Goal: Task Accomplishment & Management: Use online tool/utility

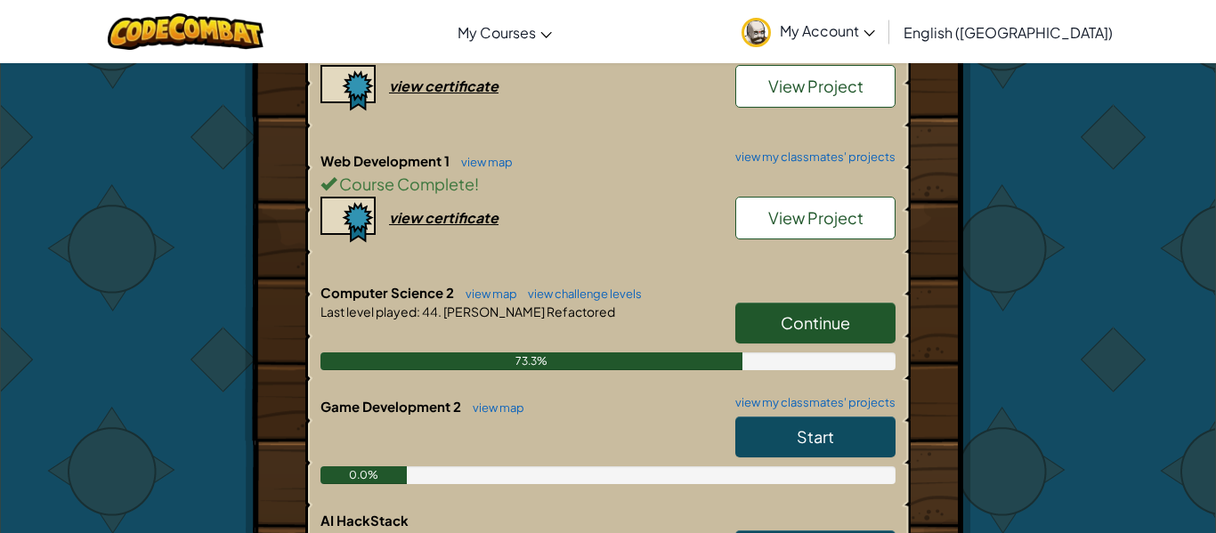
scroll to position [594, 0]
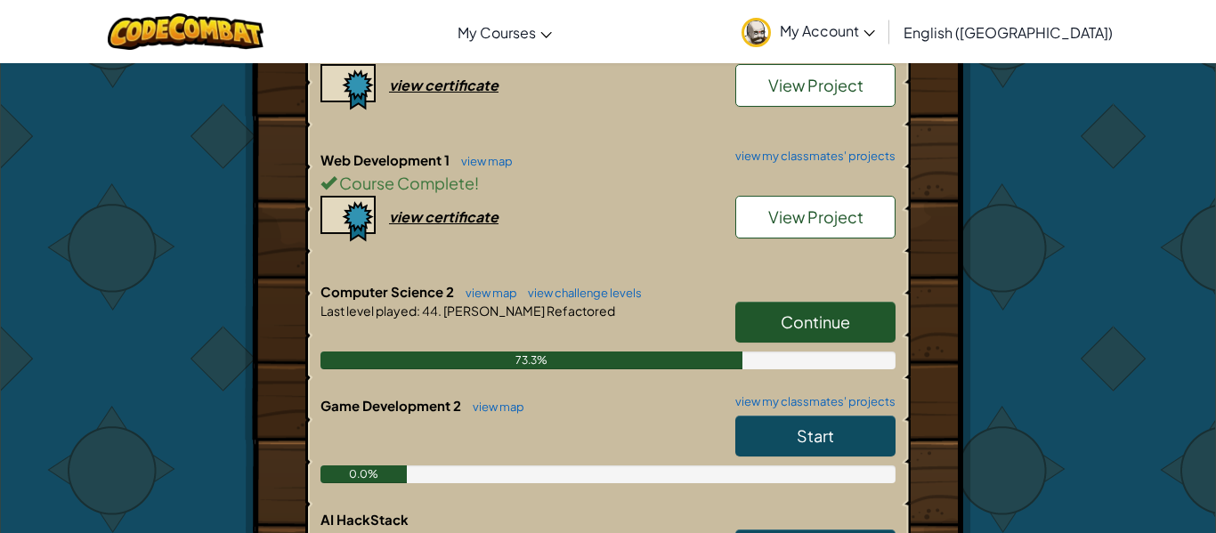
click at [866, 335] on link "Continue" at bounding box center [815, 322] width 160 height 41
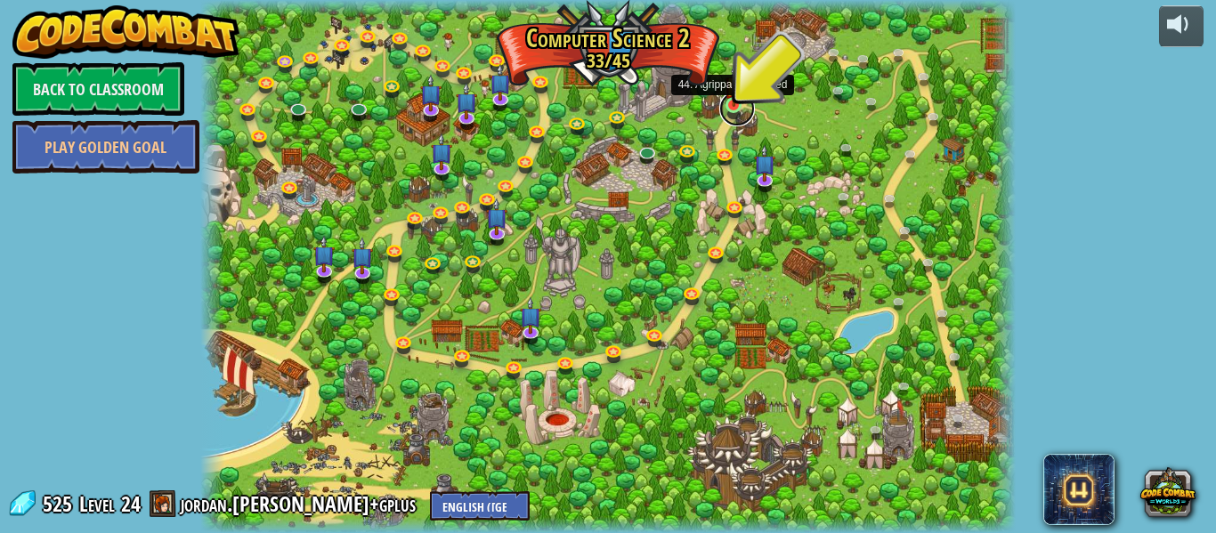
click at [729, 107] on link at bounding box center [737, 109] width 36 height 36
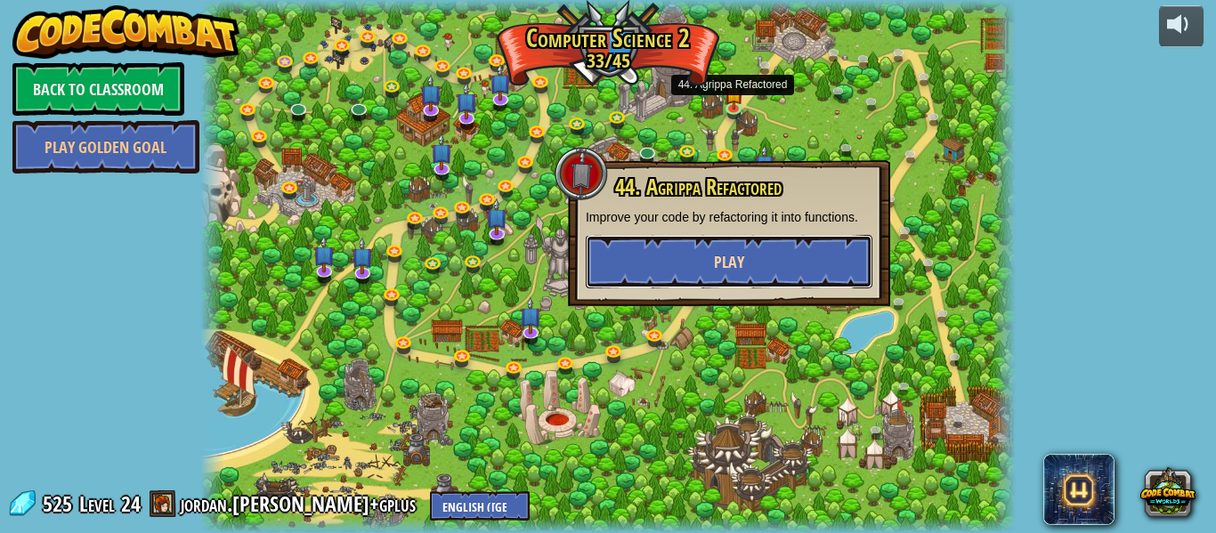
click at [799, 269] on button "Play" at bounding box center [729, 261] width 287 height 53
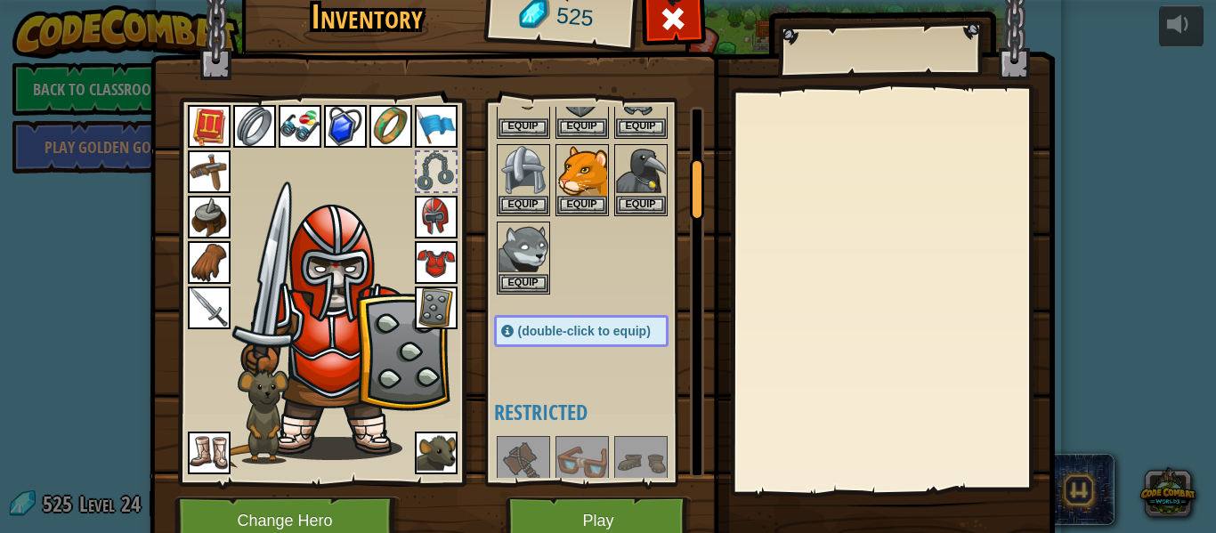
drag, startPoint x: 693, startPoint y: 161, endPoint x: 683, endPoint y: 210, distance: 50.1
click at [683, 210] on div "Available Equip Equip Equip Equip Equip Equip Equip Equip Equip Equip Equip Equ…" at bounding box center [599, 292] width 210 height 371
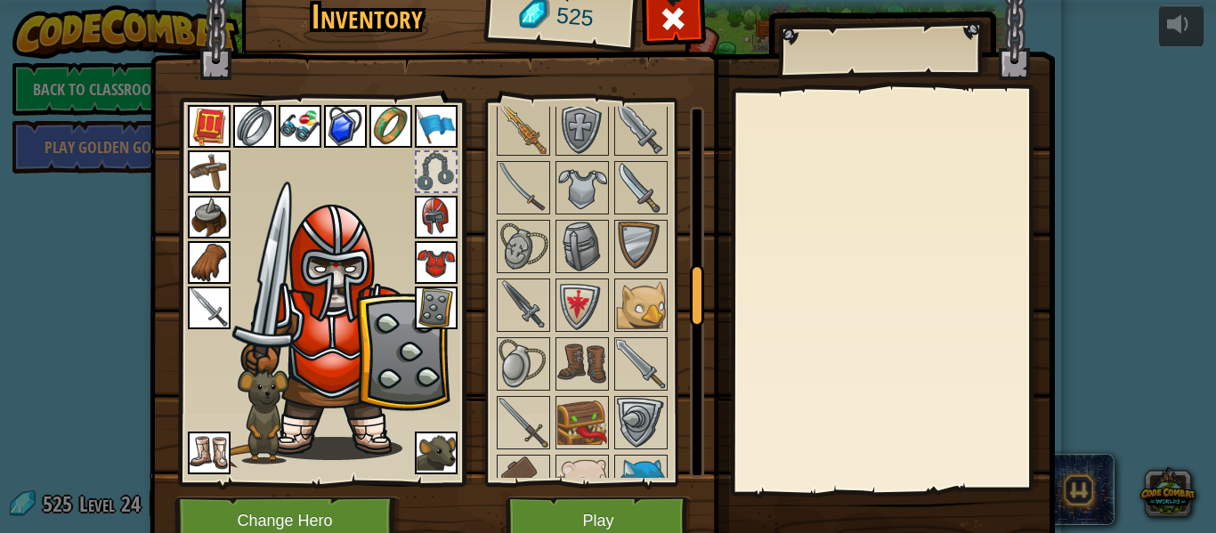
scroll to position [1010, 0]
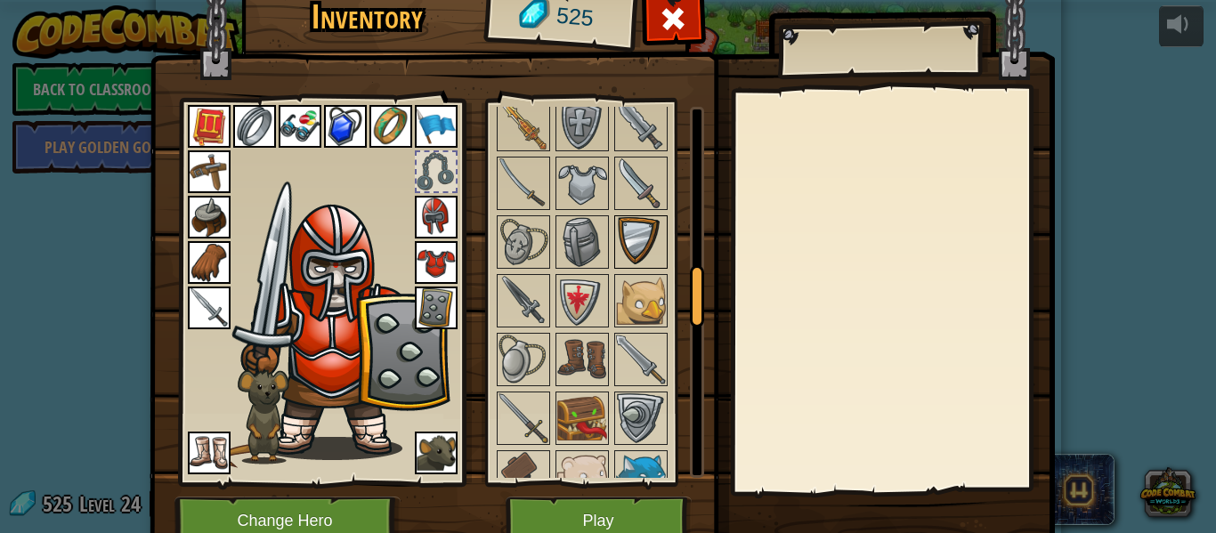
click at [623, 246] on img at bounding box center [641, 242] width 50 height 50
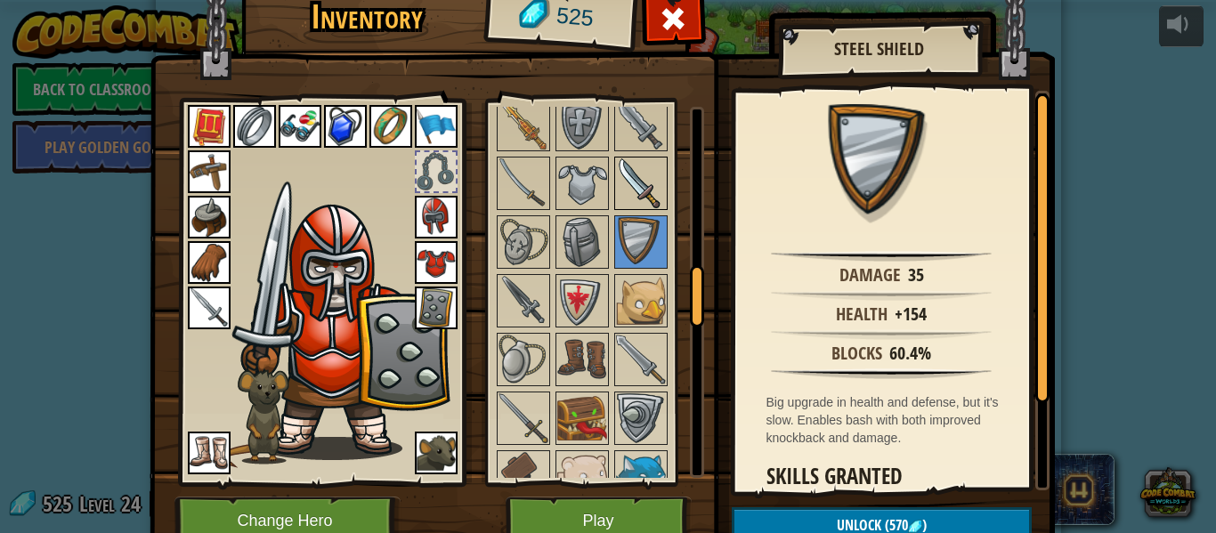
click at [648, 205] on img at bounding box center [641, 183] width 50 height 50
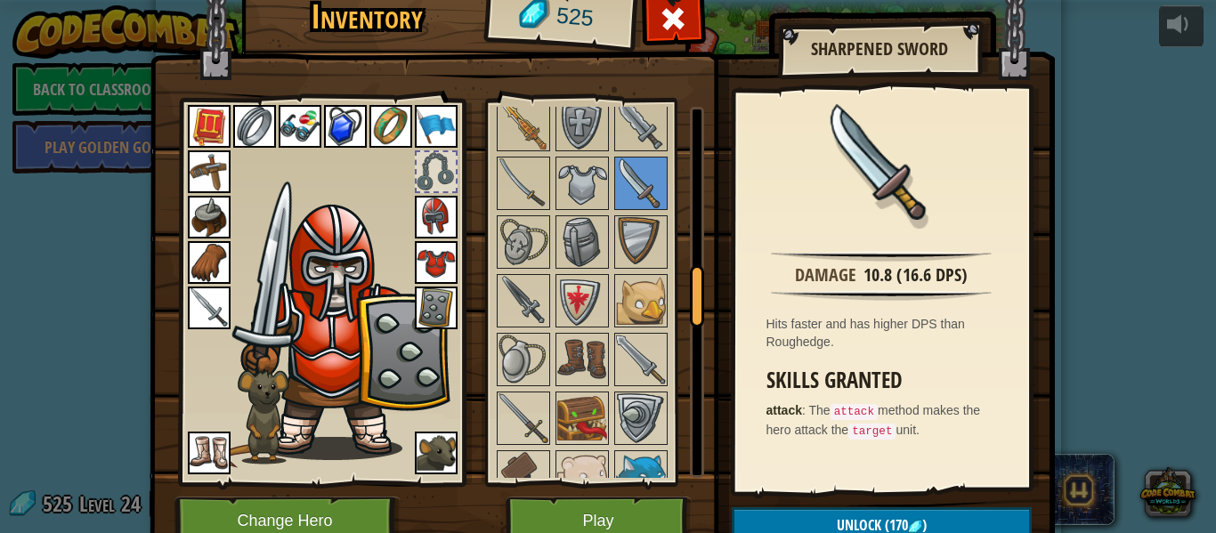
click at [219, 314] on img at bounding box center [209, 308] width 43 height 43
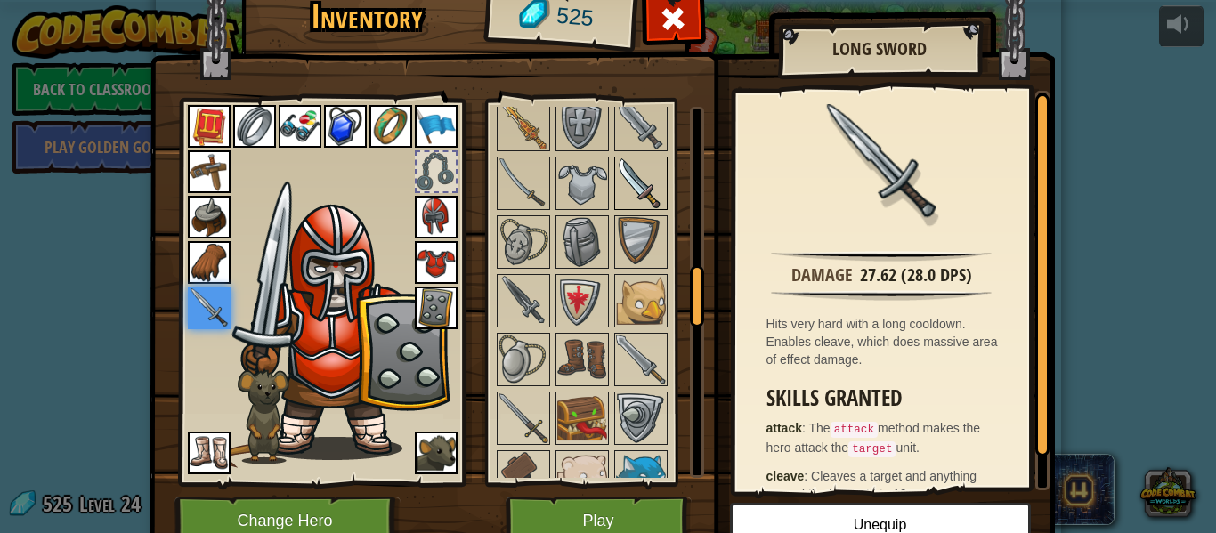
click at [626, 178] on img at bounding box center [641, 183] width 50 height 50
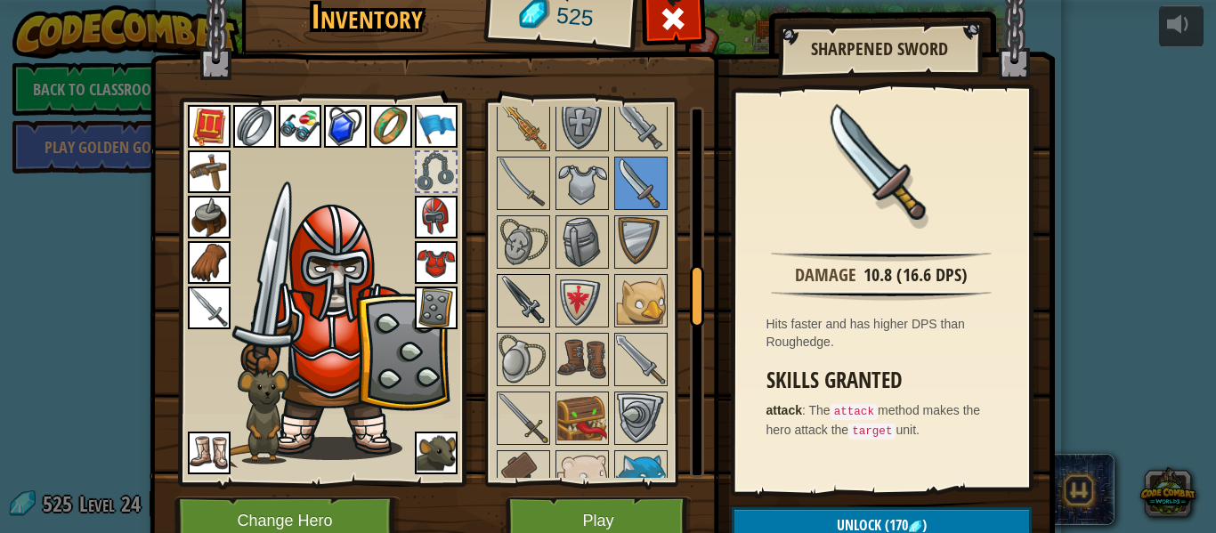
click at [525, 303] on img at bounding box center [523, 301] width 50 height 50
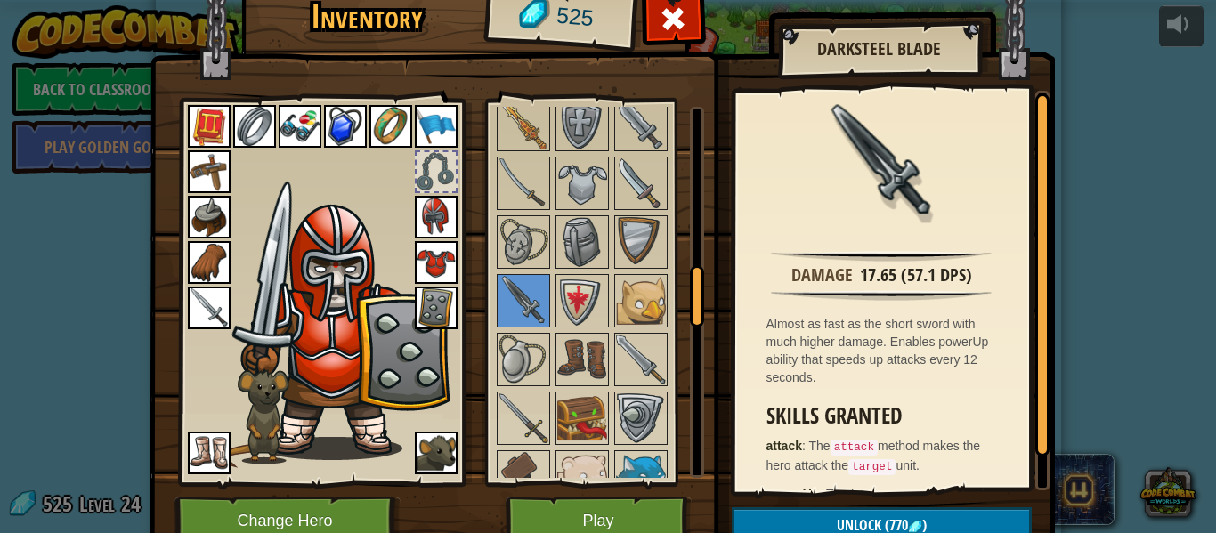
click at [215, 308] on img at bounding box center [209, 308] width 43 height 43
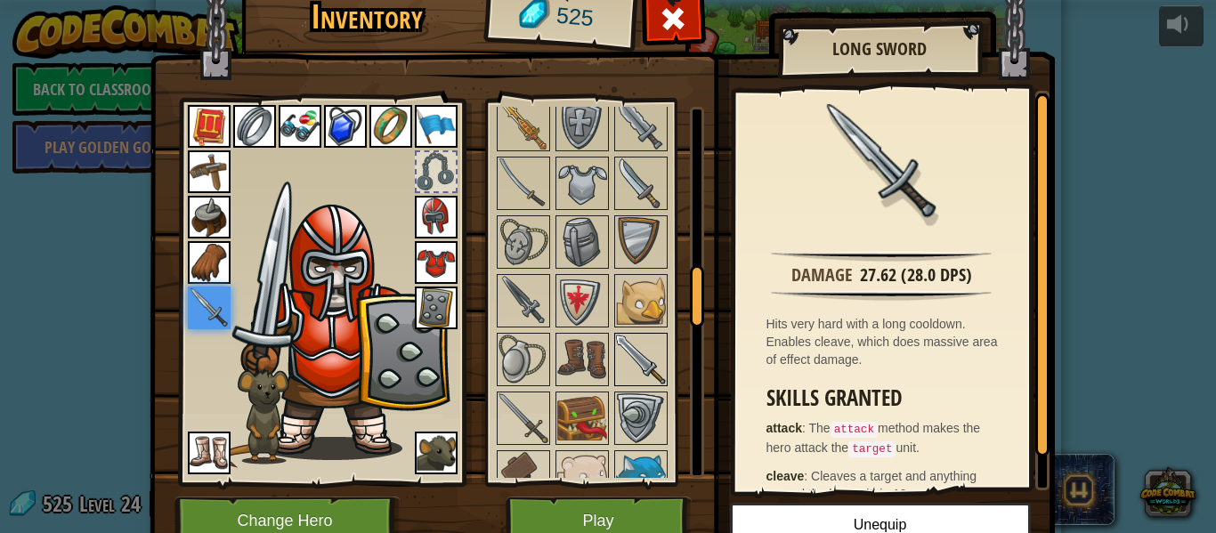
click at [634, 373] on img at bounding box center [641, 360] width 50 height 50
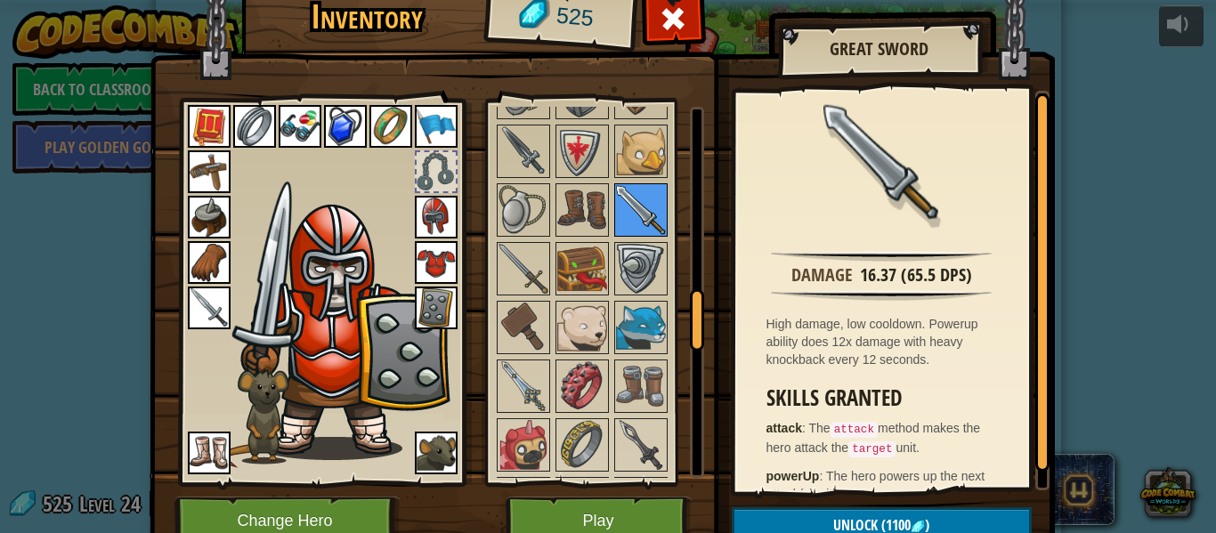
scroll to position [1165, 0]
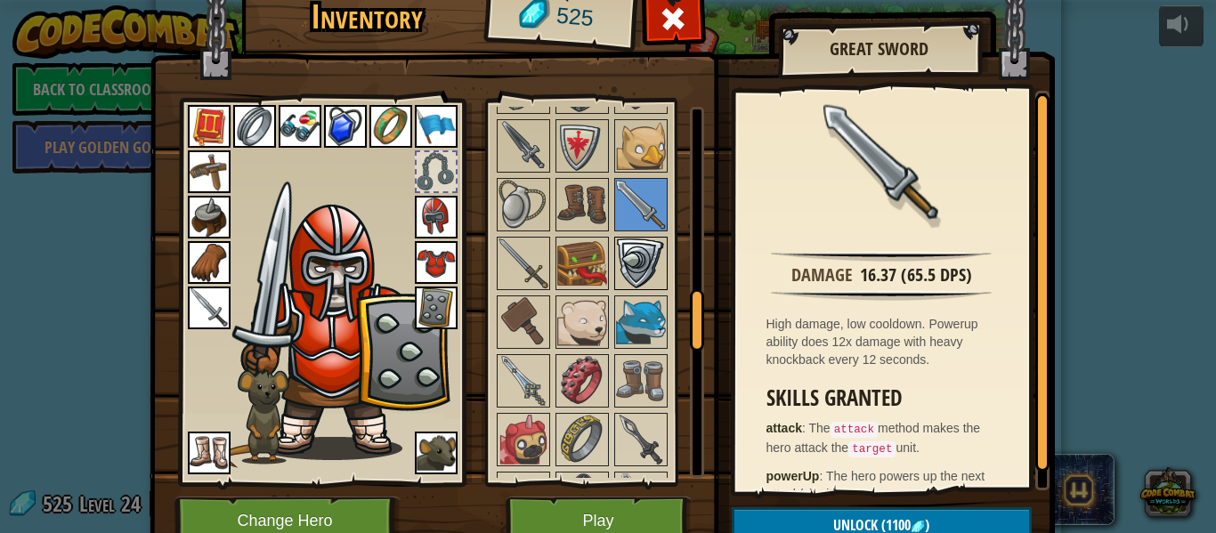
click at [653, 266] on img at bounding box center [641, 263] width 50 height 50
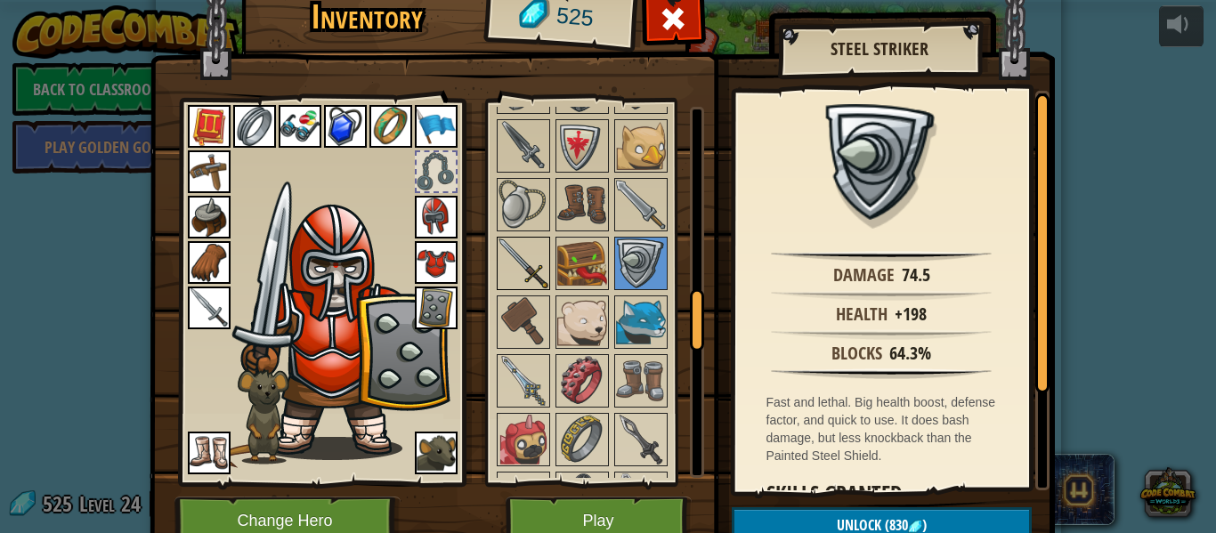
click at [541, 278] on img at bounding box center [523, 263] width 50 height 50
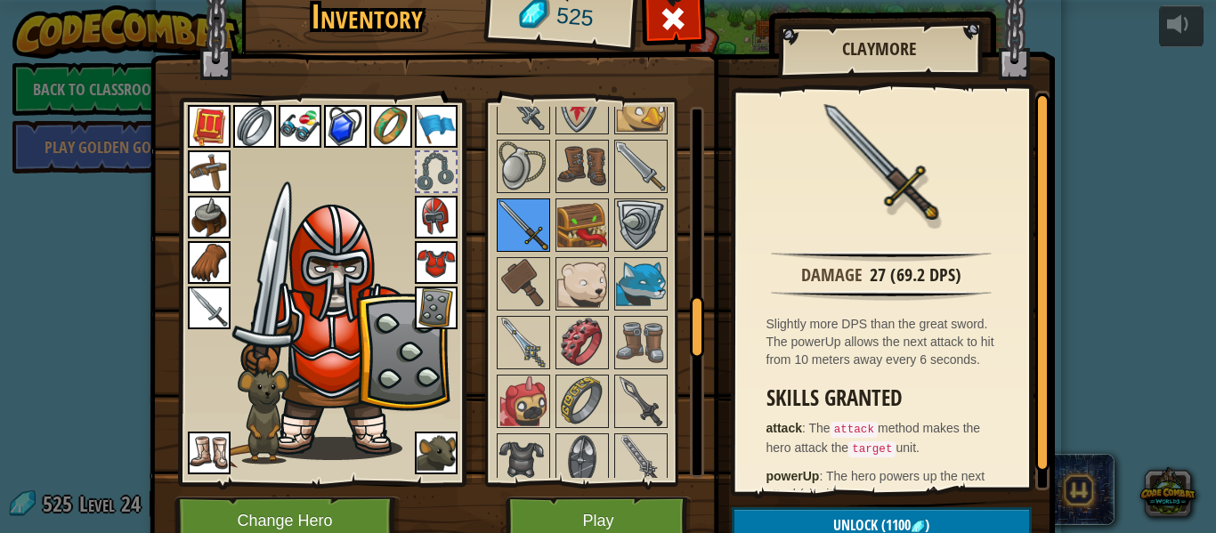
scroll to position [1209, 0]
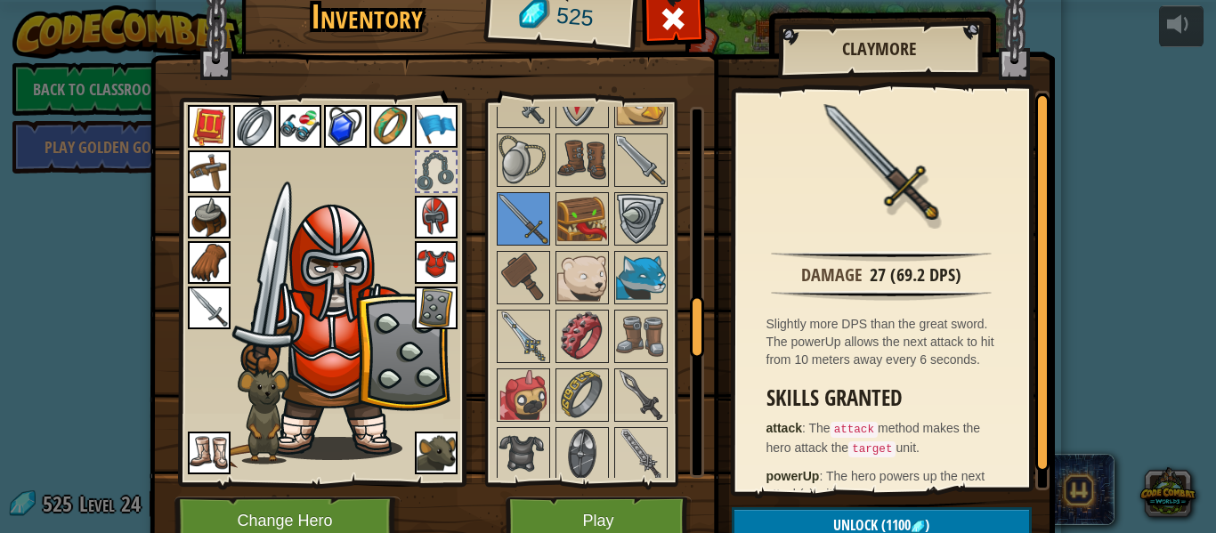
click at [224, 319] on img at bounding box center [209, 308] width 43 height 43
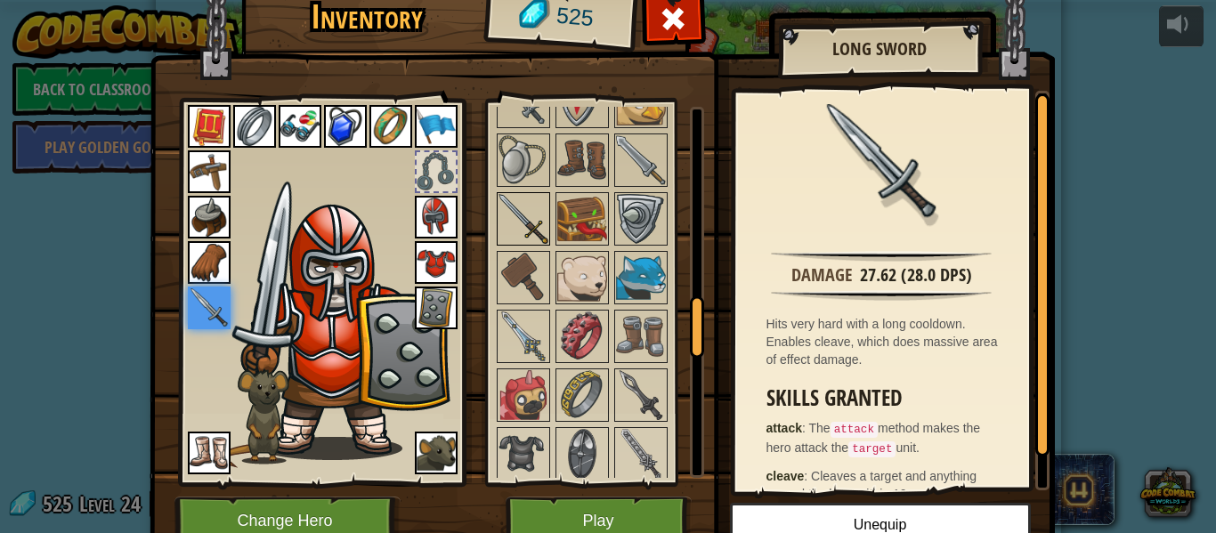
click at [499, 226] on img at bounding box center [523, 219] width 50 height 50
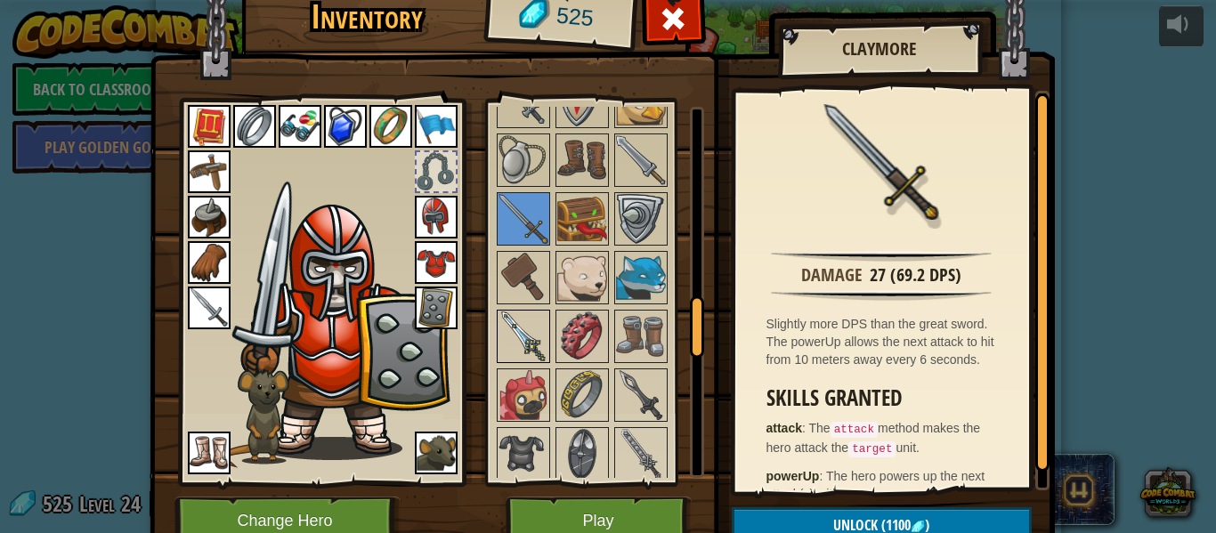
click at [523, 340] on img at bounding box center [523, 336] width 50 height 50
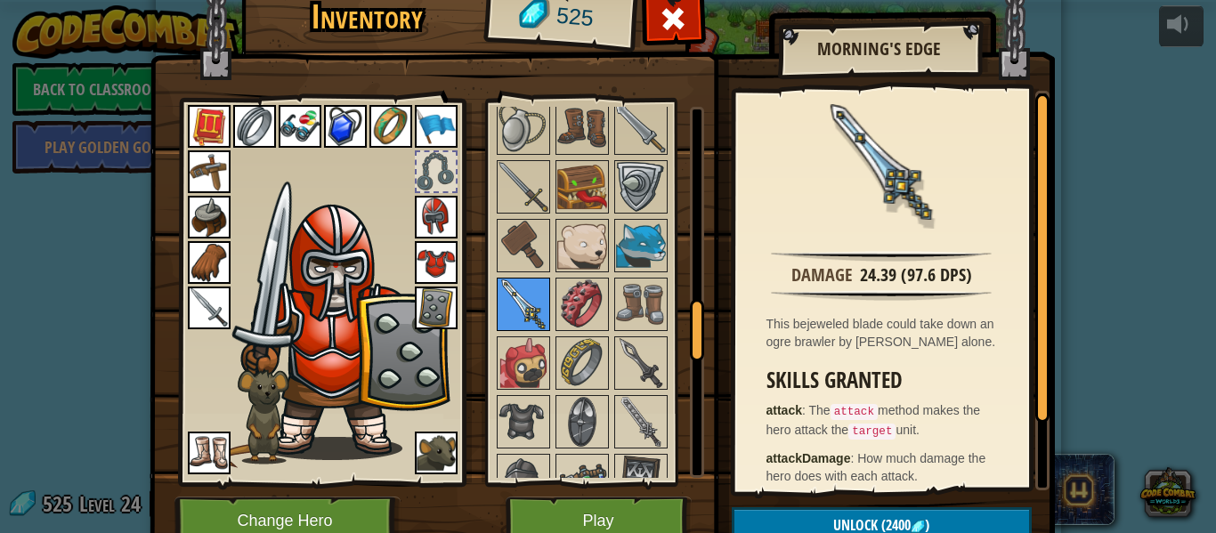
scroll to position [1282, 0]
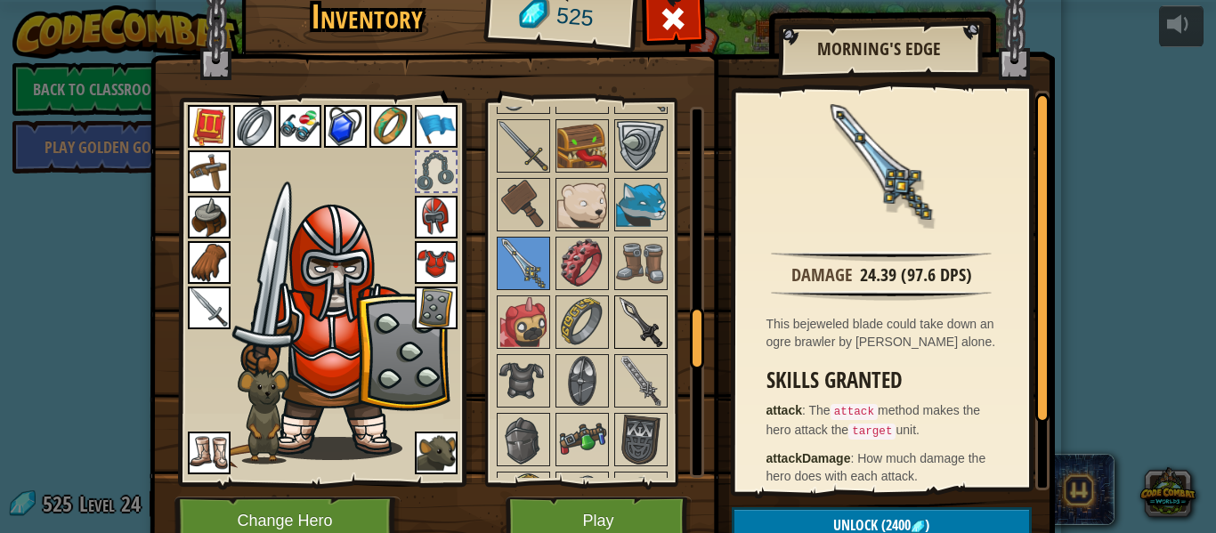
click at [636, 340] on img at bounding box center [641, 322] width 50 height 50
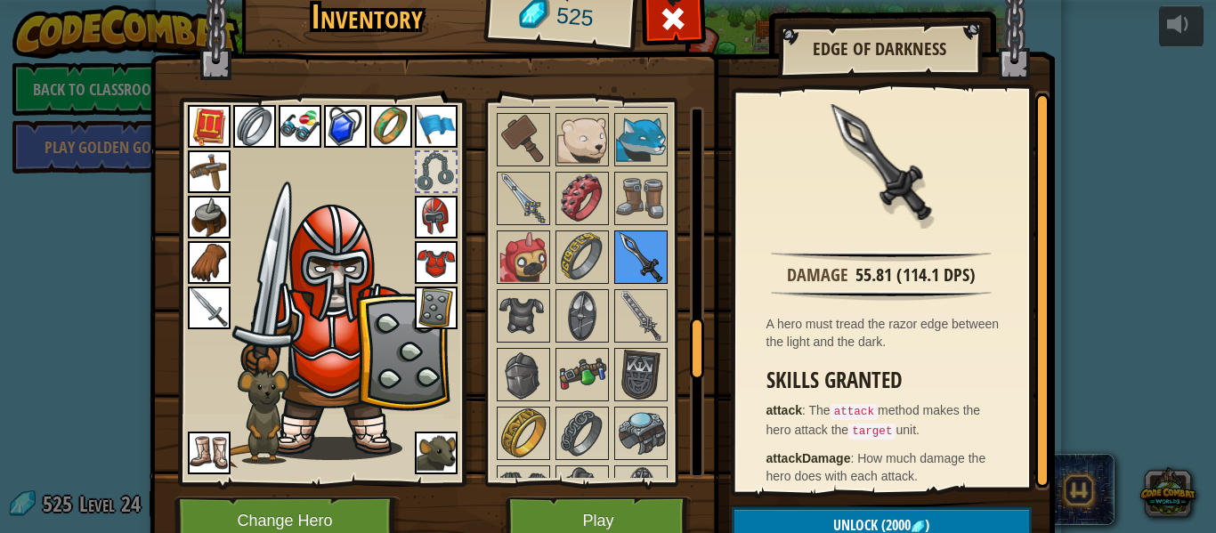
scroll to position [1349, 0]
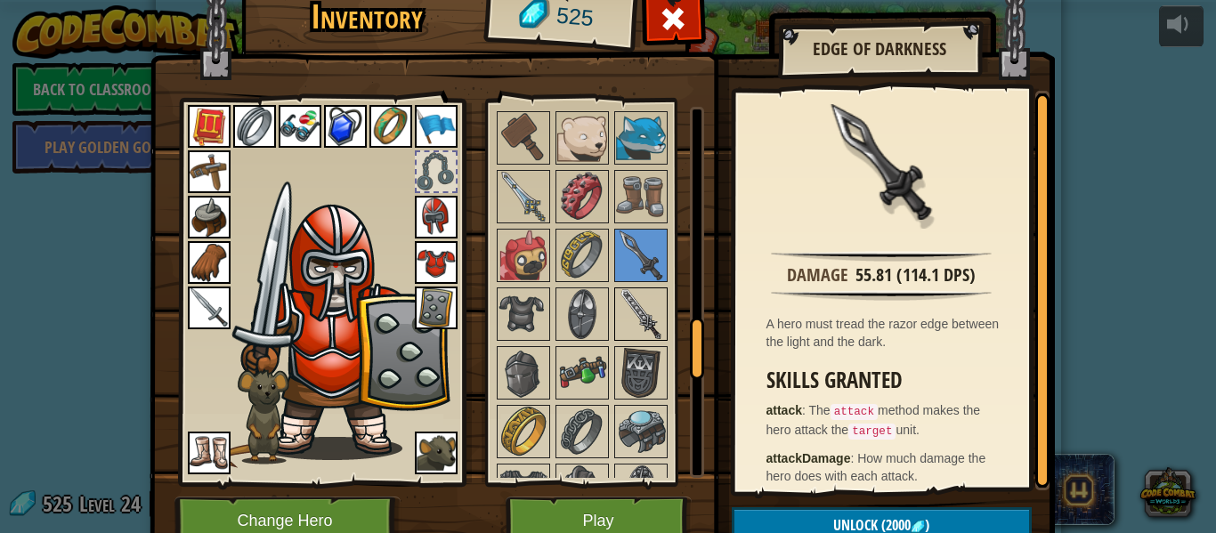
click at [647, 335] on img at bounding box center [641, 314] width 50 height 50
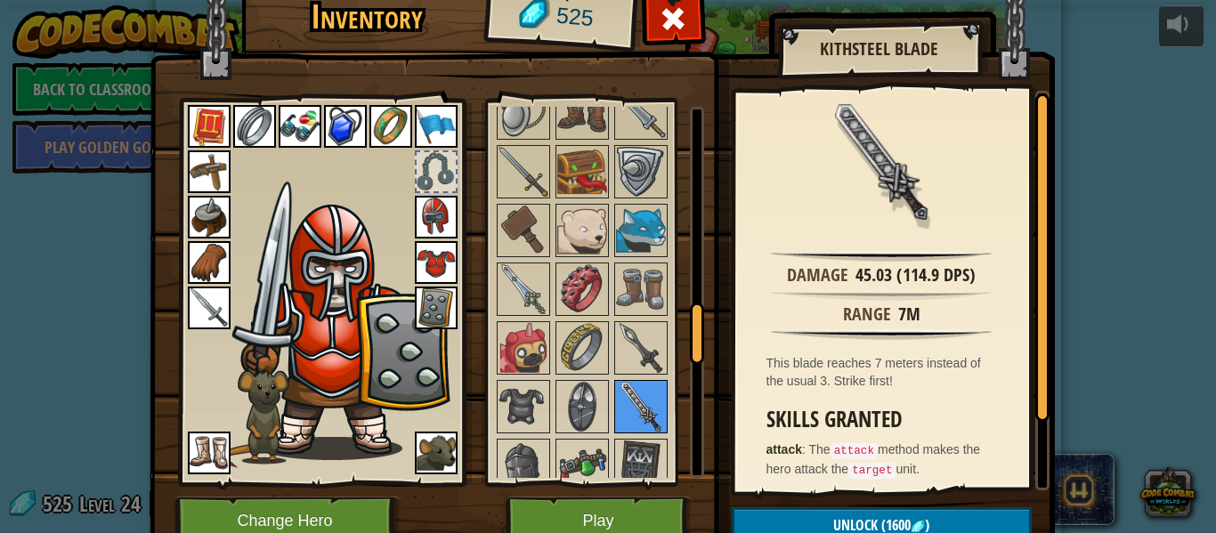
scroll to position [1251, 0]
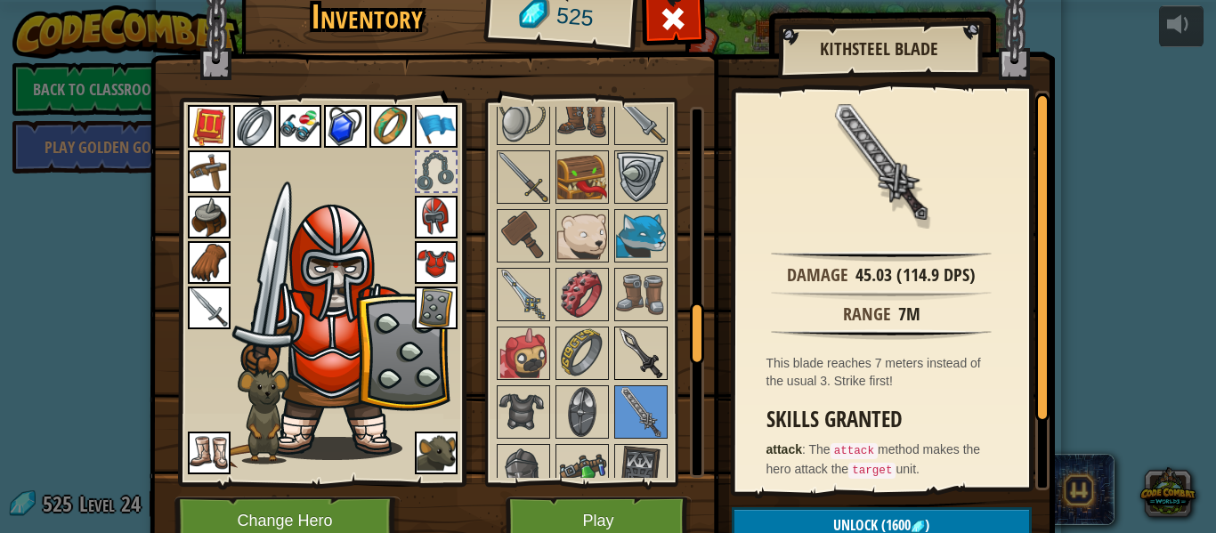
click at [622, 374] on img at bounding box center [641, 353] width 50 height 50
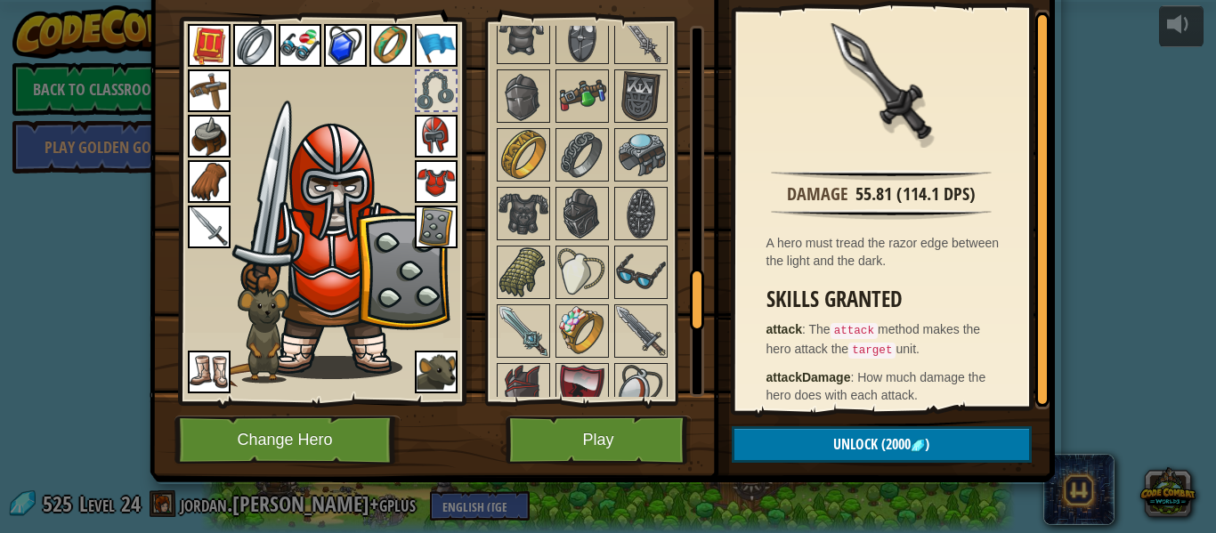
scroll to position [1560, 0]
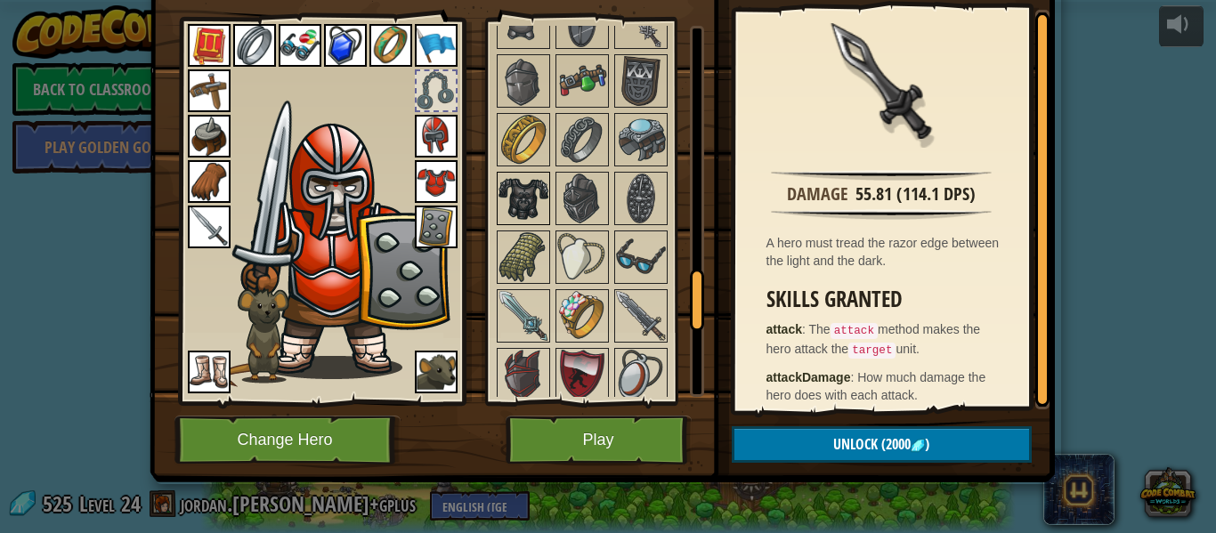
click at [530, 208] on img at bounding box center [523, 199] width 50 height 50
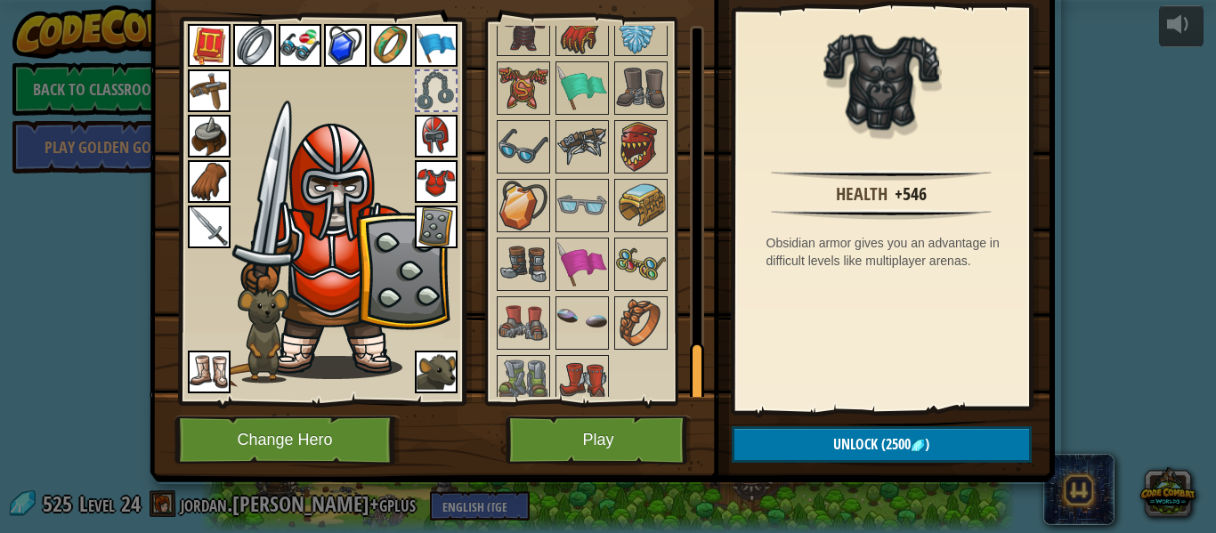
scroll to position [2037, 0]
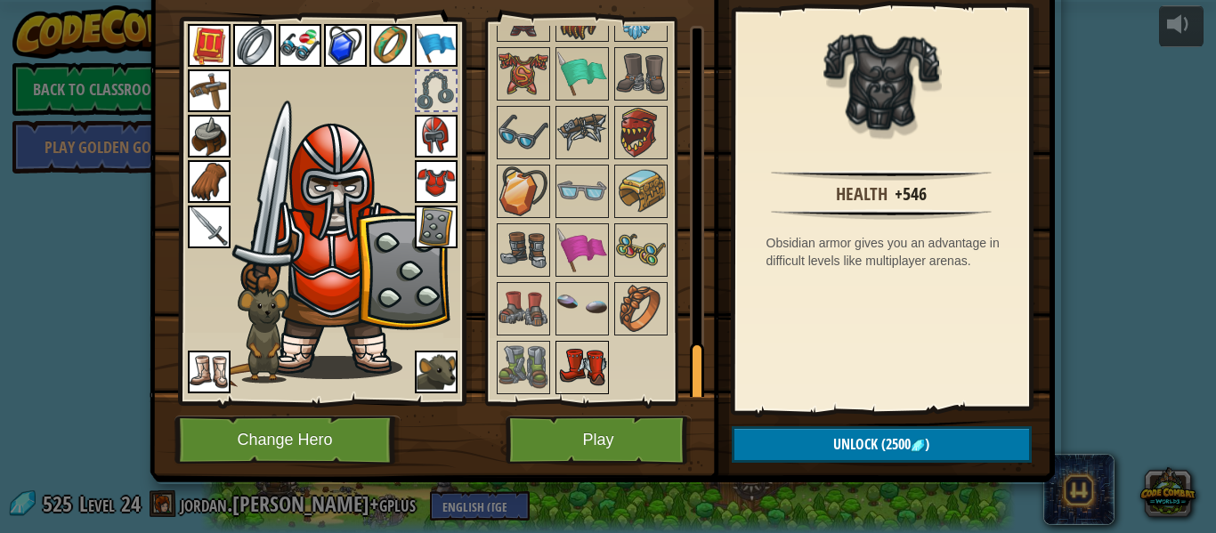
click at [585, 364] on img at bounding box center [582, 368] width 50 height 50
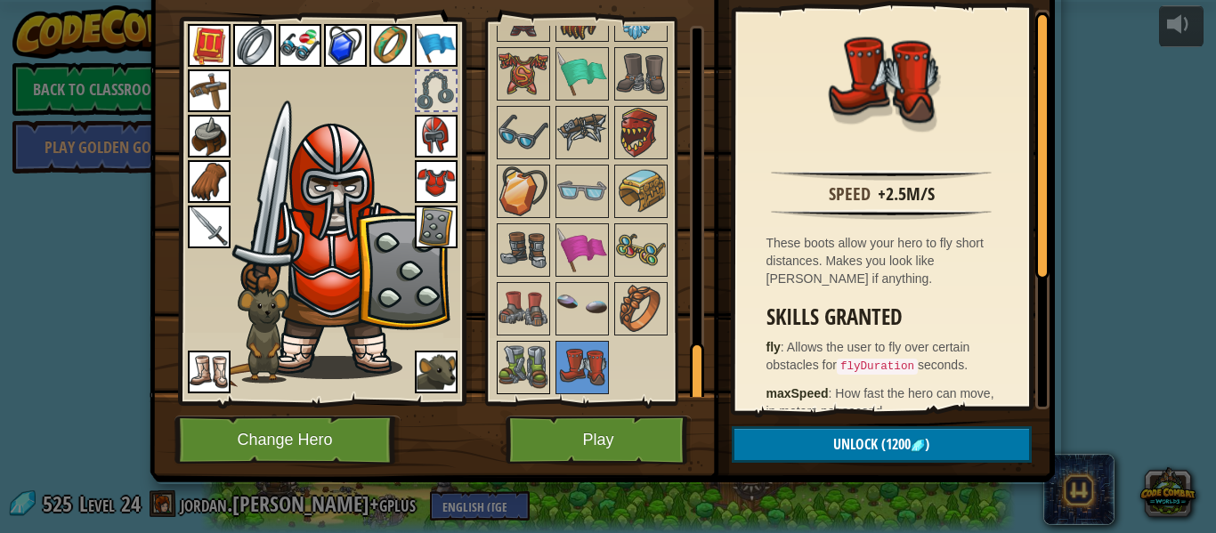
click at [523, 376] on img at bounding box center [523, 368] width 50 height 50
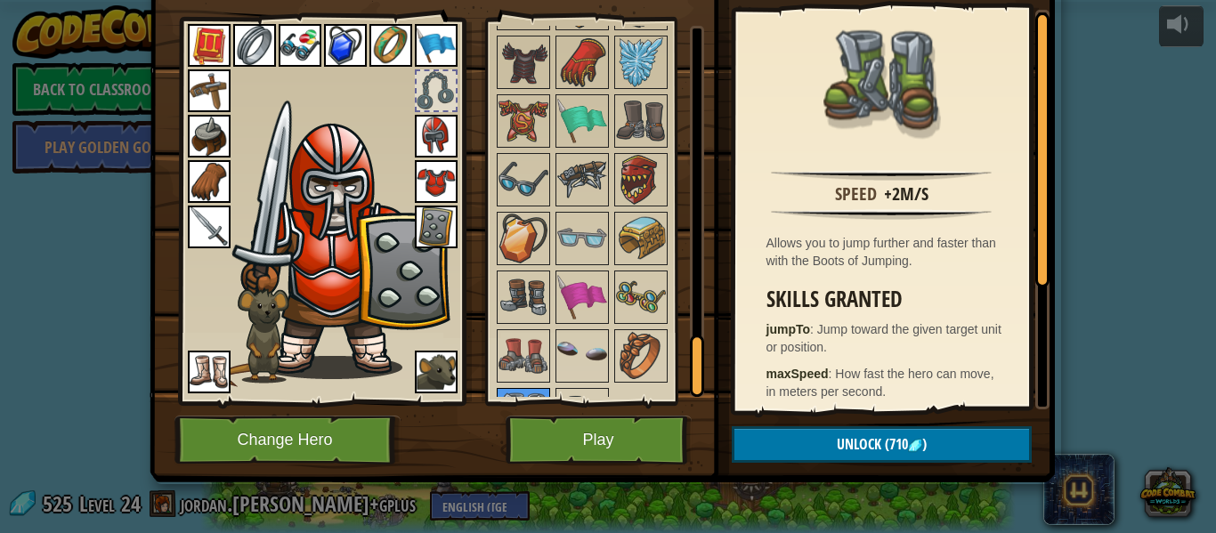
scroll to position [1983, 0]
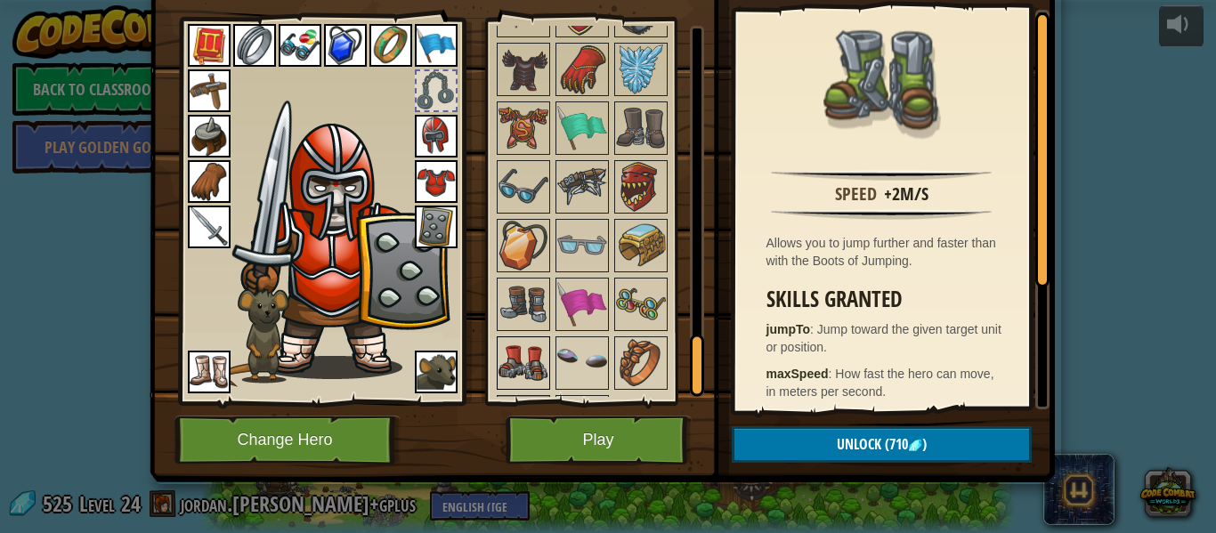
click at [521, 362] on img at bounding box center [523, 363] width 50 height 50
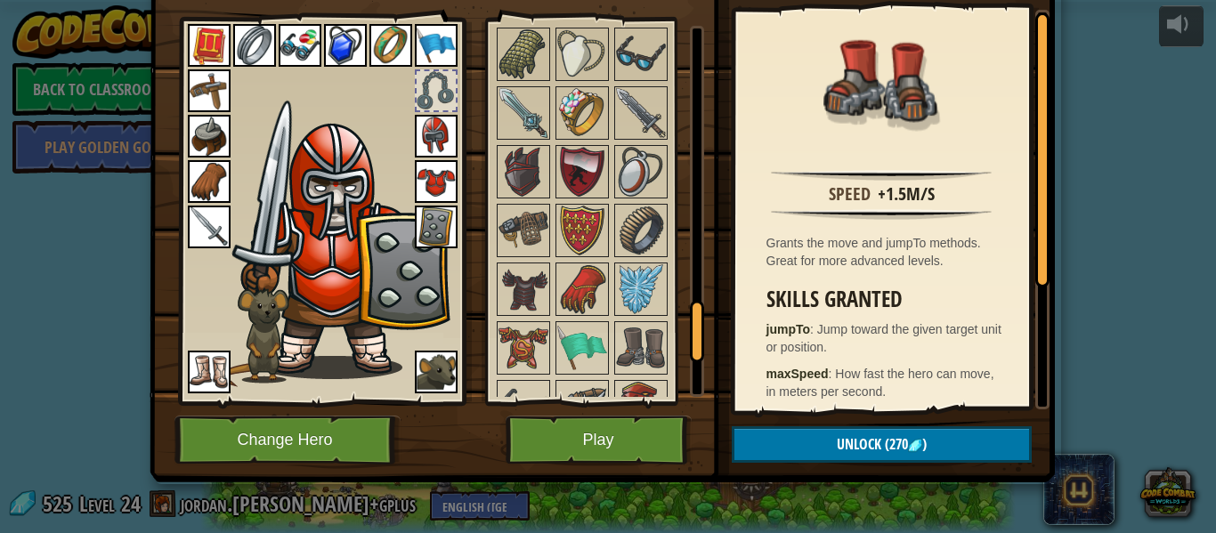
scroll to position [1751, 0]
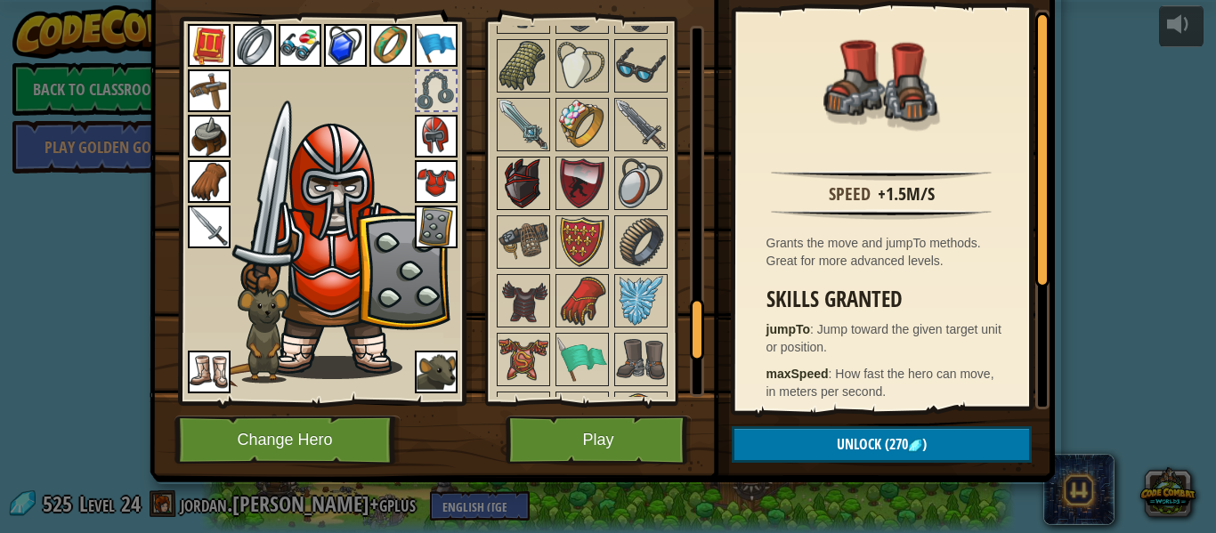
click at [549, 199] on div at bounding box center [523, 183] width 53 height 53
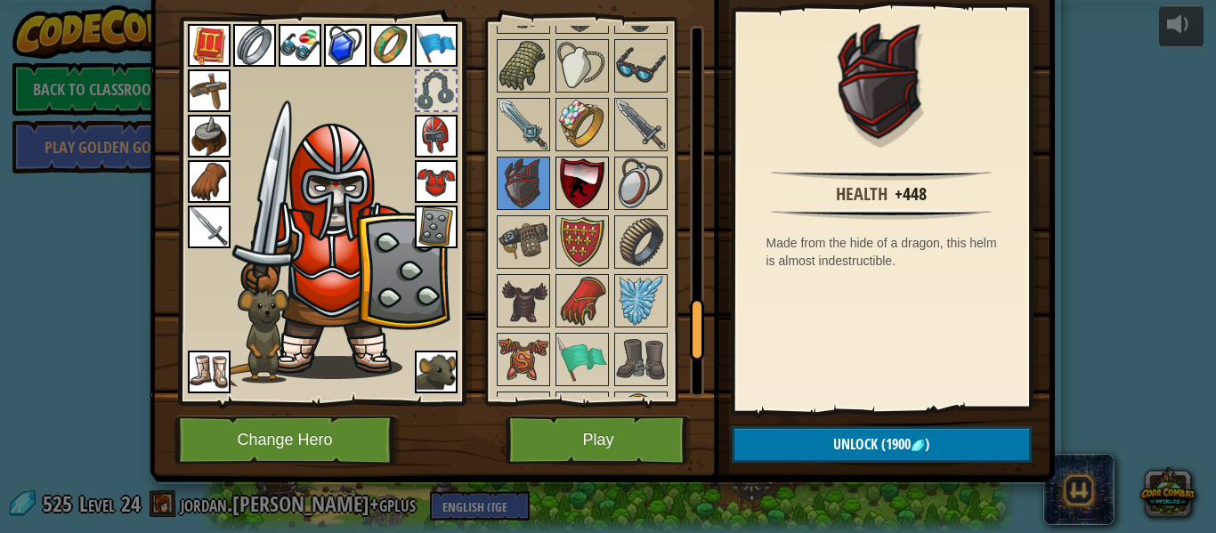
click at [586, 199] on img at bounding box center [582, 183] width 50 height 50
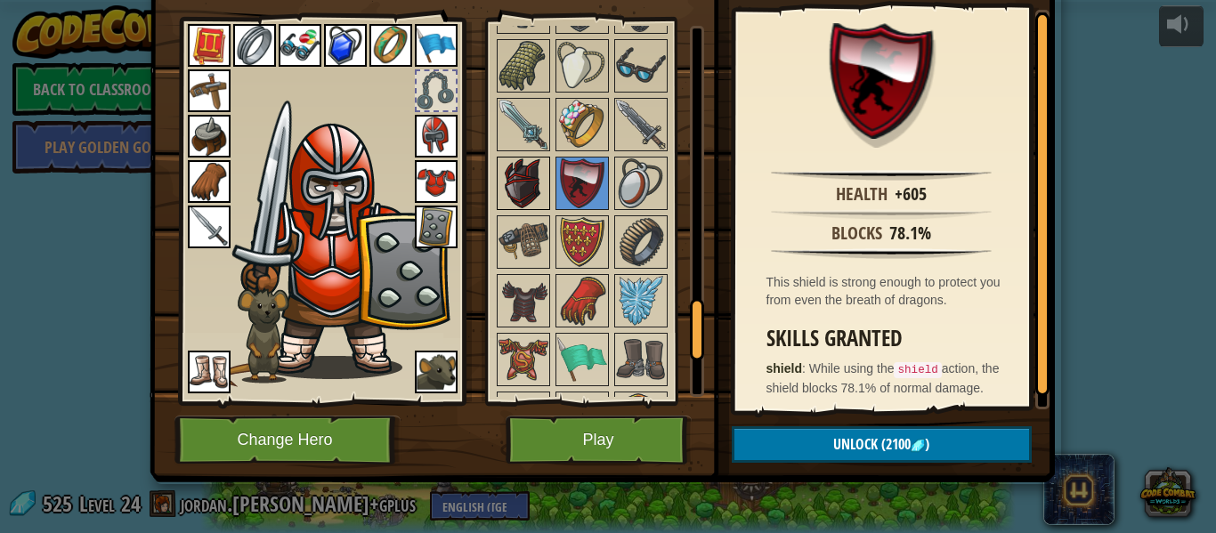
click at [535, 182] on img at bounding box center [523, 183] width 50 height 50
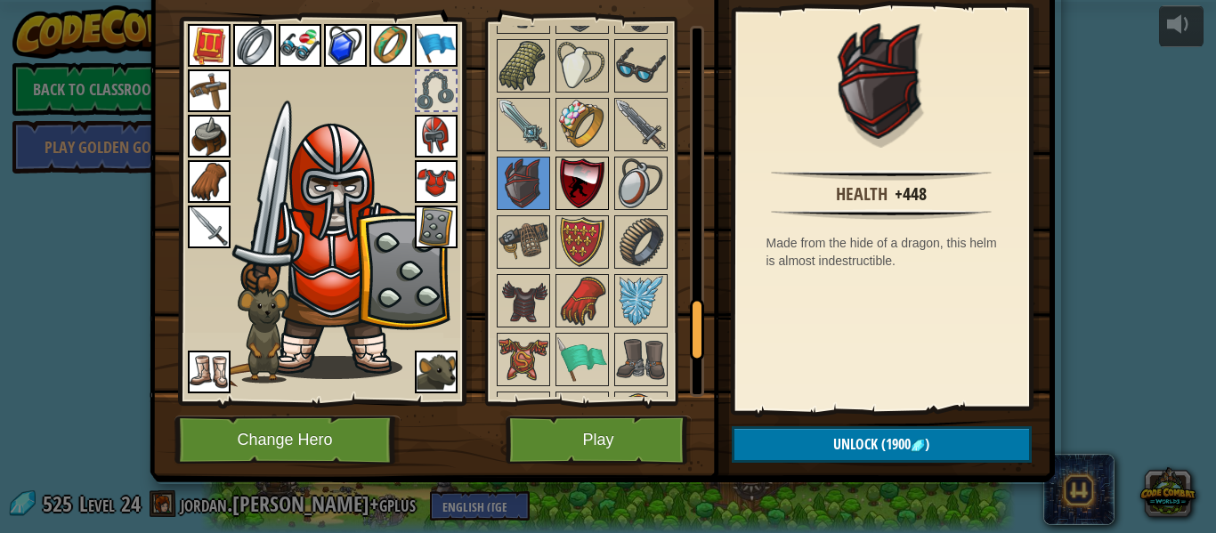
click at [589, 190] on img at bounding box center [582, 183] width 50 height 50
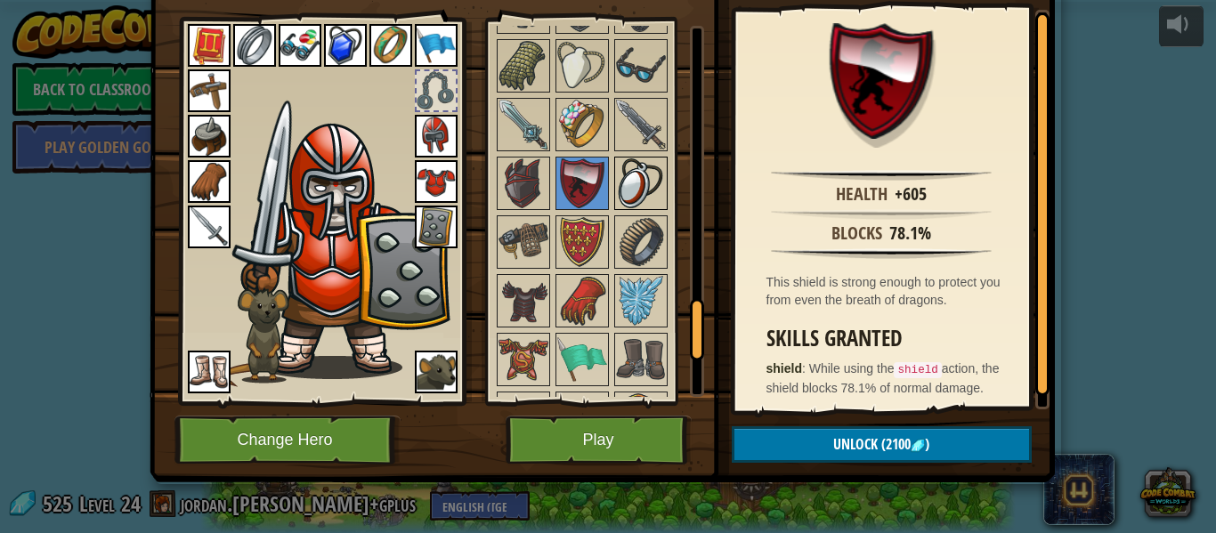
click at [651, 204] on img at bounding box center [641, 183] width 50 height 50
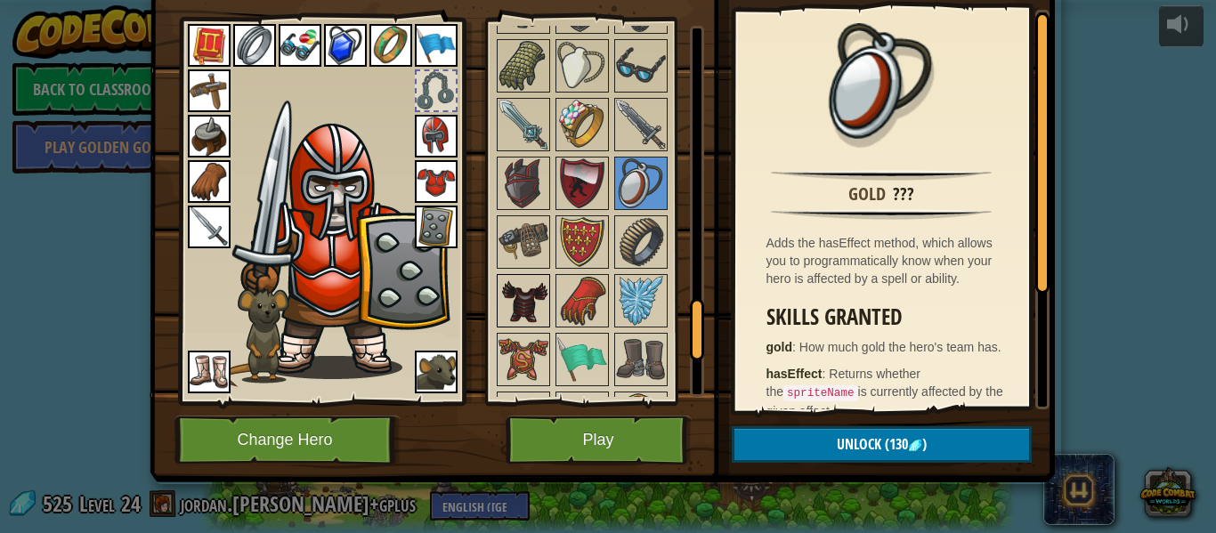
click at [533, 298] on img at bounding box center [523, 301] width 50 height 50
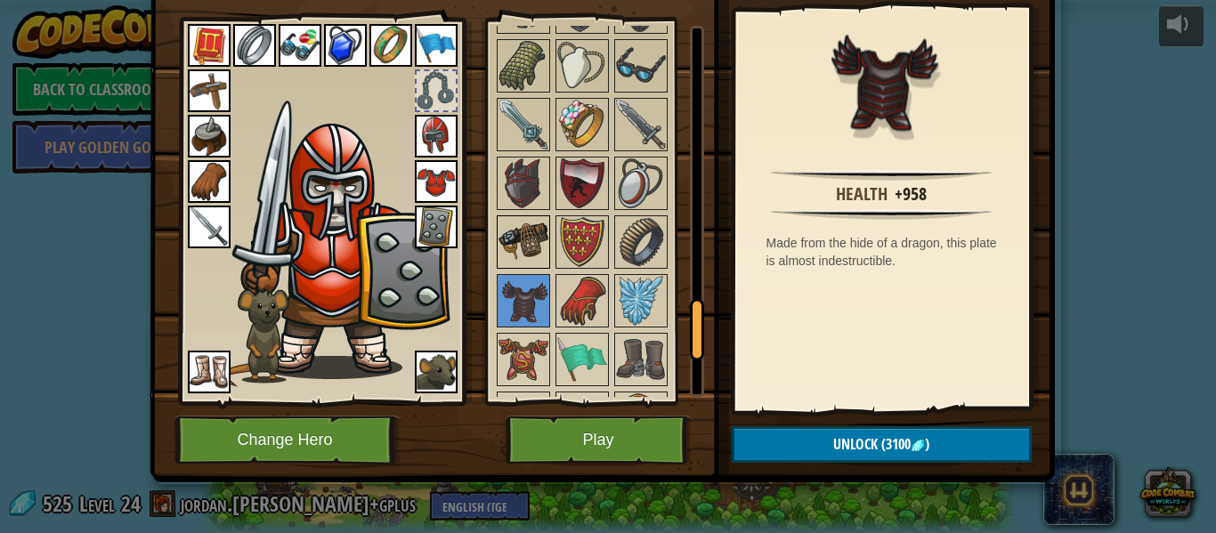
click at [509, 238] on img at bounding box center [523, 242] width 50 height 50
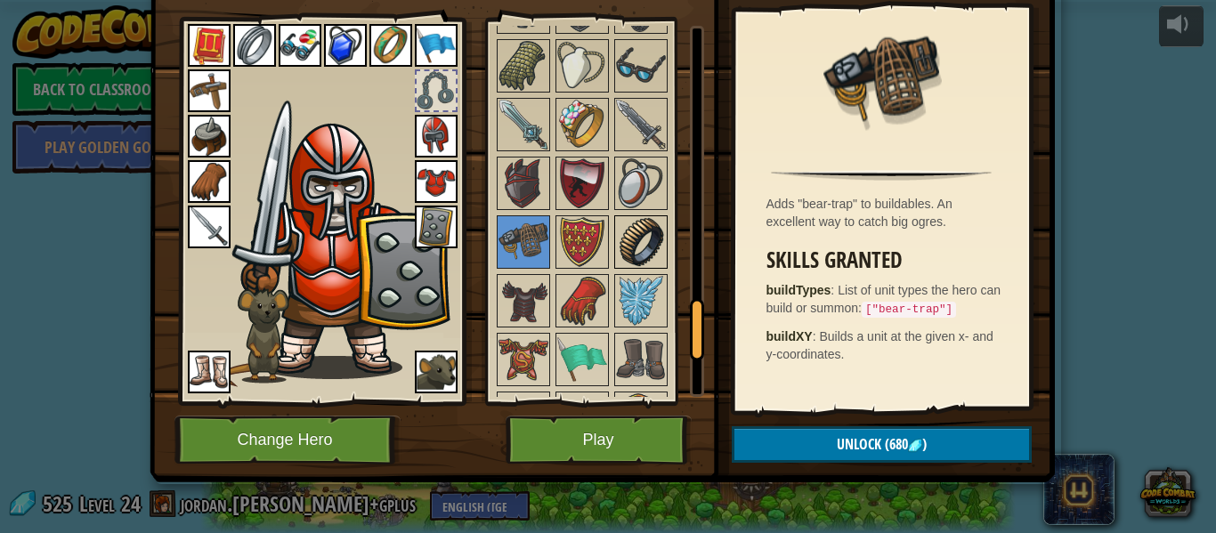
click at [644, 244] on img at bounding box center [641, 242] width 50 height 50
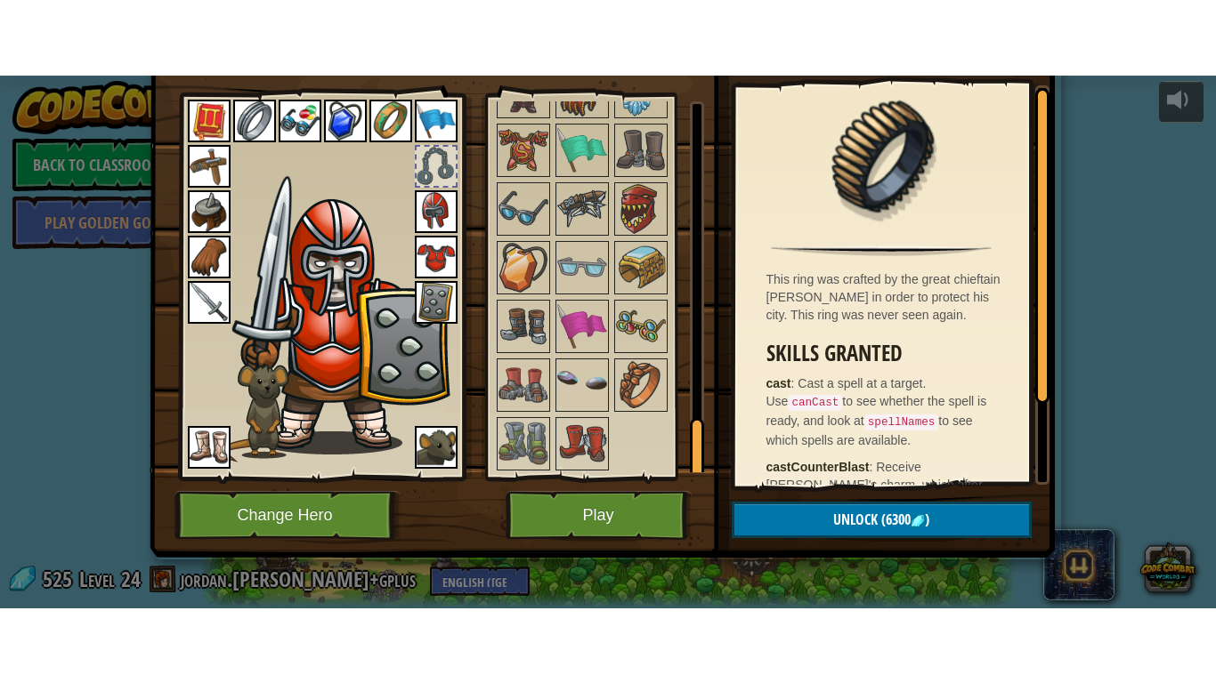
scroll to position [2037, 0]
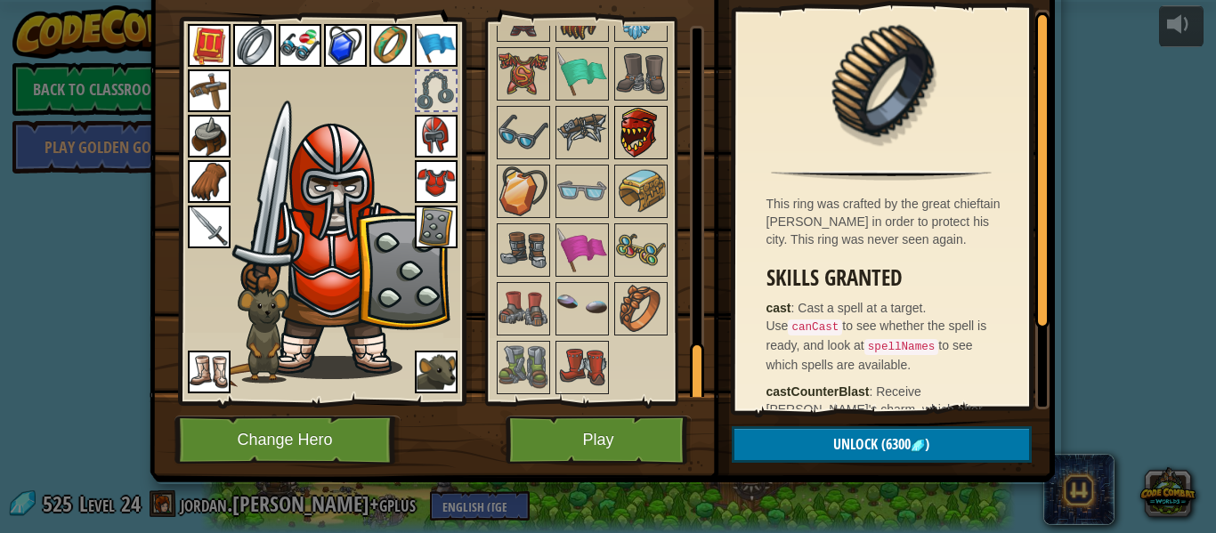
click at [663, 141] on img at bounding box center [641, 133] width 50 height 50
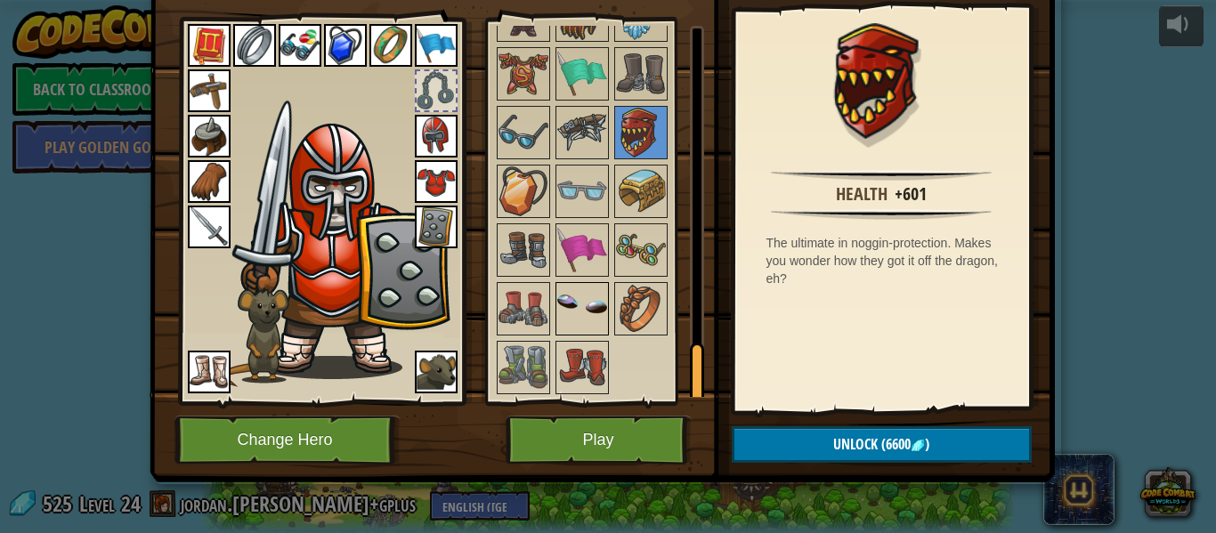
click at [594, 302] on img at bounding box center [582, 309] width 50 height 50
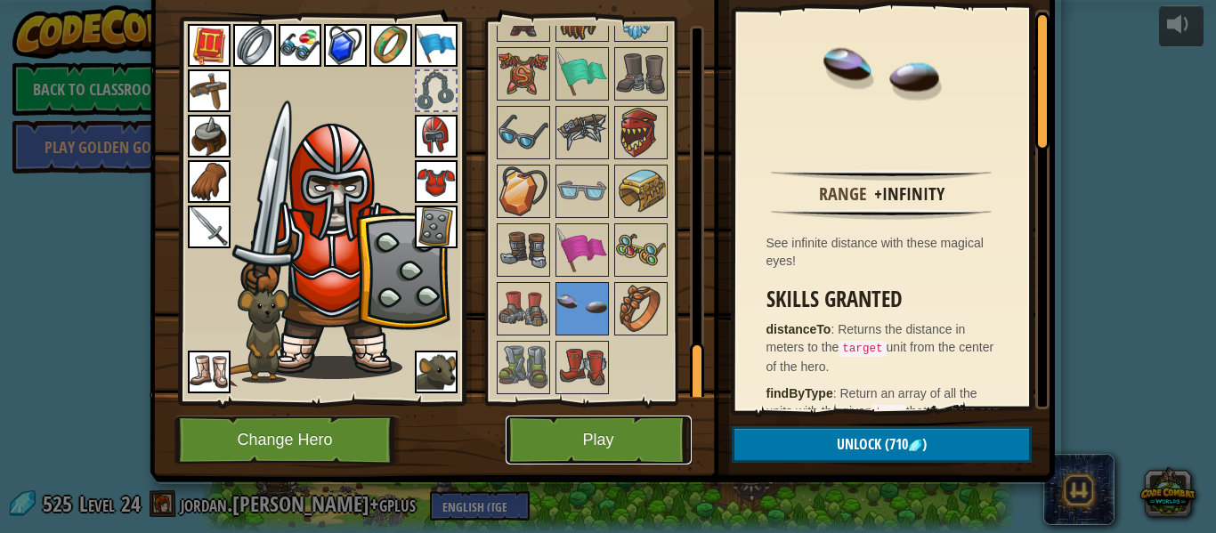
click at [631, 446] on button "Play" at bounding box center [598, 440] width 186 height 49
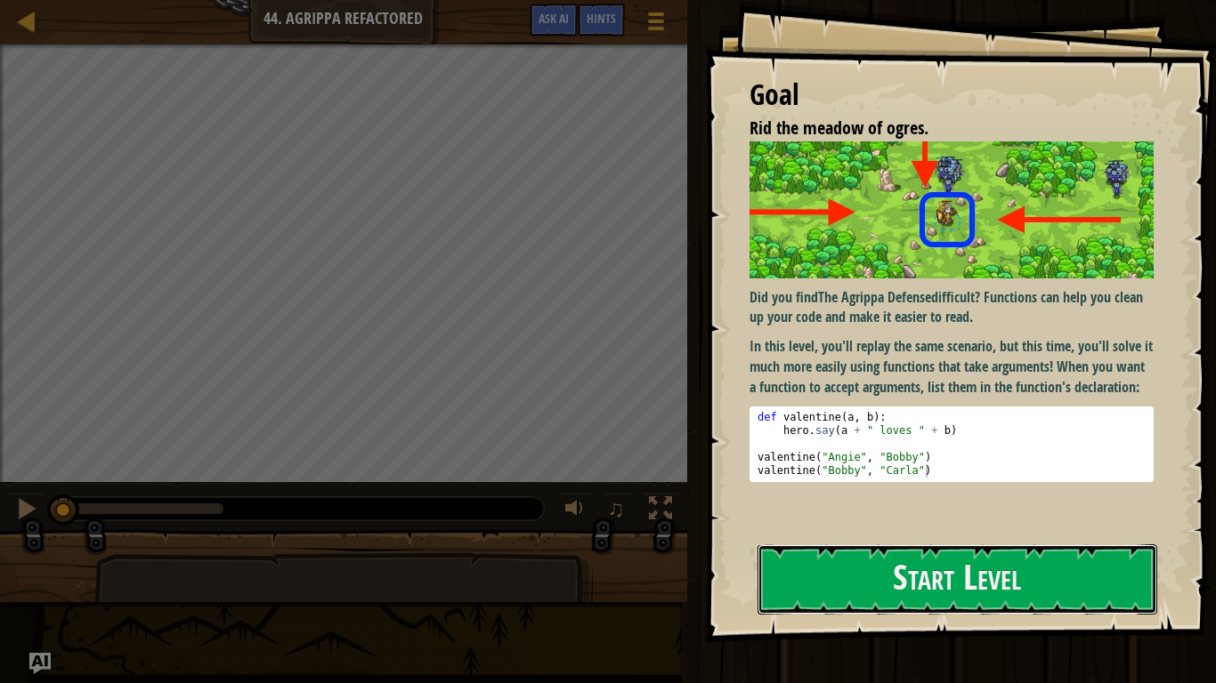
click at [1093, 532] on button "Start Level" at bounding box center [957, 580] width 400 height 70
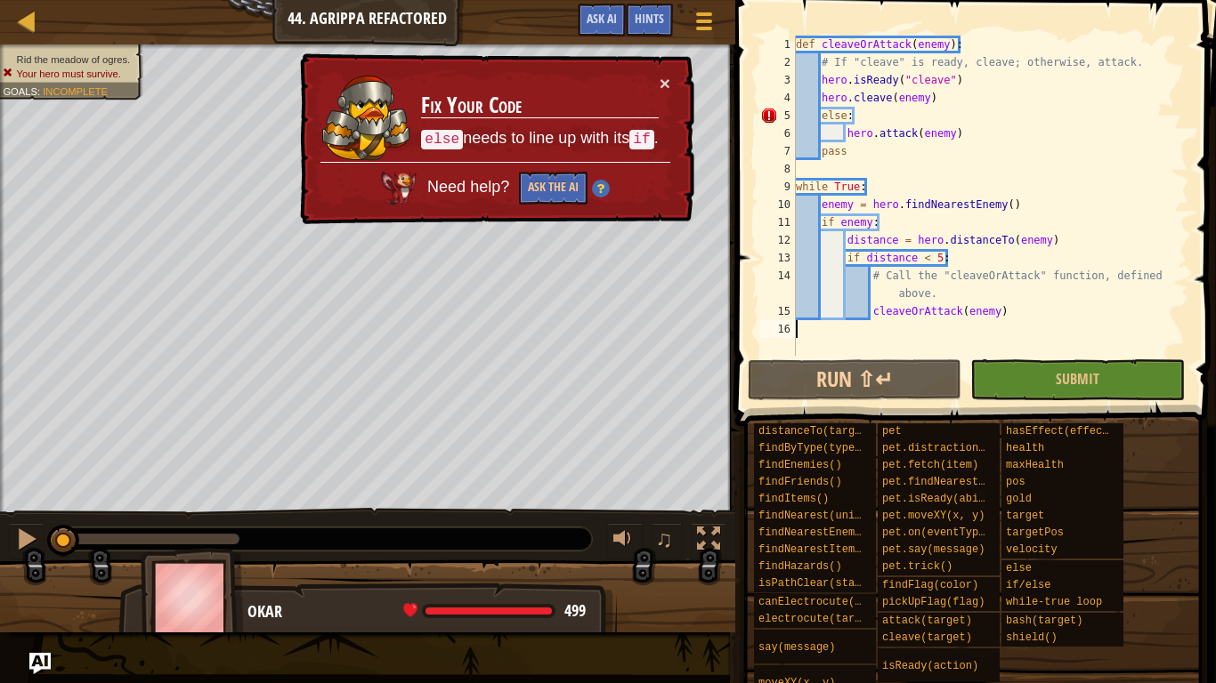
click at [821, 120] on div "def cleaveOrAttack ( enemy ) : # If "cleave" is ready, cleave; otherwise, attac…" at bounding box center [990, 214] width 397 height 356
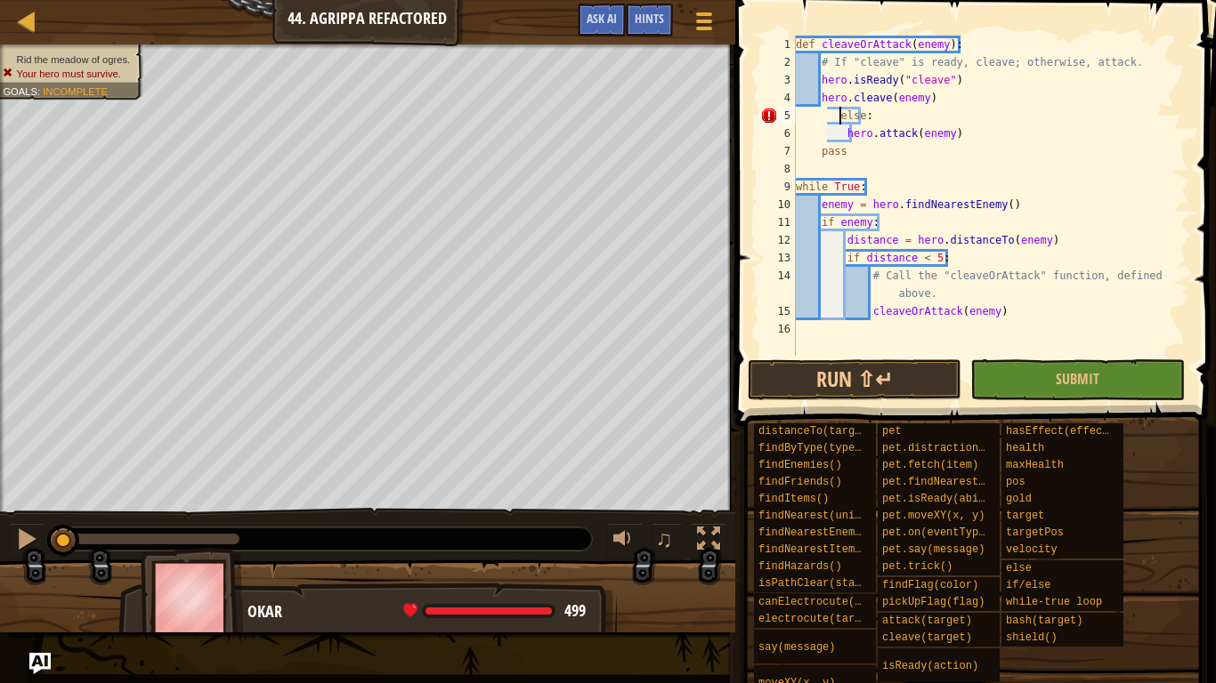
click at [820, 123] on div "def cleaveOrAttack ( enemy ) : # If "cleave" is ready, cleave; otherwise, attac…" at bounding box center [990, 214] width 397 height 356
click at [811, 117] on div "def cleaveOrAttack ( enemy ) : # If "cleave" is ready, cleave; otherwise, attac…" at bounding box center [990, 214] width 397 height 356
click at [819, 115] on div "def cleaveOrAttack ( enemy ) : # If "cleave" is ready, cleave; otherwise, attac…" at bounding box center [990, 214] width 397 height 356
click at [813, 116] on div "def cleaveOrAttack ( enemy ) : # If "cleave" is ready, cleave; otherwise, attac…" at bounding box center [990, 214] width 397 height 356
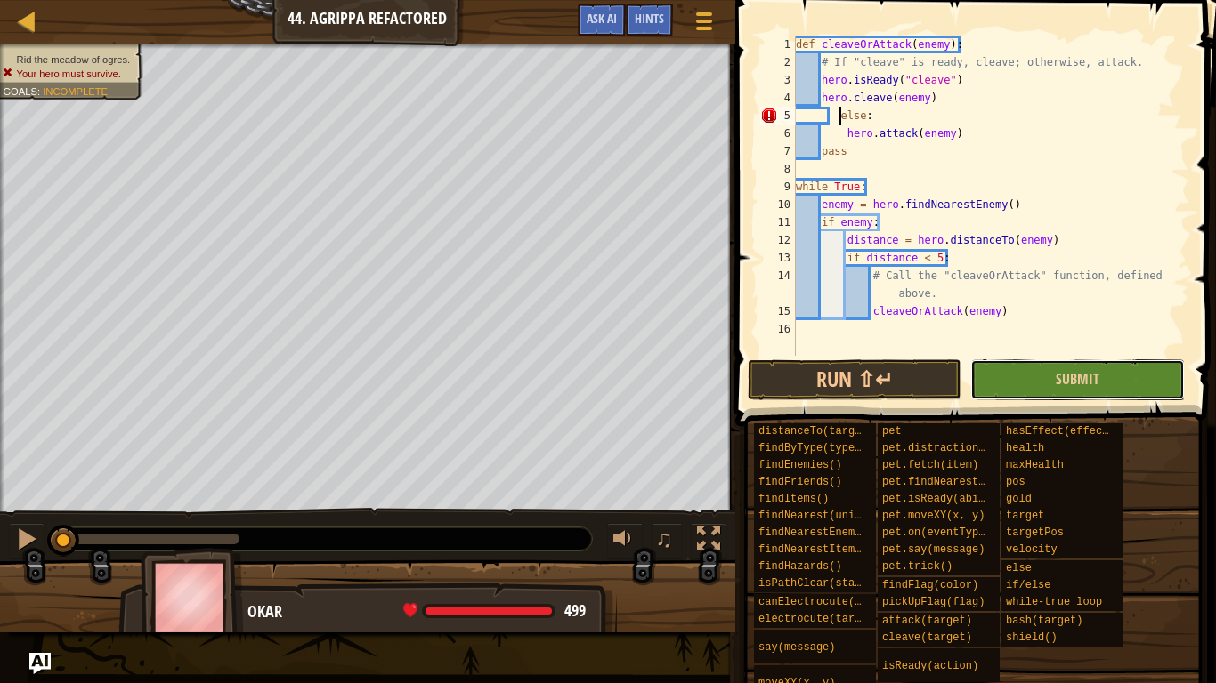
click at [1105, 377] on button "Submit" at bounding box center [1077, 380] width 214 height 41
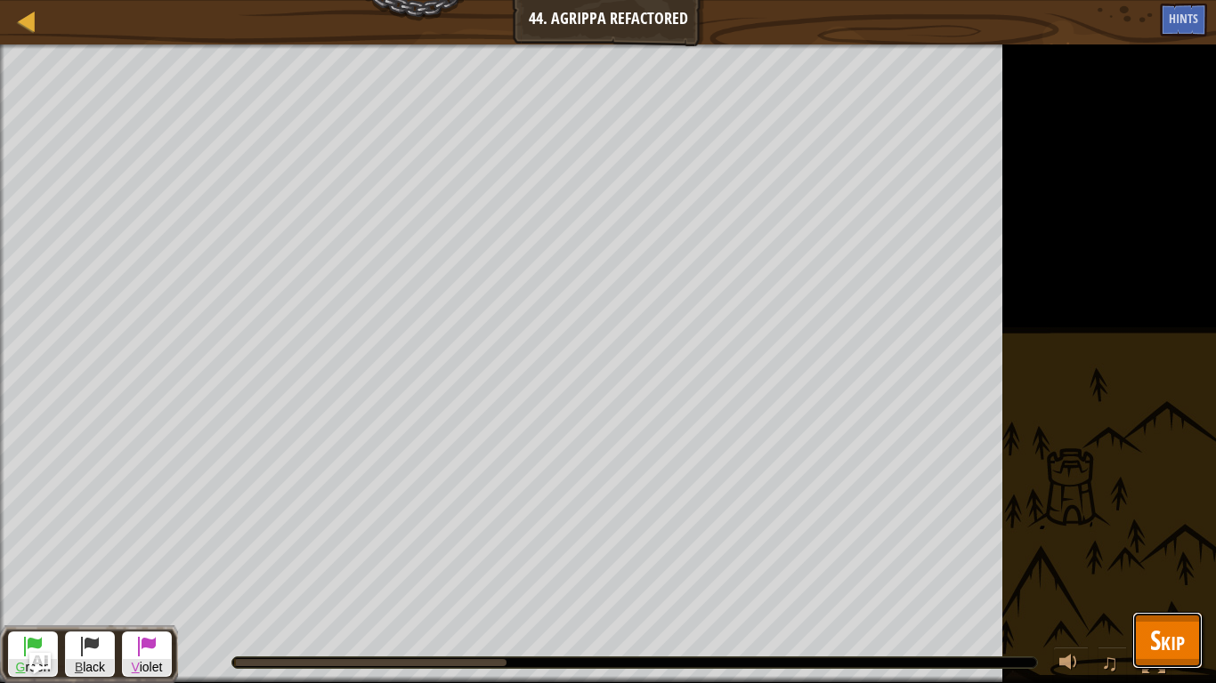
click at [1175, 532] on span "Skip" at bounding box center [1167, 640] width 35 height 36
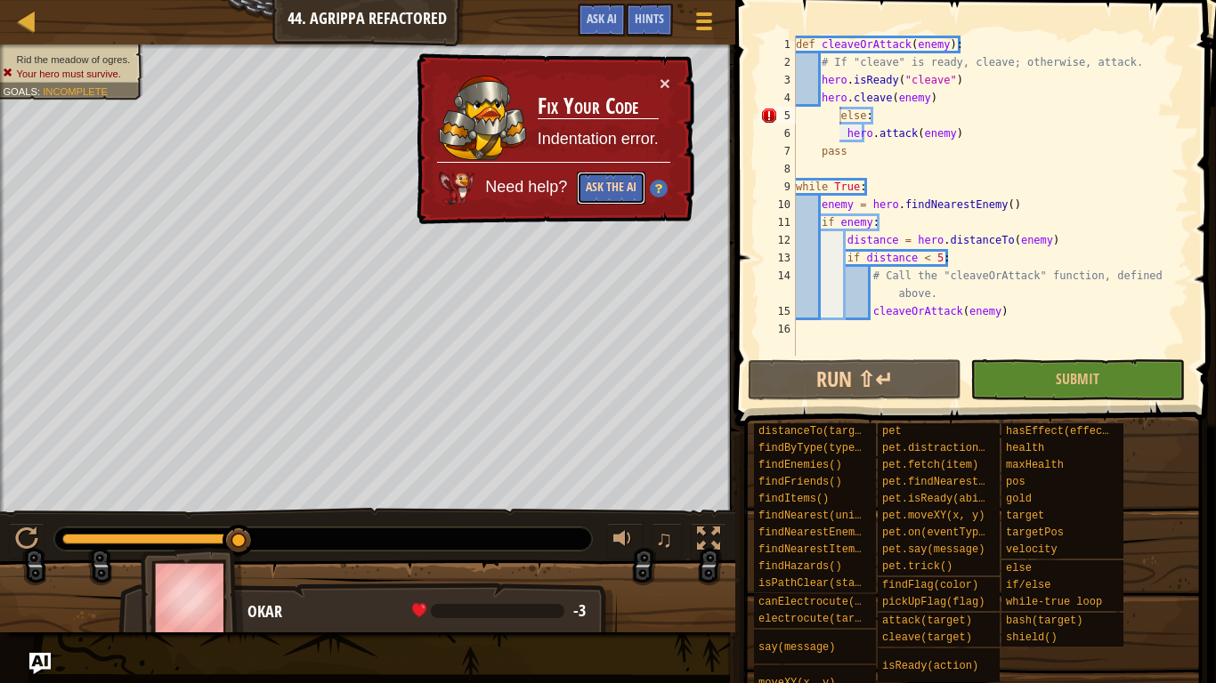
click at [603, 174] on button "Ask the AI" at bounding box center [611, 188] width 69 height 33
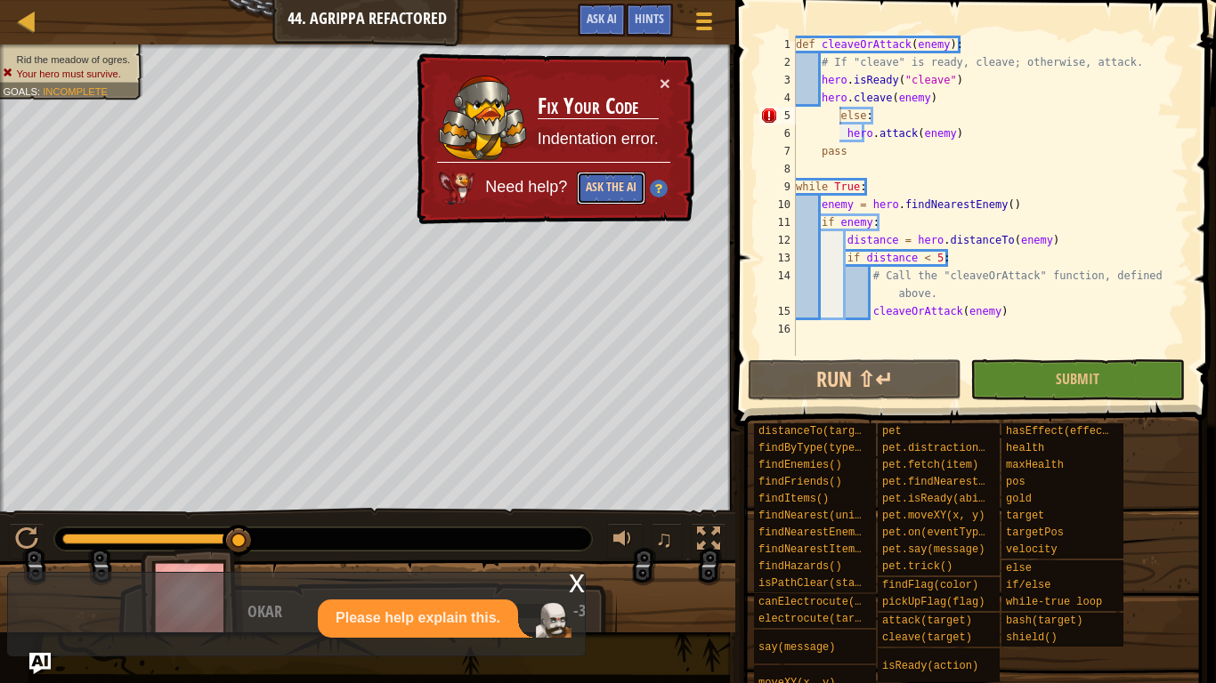
click at [602, 183] on button "Ask the AI" at bounding box center [611, 188] width 69 height 33
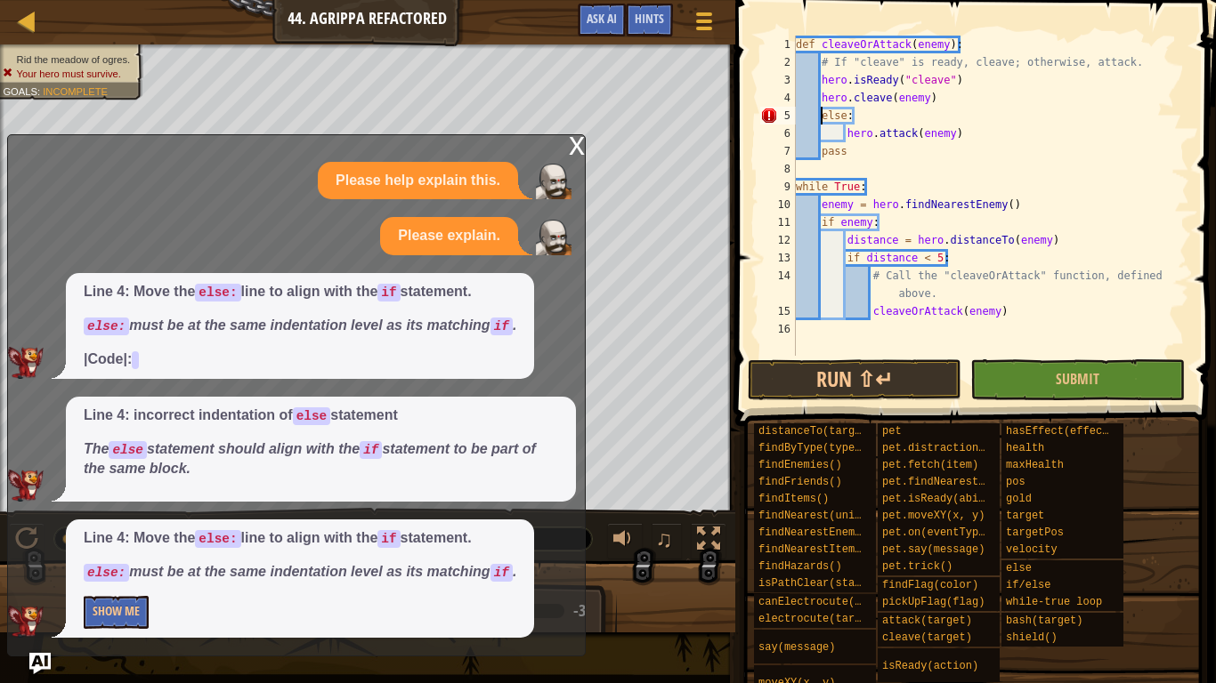
click at [849, 113] on div "def cleaveOrAttack ( enemy ) : # If "cleave" is ready, cleave; otherwise, attac…" at bounding box center [990, 214] width 397 height 356
click at [827, 63] on div "def cleaveOrAttack ( enemy ) : # If "cleave" is ready, cleave; otherwise, attac…" at bounding box center [990, 214] width 397 height 356
type textarea "If "cleave" is ready, cleave; otherwise, attack."
click at [702, 20] on span at bounding box center [703, 22] width 17 height 4
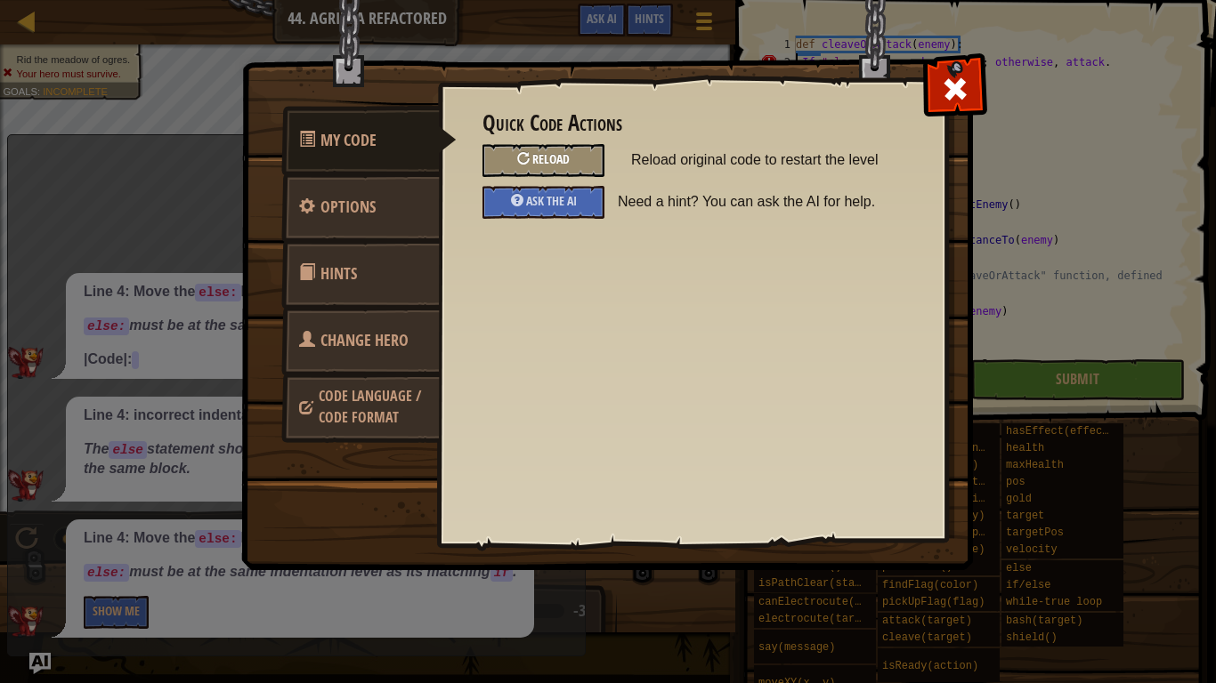
click at [542, 154] on span "Reload" at bounding box center [550, 158] width 37 height 17
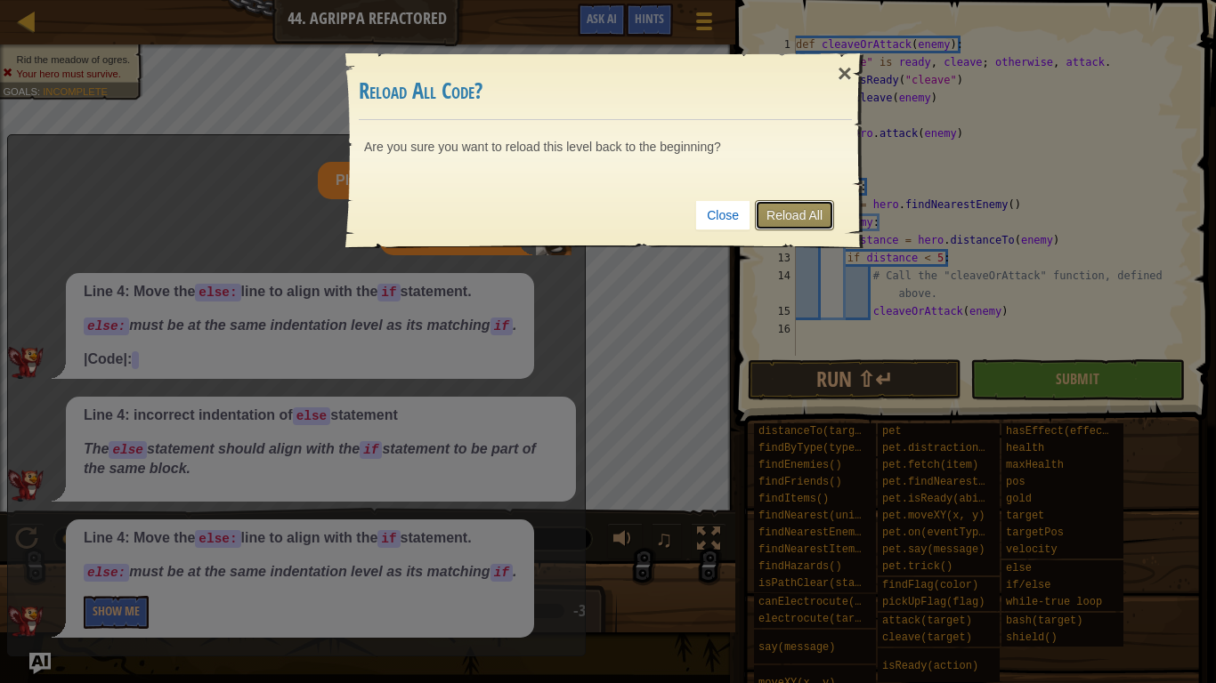
click at [774, 218] on link "Reload All" at bounding box center [794, 215] width 79 height 30
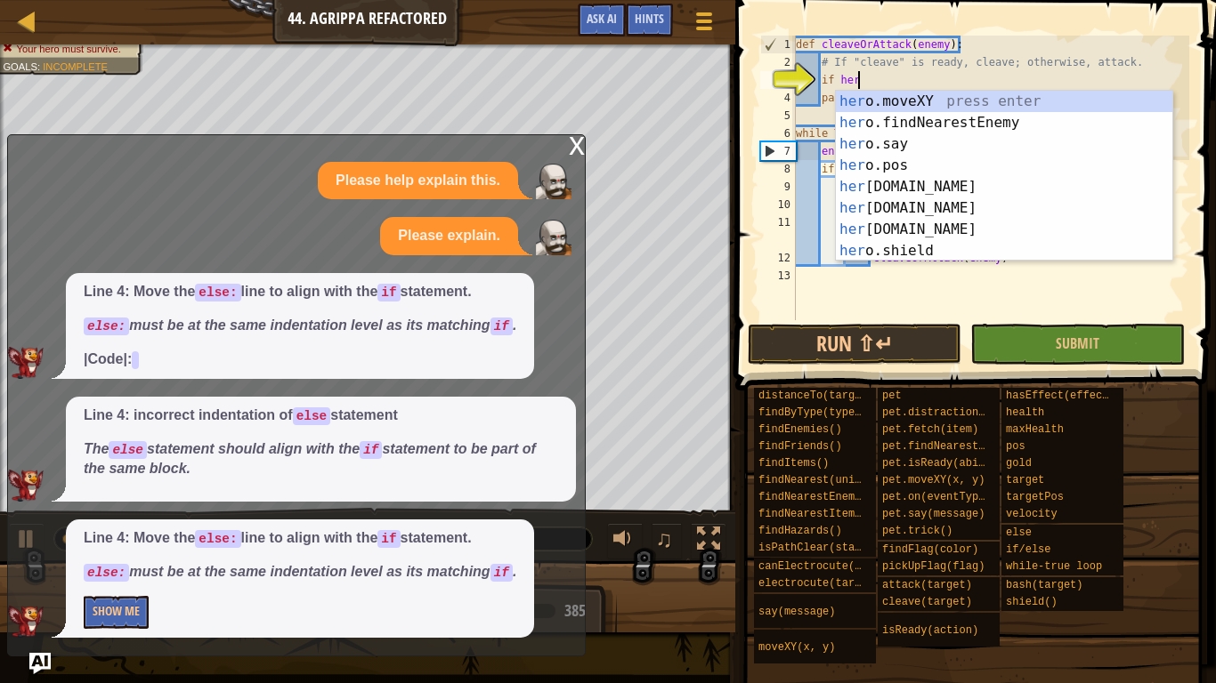
scroll to position [8, 9]
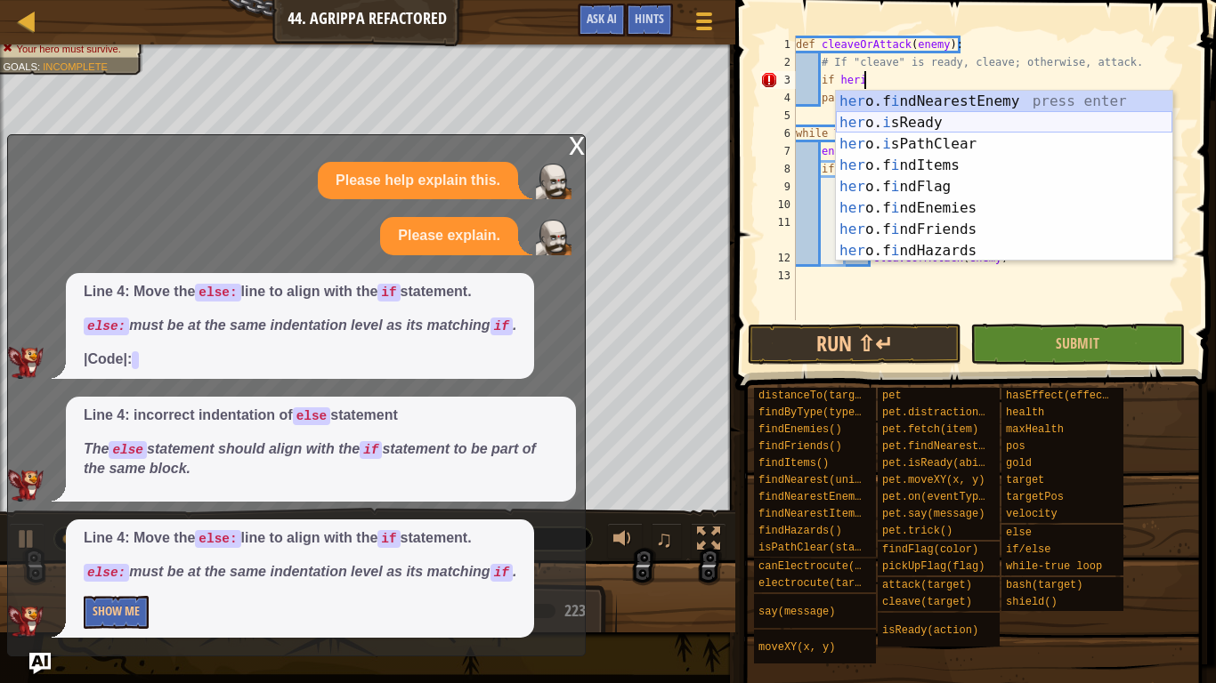
click at [902, 117] on div "her o.f i ndNearestEnemy press enter her o. i sReady press enter her o. i sPath…" at bounding box center [1004, 198] width 336 height 214
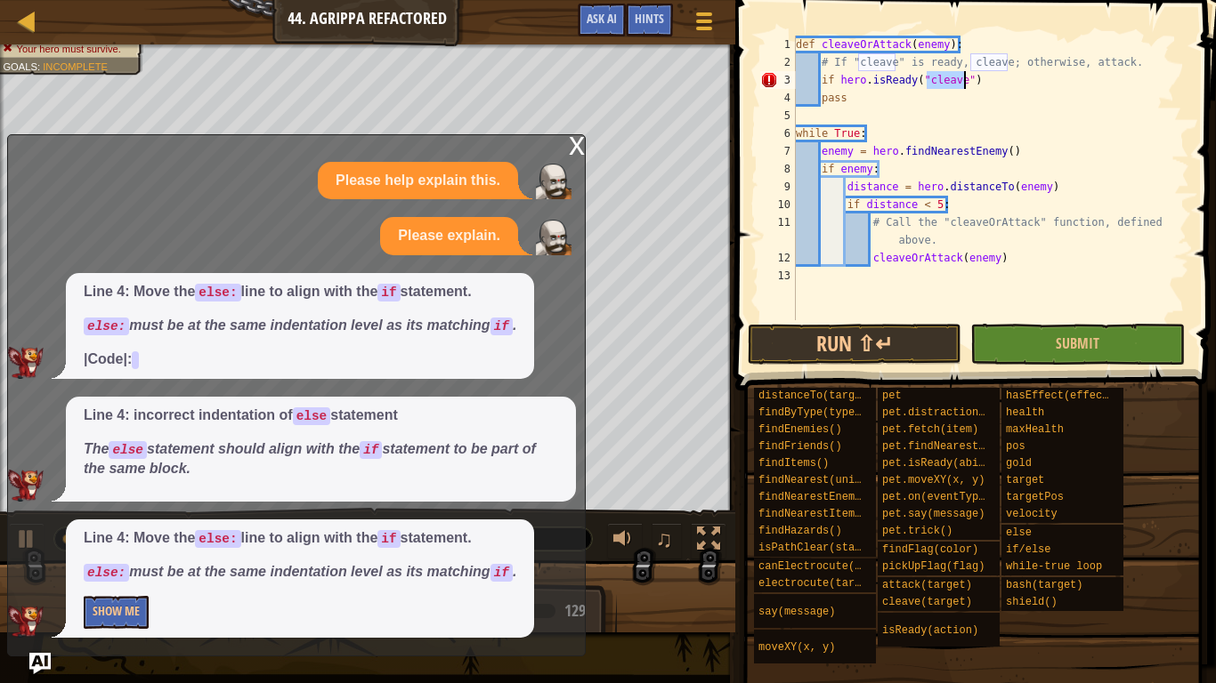
click at [832, 78] on div "def cleaveOrAttack ( enemy ) : # If "cleave" is ready, cleave; otherwise, attac…" at bounding box center [990, 196] width 397 height 320
click at [830, 77] on div "def cleaveOrAttack ( enemy ) : # If "cleave" is ready, cleave; otherwise, attac…" at bounding box center [990, 196] width 397 height 320
click at [823, 77] on div "def cleaveOrAttack ( enemy ) : # If "cleave" is ready, cleave; otherwise, attac…" at bounding box center [990, 196] width 397 height 320
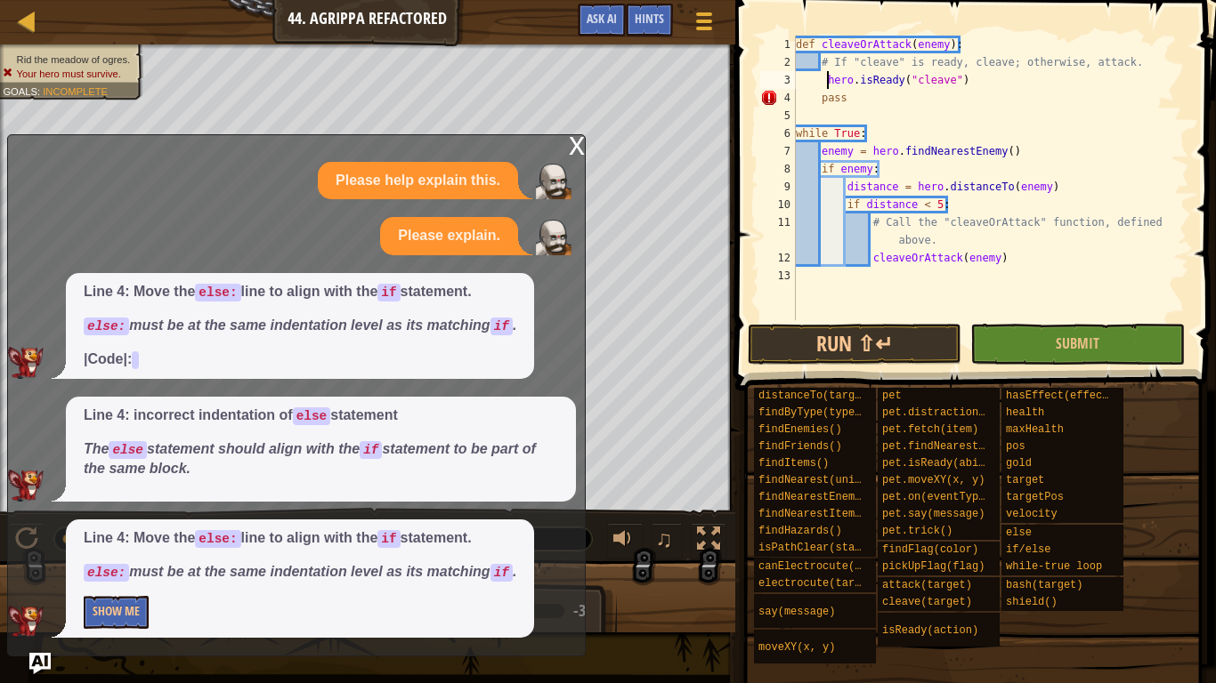
click at [827, 83] on div "def cleaveOrAttack ( enemy ) : # If "cleave" is ready, cleave; otherwise, attac…" at bounding box center [990, 196] width 397 height 320
click at [828, 82] on div "def cleaveOrAttack ( enemy ) : # If "cleave" is ready, cleave; otherwise, attac…" at bounding box center [990, 196] width 397 height 320
click at [838, 80] on div "def cleaveOrAttack ( enemy ) : # If "cleave" is ready, cleave; otherwise, attac…" at bounding box center [990, 196] width 397 height 320
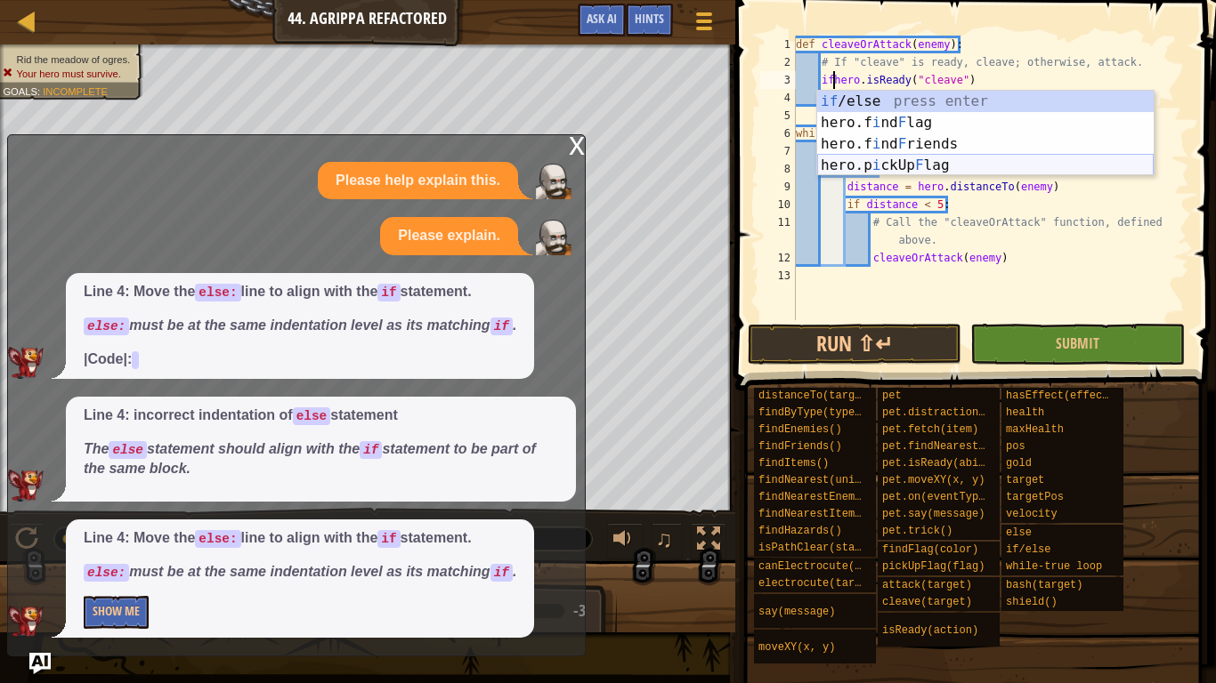
click at [1036, 0] on body "Map Computer Science 2 44. [PERSON_NAME] Refactored Game Menu Done Hints Ask AI…" at bounding box center [608, 0] width 1216 height 0
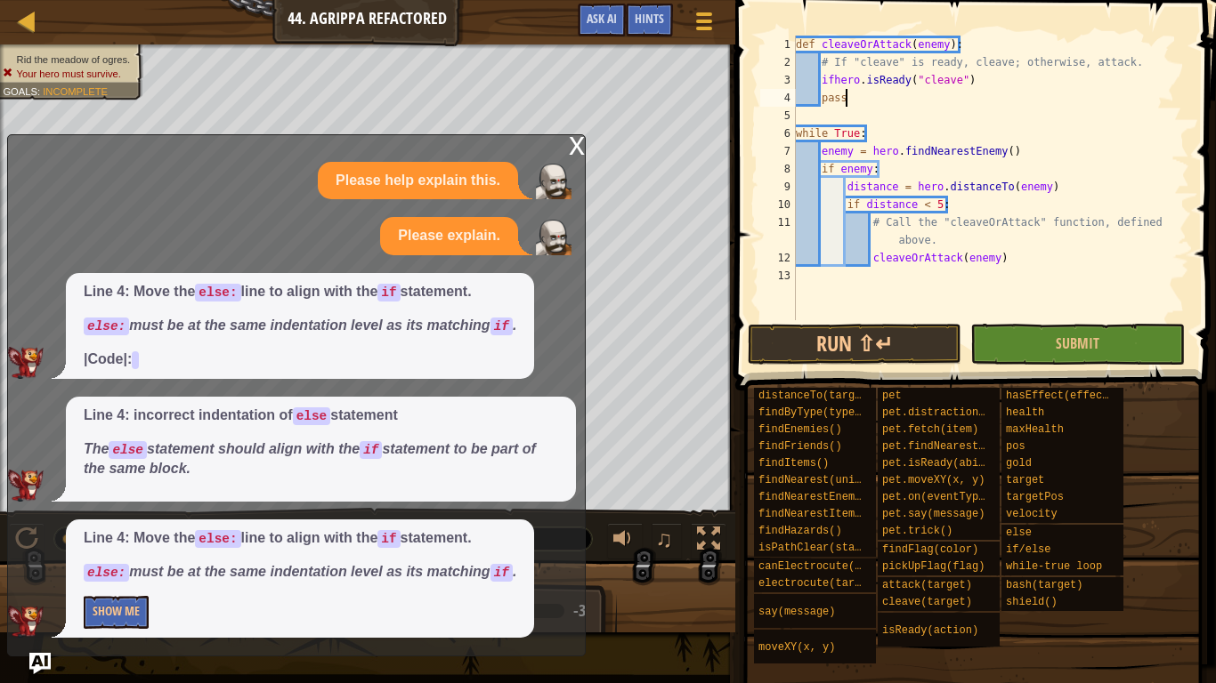
click at [993, 92] on div "def cleaveOrAttack ( enemy ) : # If "cleave" is ready, cleave; otherwise, attac…" at bounding box center [990, 196] width 397 height 320
click at [987, 84] on div "def cleaveOrAttack ( enemy ) : # If "cleave" is ready, cleave; otherwise, attac…" at bounding box center [990, 196] width 397 height 320
type textarea "ifhero.isReady("cleave")"
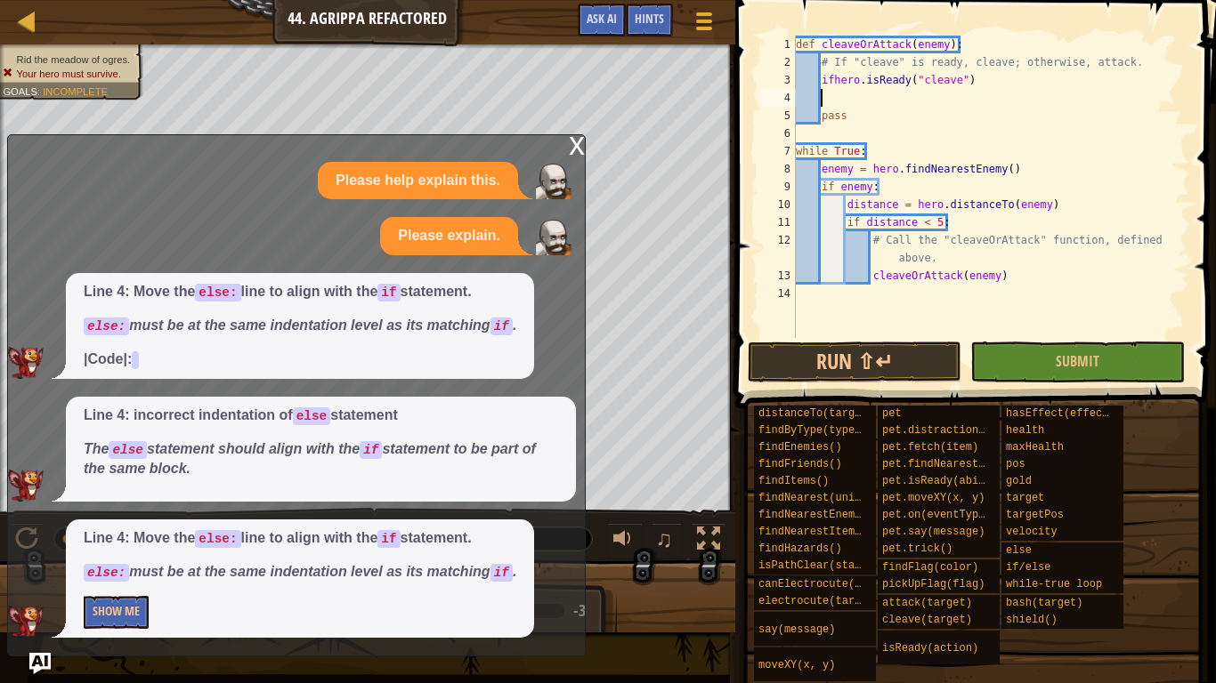
scroll to position [8, 4]
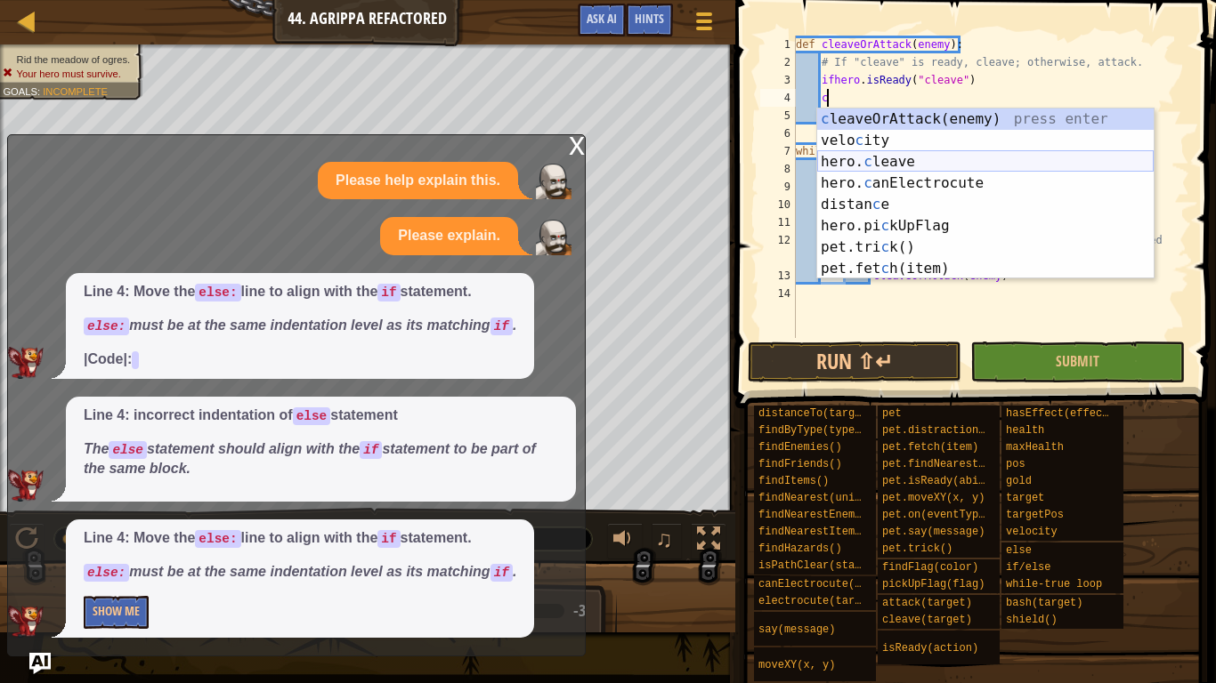
click at [924, 158] on div "c leaveOrAttack(enemy) press enter velo c ity press enter hero. c leave press e…" at bounding box center [985, 216] width 336 height 214
type textarea "hero.cleave(enemy)"
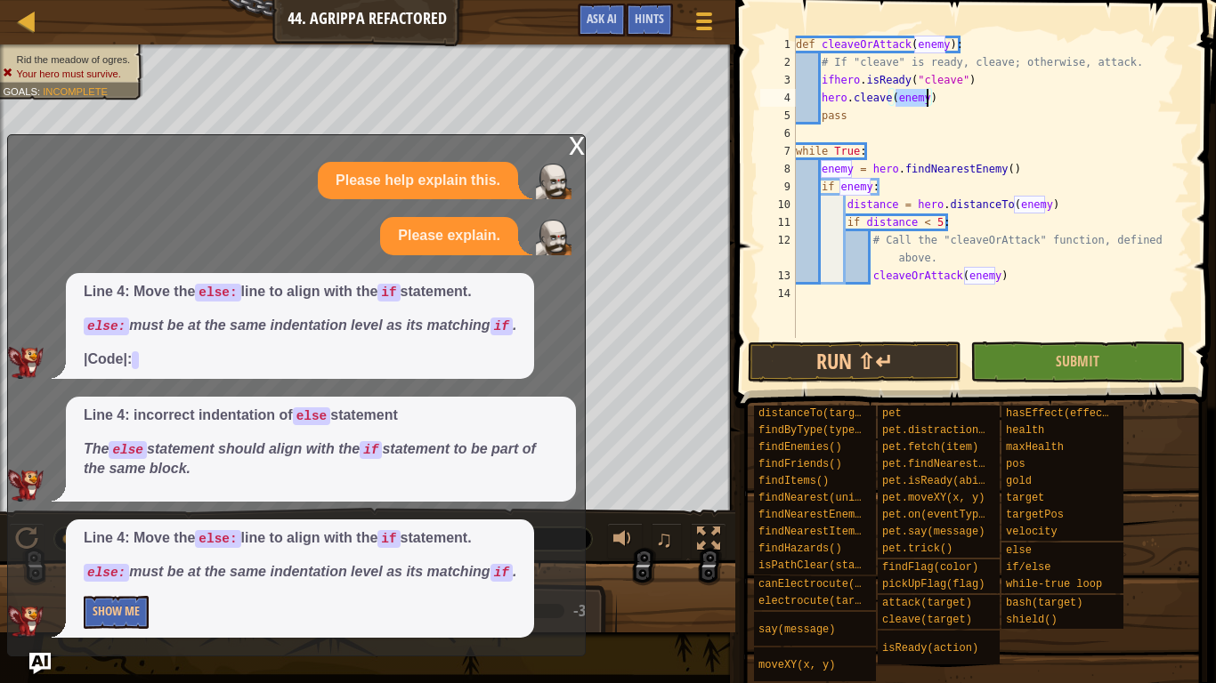
click at [942, 101] on div "def cleaveOrAttack ( enemy ) : # If "cleave" is ready, cleave; otherwise, attac…" at bounding box center [990, 205] width 397 height 338
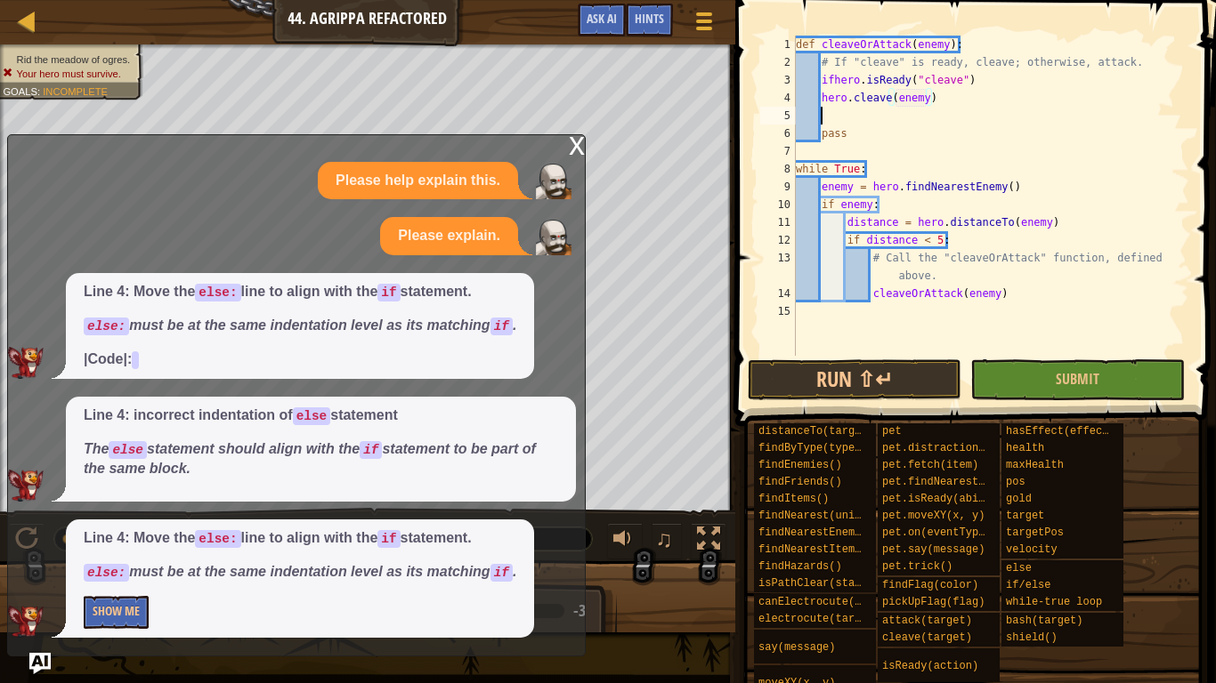
scroll to position [8, 3]
type textarea "e"
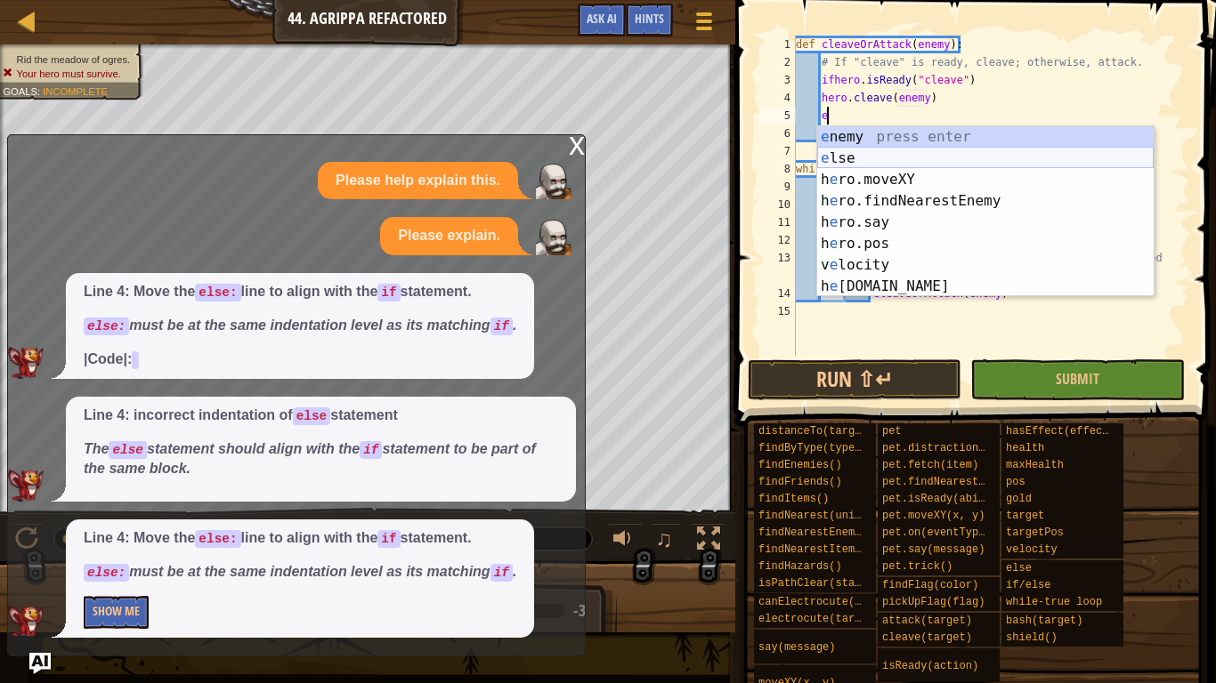
click at [832, 157] on div "e nemy press enter e lse press enter h e ro.moveXY press enter h e ro.findNeare…" at bounding box center [985, 233] width 336 height 214
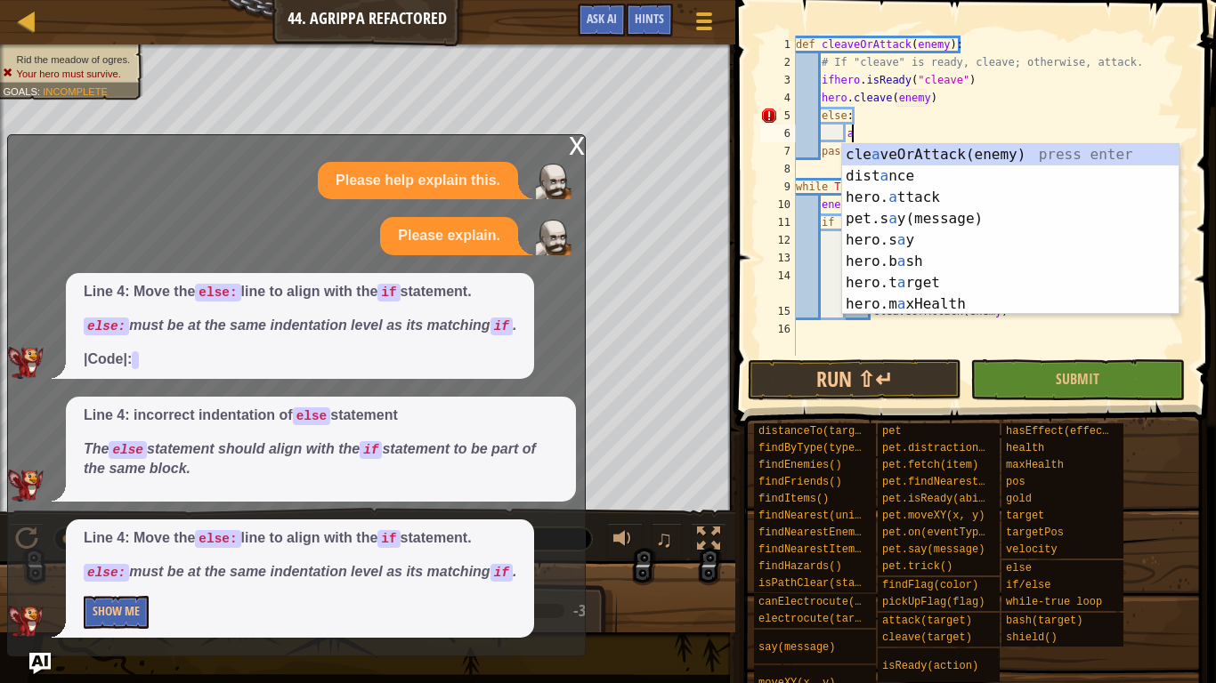
scroll to position [8, 7]
click at [916, 191] on div "cle a veOrAttack(enemy) press enter dist a nce press enter hero. a ttack press …" at bounding box center [1010, 251] width 336 height 214
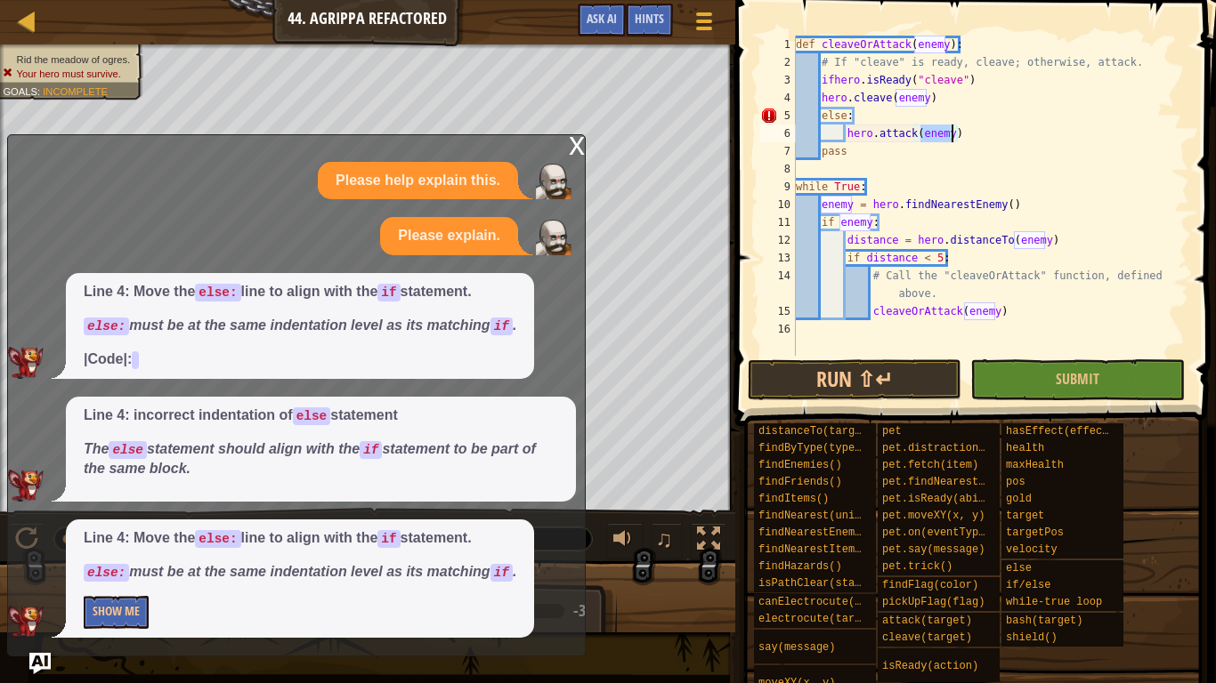
click at [990, 156] on div "def cleaveOrAttack ( enemy ) : # If "cleave" is ready, cleave; otherwise, attac…" at bounding box center [990, 214] width 397 height 356
click at [836, 65] on div "def cleaveOrAttack ( enemy ) : # If "cleave" is ready, cleave; otherwise, attac…" at bounding box center [990, 214] width 397 height 356
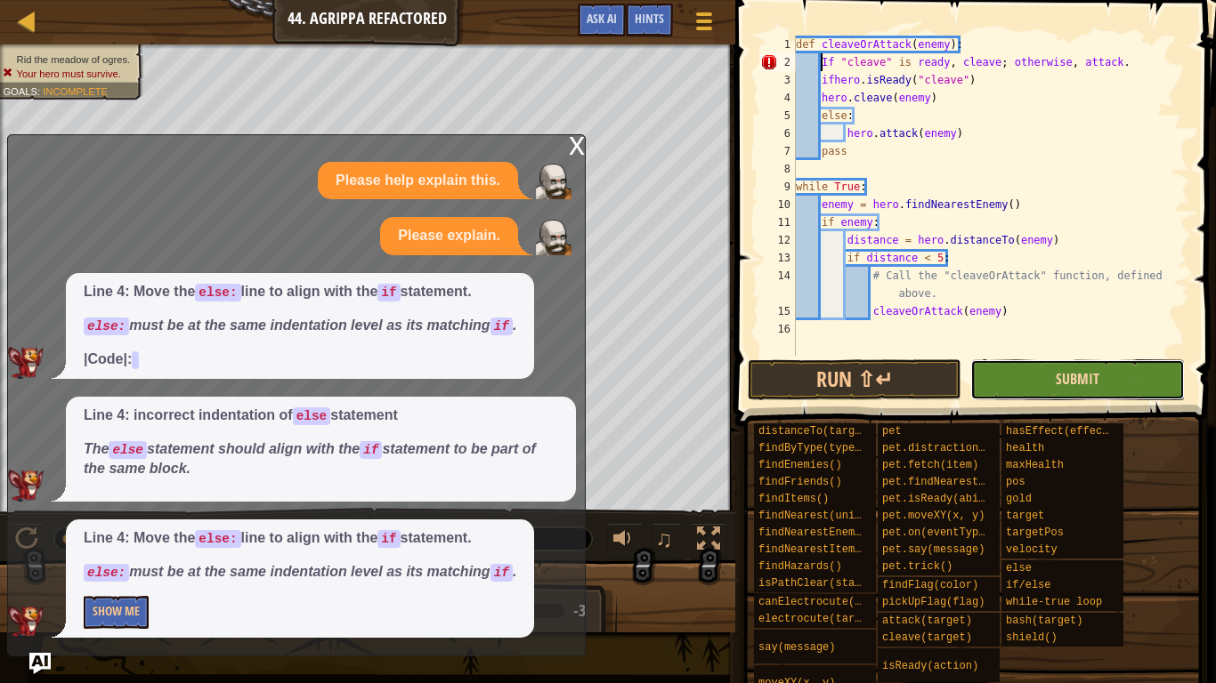
click at [1079, 373] on span "Submit" at bounding box center [1077, 379] width 44 height 20
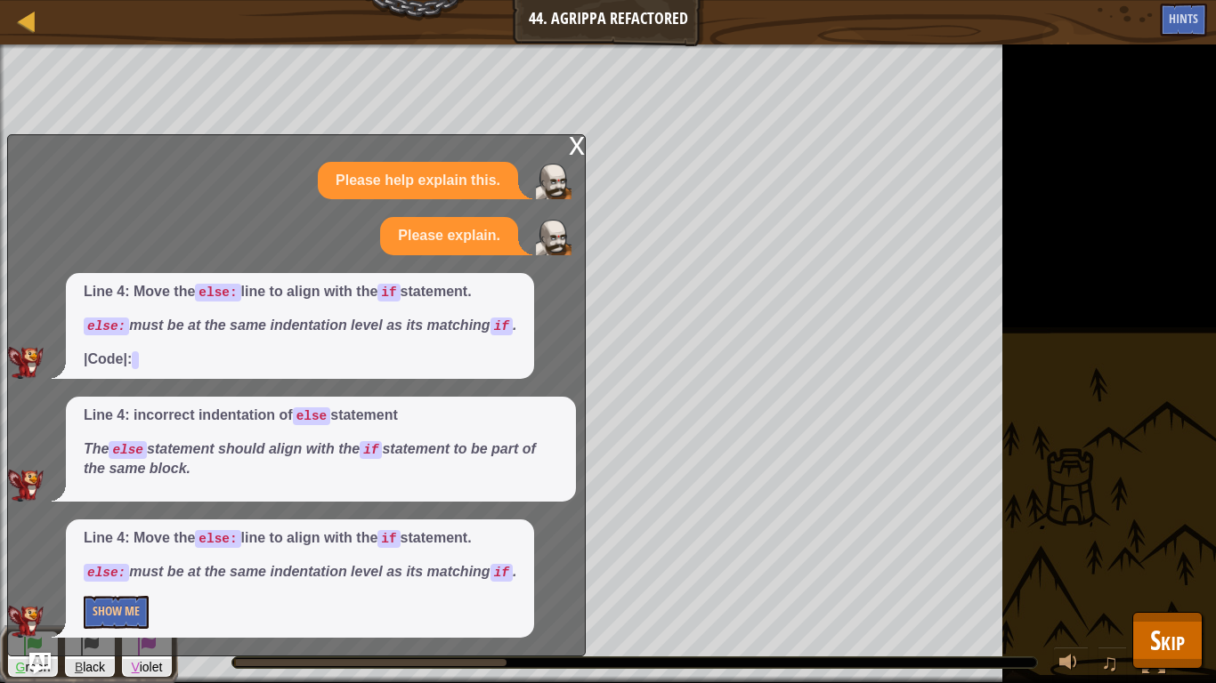
click at [581, 141] on div "x" at bounding box center [577, 144] width 16 height 18
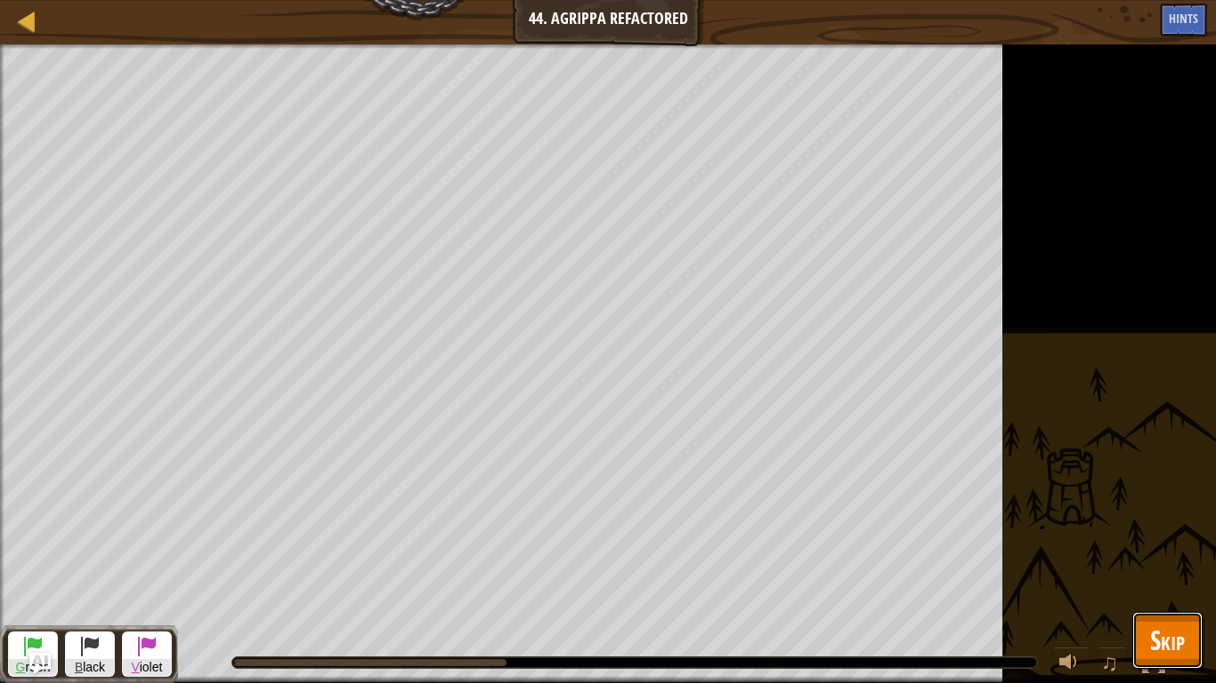
click at [1151, 532] on span "Skip" at bounding box center [1167, 640] width 35 height 36
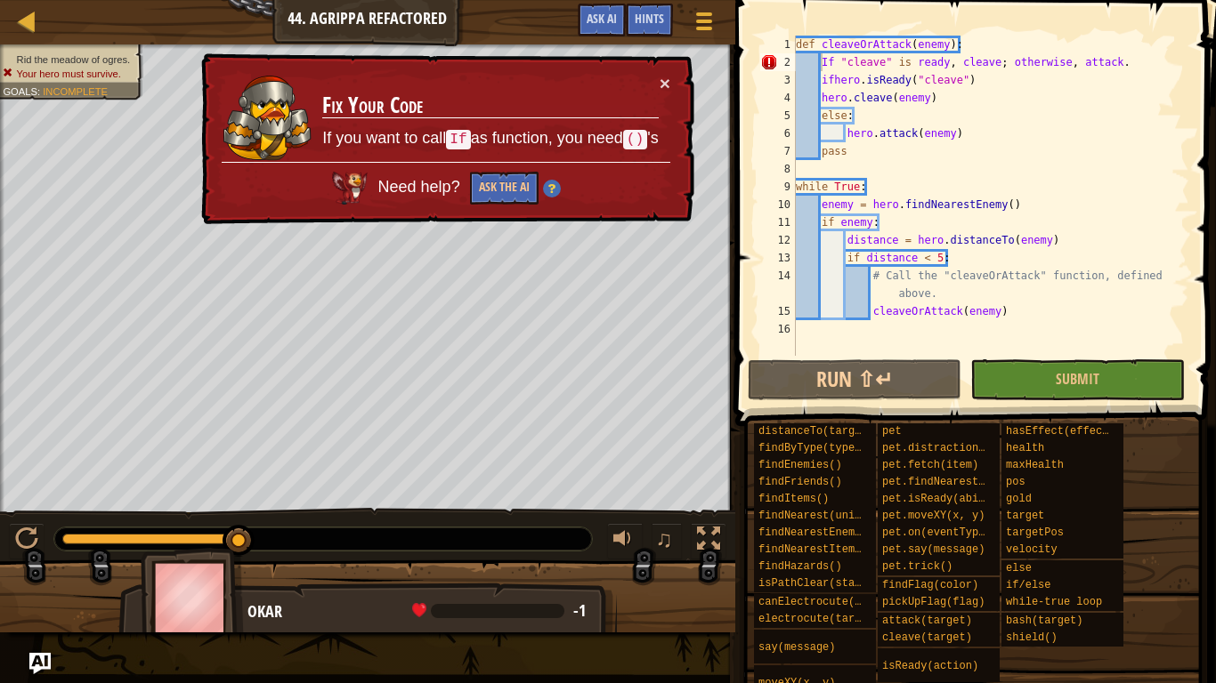
click at [834, 64] on div "def cleaveOrAttack ( enemy ) : If "cleave" is ready , cleave ; otherwise , atta…" at bounding box center [990, 214] width 397 height 356
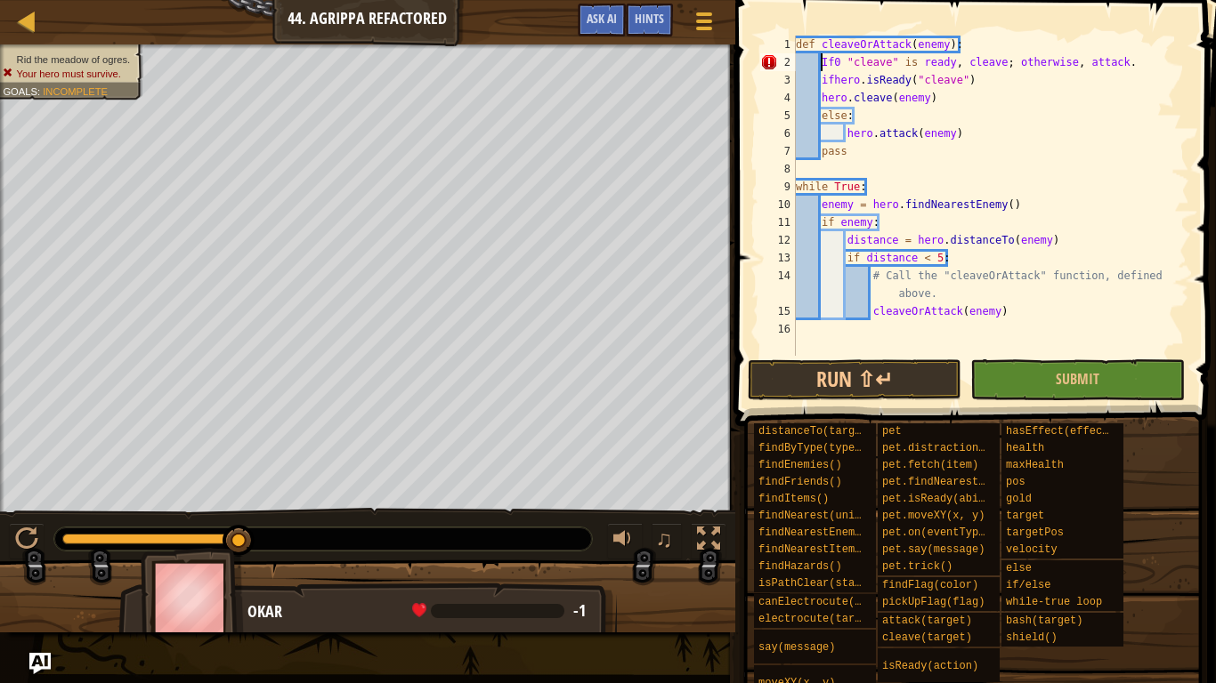
click at [821, 62] on div "def cleaveOrAttack ( enemy ) : If0 "cleave" is ready , cleave ; otherwise , att…" at bounding box center [990, 214] width 397 height 356
click at [846, 64] on div "def cleaveOrAttack ( enemy ) : ( If0 "cleave" is ready , cleave ; otherwise , a…" at bounding box center [990, 214] width 397 height 356
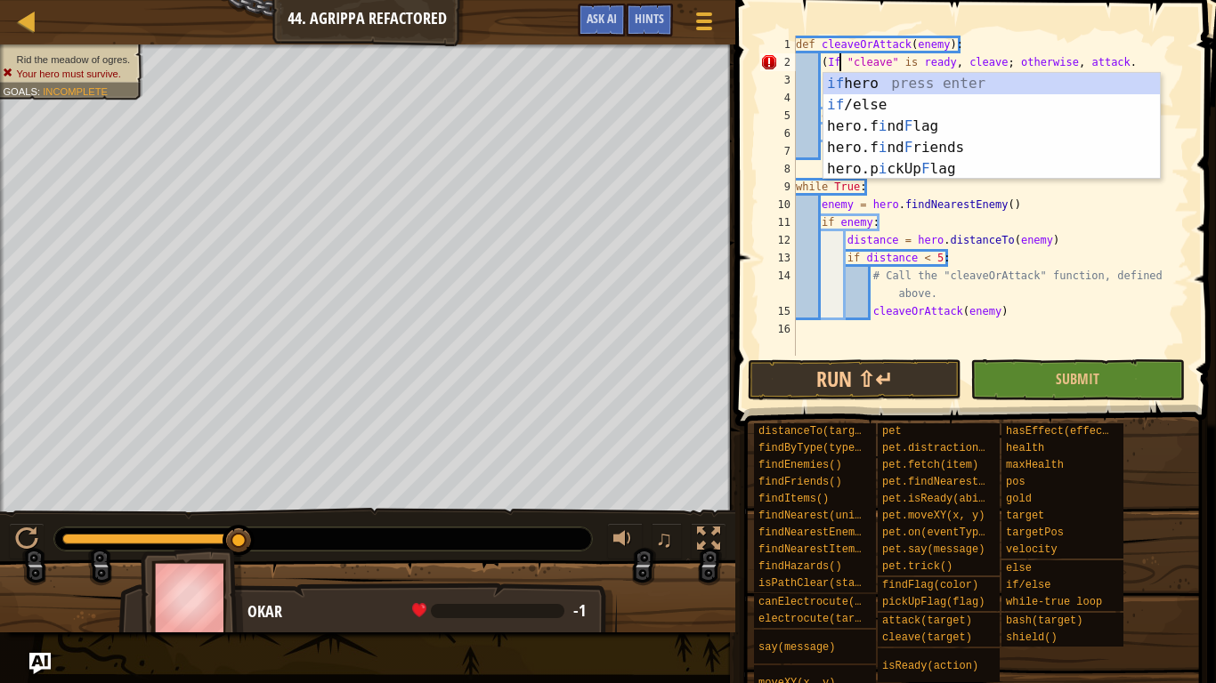
type textarea "(If) "cleave" is ready, cleave; otherwise, attack."
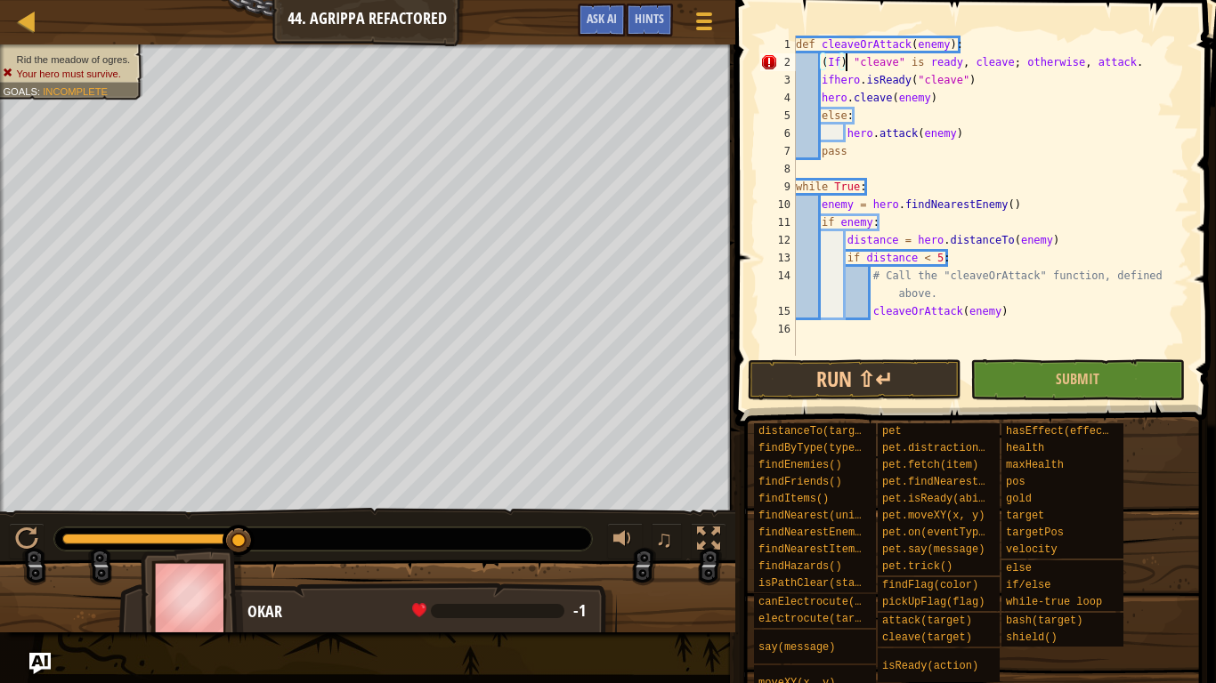
click at [980, 166] on div "def cleaveOrAttack ( enemy ) : ( If ) "cleave" is ready , cleave ; otherwise , …" at bounding box center [990, 214] width 397 height 356
click at [1071, 389] on button "Submit" at bounding box center [1077, 380] width 214 height 41
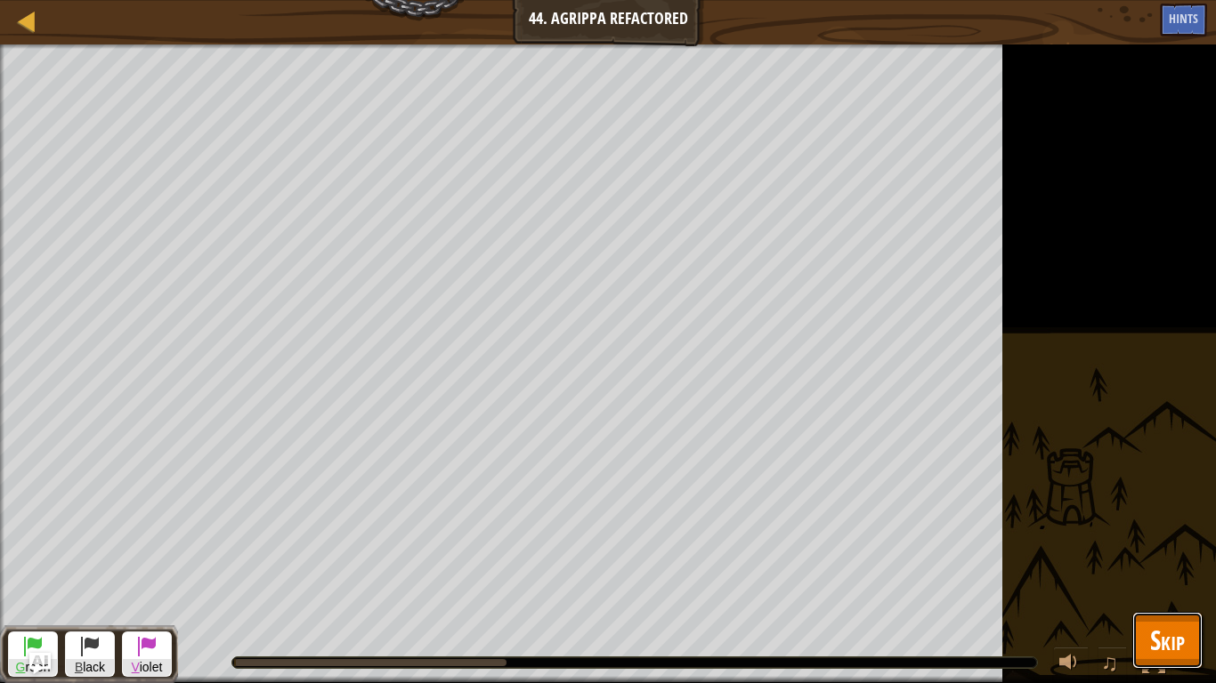
click at [1168, 532] on button "Skip" at bounding box center [1167, 640] width 70 height 57
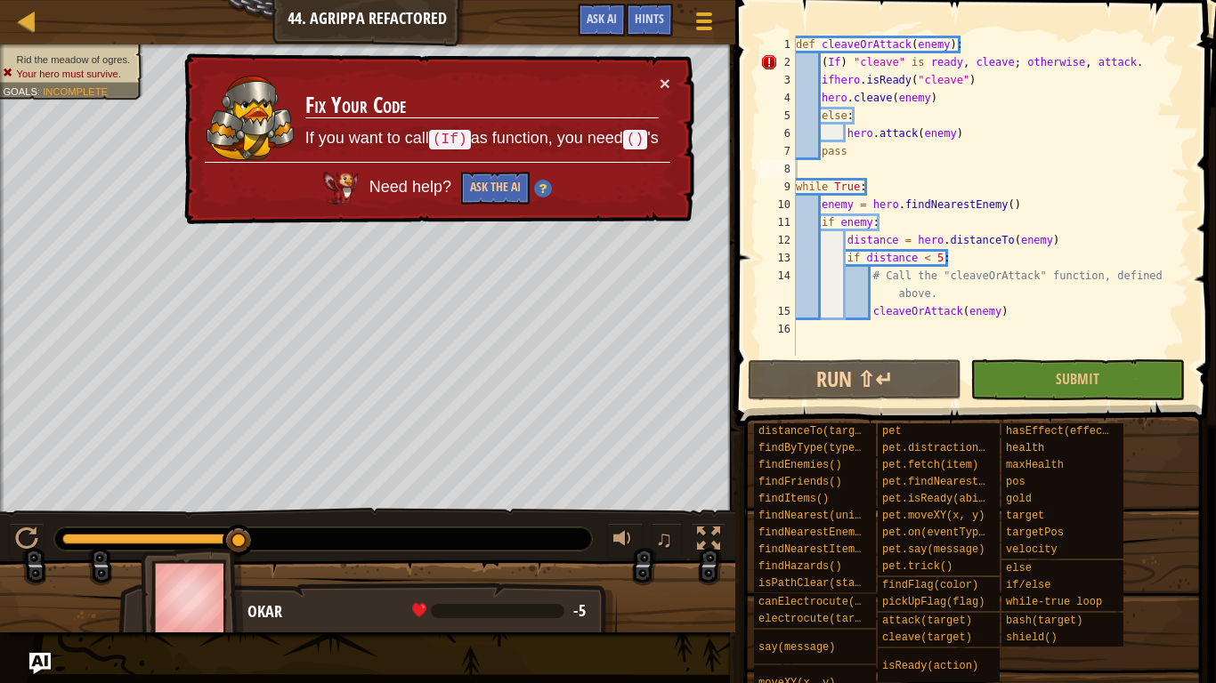
click at [846, 63] on div "def cleaveOrAttack ( enemy ) : ( If ) "cleave" is ready , cleave ; otherwise , …" at bounding box center [990, 214] width 397 height 356
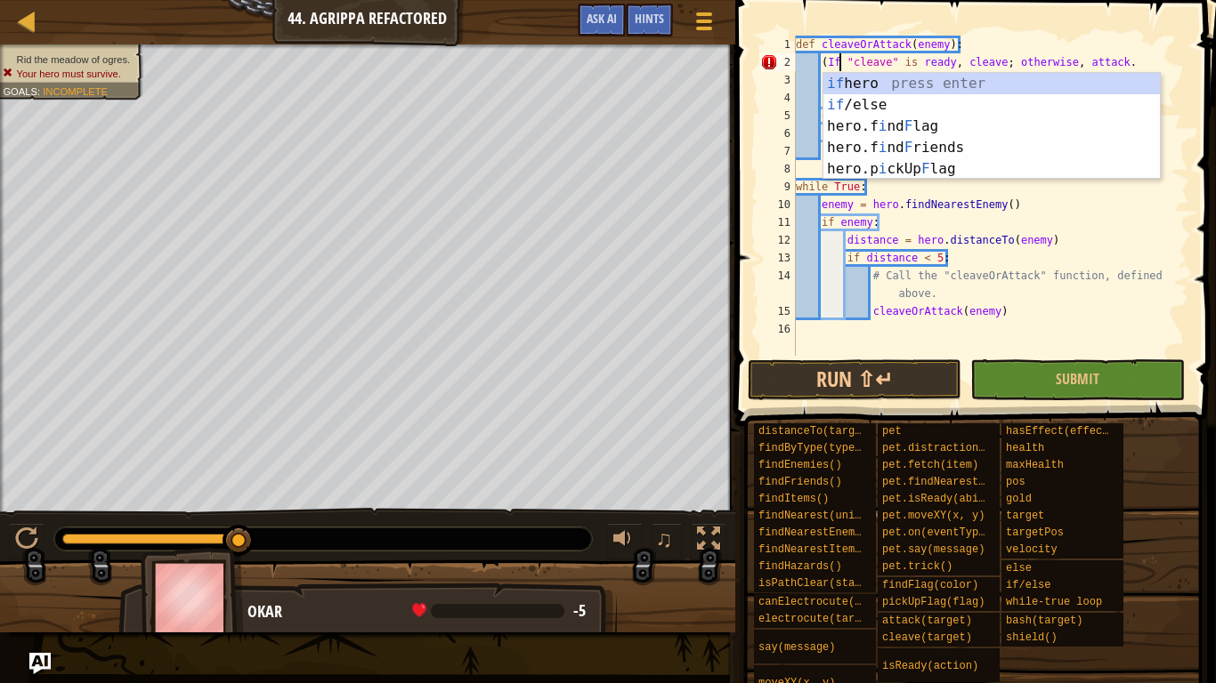
click at [827, 64] on div "def cleaveOrAttack ( enemy ) : ( If "cleave" is ready , cleave ; otherwise , at…" at bounding box center [990, 214] width 397 height 356
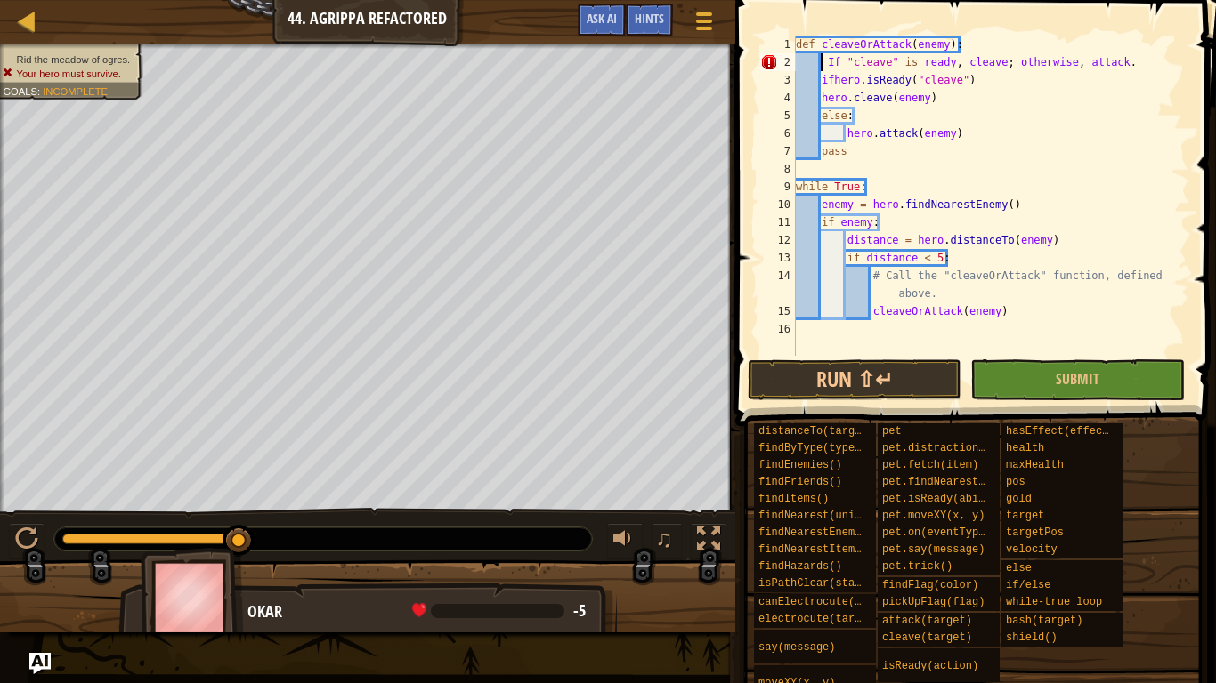
click at [821, 64] on div "def cleaveOrAttack ( enemy ) : If "cleave" is ready , cleave ; otherwise , atta…" at bounding box center [990, 214] width 397 height 356
click at [818, 63] on div "def cleaveOrAttack ( enemy ) : # If "cleave" is ready, cleave; otherwise, attac…" at bounding box center [990, 214] width 397 height 356
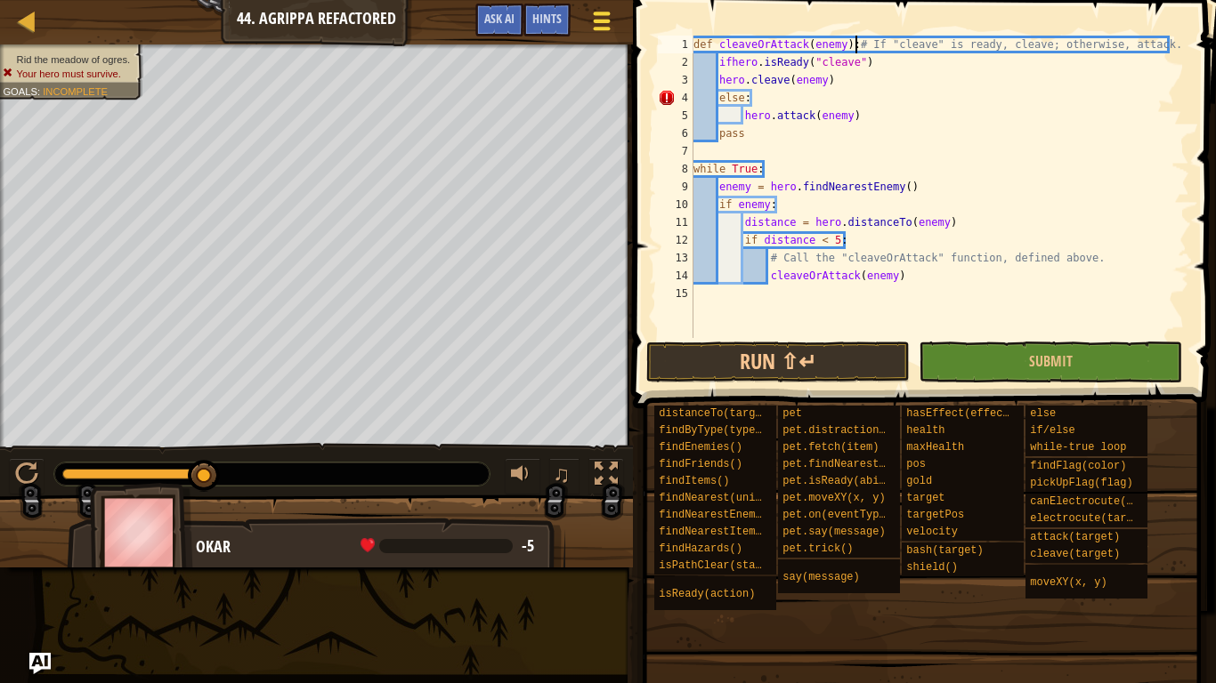
type textarea "def cleaveOrAttack(enemy):# If "cleave" is ready, cleave; otherwise, attack."
click at [602, 27] on span at bounding box center [601, 29] width 17 height 4
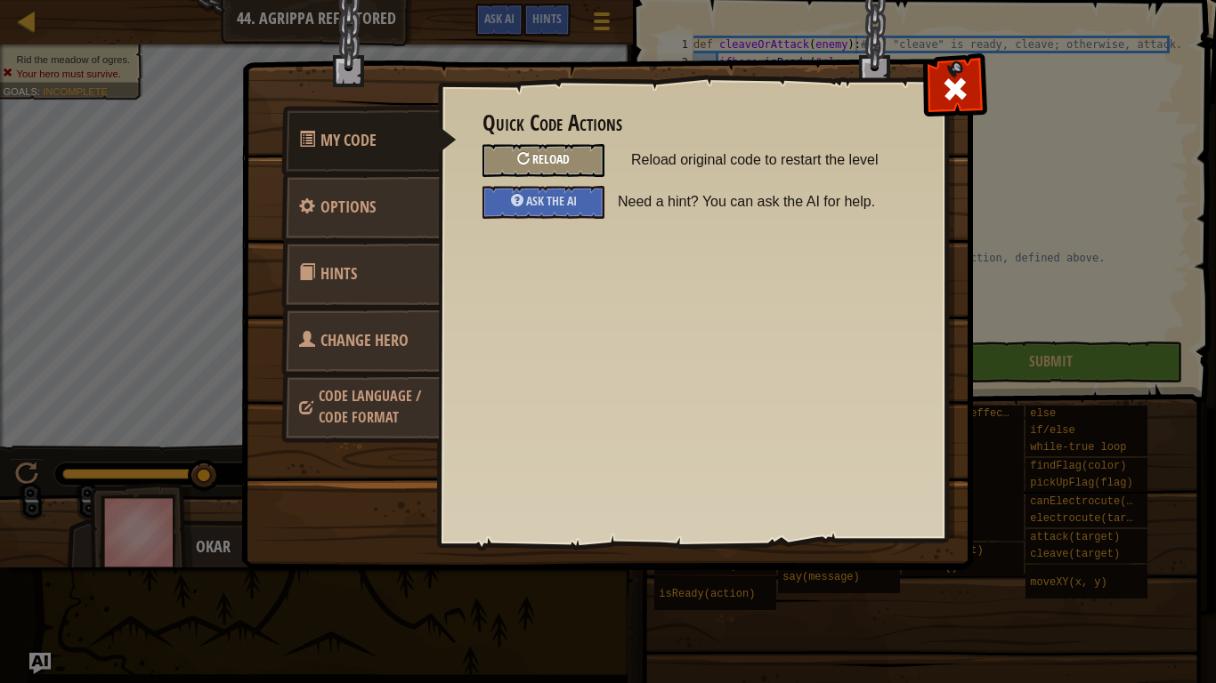
click at [560, 159] on span "Reload" at bounding box center [550, 158] width 37 height 17
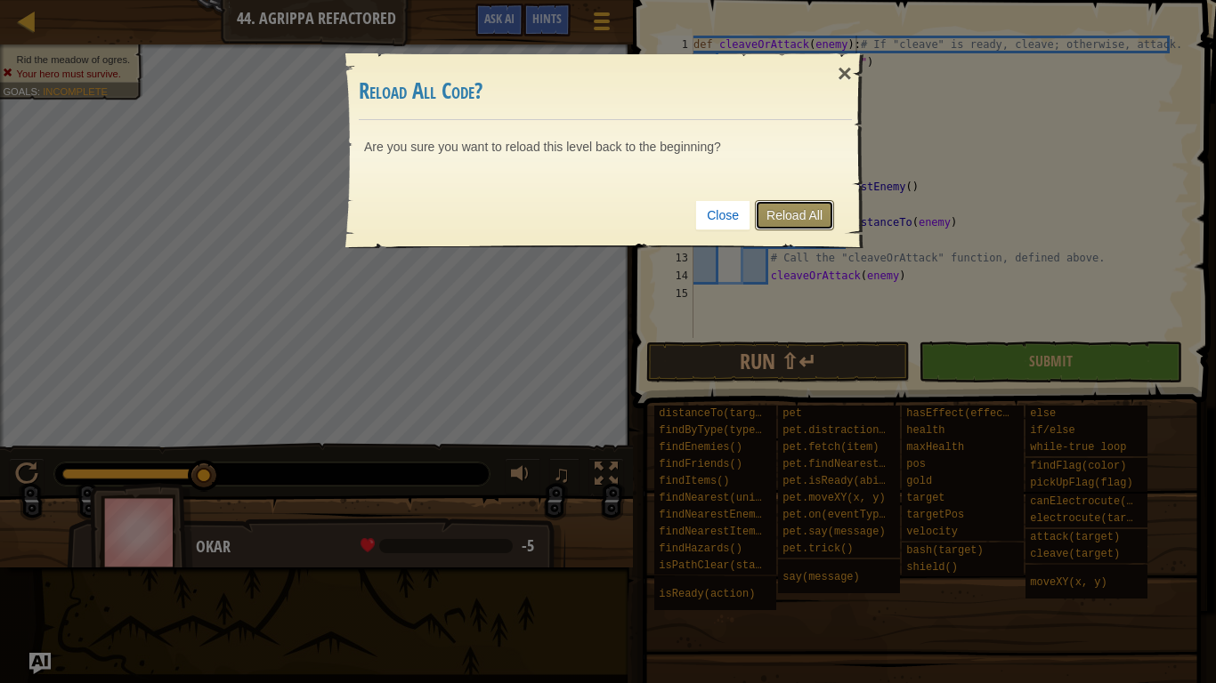
click at [774, 205] on link "Reload All" at bounding box center [794, 215] width 79 height 30
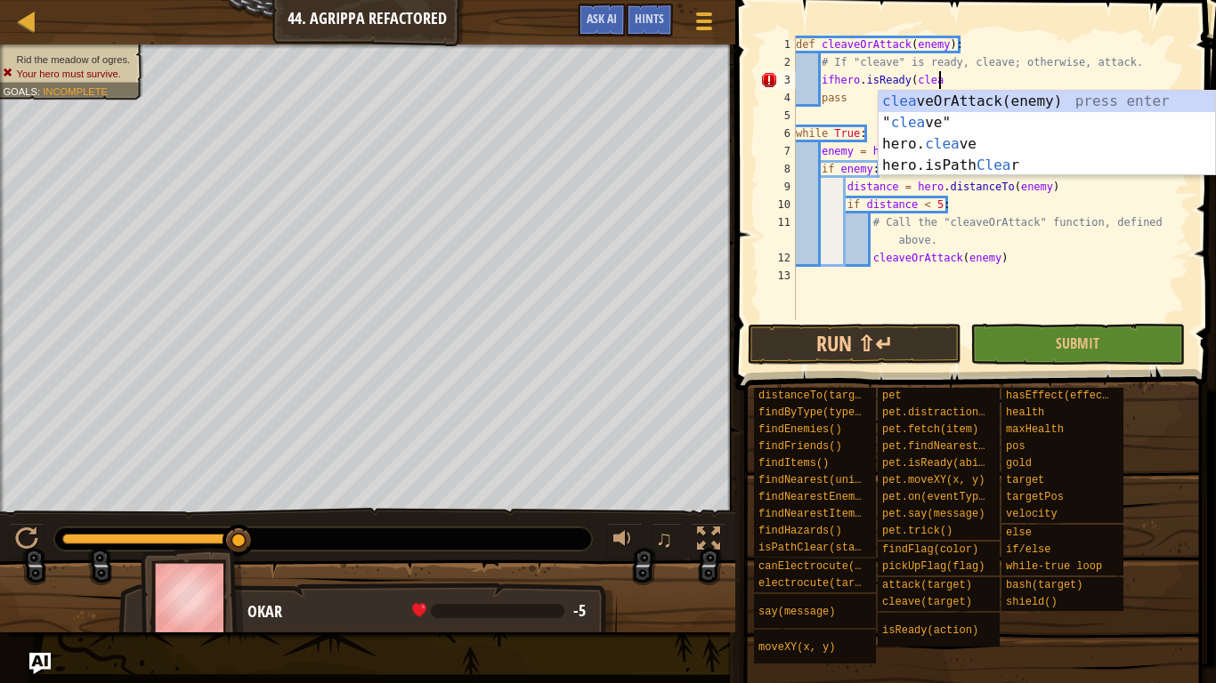
scroll to position [8, 21]
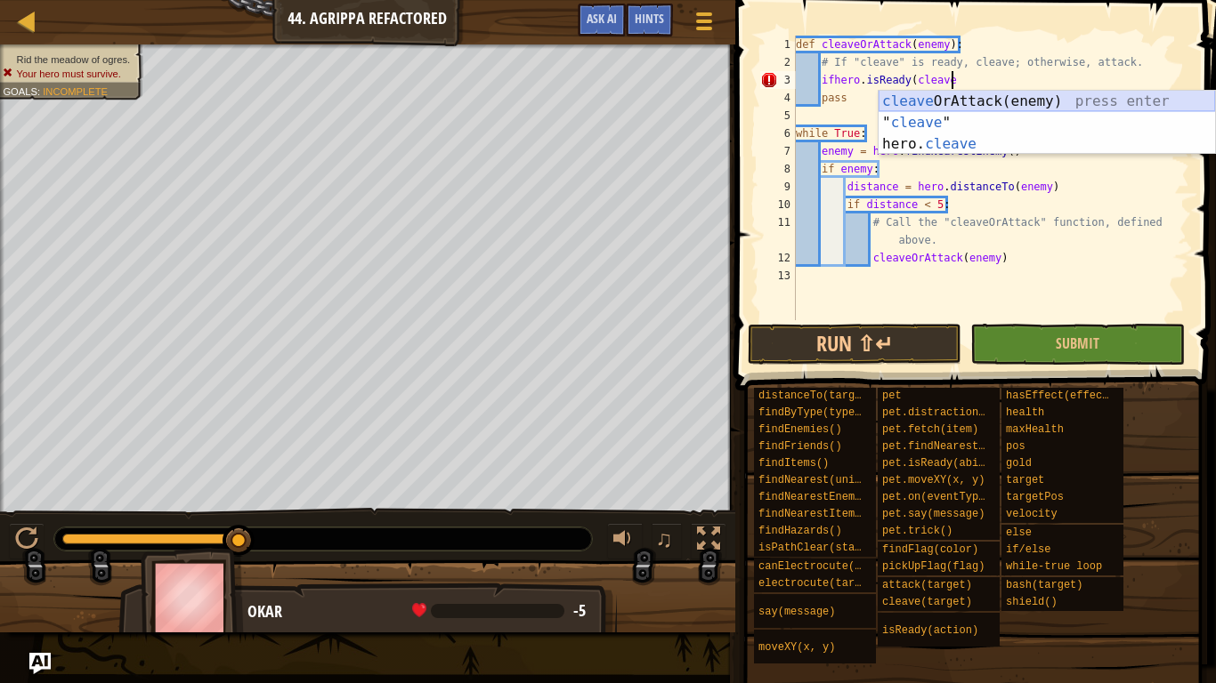
click at [937, 100] on div "cleave OrAttack(enemy) press enter " cleave " press enter hero. cleave press en…" at bounding box center [1046, 144] width 336 height 107
type textarea "ifhero.isReady(cleaveOrAttack(enemy)"
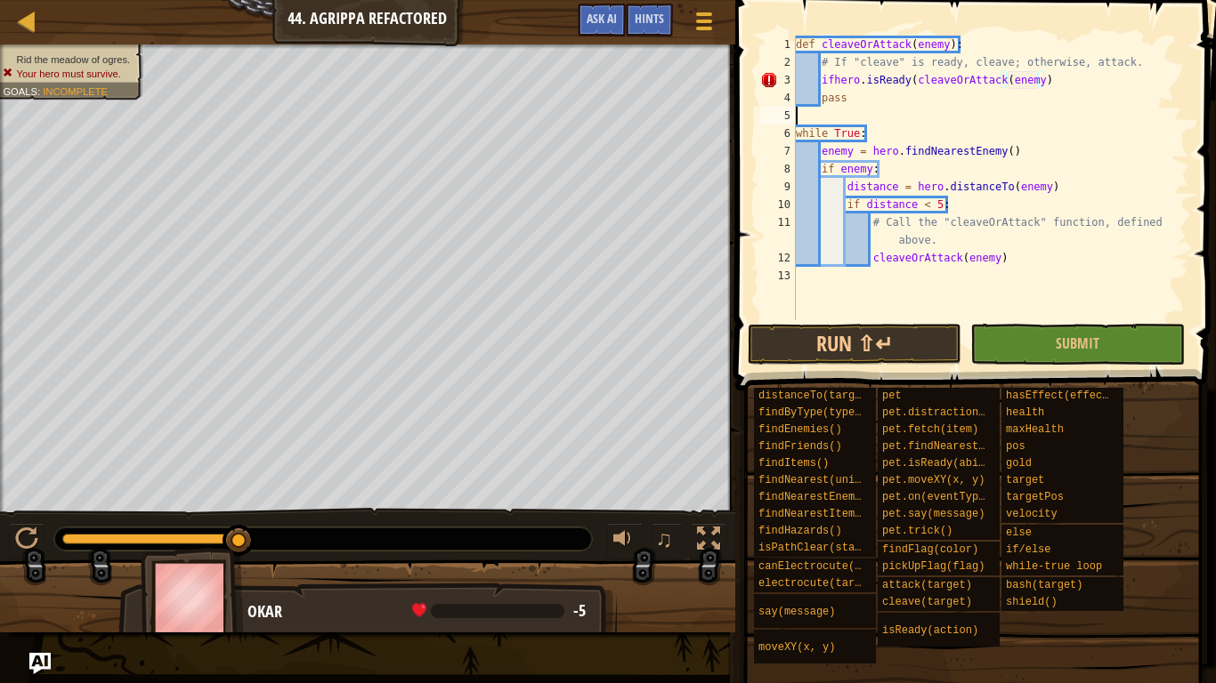
click at [856, 117] on div "def cleaveOrAttack ( enemy ) : # If "cleave" is ready, cleave; otherwise, attac…" at bounding box center [990, 196] width 397 height 320
drag, startPoint x: 1055, startPoint y: 85, endPoint x: 822, endPoint y: 76, distance: 233.3
click at [822, 76] on div "def cleaveOrAttack ( enemy ) : # If "cleave" is ready, cleave; otherwise, attac…" at bounding box center [990, 196] width 397 height 320
type textarea "ifhero.isReady(cleaveOrAttack(enemy)"
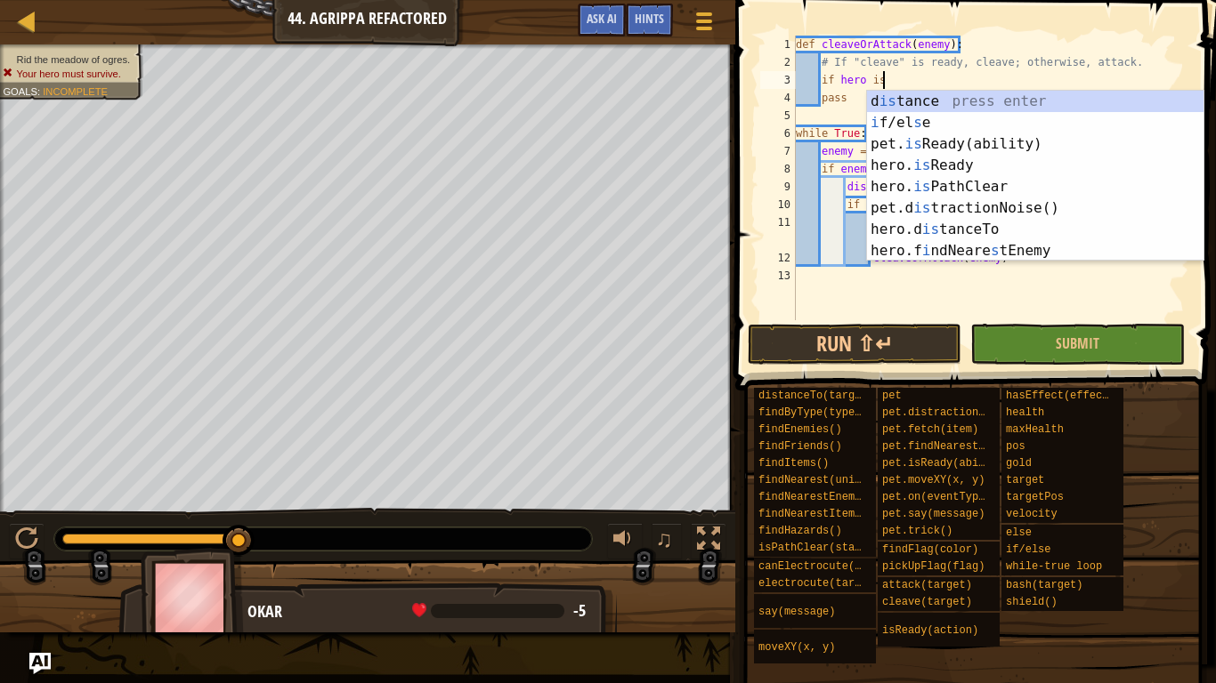
scroll to position [8, 12]
click at [947, 161] on div "d is tance press enter i f/el s e press enter pet. is Ready(ability) press ente…" at bounding box center [1035, 198] width 336 height 214
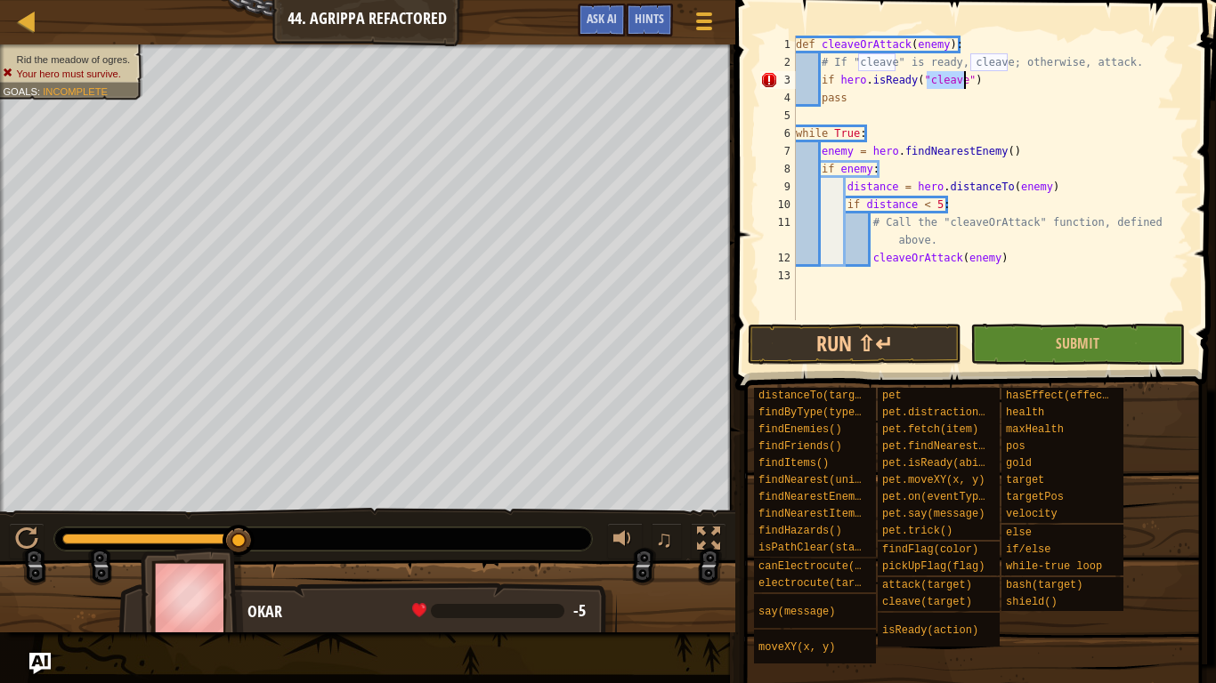
click at [839, 77] on div "def cleaveOrAttack ( enemy ) : # If "cleave" is ready, cleave; otherwise, attac…" at bounding box center [990, 196] width 397 height 320
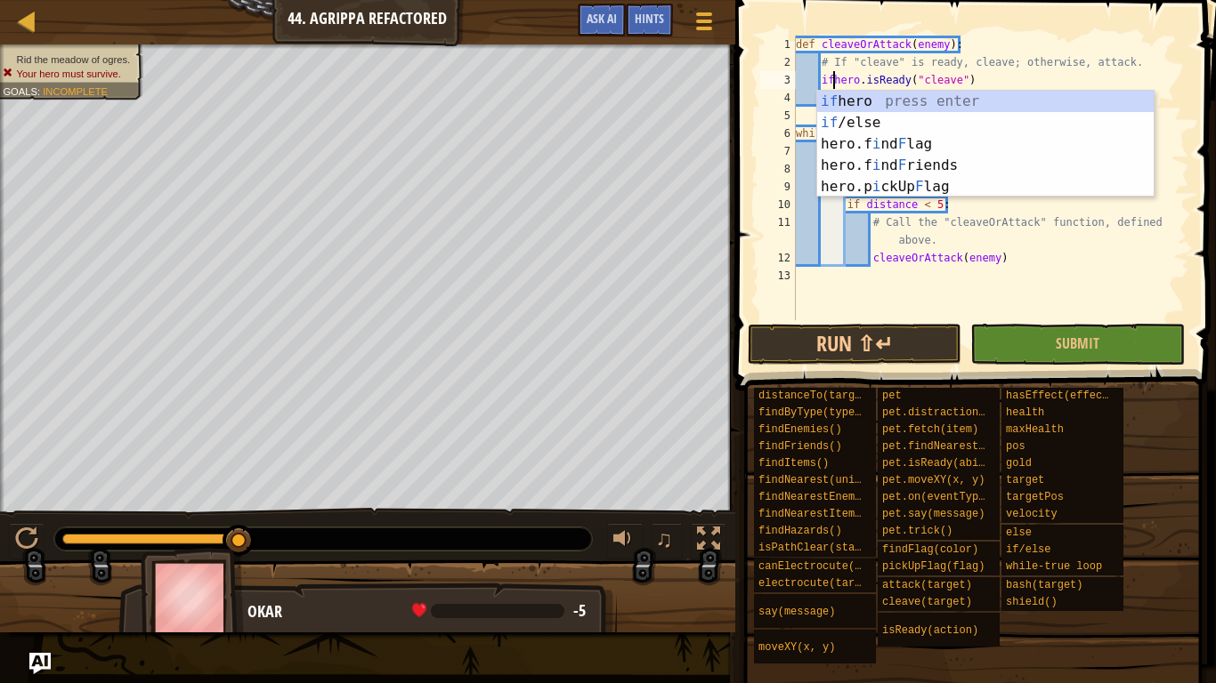
click at [981, 57] on div "def cleaveOrAttack ( enemy ) : # If "cleave" is ready, cleave; otherwise, attac…" at bounding box center [990, 196] width 397 height 320
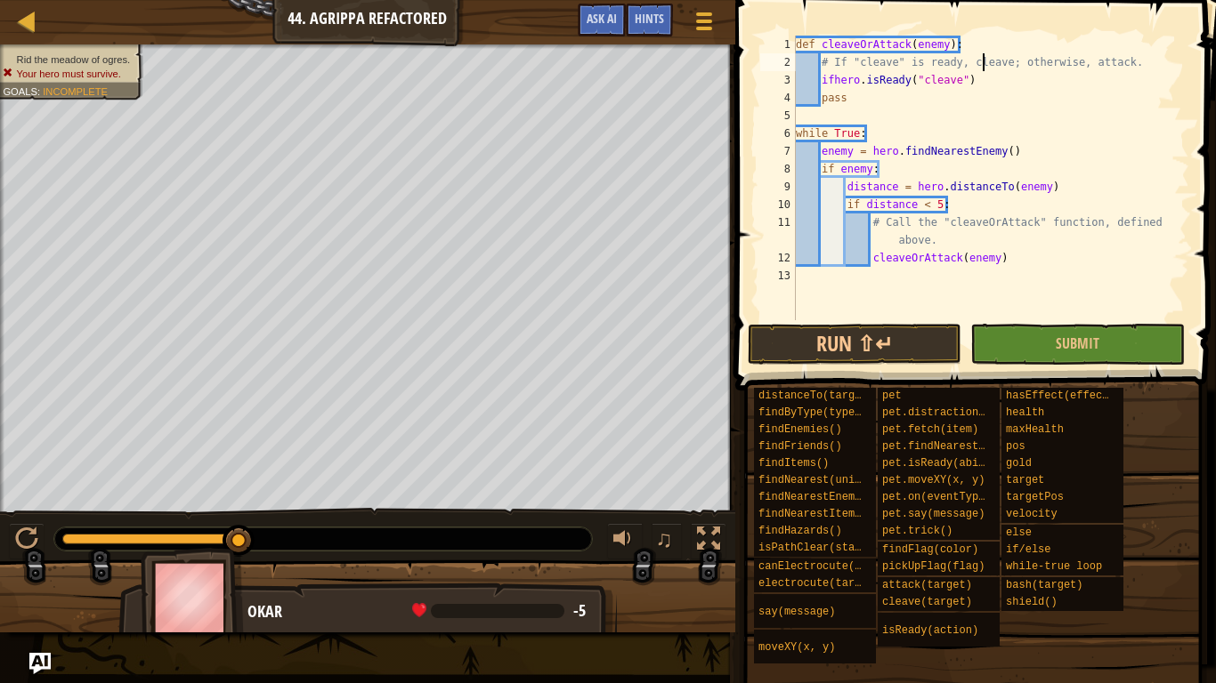
click at [984, 84] on div "def cleaveOrAttack ( enemy ) : # If "cleave" is ready, cleave; otherwise, attac…" at bounding box center [990, 196] width 397 height 320
type textarea "ifhero.isReady("cleave")"
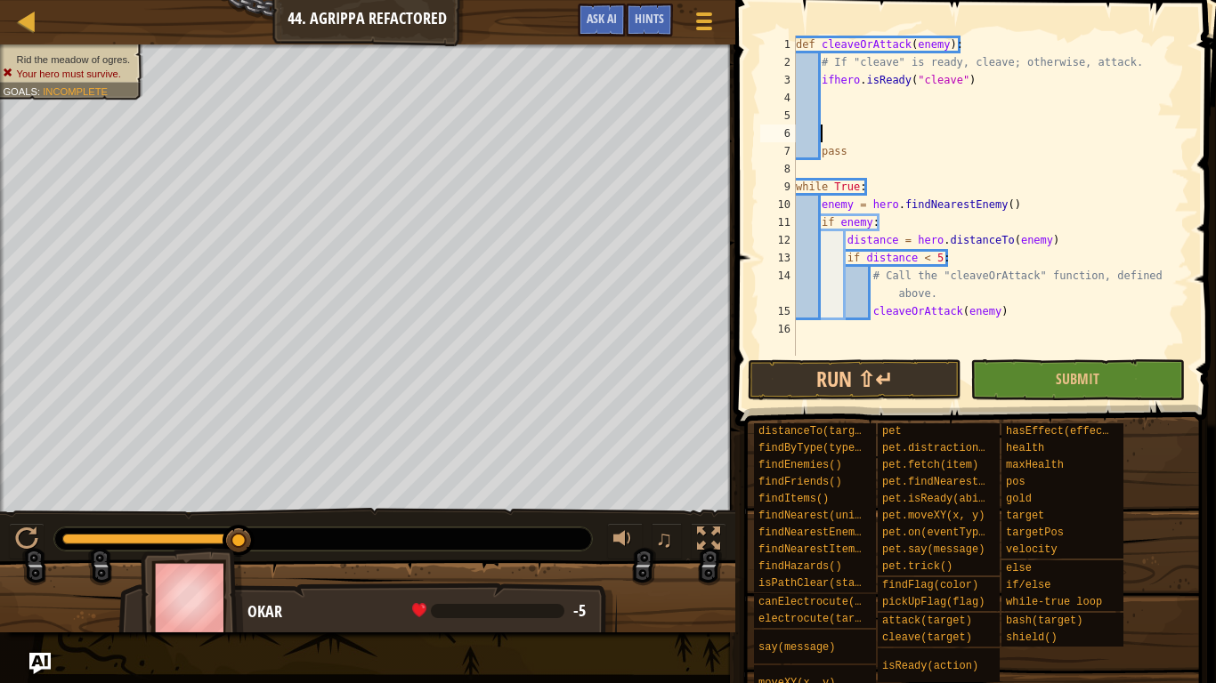
click at [869, 98] on div "def cleaveOrAttack ( enemy ) : # If "cleave" is ready, cleave; otherwise, attac…" at bounding box center [990, 214] width 397 height 356
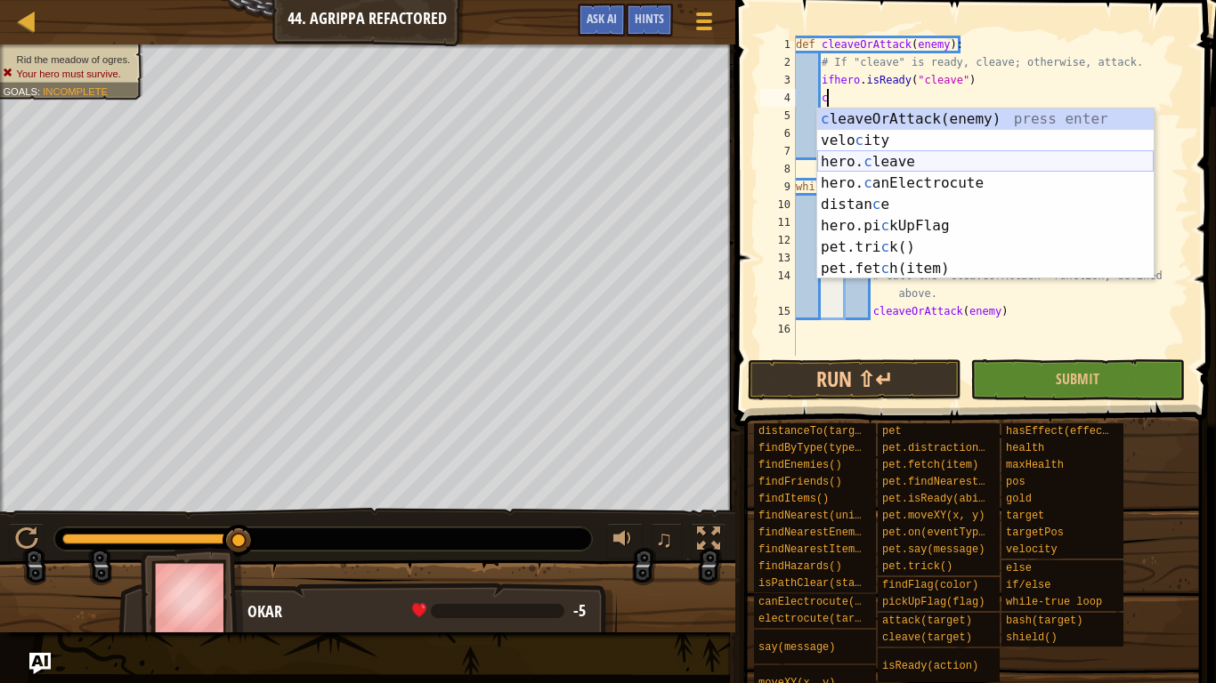
click at [893, 157] on div "c leaveOrAttack(enemy) press enter velo c ity press enter hero. c leave press e…" at bounding box center [985, 216] width 336 height 214
type textarea "hero.cleave(enemy)"
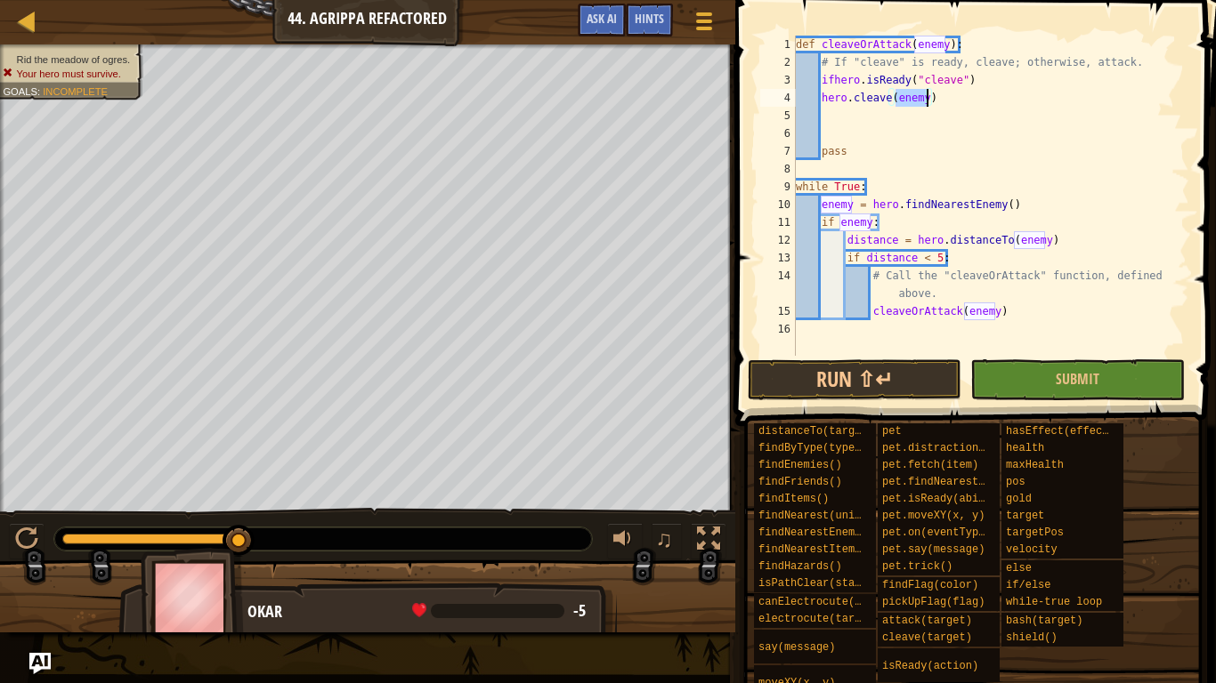
click at [861, 117] on div "def cleaveOrAttack ( enemy ) : # If "cleave" is ready, cleave; otherwise, attac…" at bounding box center [990, 214] width 397 height 356
type textarea "e"
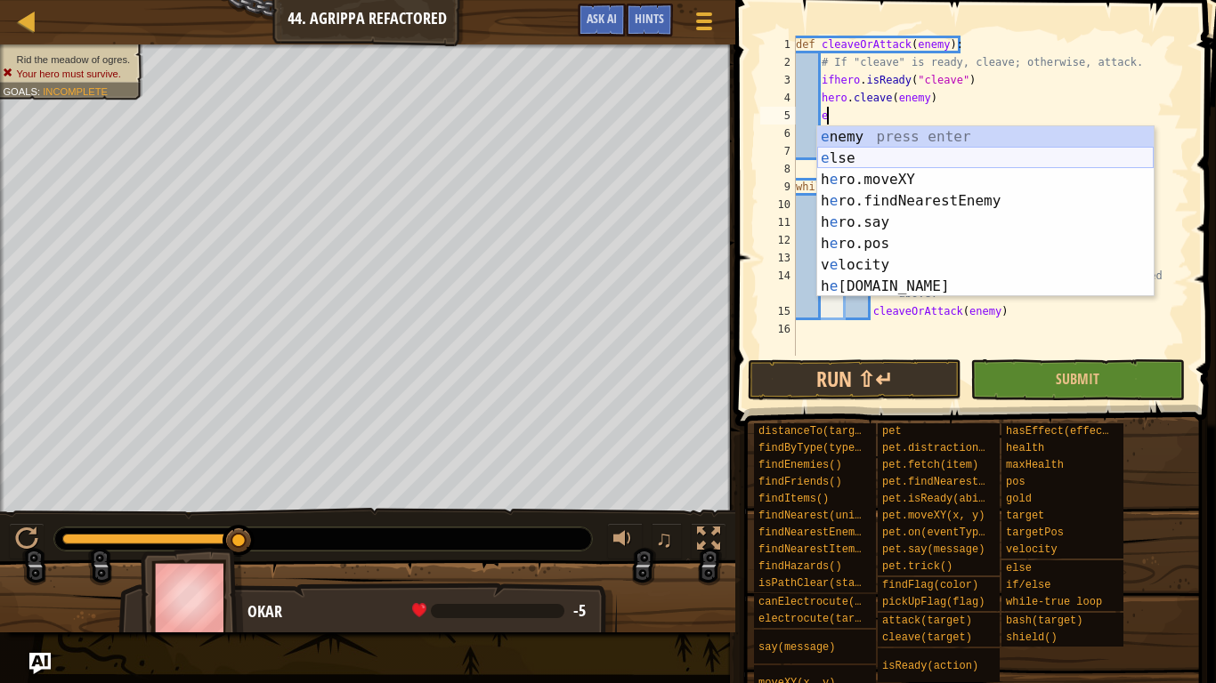
click at [854, 150] on div "e nemy press enter e lse press enter h e ro.moveXY press enter h e ro.findNeare…" at bounding box center [985, 233] width 336 height 214
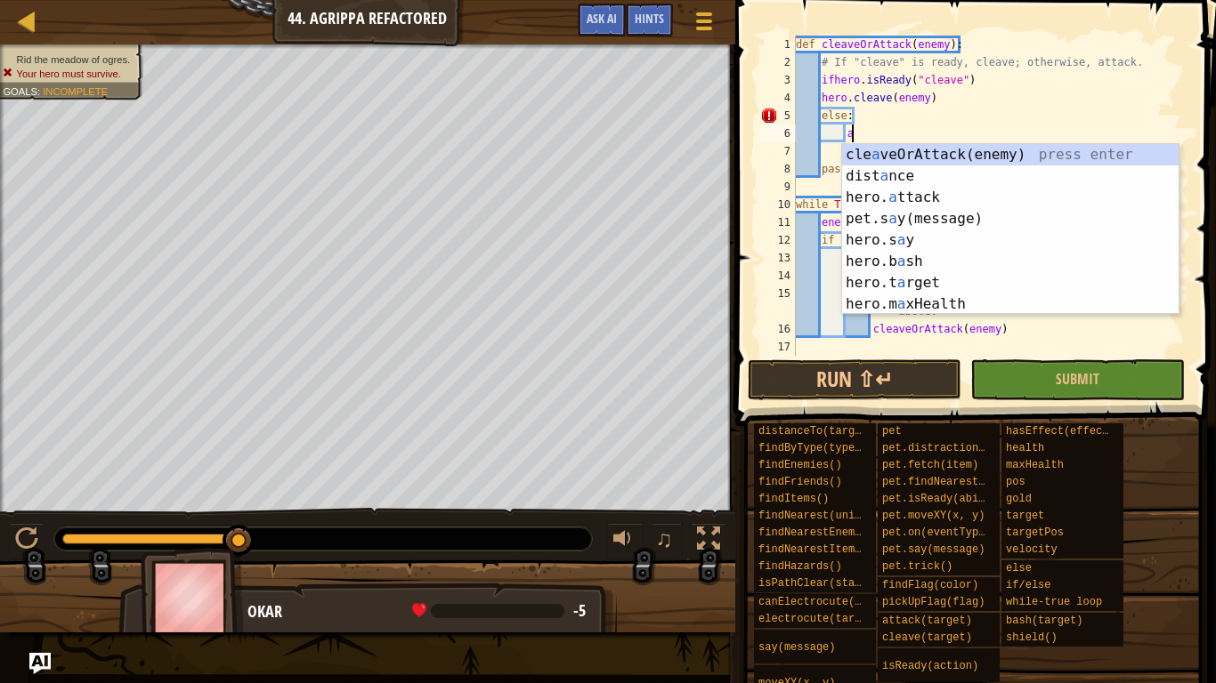
scroll to position [8, 7]
click at [889, 197] on div "cle a veOrAttack(enemy) press enter dist a nce press enter hero. a ttack press …" at bounding box center [1010, 251] width 336 height 214
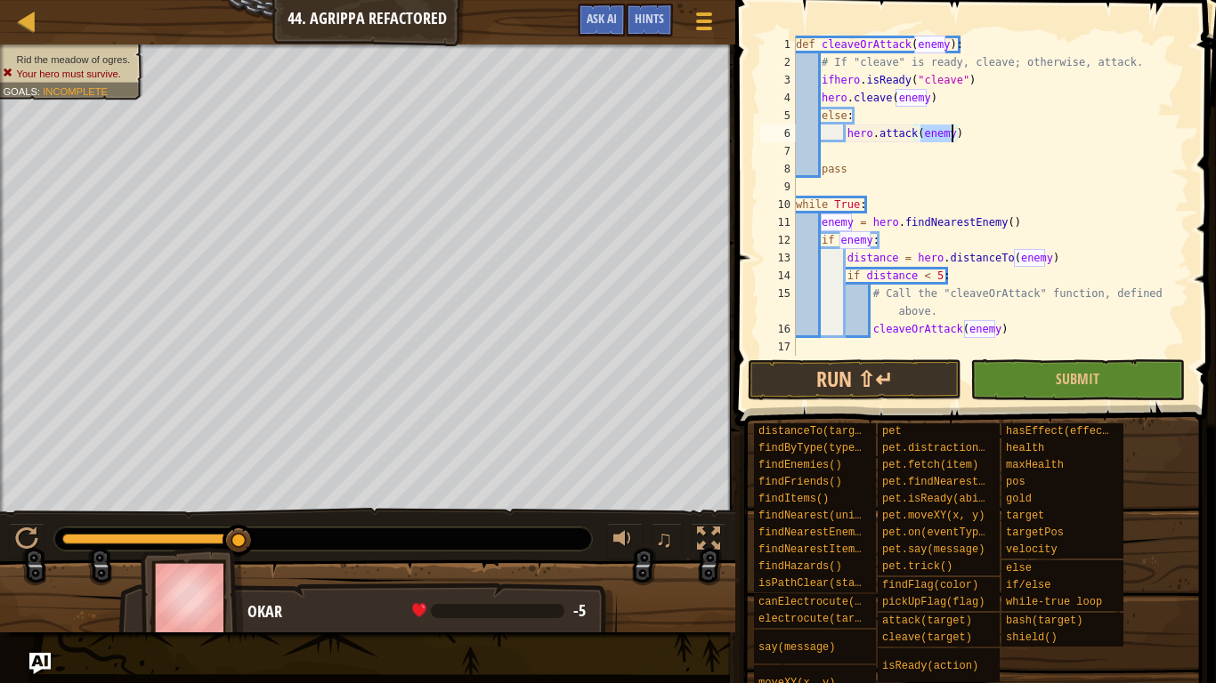
click at [1011, 172] on div "def cleaveOrAttack ( enemy ) : # If "cleave" is ready, cleave; otherwise, attac…" at bounding box center [990, 214] width 397 height 356
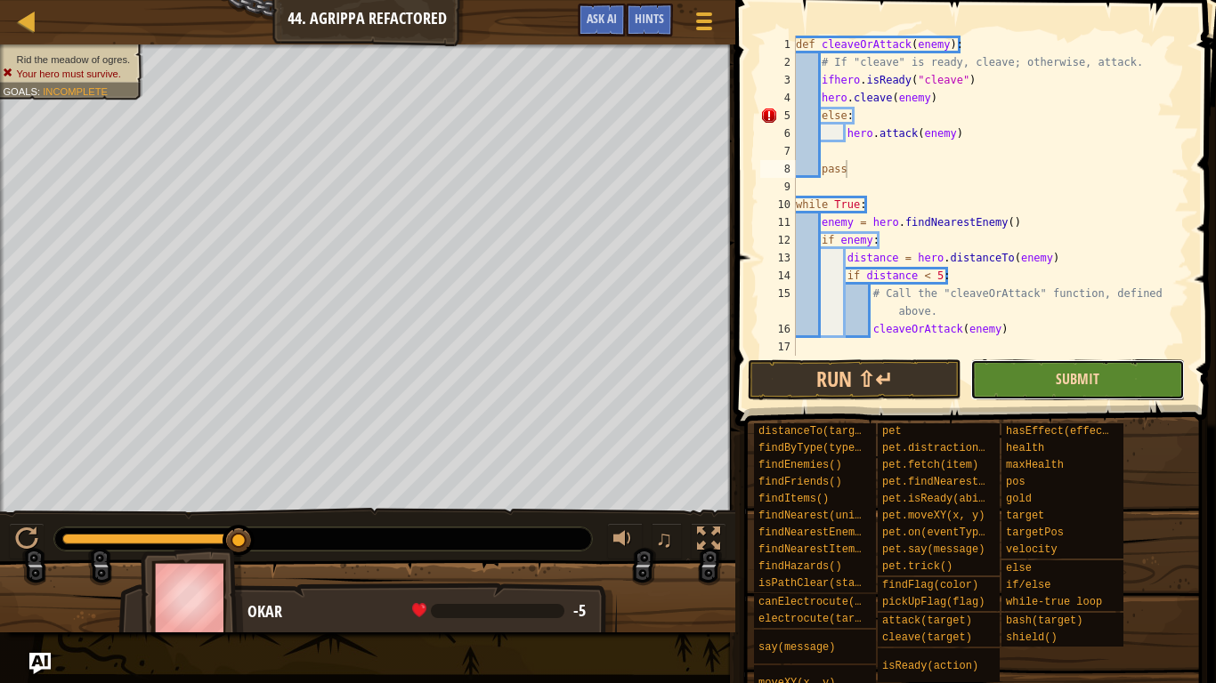
click at [1061, 372] on span "Submit" at bounding box center [1077, 379] width 44 height 20
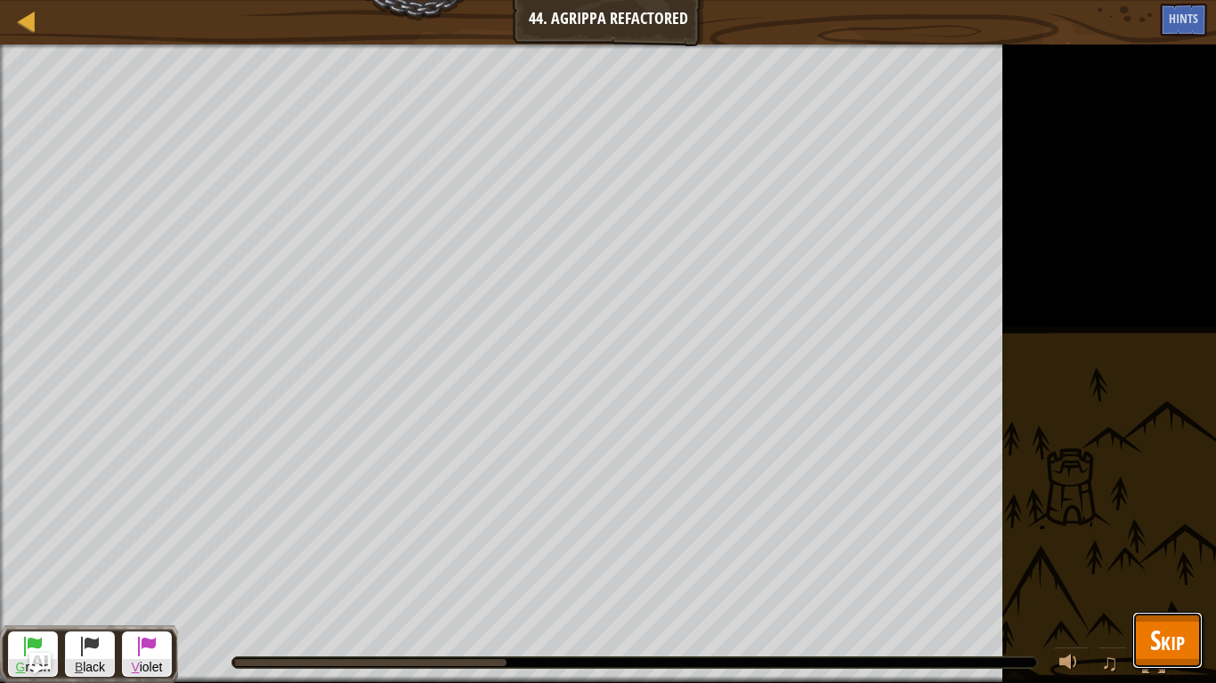
click at [1173, 532] on span "Skip" at bounding box center [1167, 640] width 35 height 36
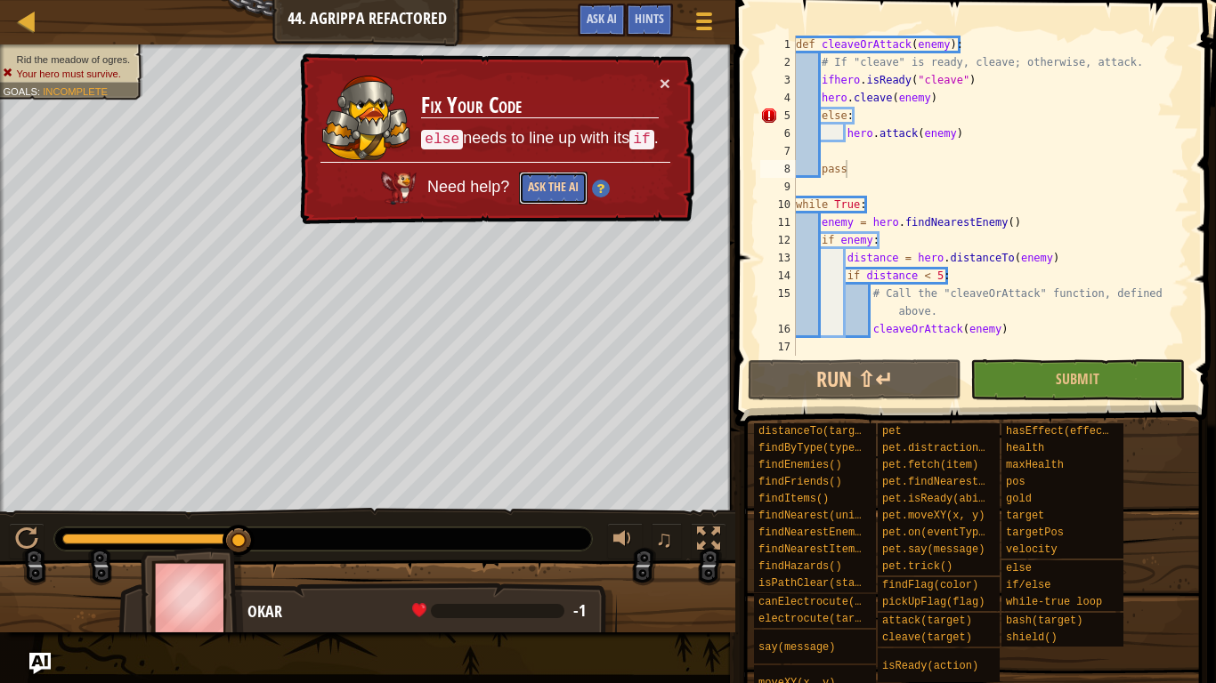
click at [557, 182] on button "Ask the AI" at bounding box center [553, 188] width 69 height 33
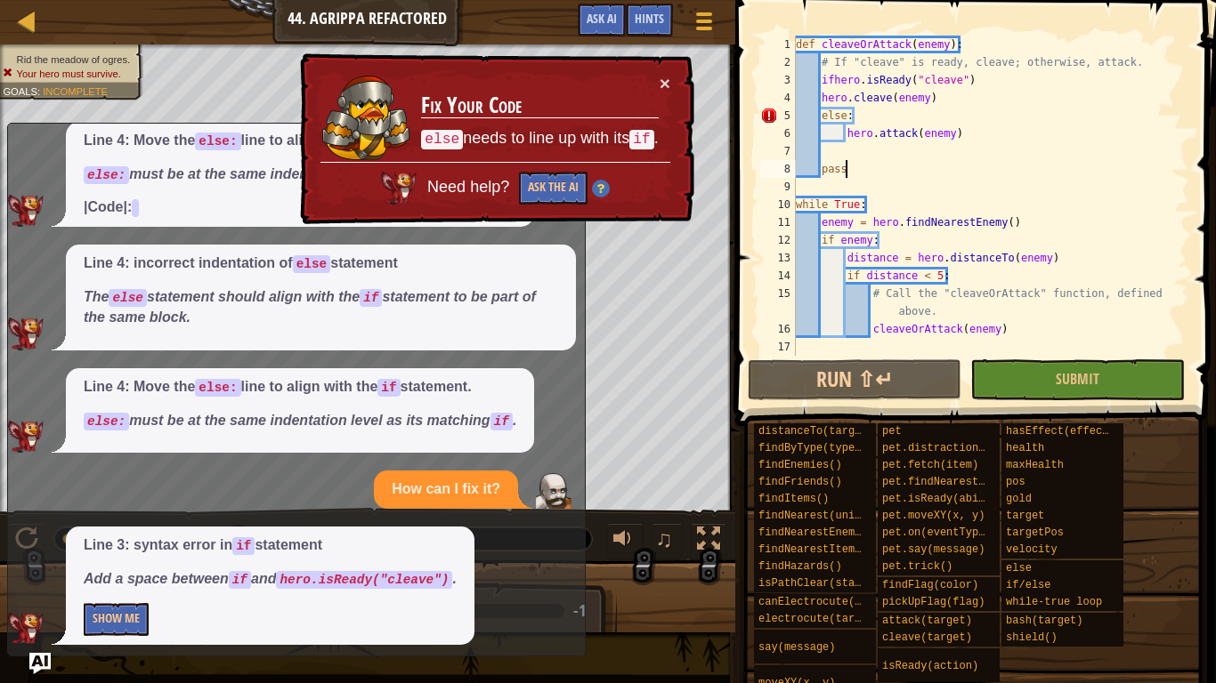
scroll to position [152, 0]
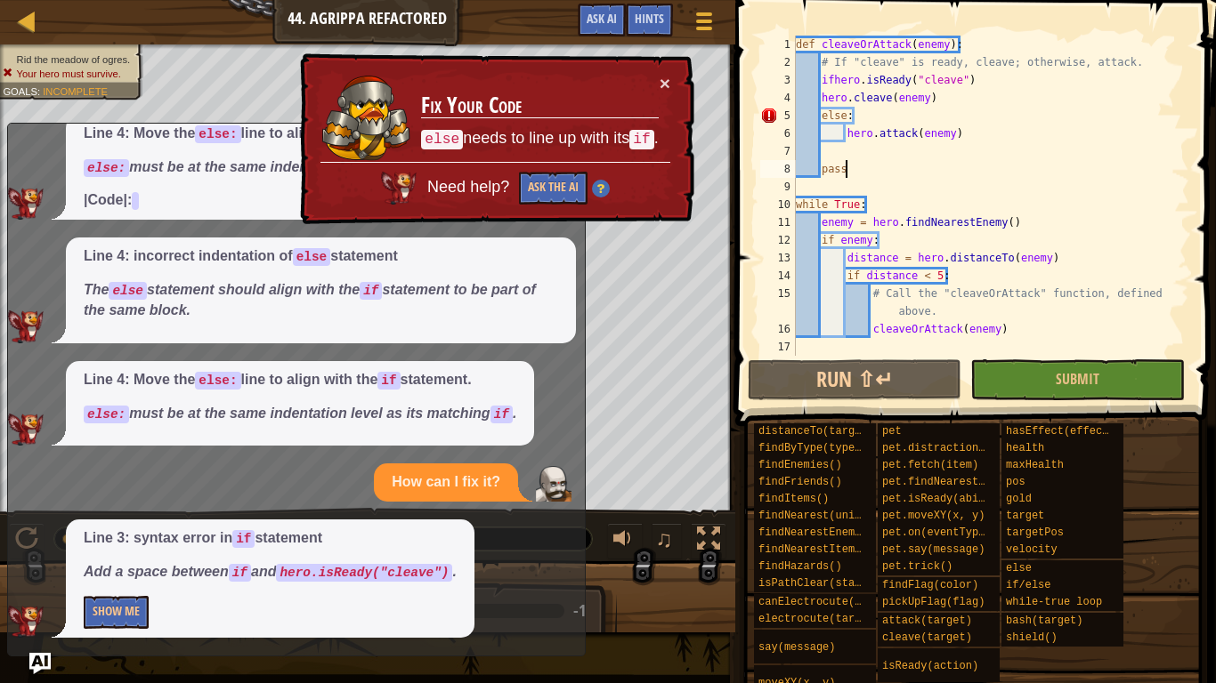
click at [834, 84] on div "def cleaveOrAttack ( enemy ) : # If "cleave" is ready, cleave; otherwise, attac…" at bounding box center [990, 214] width 397 height 356
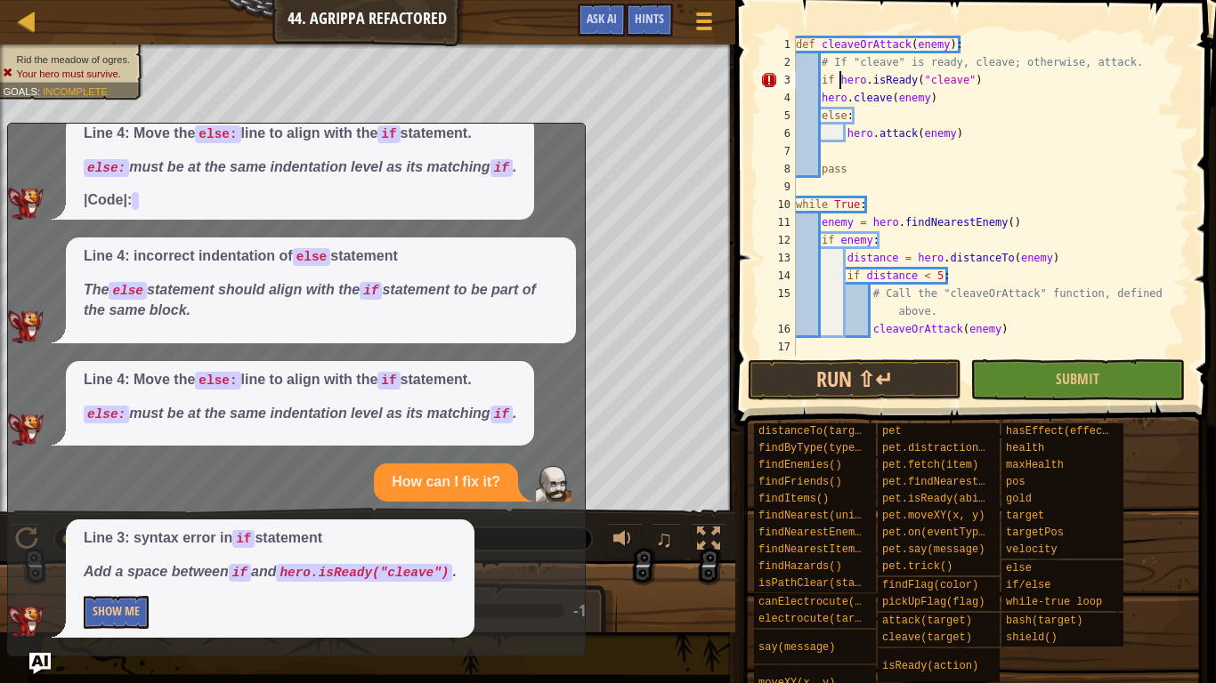
click at [830, 79] on div "def cleaveOrAttack ( enemy ) : # If "cleave" is ready, cleave; otherwise, attac…" at bounding box center [990, 214] width 397 height 356
click at [826, 77] on div "def cleaveOrAttack ( enemy ) : # If "cleave" is ready, cleave; otherwise, attac…" at bounding box center [990, 214] width 397 height 356
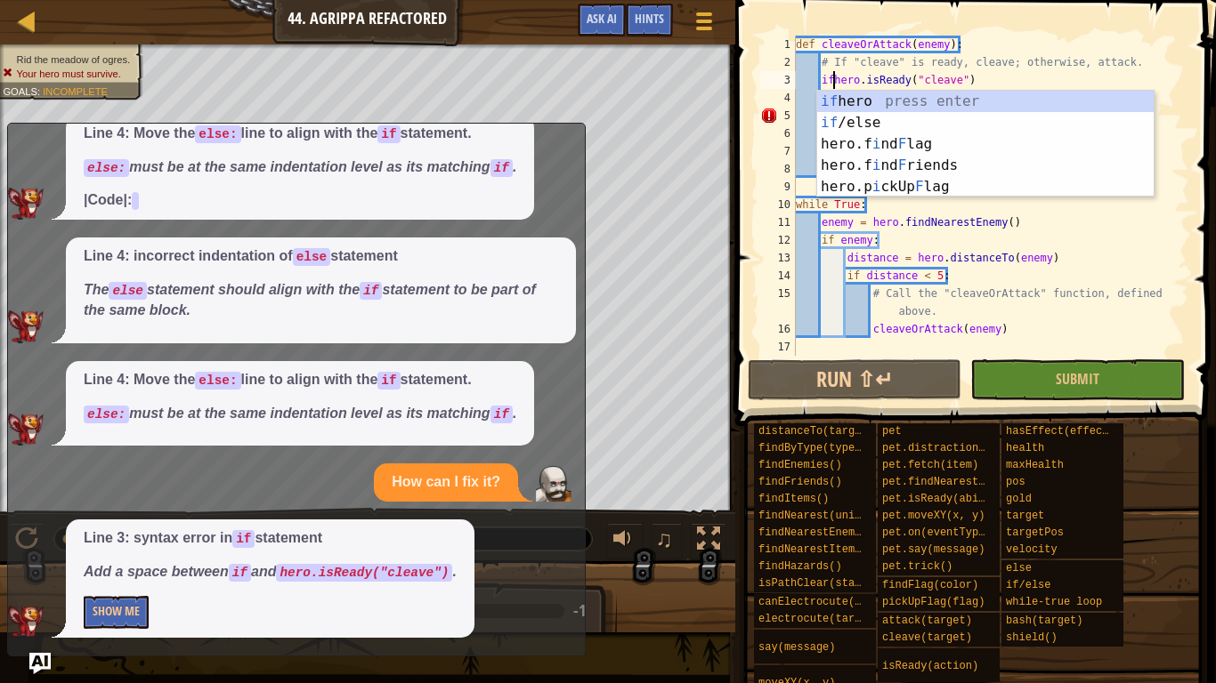
scroll to position [8, 5]
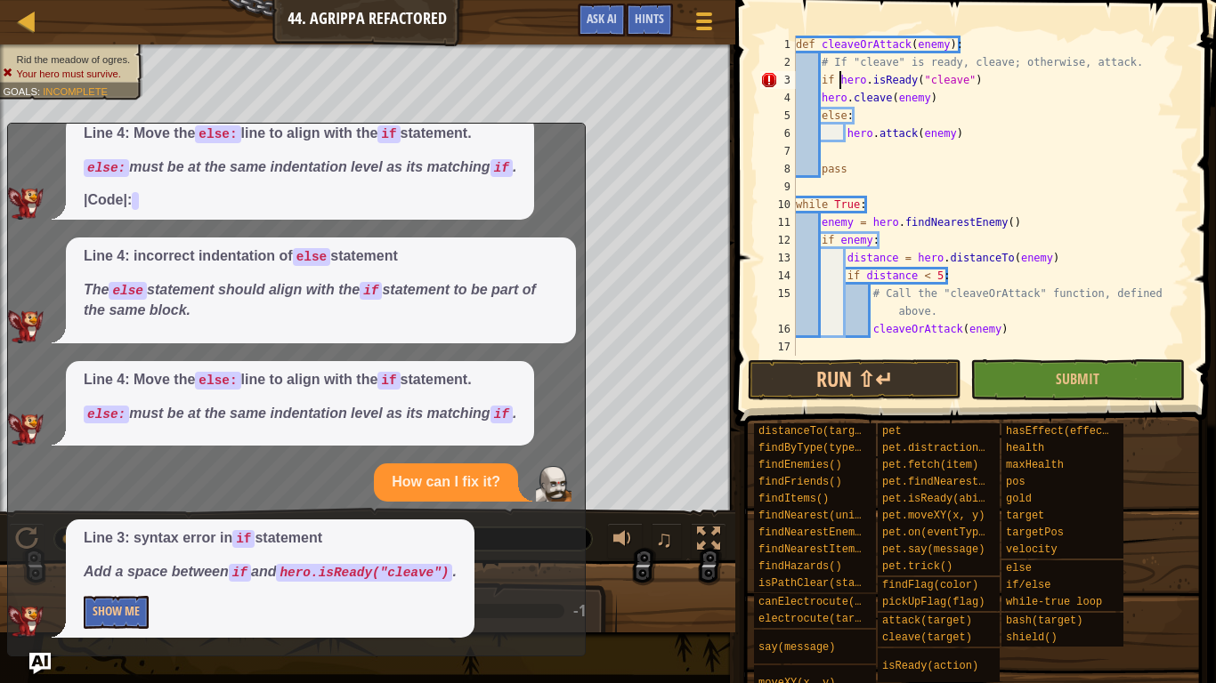
click at [980, 80] on div "def cleaveOrAttack ( enemy ) : # If "cleave" is ready, cleave; otherwise, attac…" at bounding box center [990, 214] width 397 height 356
click at [819, 95] on div "def cleaveOrAttack ( enemy ) : # If "cleave" is ready, cleave; otherwise, attac…" at bounding box center [990, 214] width 397 height 356
type textarea "hero.cleave(enemy)"
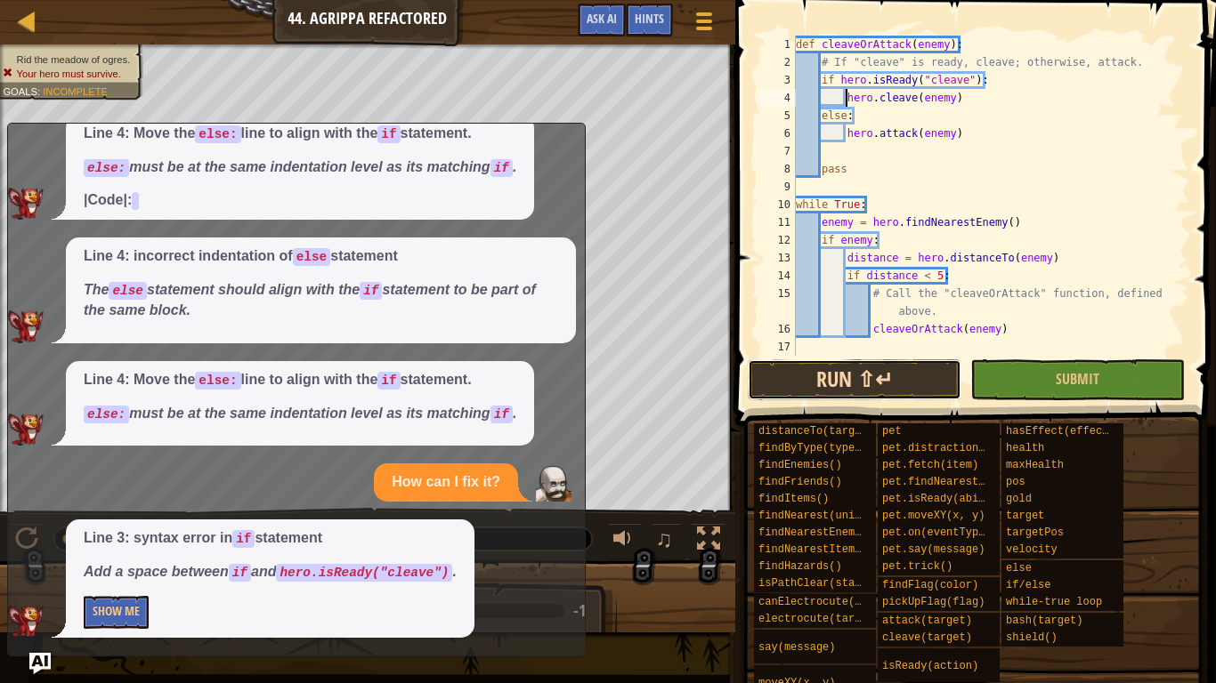
click at [863, 390] on button "Run ⇧↵" at bounding box center [855, 380] width 214 height 41
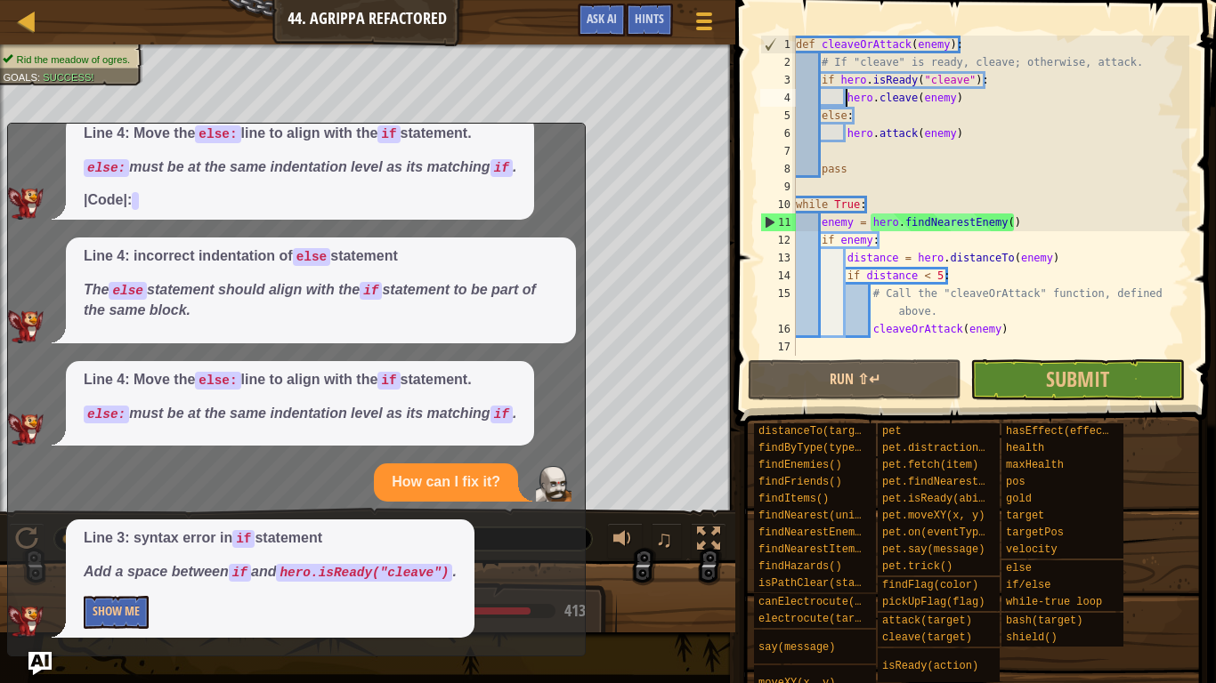
click at [37, 532] on img "Ask AI" at bounding box center [39, 663] width 23 height 23
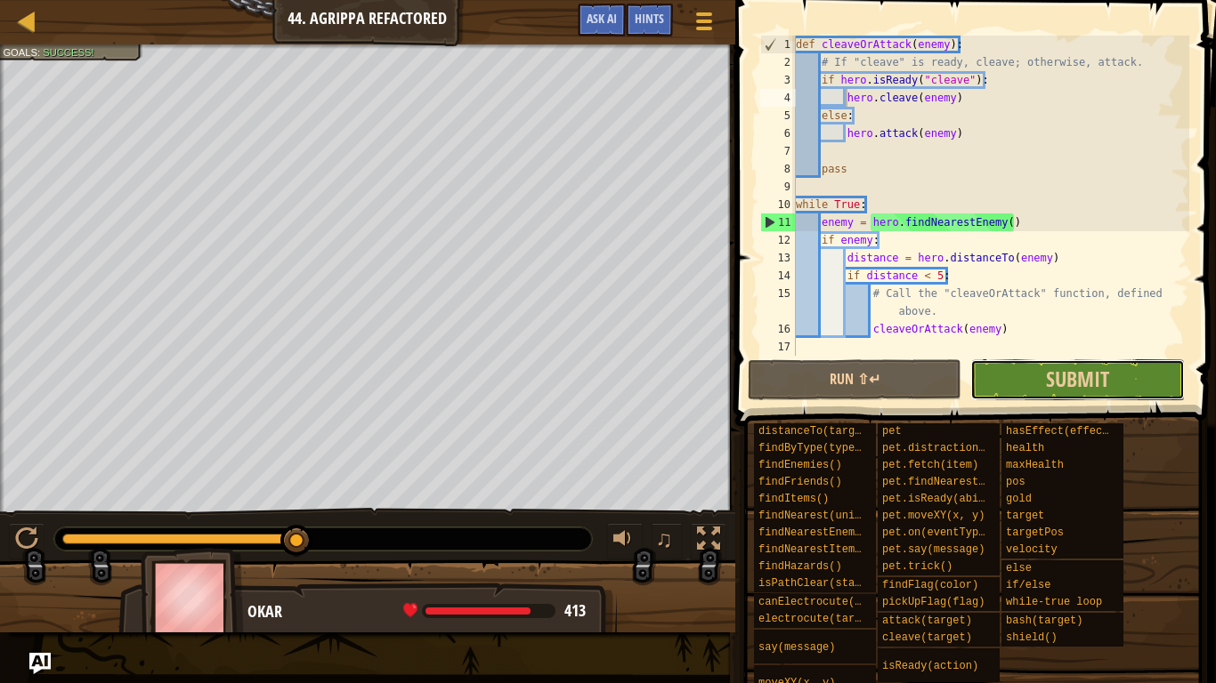
click at [1022, 389] on button "Submit" at bounding box center [1077, 380] width 214 height 41
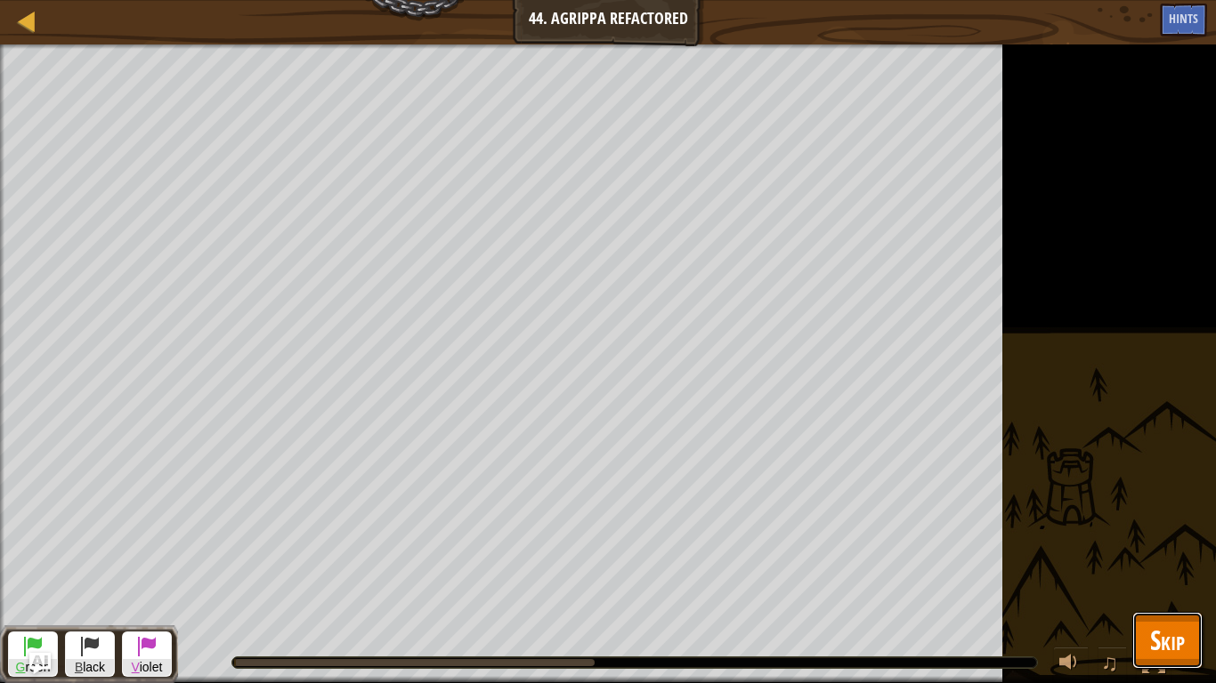
click at [1168, 532] on span "Skip" at bounding box center [1167, 640] width 35 height 36
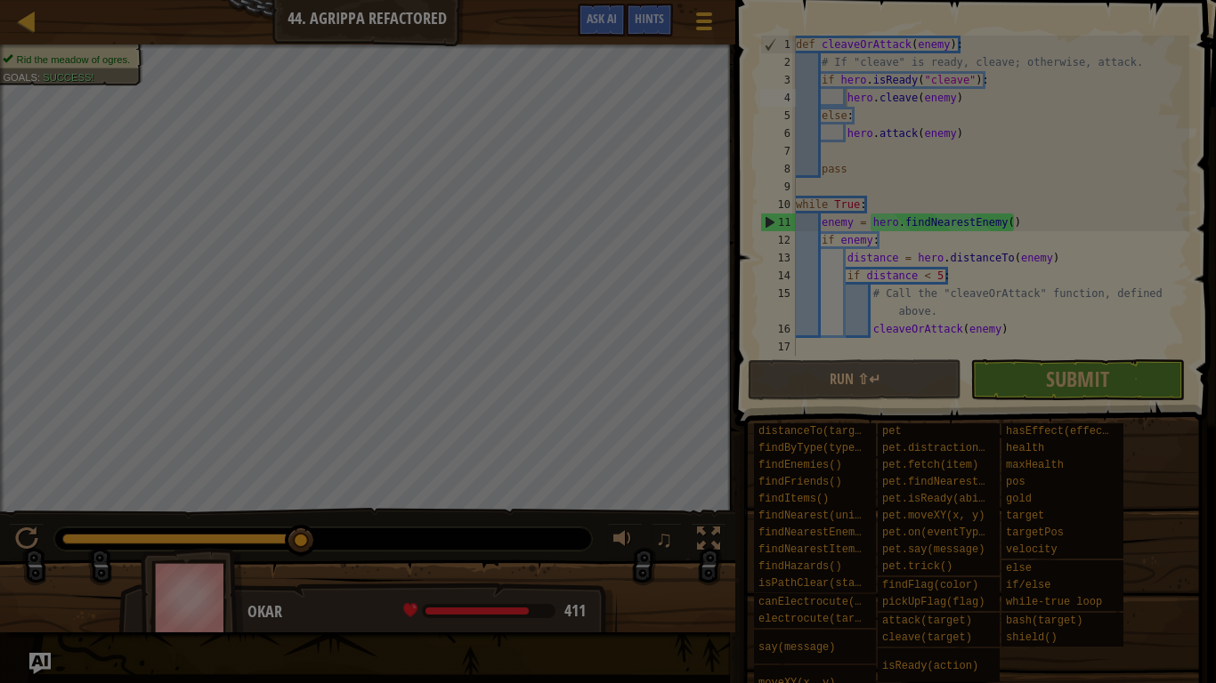
drag, startPoint x: 80, startPoint y: 545, endPoint x: 125, endPoint y: 546, distance: 45.4
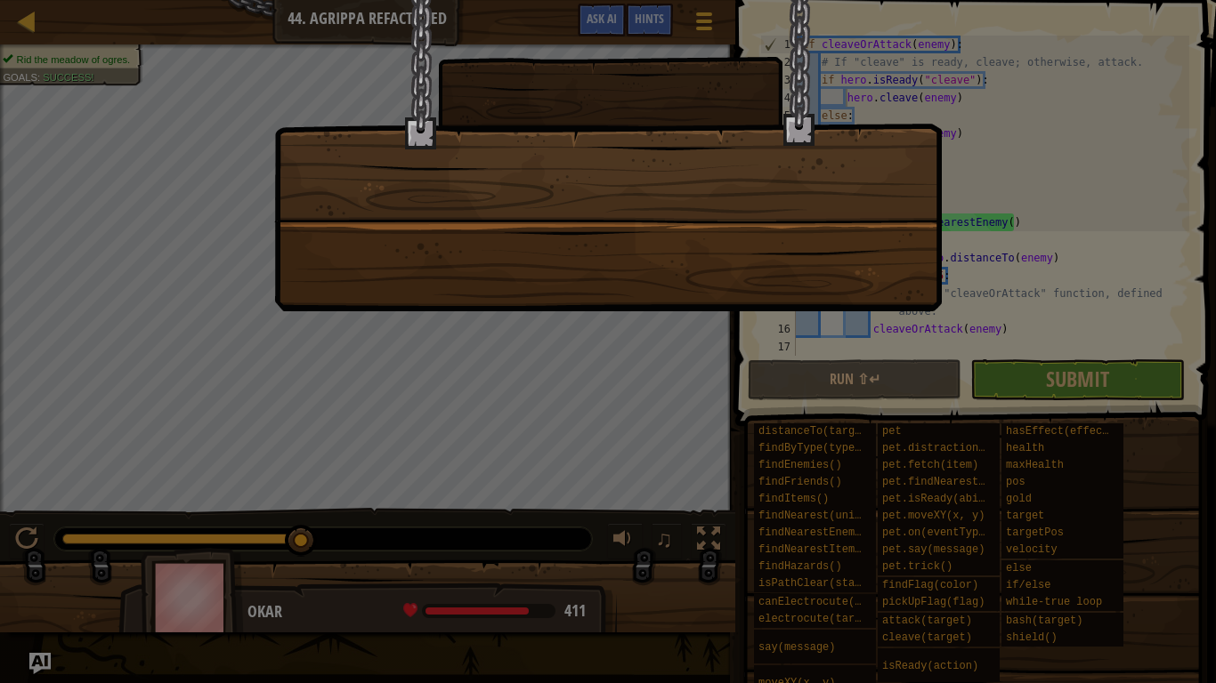
click at [125, 2] on body "Map Computer Science 2 44. [PERSON_NAME] Refactored Game Menu Done Hints Ask AI…" at bounding box center [608, 1] width 1216 height 2
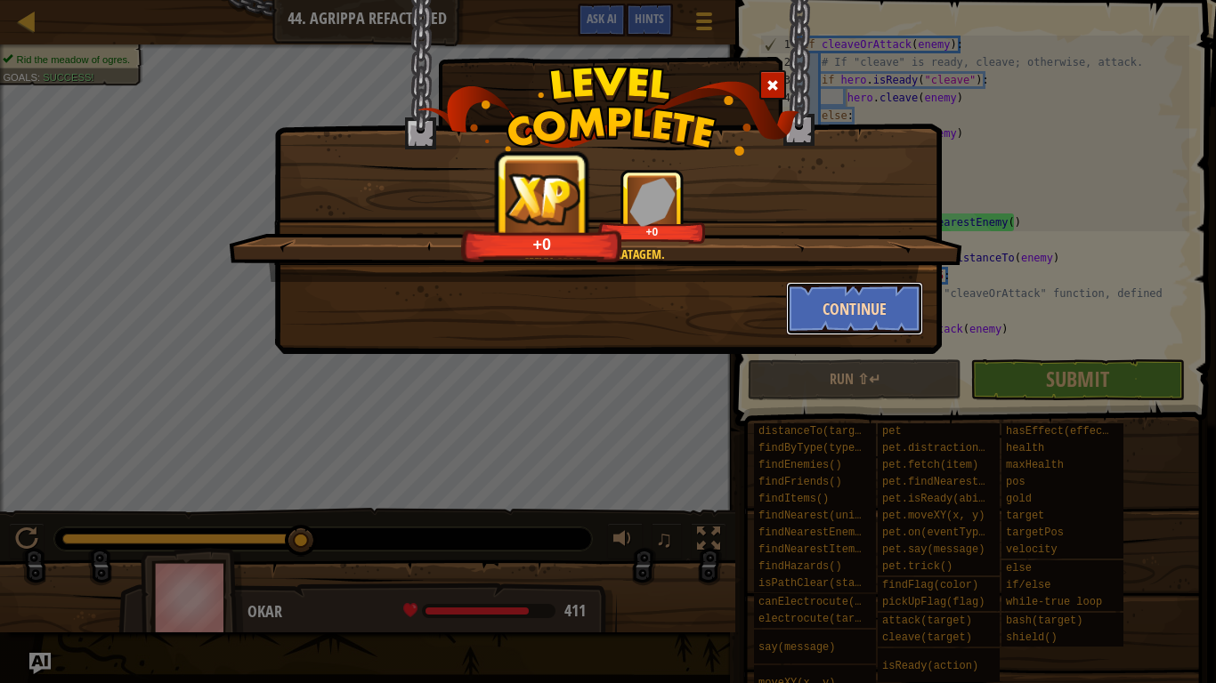
click at [840, 304] on button "Continue" at bounding box center [855, 308] width 138 height 53
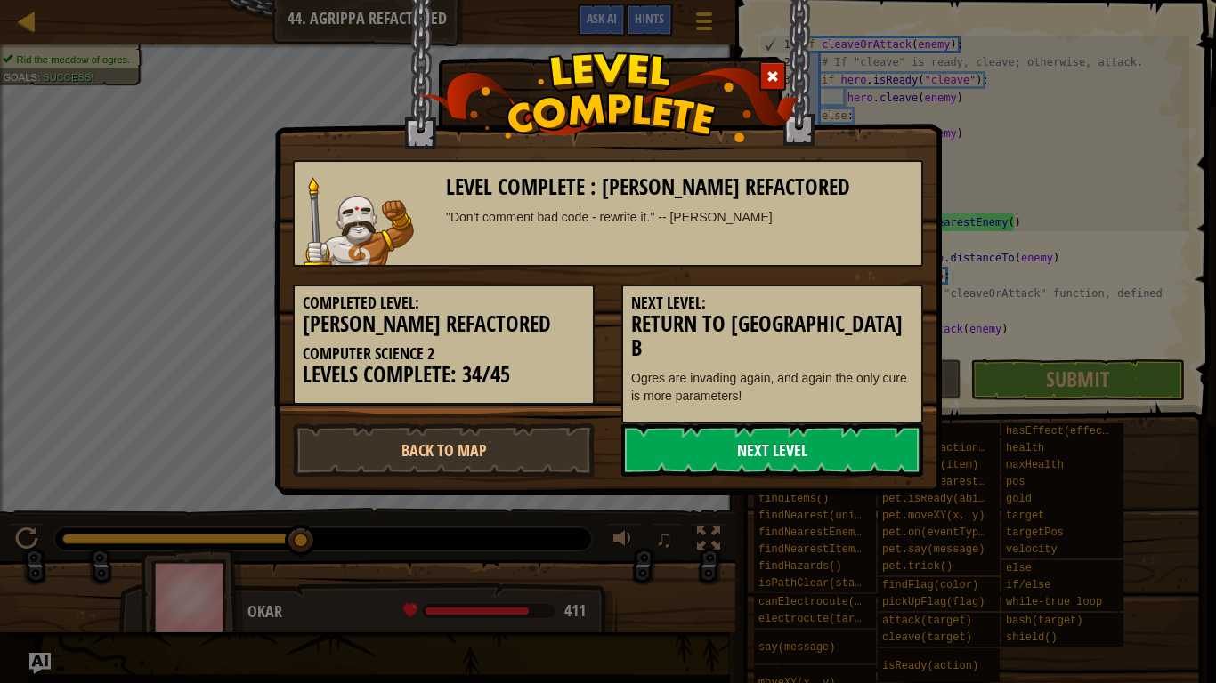
click at [825, 444] on link "Next Level" at bounding box center [772, 450] width 302 height 53
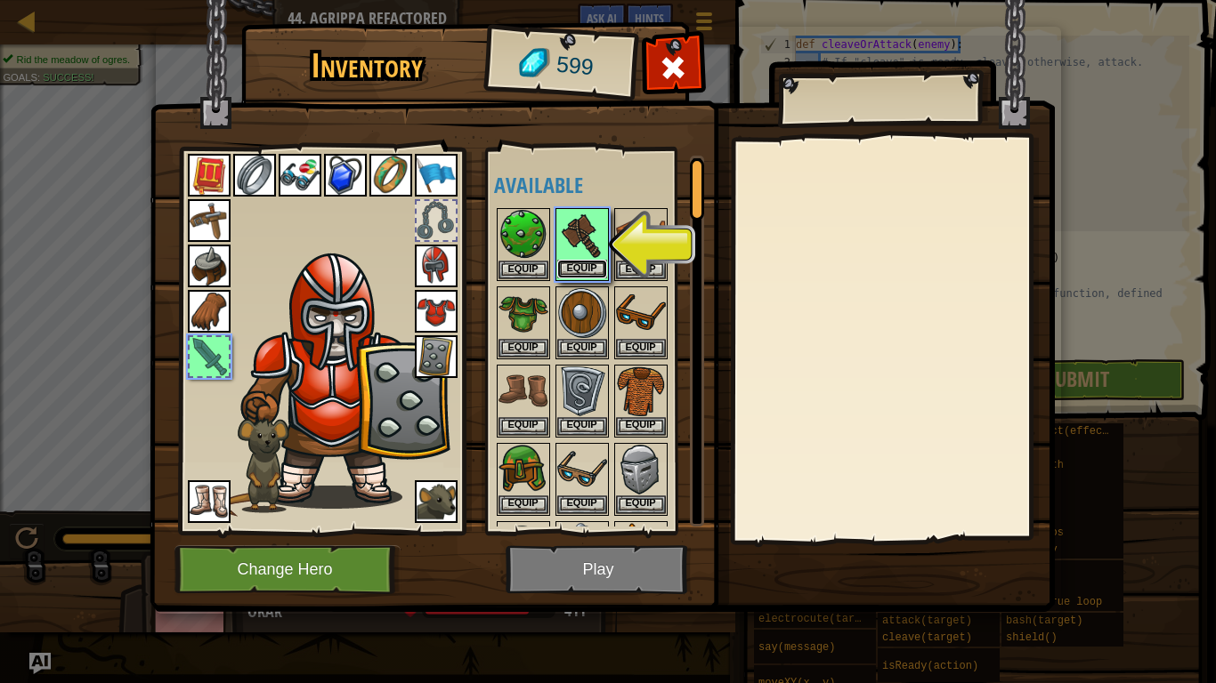
click at [594, 269] on button "Equip" at bounding box center [582, 269] width 50 height 19
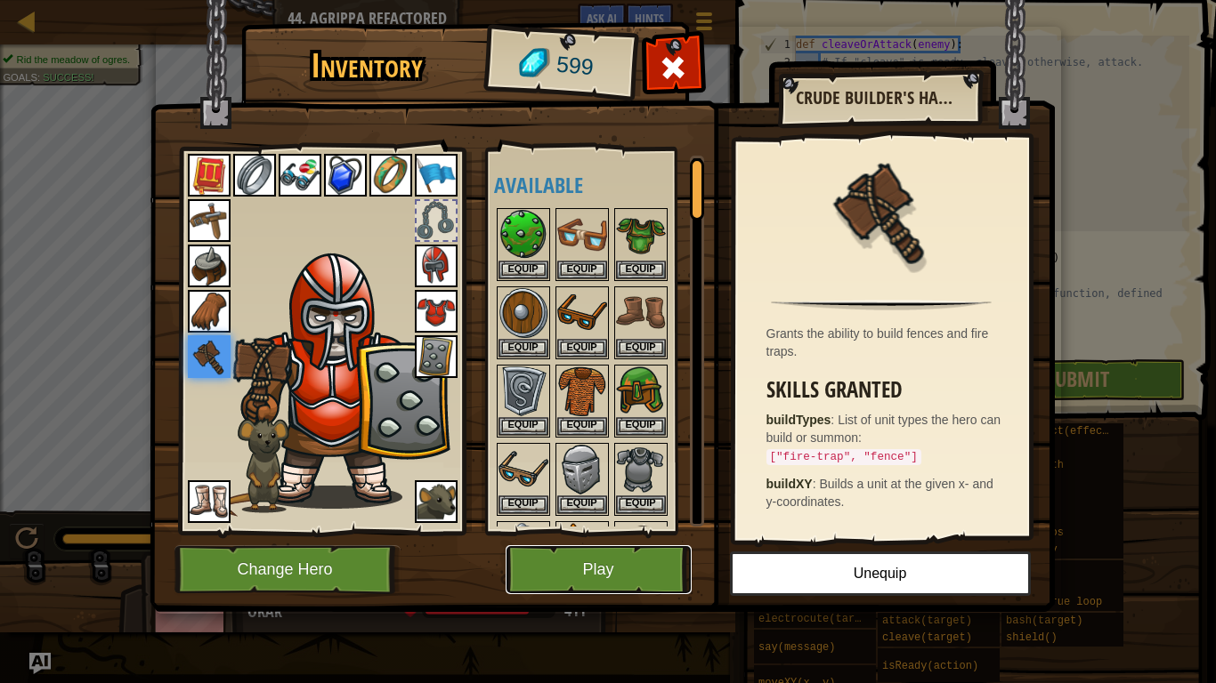
click at [604, 532] on button "Play" at bounding box center [598, 570] width 186 height 49
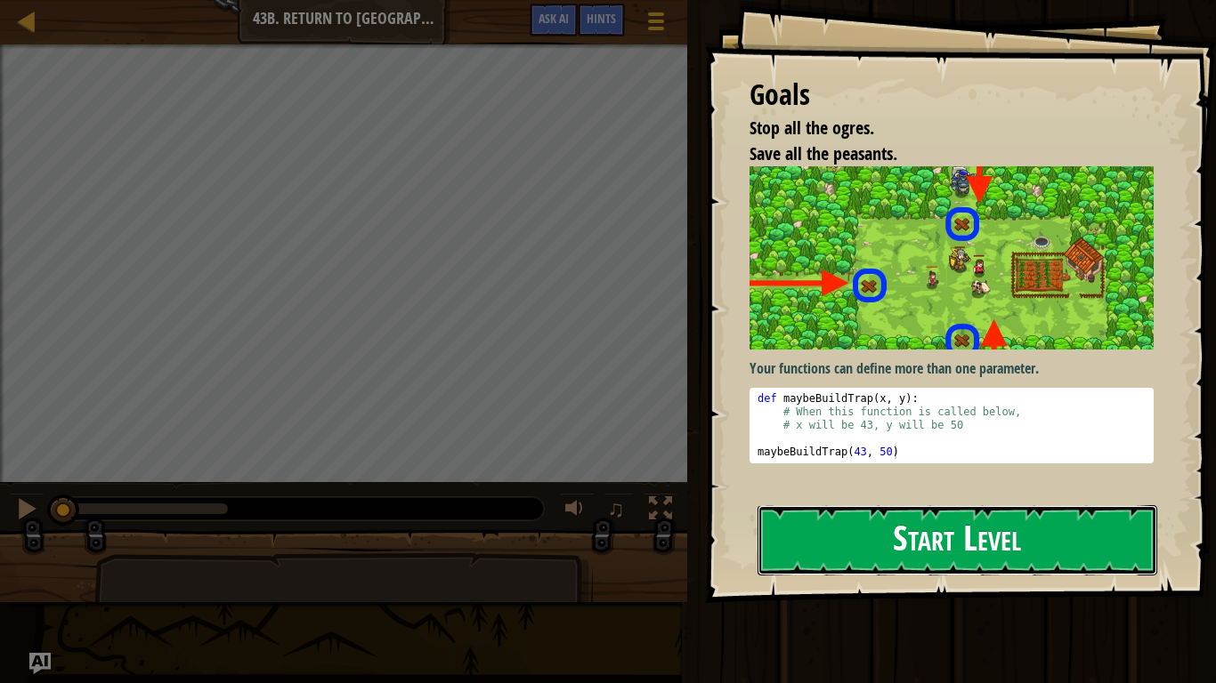
click at [888, 531] on button "Start Level" at bounding box center [957, 540] width 400 height 70
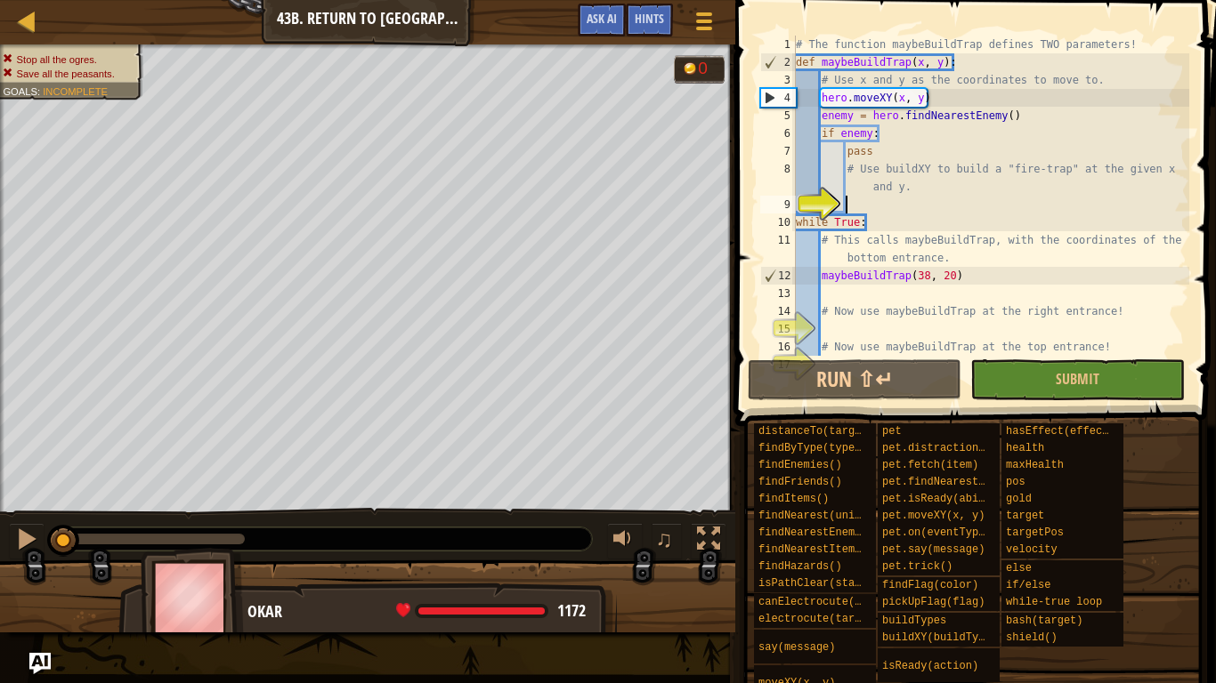
scroll to position [8, 7]
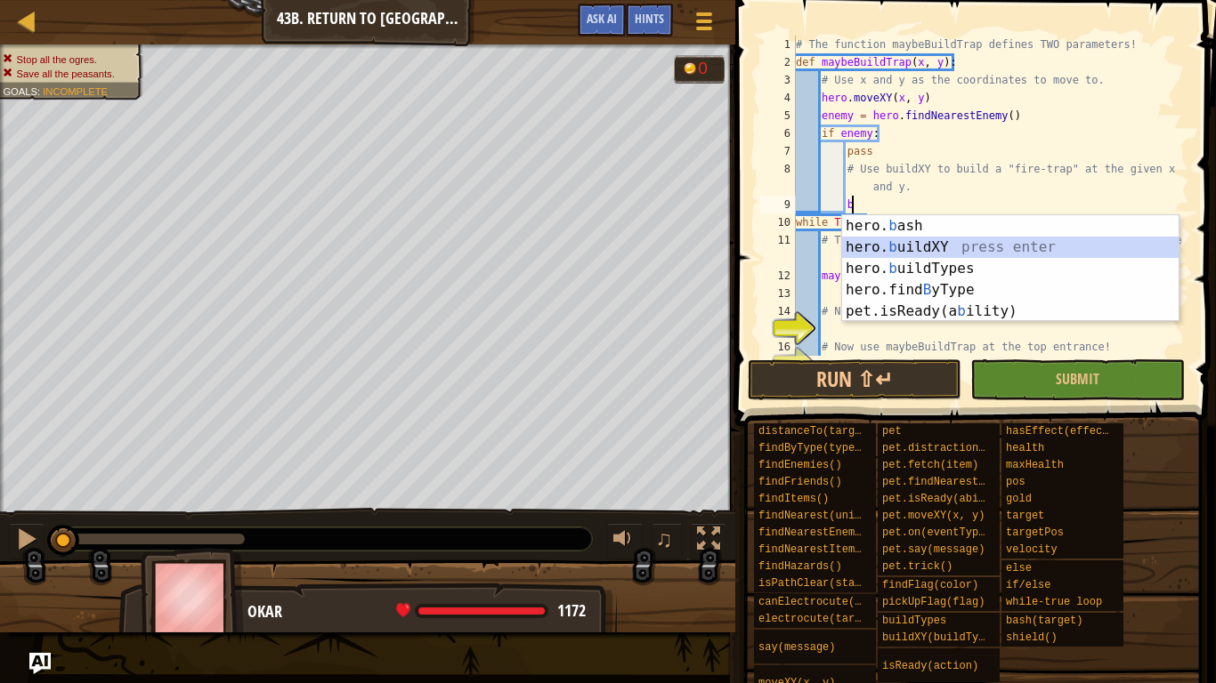
click at [907, 242] on div "hero. b ash press enter hero. b uildXY press enter hero. b uildTypes press ente…" at bounding box center [1010, 290] width 336 height 150
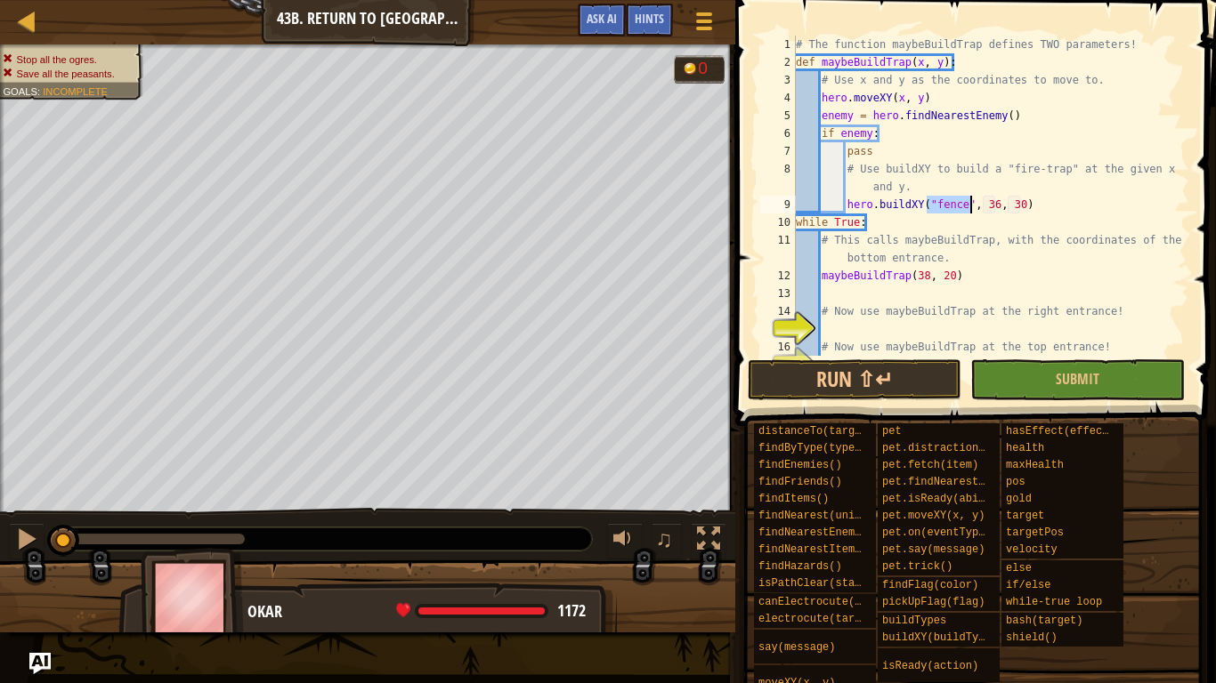
click at [967, 205] on div "# The function maybeBuildTrap defines TWO parameters! def maybeBuildTrap ( x , …" at bounding box center [990, 196] width 397 height 320
click at [963, 207] on div "# The function maybeBuildTrap defines TWO parameters! def maybeBuildTrap ( x , …" at bounding box center [990, 214] width 397 height 356
click at [1020, 200] on div "# The function maybeBuildTrap defines TWO parameters! def maybeBuildTrap ( x , …" at bounding box center [990, 214] width 397 height 356
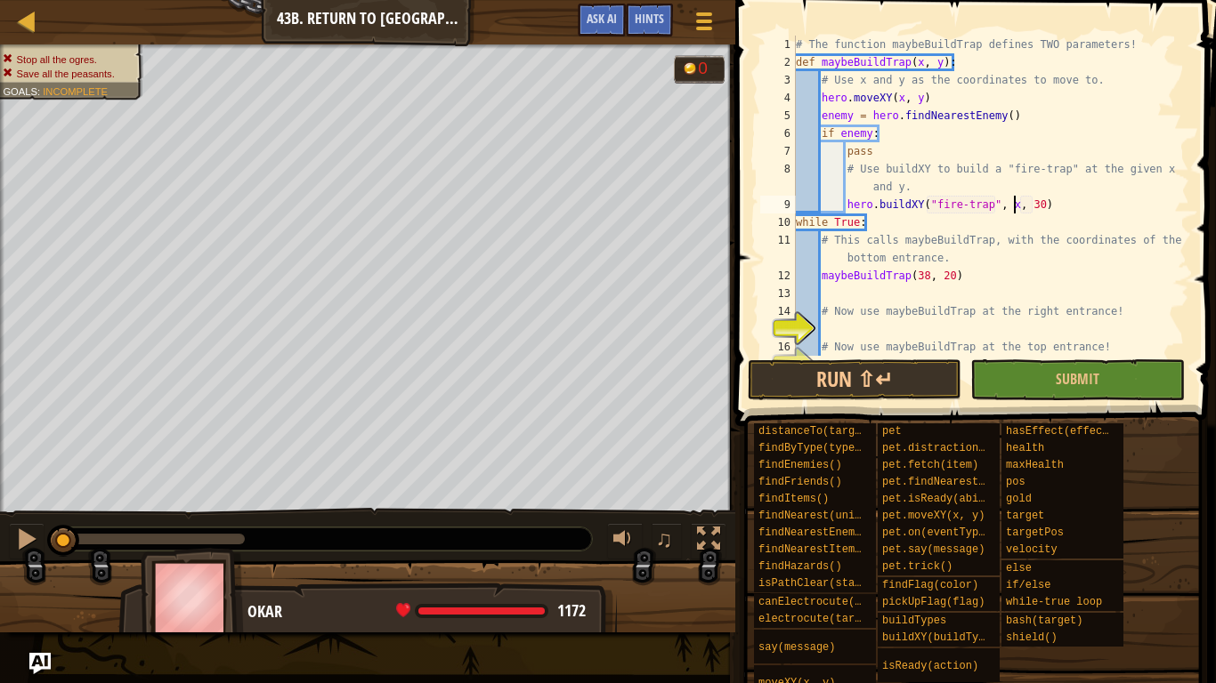
click at [1042, 205] on div "# The function maybeBuildTrap defines TWO parameters! def maybeBuildTrap ( x , …" at bounding box center [990, 214] width 397 height 356
click at [1035, 206] on div "# The function maybeBuildTrap defines TWO parameters! def maybeBuildTrap ( x , …" at bounding box center [990, 214] width 397 height 356
click at [1039, 208] on div "# The function maybeBuildTrap defines TWO parameters! def maybeBuildTrap ( x , …" at bounding box center [990, 214] width 397 height 356
type textarea "hero.buildXY("fire-trap", x, y)"
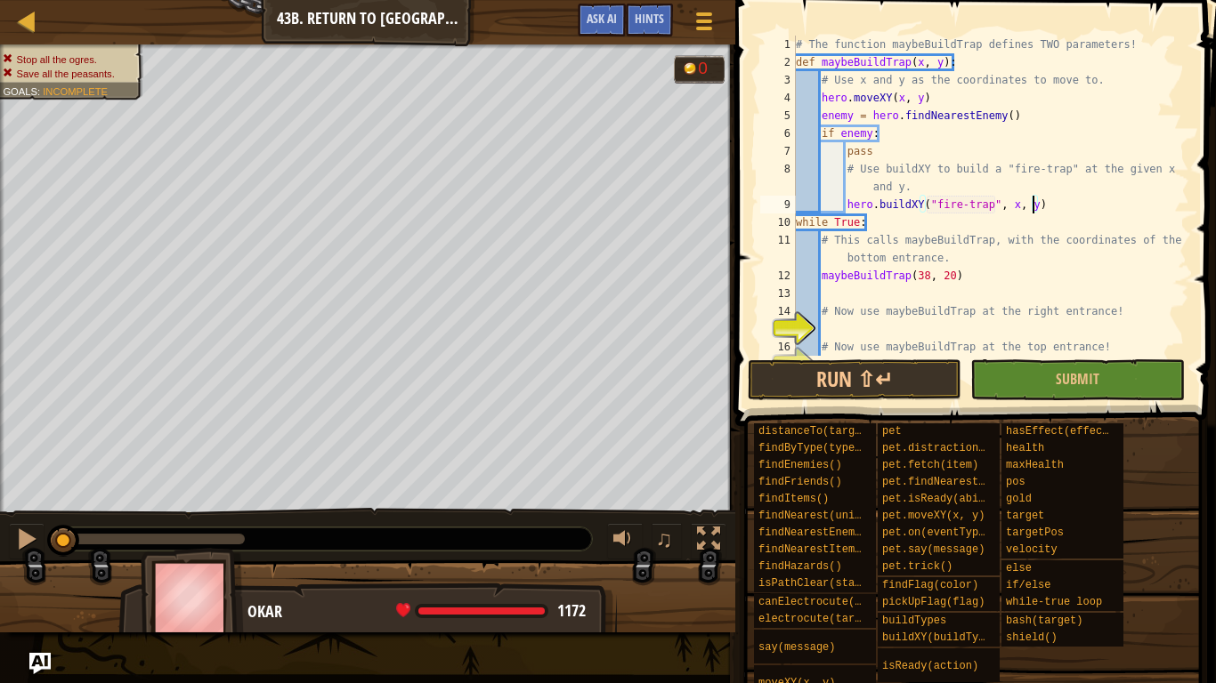
click at [973, 324] on div "# The function maybeBuildTrap defines TWO parameters! def maybeBuildTrap ( x , …" at bounding box center [990, 214] width 397 height 356
type textarea "maybebuildtrap(56, 34)"
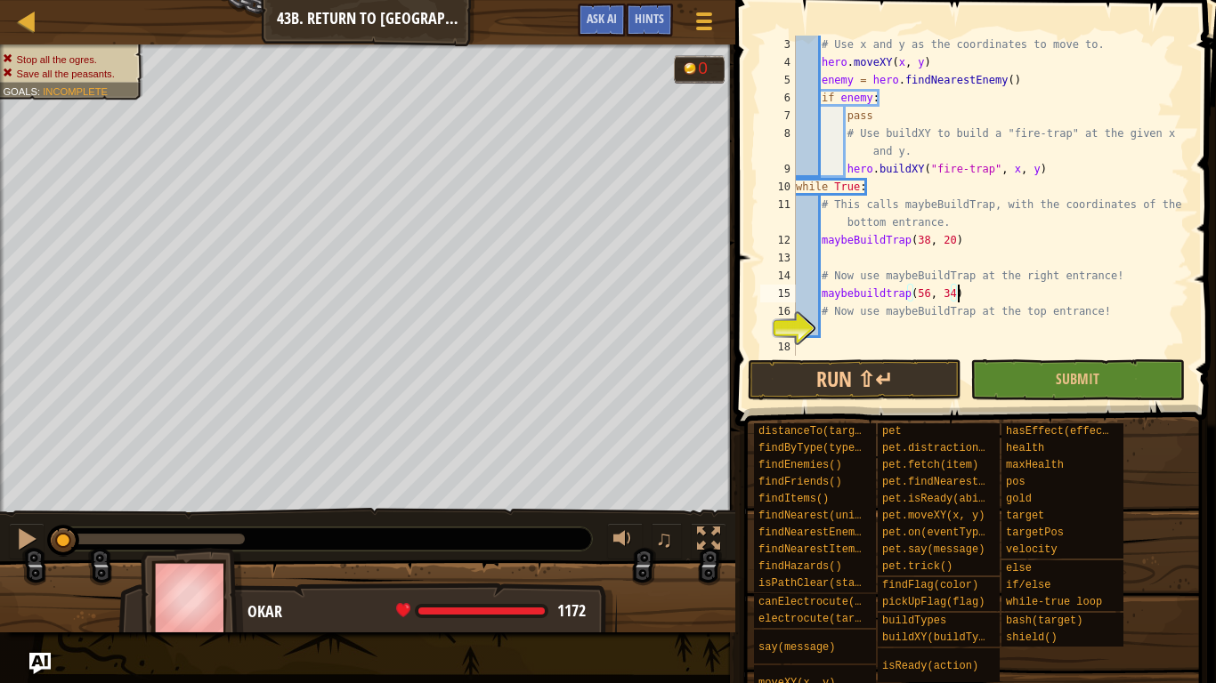
scroll to position [36, 0]
click at [965, 326] on div "# Use x and y as the coordinates to move to. hero . moveXY ( x , y ) enemy = he…" at bounding box center [990, 214] width 397 height 356
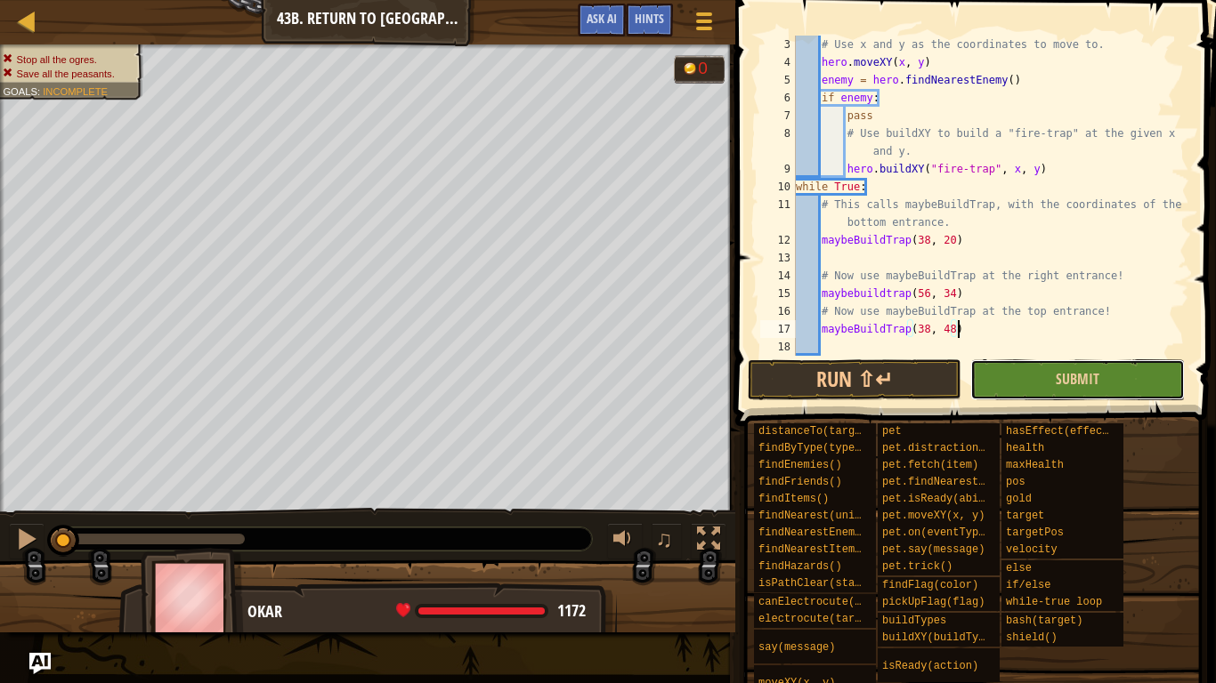
click at [1026, 379] on button "Submit" at bounding box center [1077, 380] width 214 height 41
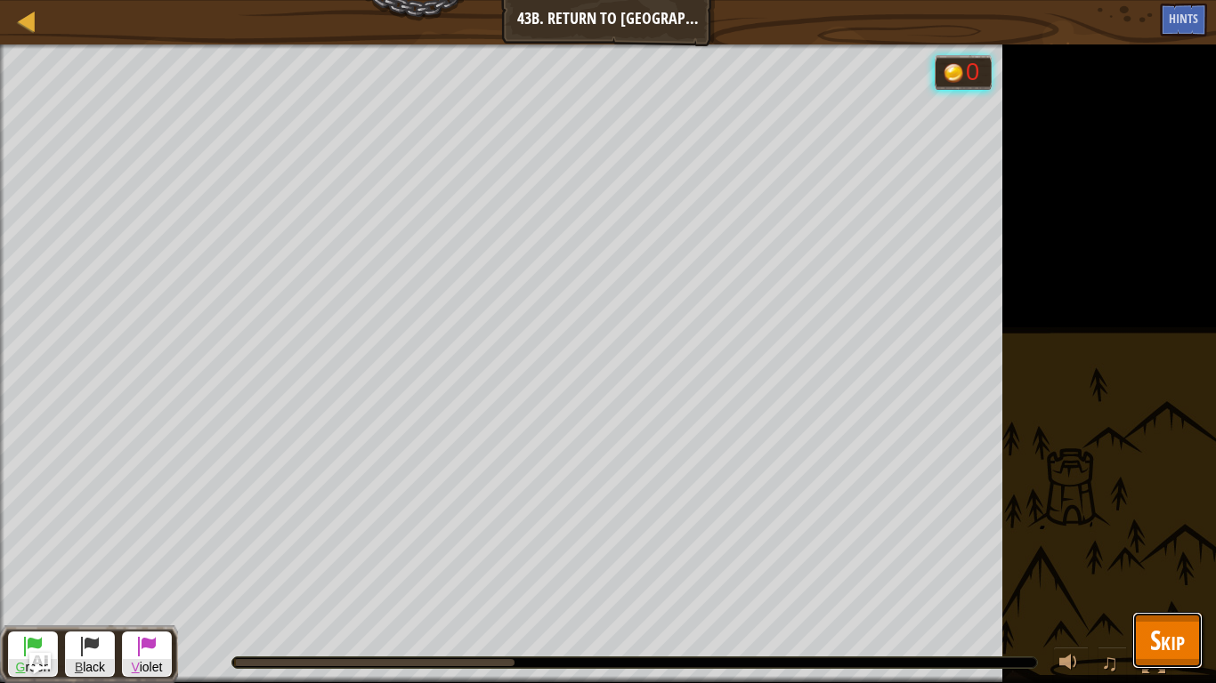
click at [1145, 532] on button "Skip" at bounding box center [1167, 640] width 70 height 57
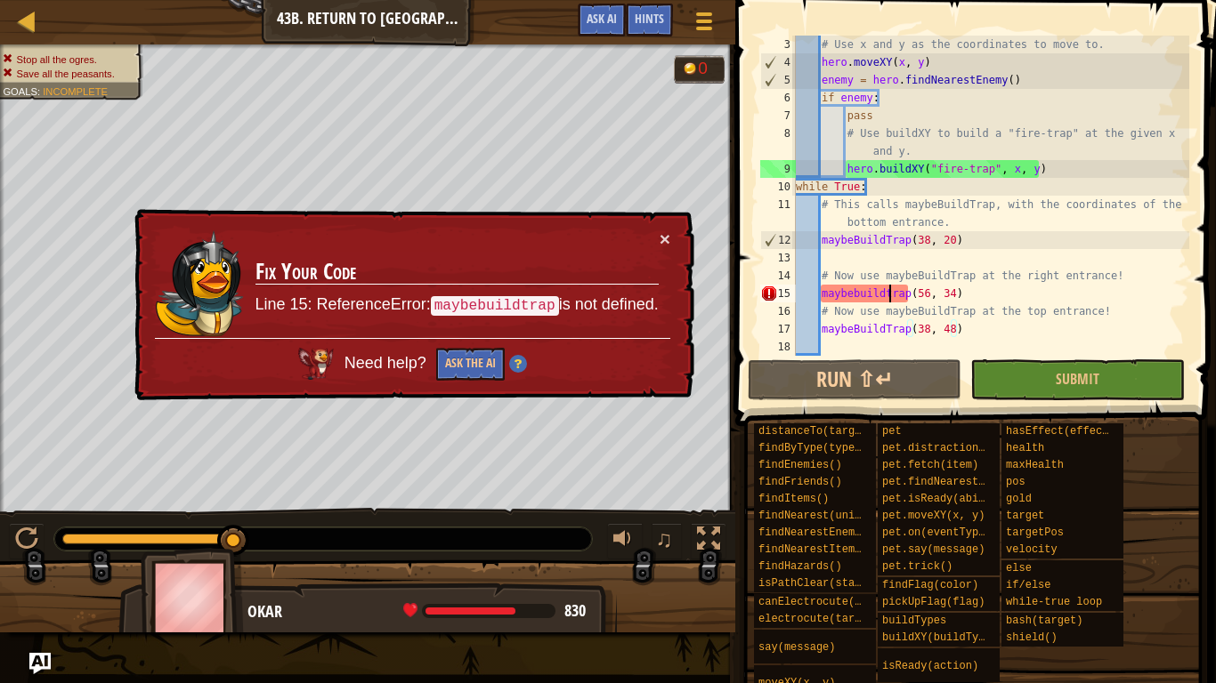
click at [889, 292] on div "# Use x and y as the coordinates to move to. hero . moveXY ( x , y ) enemy = he…" at bounding box center [990, 214] width 397 height 356
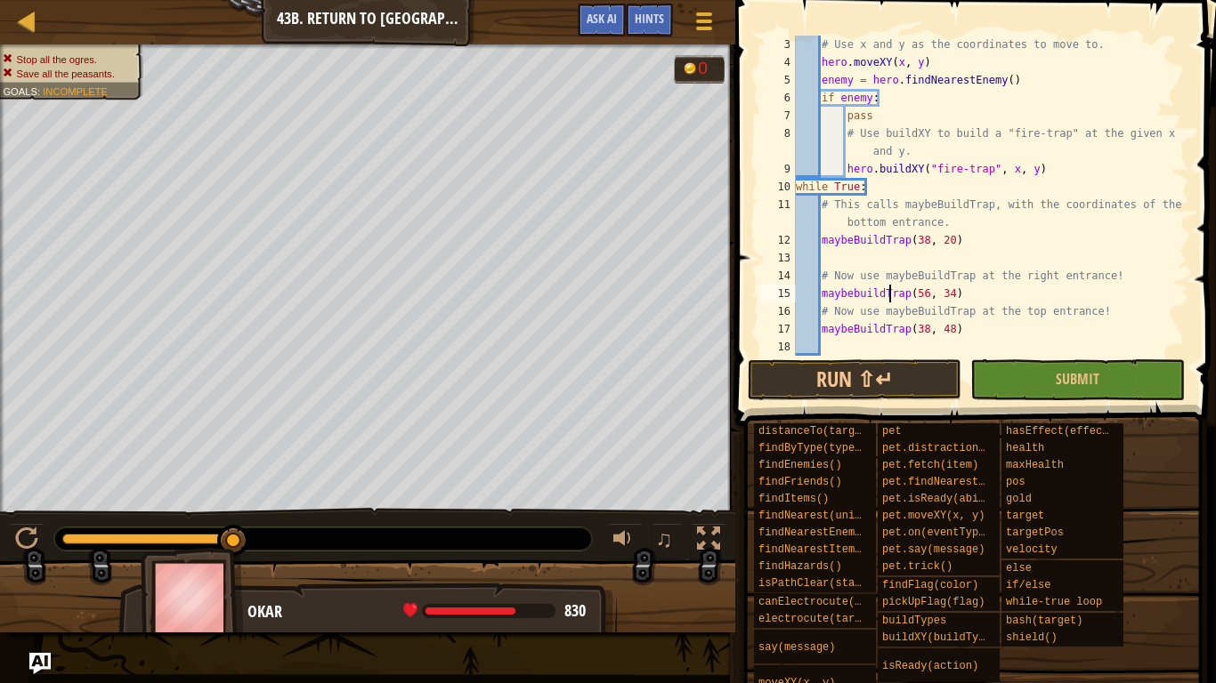
scroll to position [8, 13]
click at [1039, 383] on button "Submit" at bounding box center [1077, 380] width 214 height 41
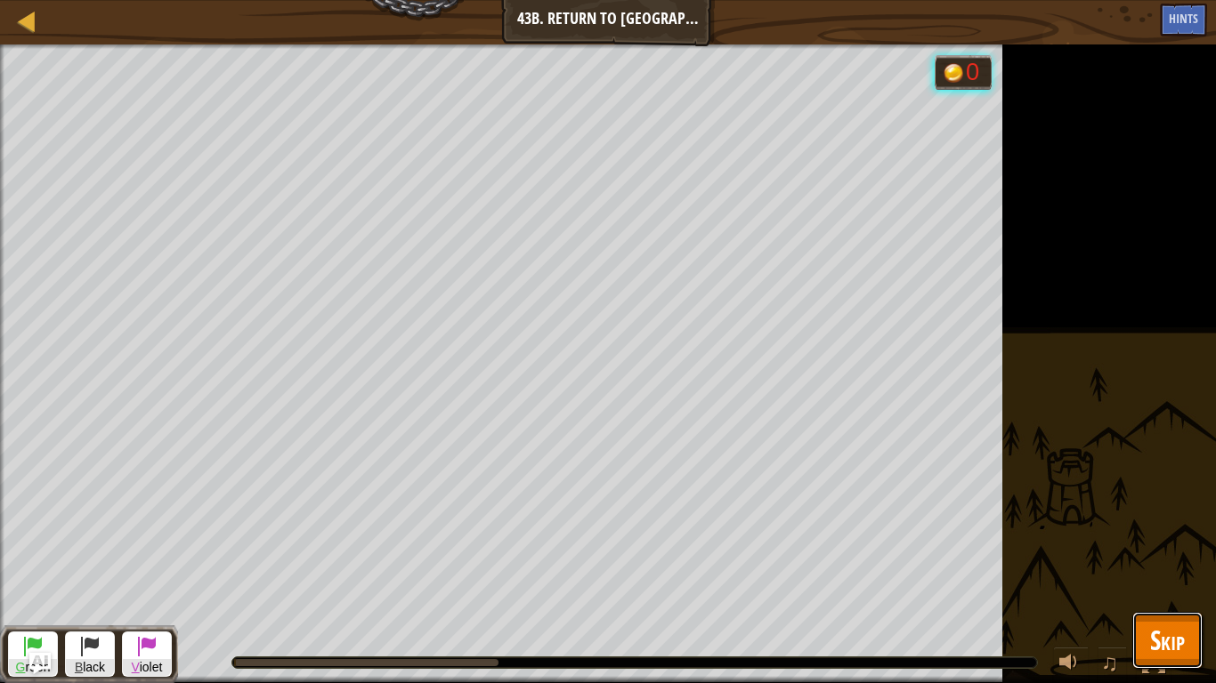
click at [1136, 532] on button "Skip" at bounding box center [1167, 640] width 70 height 57
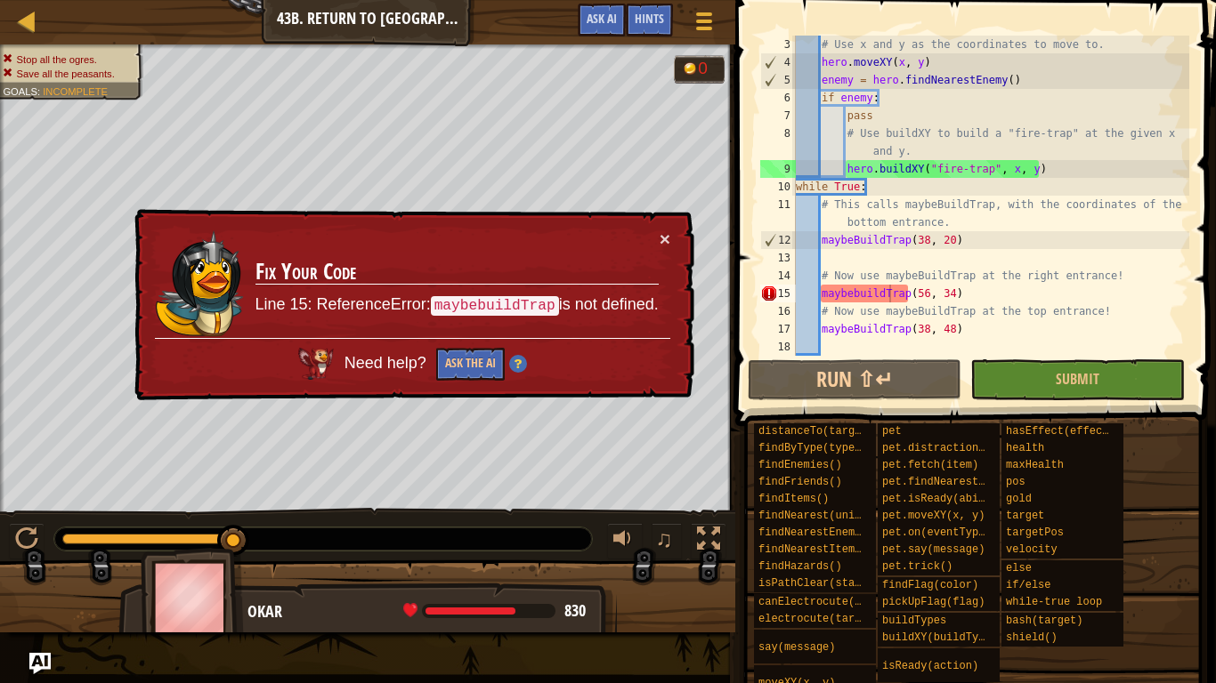
click at [858, 299] on div "# Use x and y as the coordinates to move to. hero . moveXY ( x , y ) enemy = he…" at bounding box center [990, 214] width 397 height 356
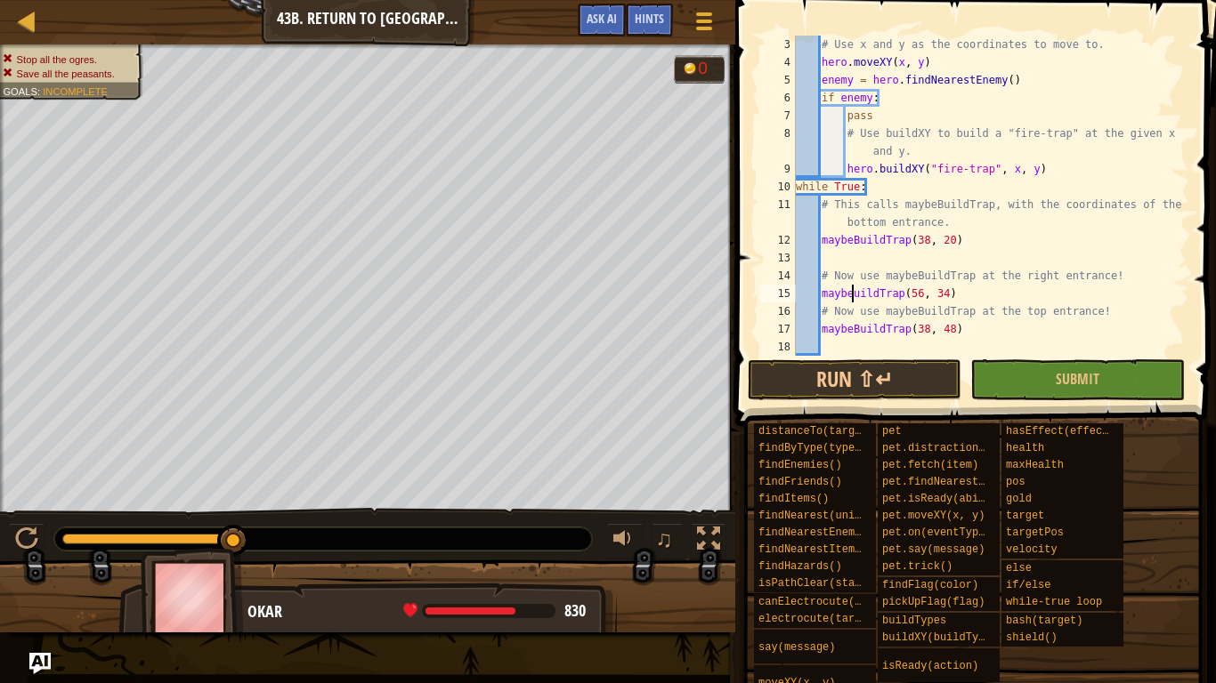
scroll to position [8, 9]
type textarea "maybeBuildTrap(56, 34)"
click at [1045, 382] on button "Submit" at bounding box center [1077, 380] width 214 height 41
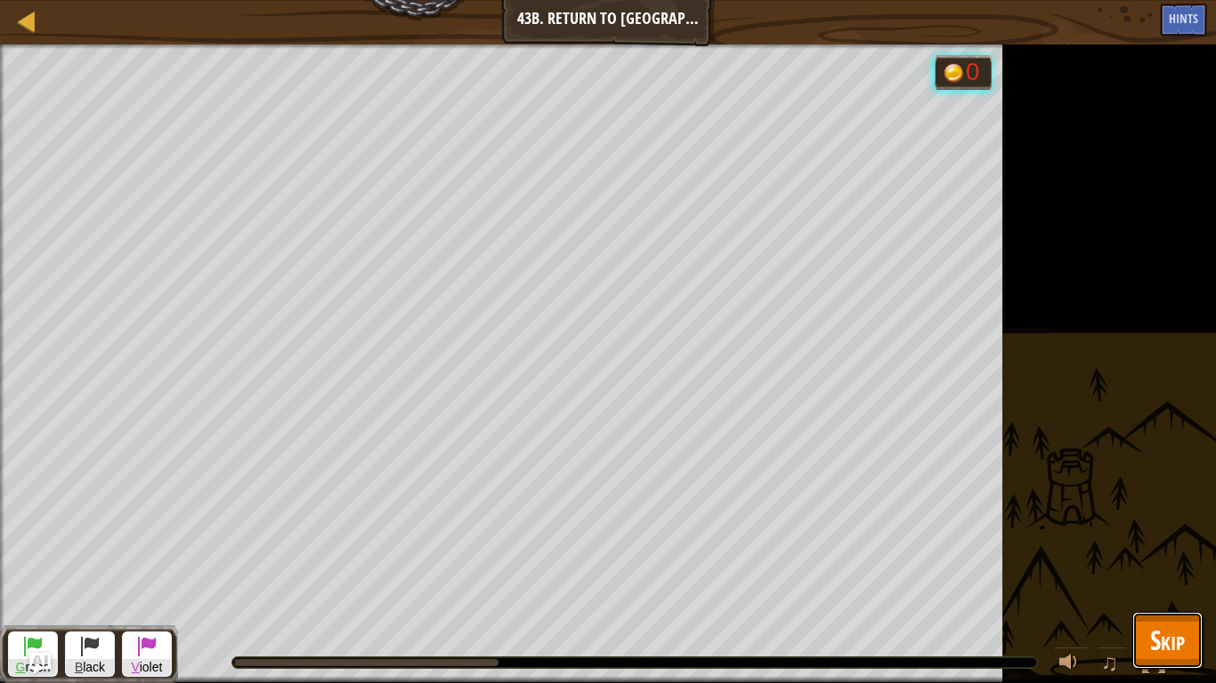
click at [1144, 532] on button "Skip" at bounding box center [1167, 640] width 70 height 57
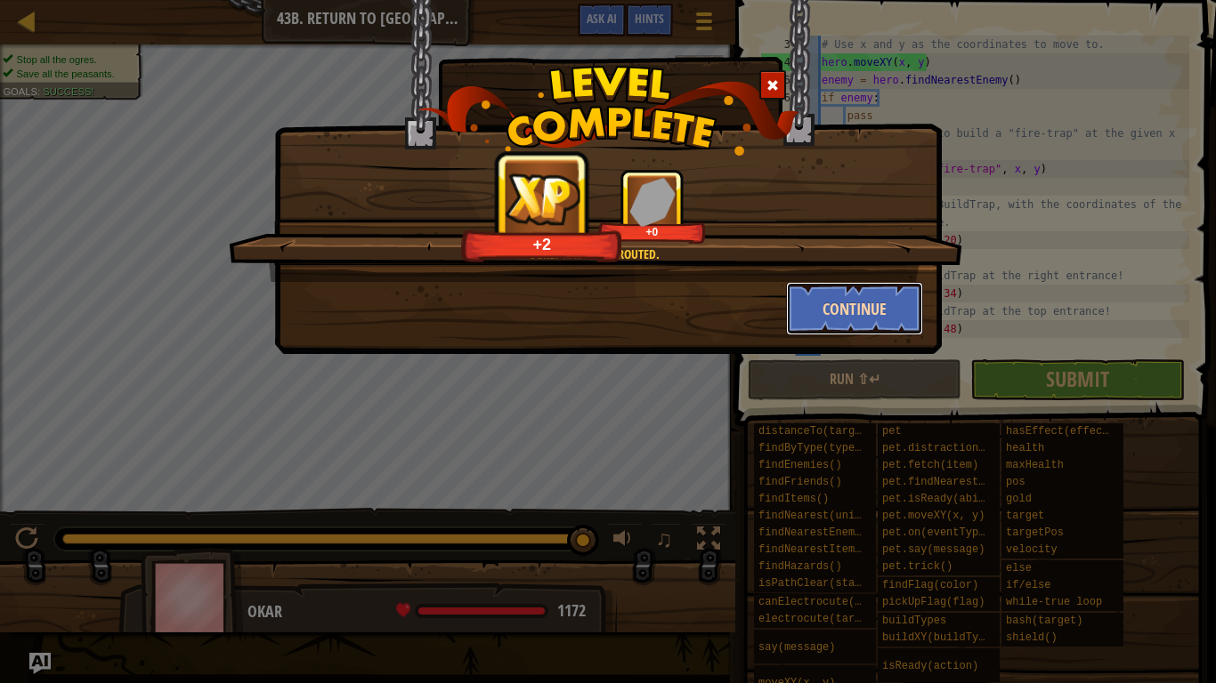
click at [897, 311] on button "Continue" at bounding box center [855, 308] width 138 height 53
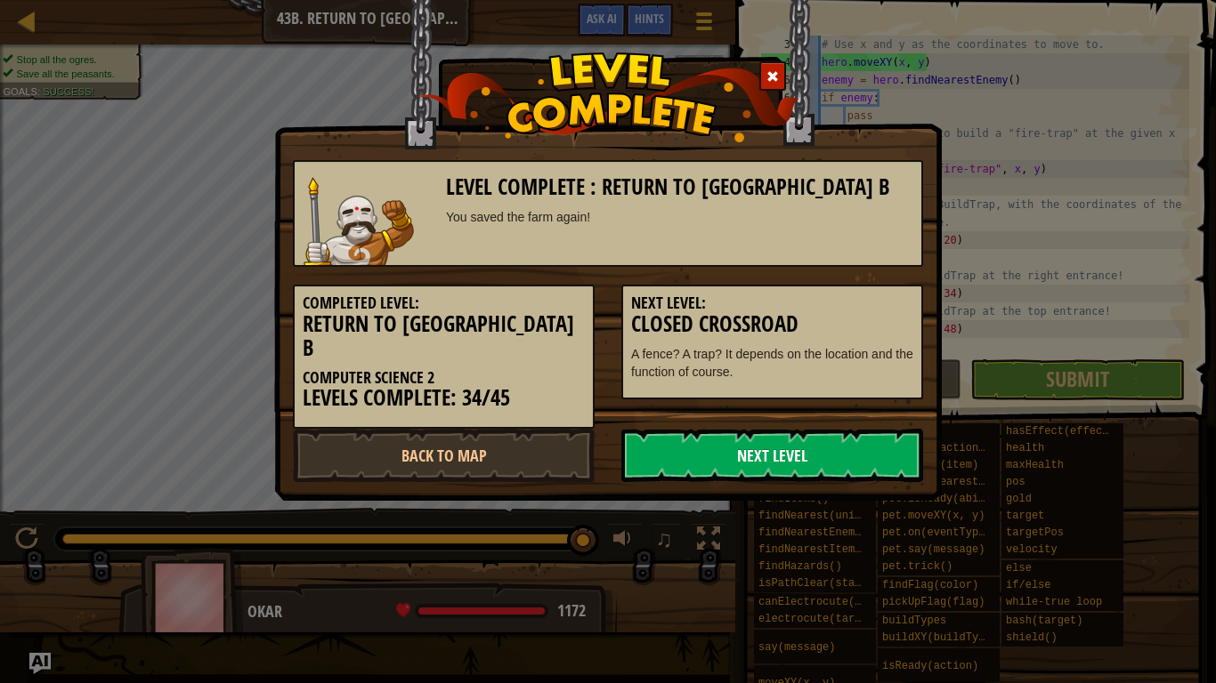
click at [840, 434] on link "Next Level" at bounding box center [772, 455] width 302 height 53
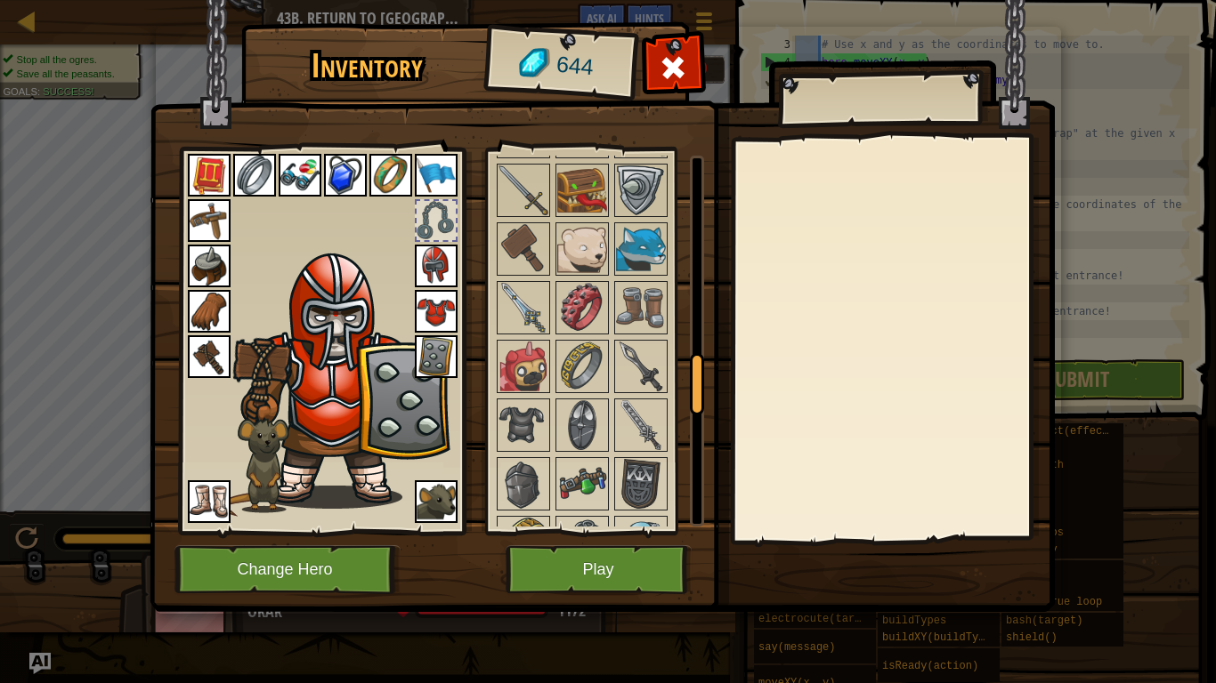
drag, startPoint x: 696, startPoint y: 204, endPoint x: 707, endPoint y: 400, distance: 197.0
click at [707, 400] on div "Inventory 644 Available Equip Equip Equip Equip Equip Equip Equip Equip Equip E…" at bounding box center [608, 320] width 905 height 587
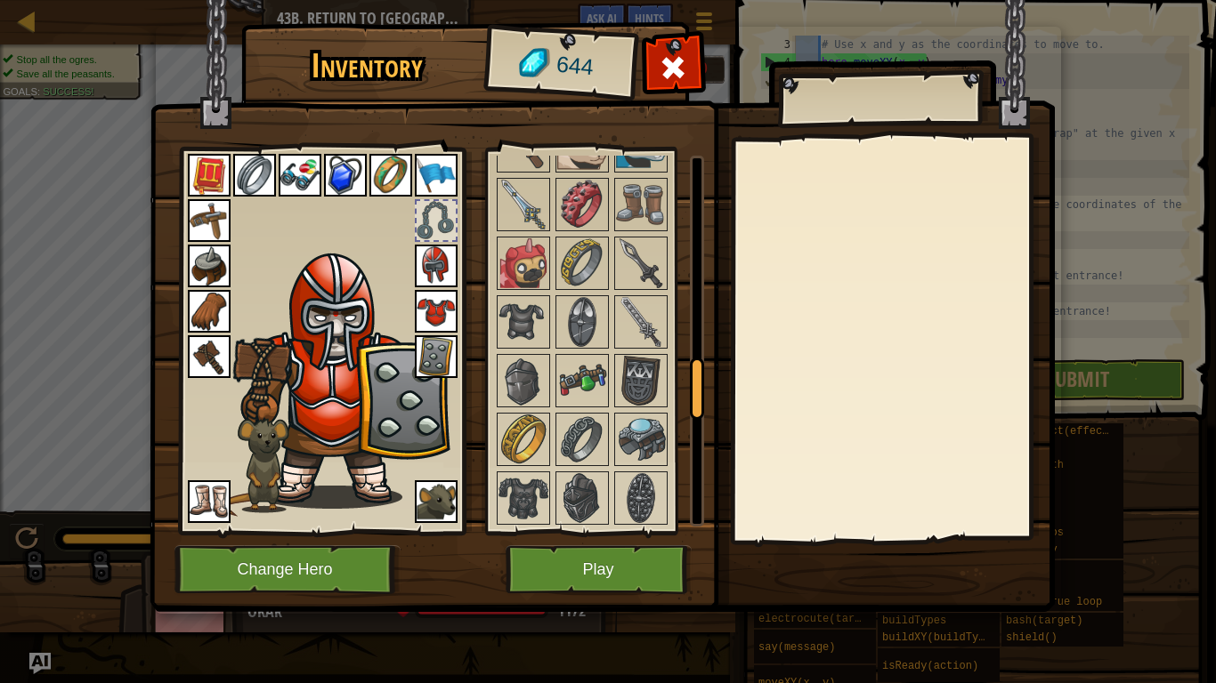
drag, startPoint x: 699, startPoint y: 395, endPoint x: 699, endPoint y: 408, distance: 13.4
click at [699, 408] on div at bounding box center [697, 389] width 14 height 62
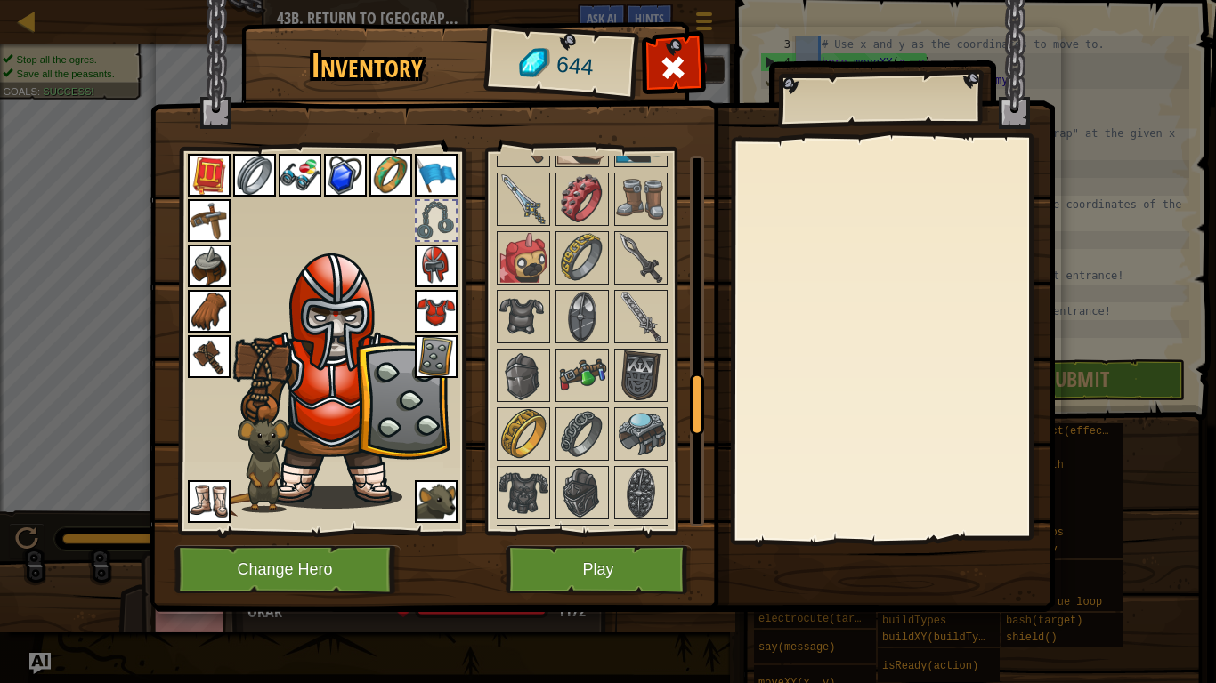
click at [700, 411] on div at bounding box center [697, 405] width 14 height 62
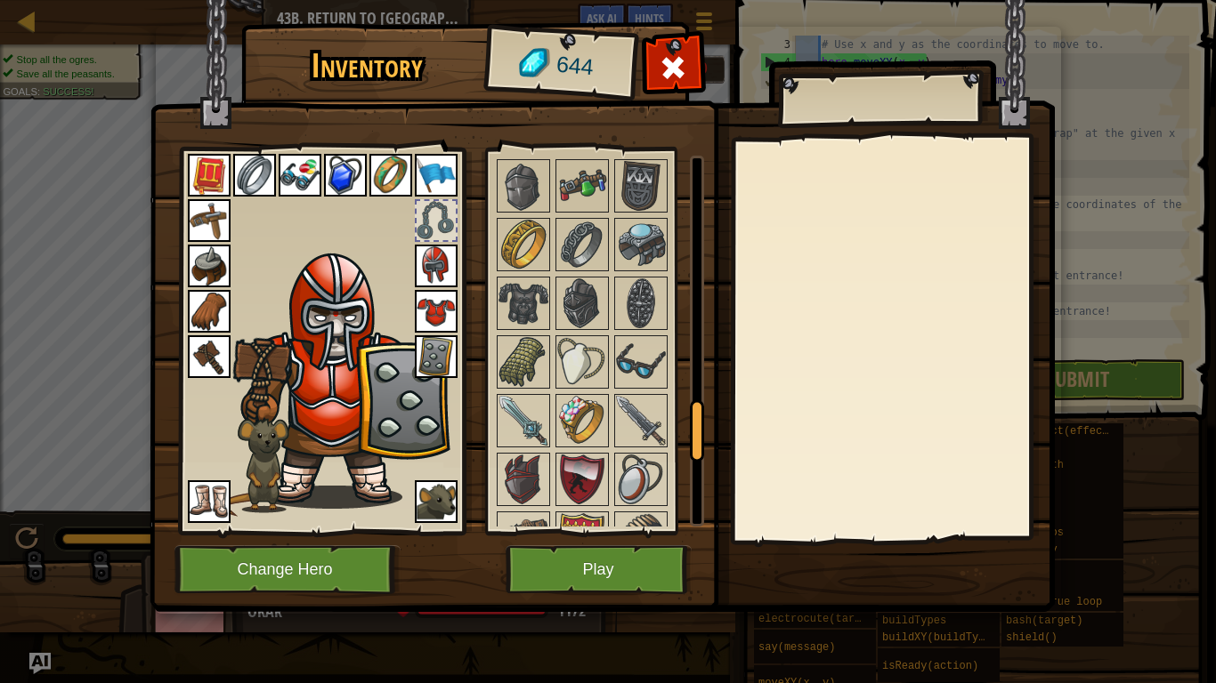
scroll to position [1545, 0]
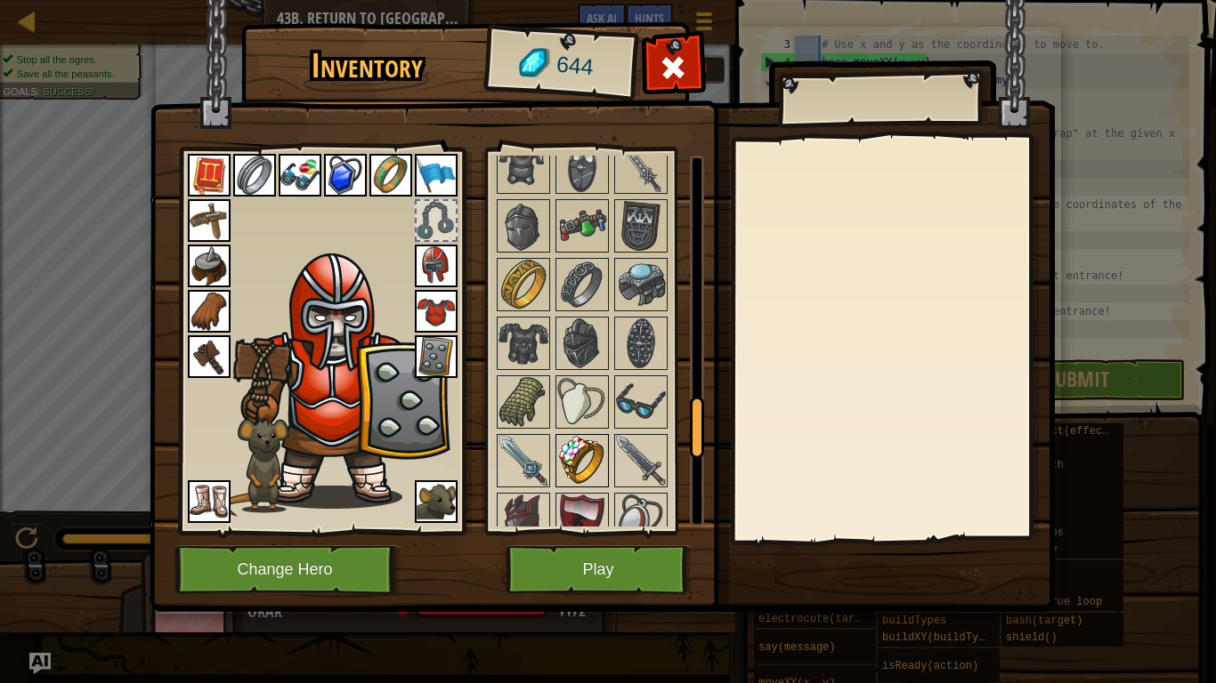
click at [586, 456] on img at bounding box center [582, 461] width 50 height 50
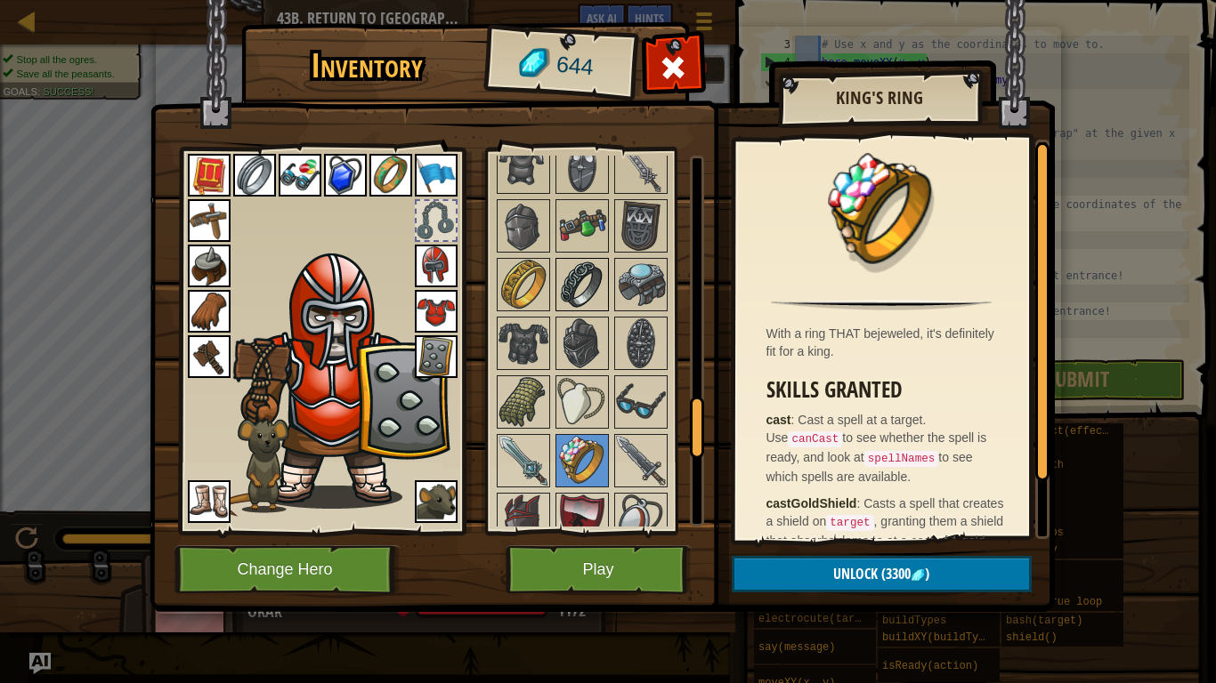
click at [591, 301] on img at bounding box center [582, 285] width 50 height 50
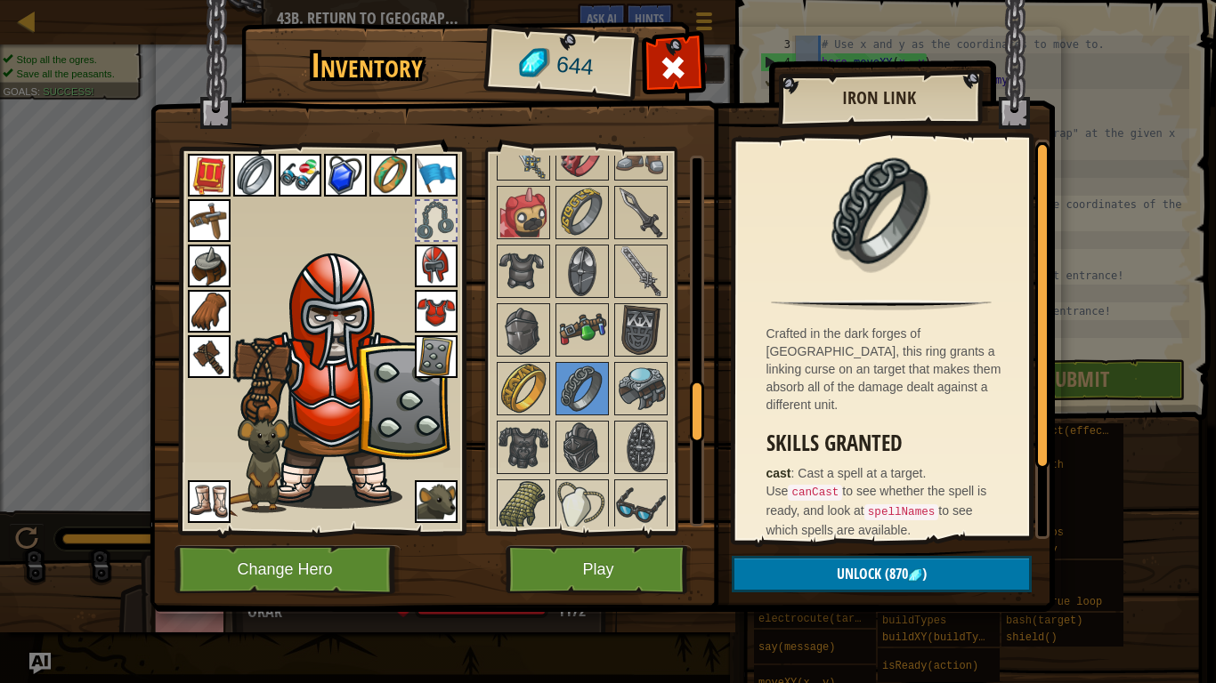
scroll to position [1423, 0]
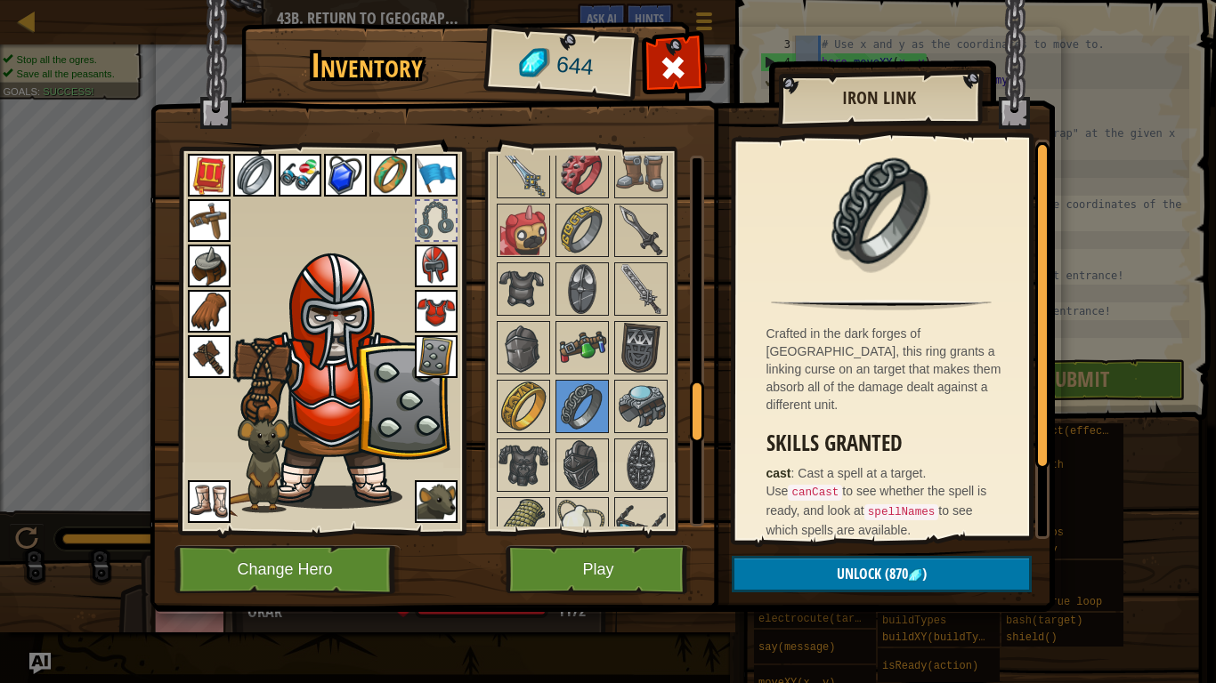
drag, startPoint x: 691, startPoint y: 407, endPoint x: 690, endPoint y: 385, distance: 21.4
click at [690, 385] on div at bounding box center [697, 412] width 14 height 62
click at [596, 353] on img at bounding box center [582, 348] width 50 height 50
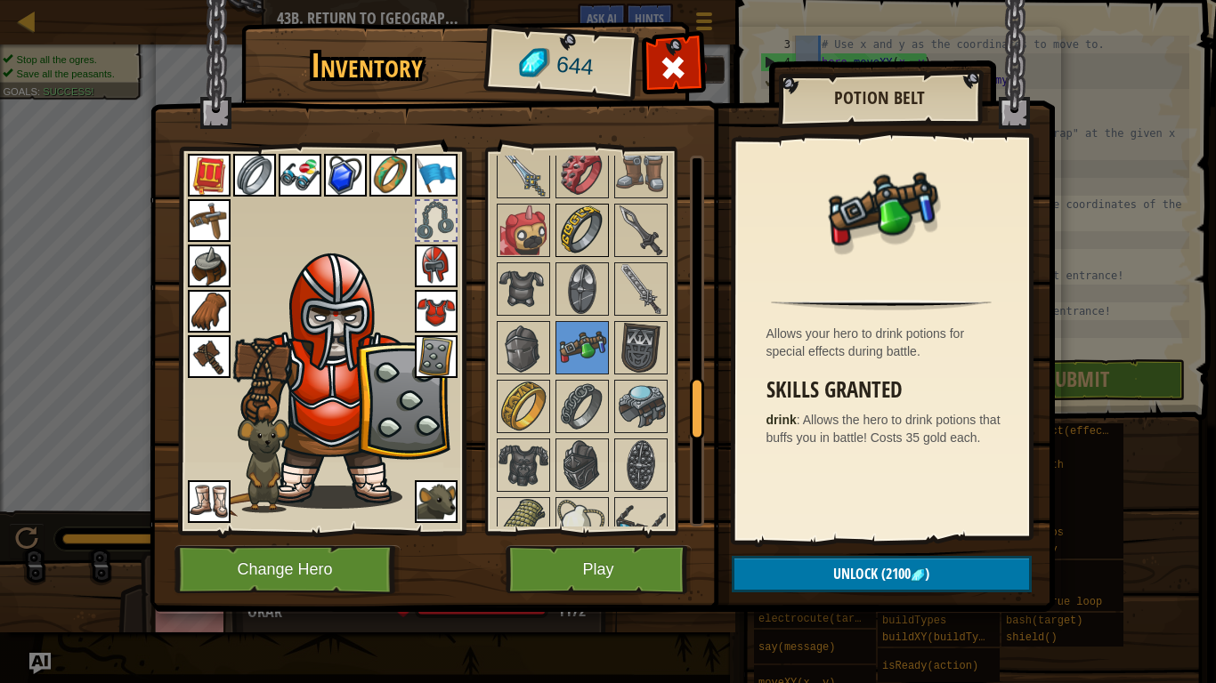
click at [573, 229] on img at bounding box center [582, 231] width 50 height 50
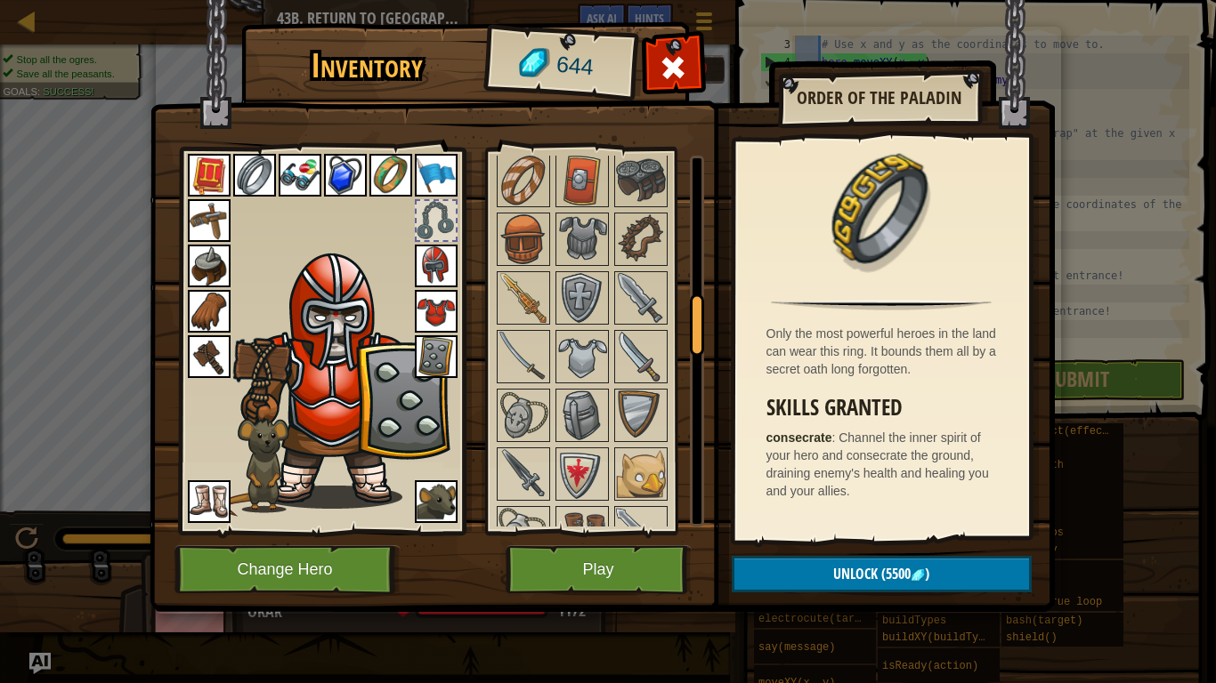
scroll to position [880, 0]
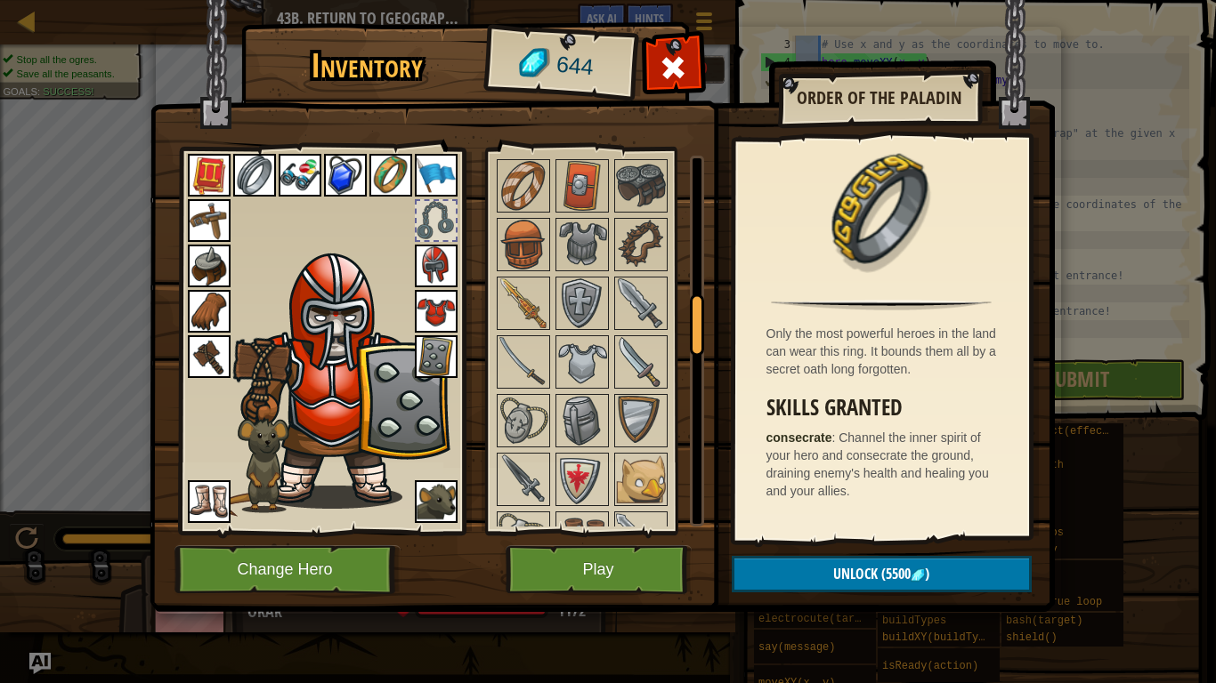
drag, startPoint x: 693, startPoint y: 408, endPoint x: 683, endPoint y: 321, distance: 87.0
click at [683, 321] on div "Available Equip Equip Equip Equip Equip Equip Equip Equip Equip Equip Equip Equ…" at bounding box center [599, 341] width 210 height 371
click at [516, 179] on img at bounding box center [523, 186] width 50 height 50
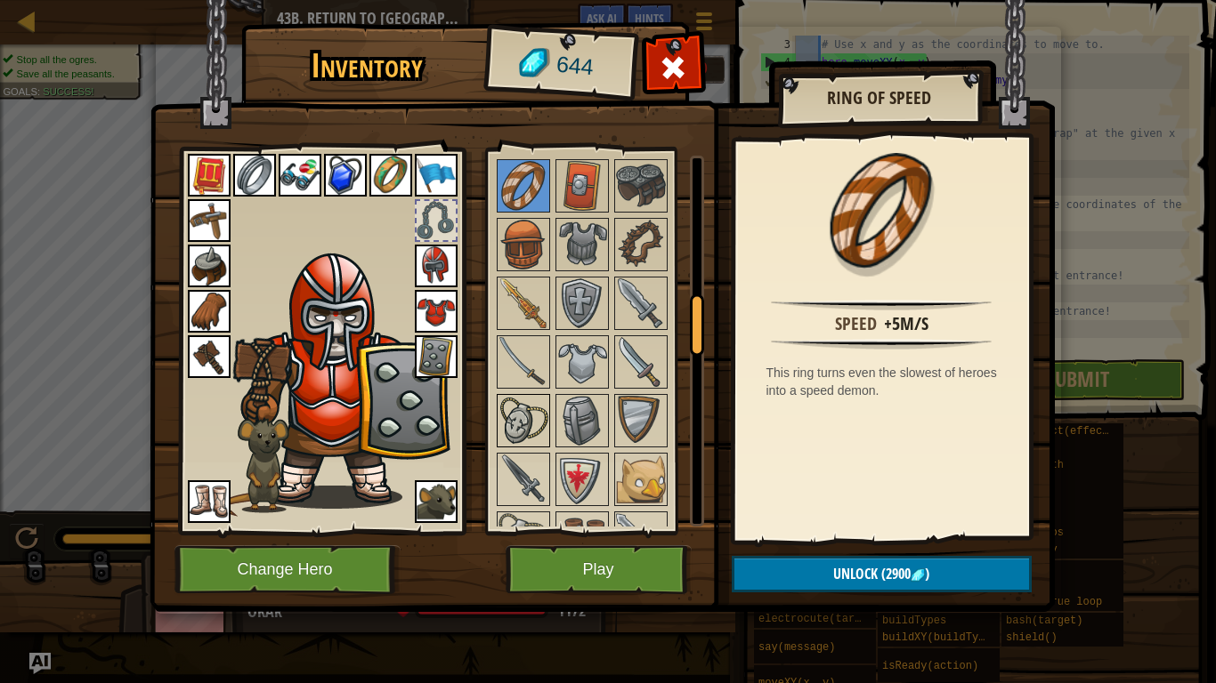
click at [525, 417] on img at bounding box center [523, 421] width 50 height 50
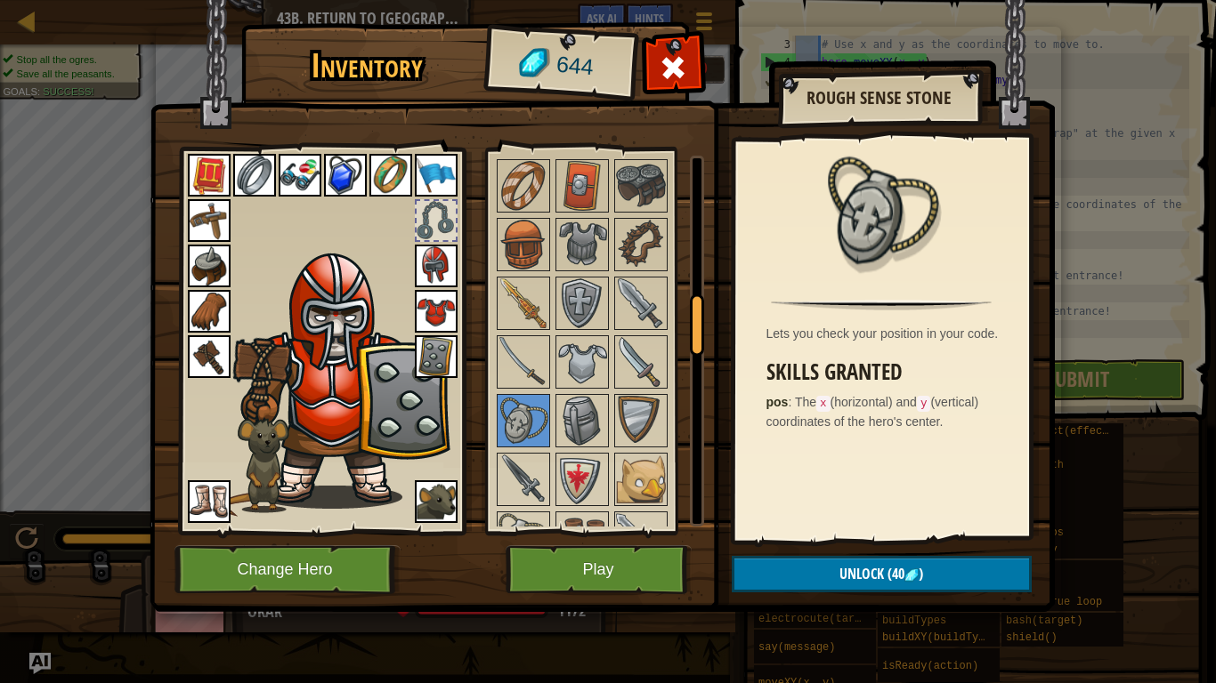
scroll to position [2037, 0]
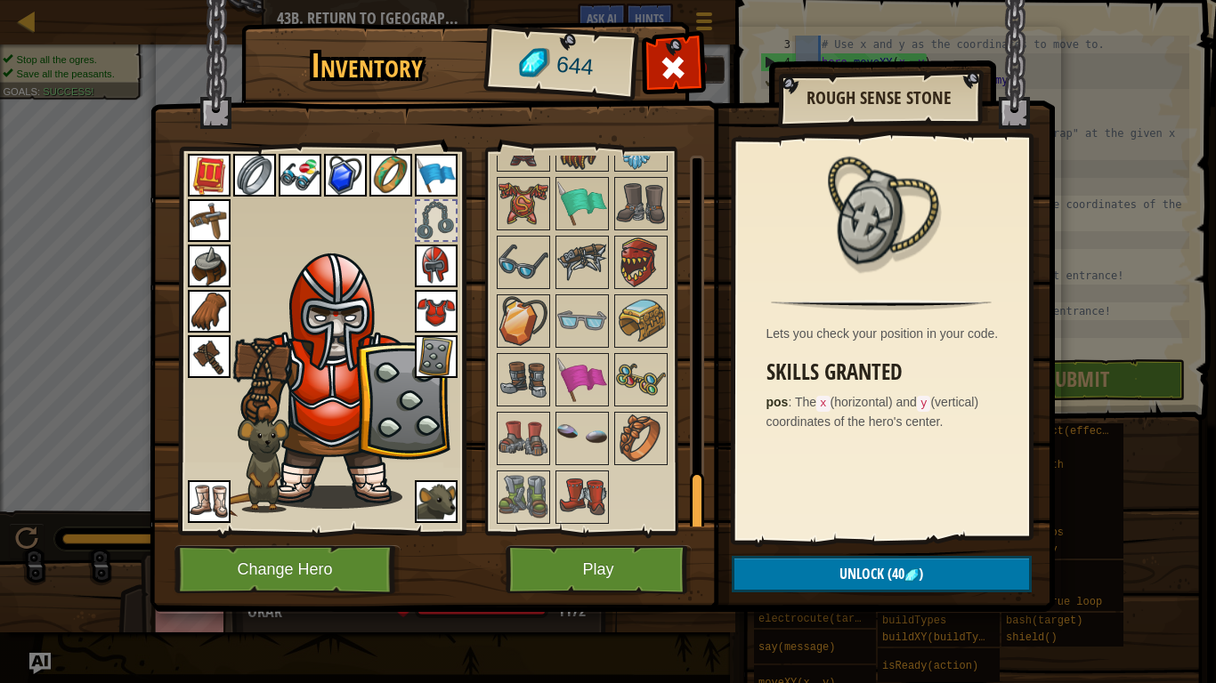
drag, startPoint x: 692, startPoint y: 336, endPoint x: 741, endPoint y: 677, distance: 344.3
click at [741, 532] on div "Inventory 644 Available Equip Equip Equip Equip Equip Equip Equip Equip Equip E…" at bounding box center [608, 341] width 1216 height 683
click at [596, 384] on img at bounding box center [582, 380] width 50 height 50
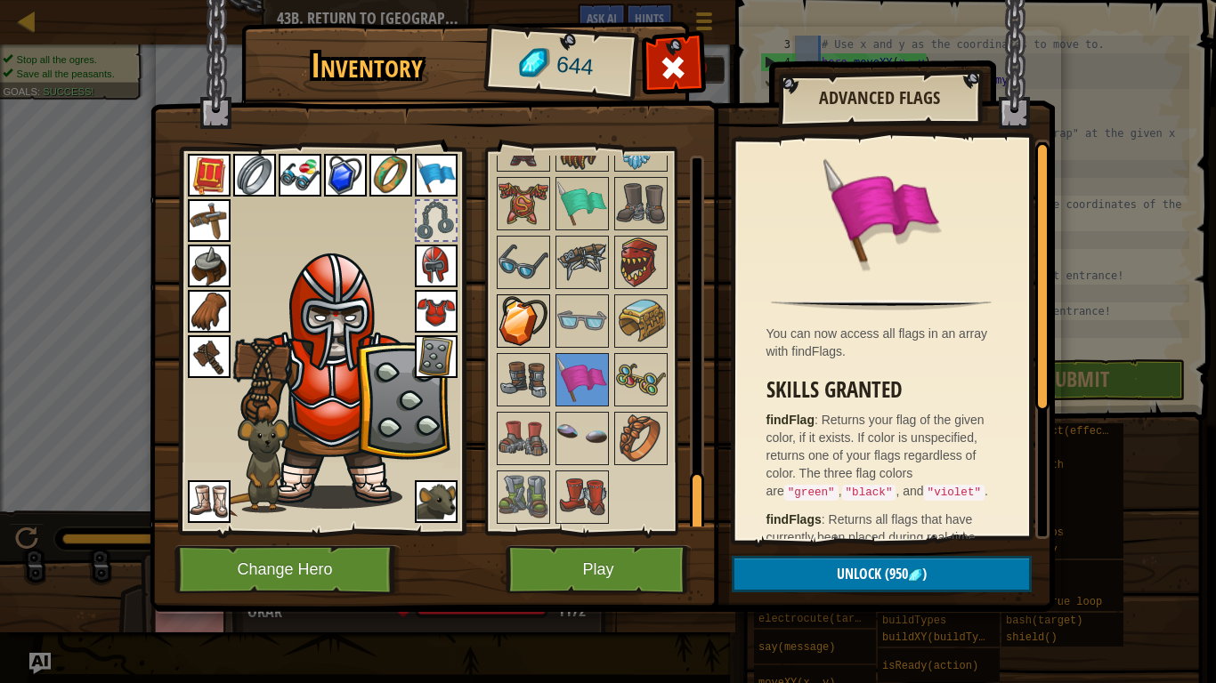
click at [535, 330] on img at bounding box center [523, 321] width 50 height 50
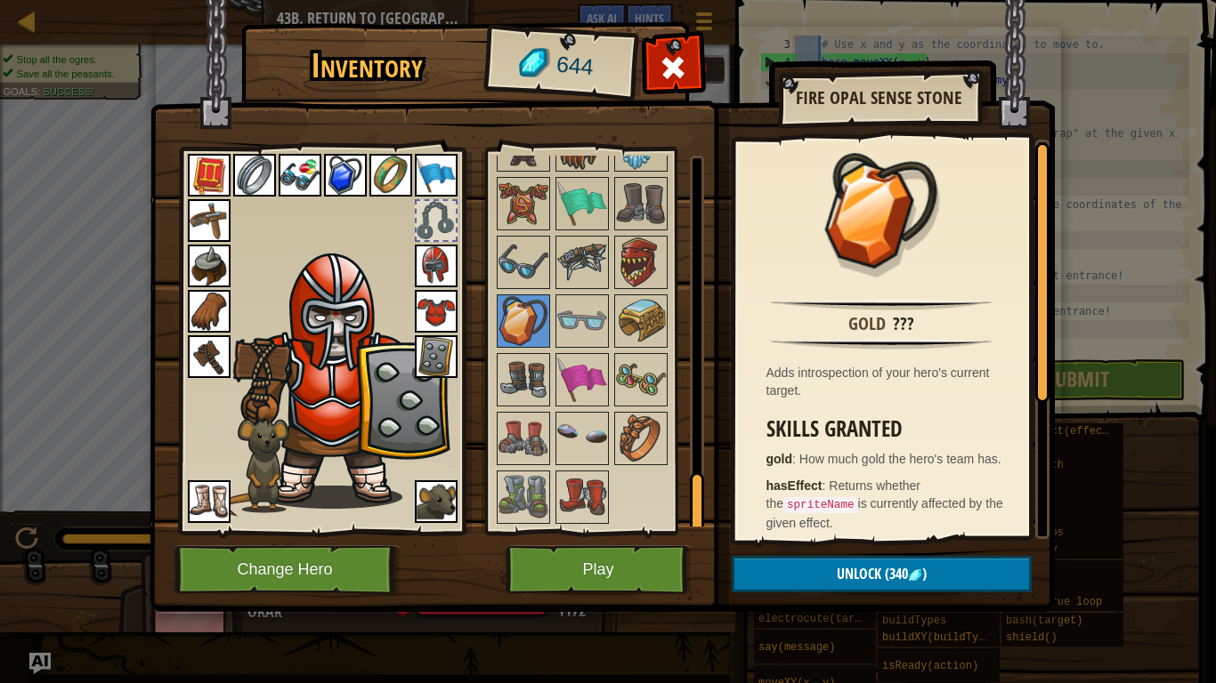
click at [352, 184] on img at bounding box center [345, 175] width 43 height 43
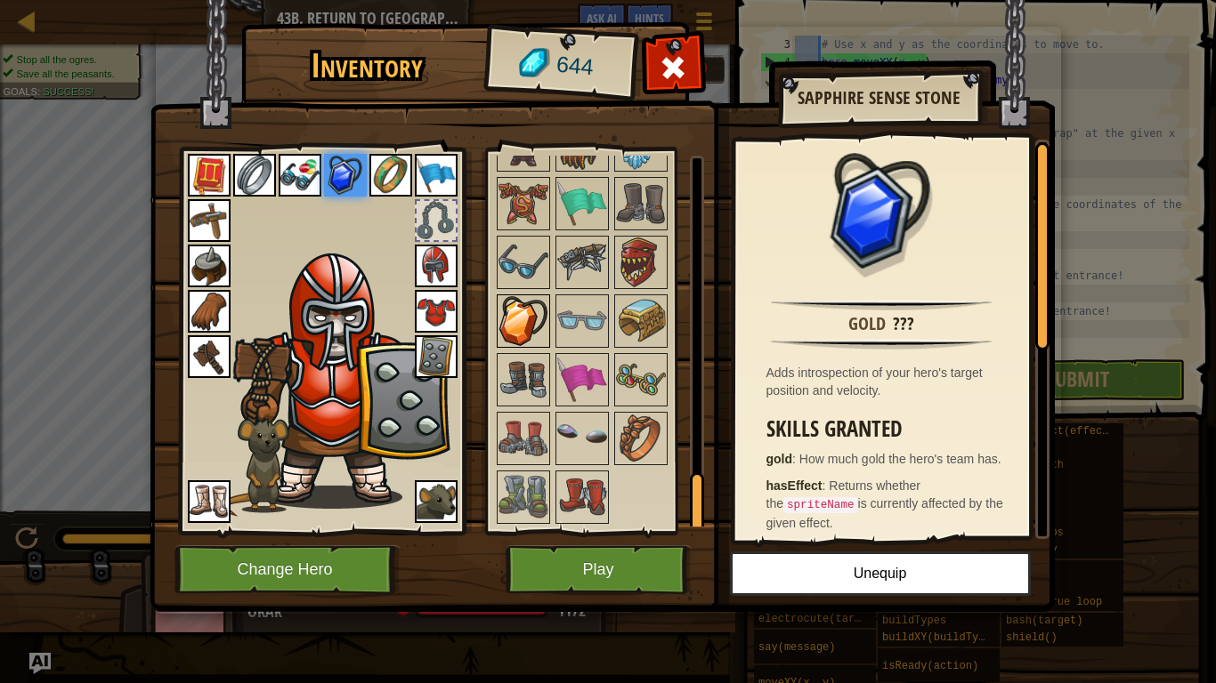
click at [513, 311] on img at bounding box center [523, 321] width 50 height 50
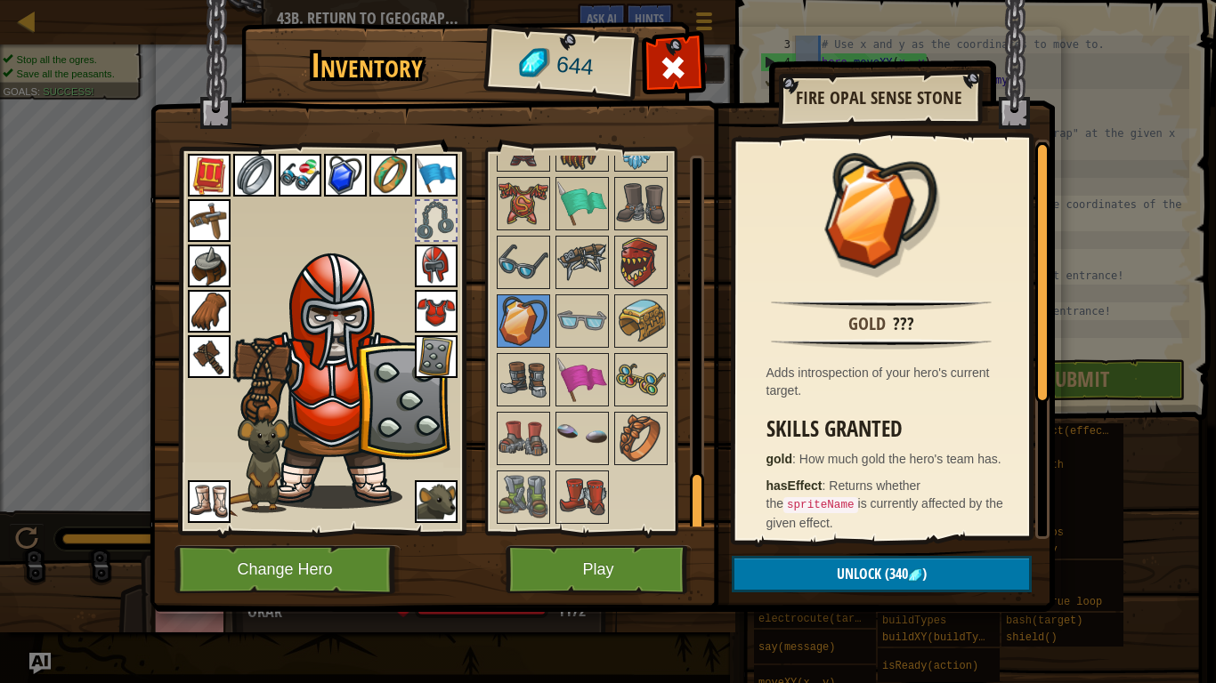
click at [337, 176] on img at bounding box center [345, 175] width 43 height 43
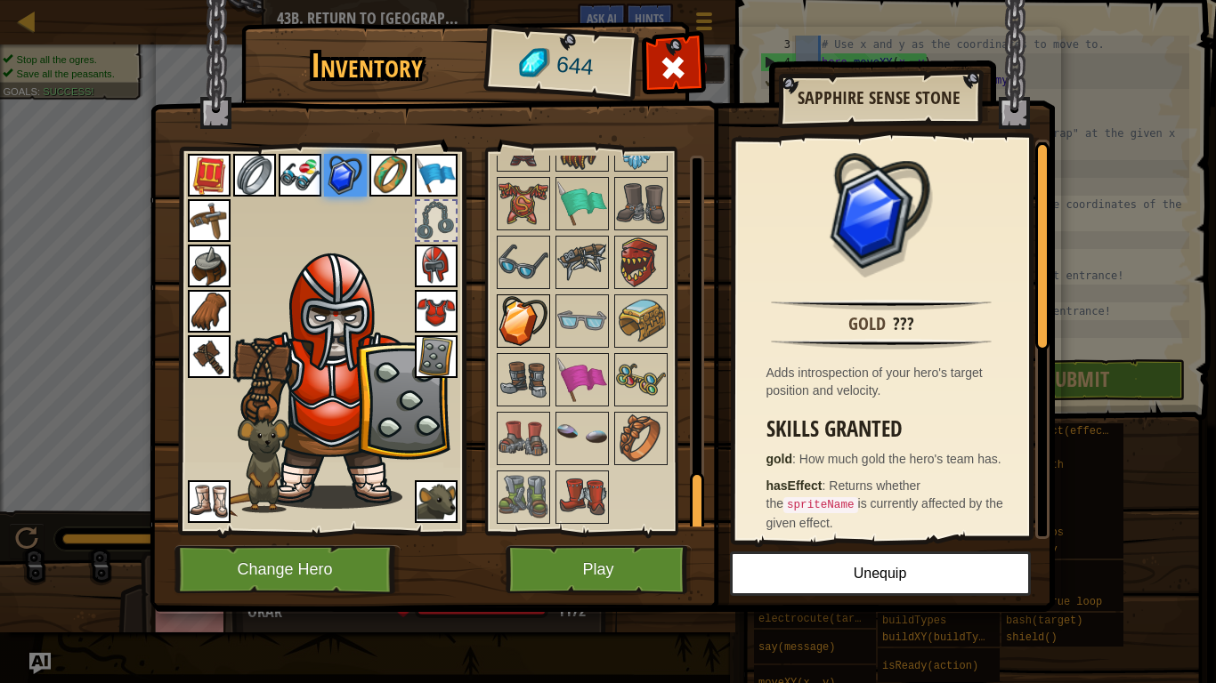
click at [537, 316] on img at bounding box center [523, 321] width 50 height 50
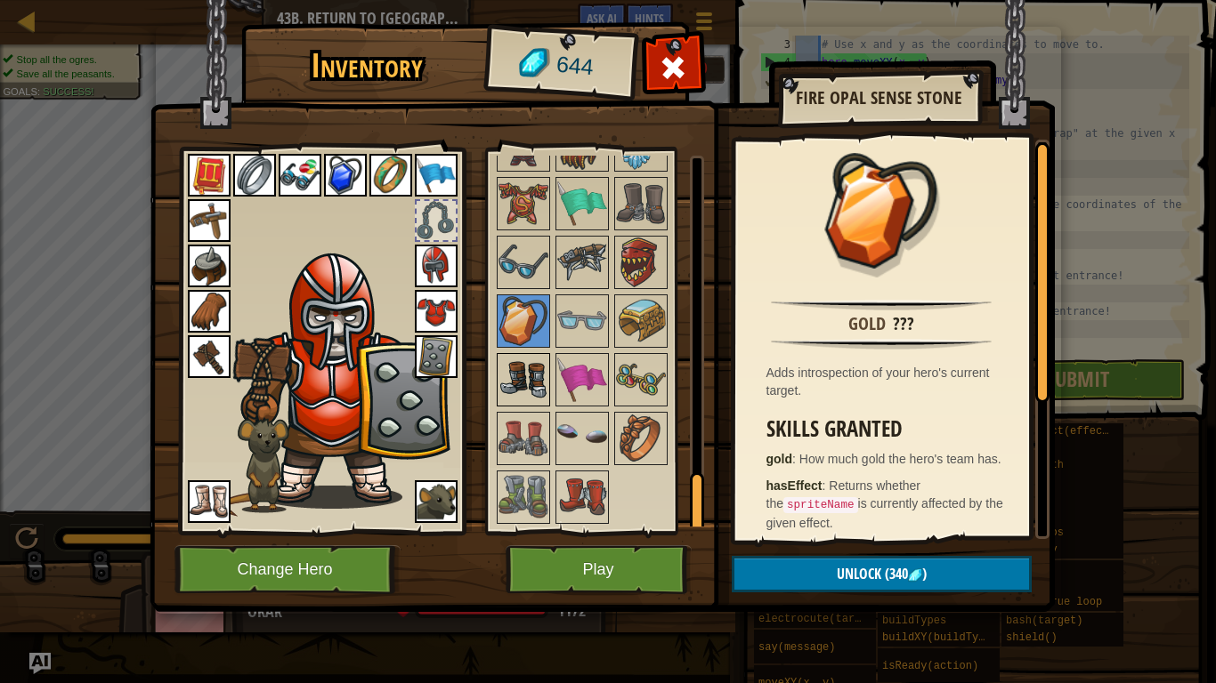
click at [529, 387] on img at bounding box center [523, 380] width 50 height 50
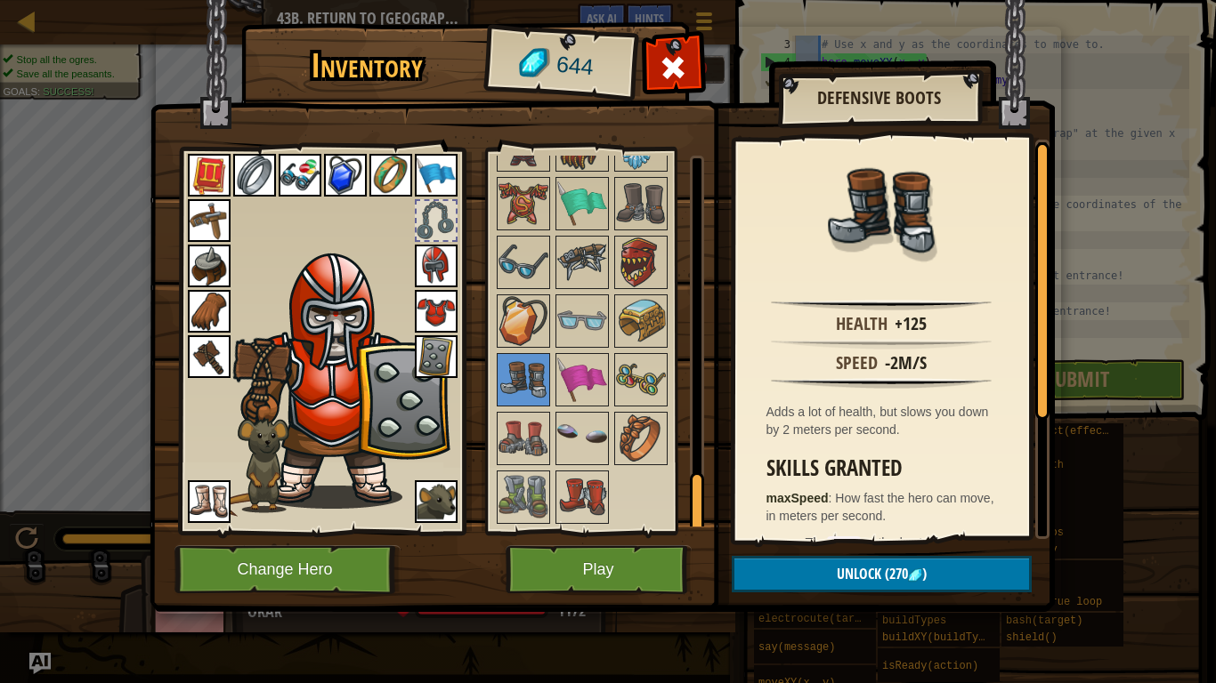
click at [198, 505] on img at bounding box center [209, 502] width 43 height 43
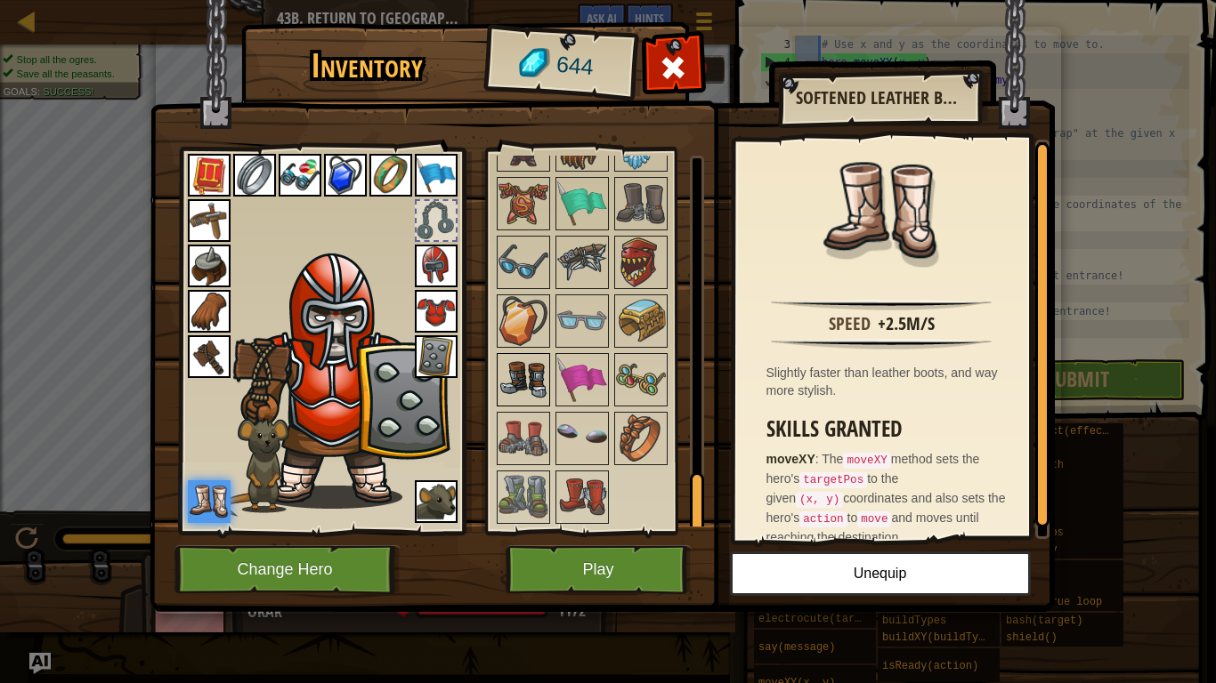
click at [535, 376] on img at bounding box center [523, 380] width 50 height 50
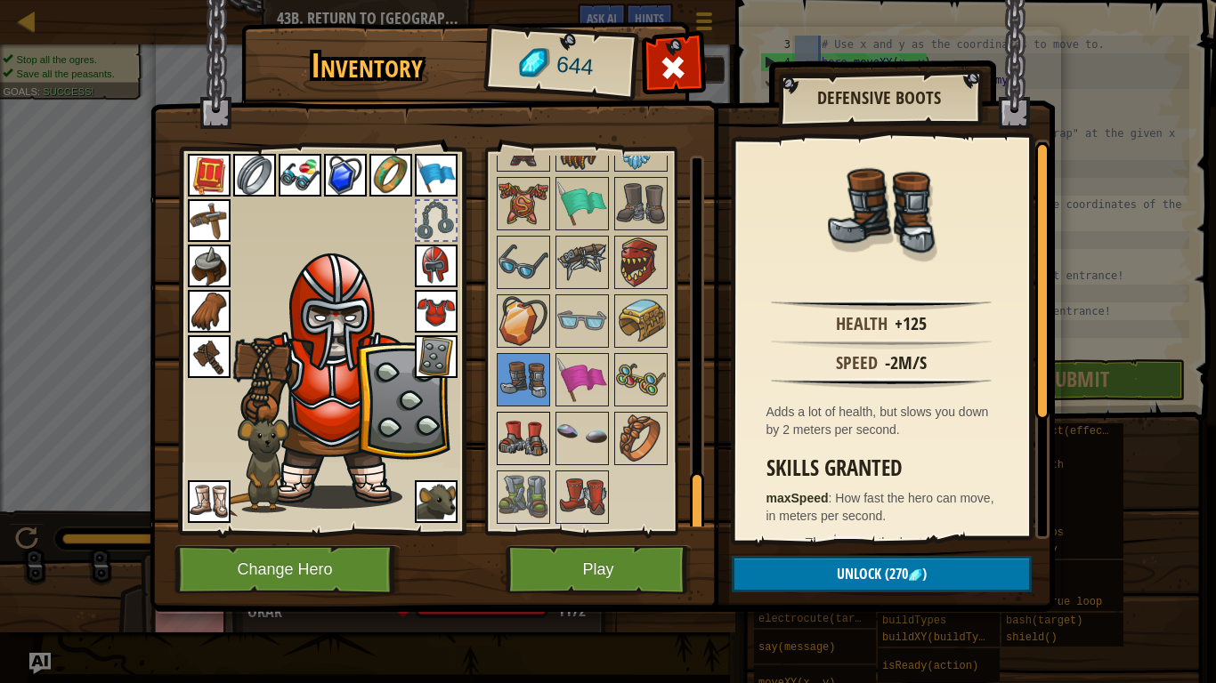
click at [522, 435] on img at bounding box center [523, 439] width 50 height 50
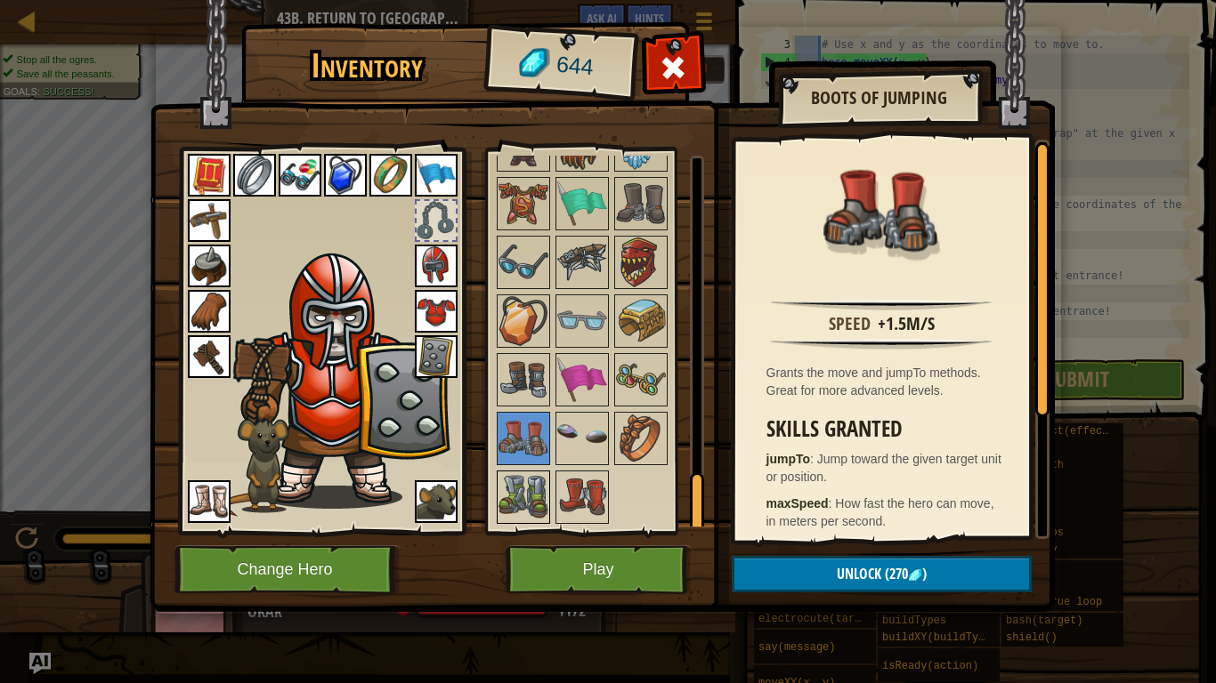
click at [525, 488] on img at bounding box center [523, 498] width 50 height 50
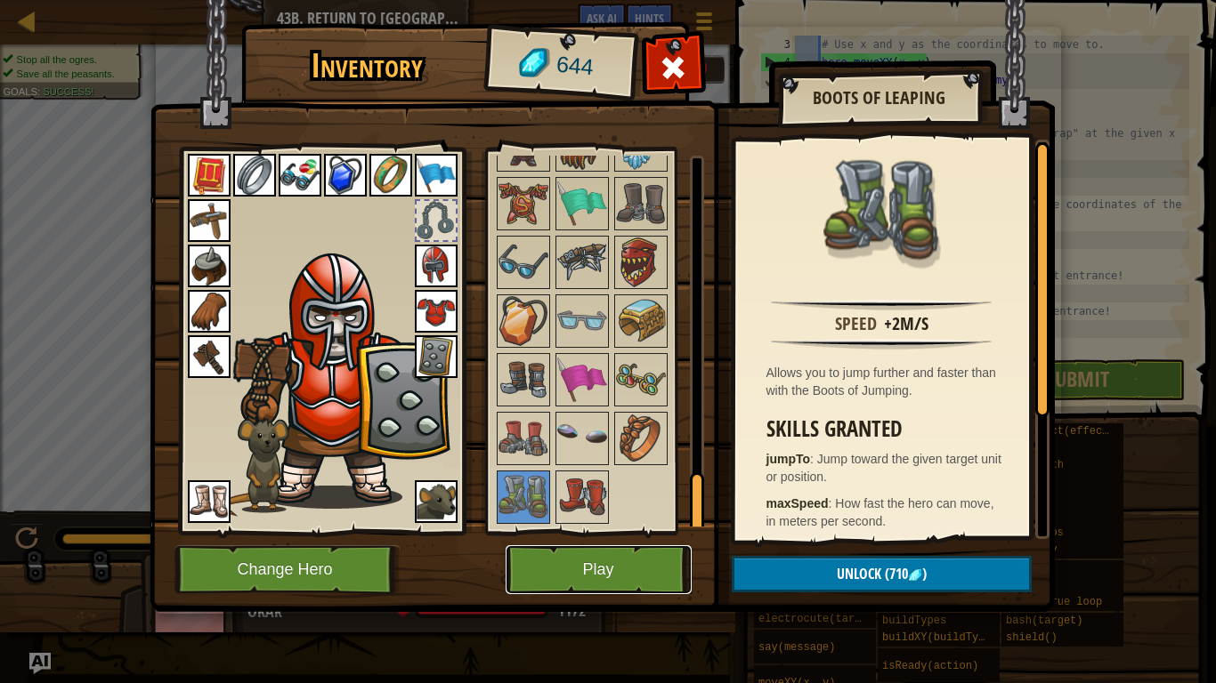
click at [555, 532] on button "Play" at bounding box center [598, 570] width 186 height 49
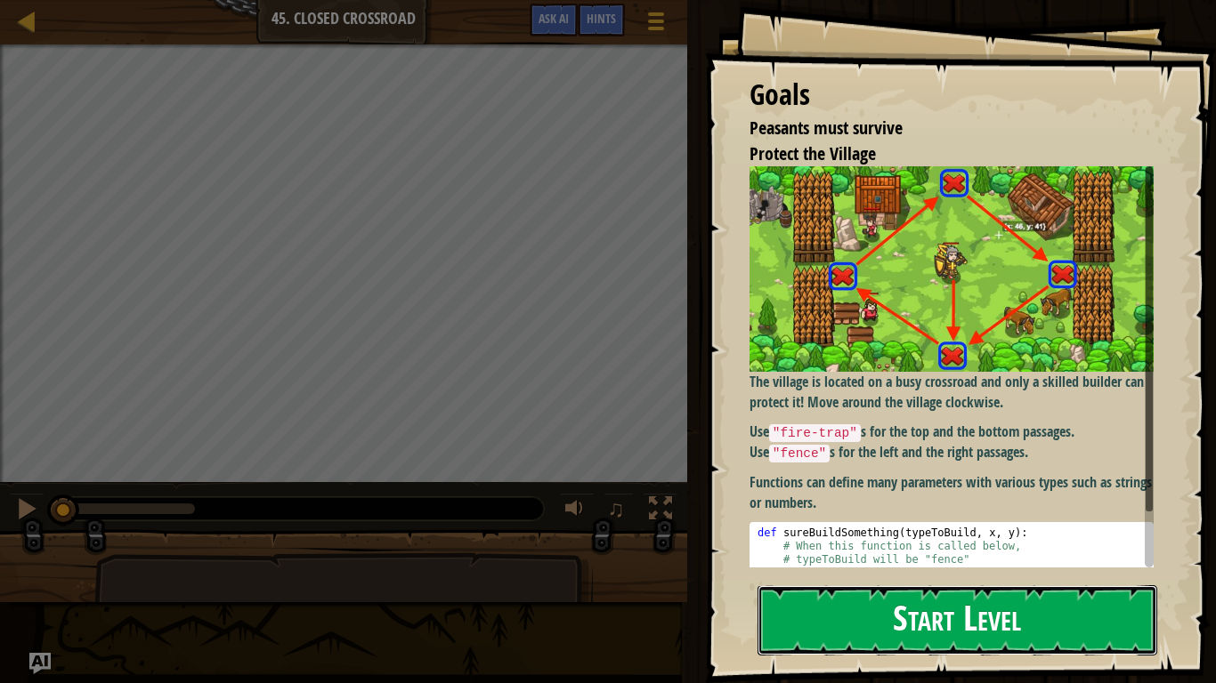
click at [952, 532] on button "Start Level" at bounding box center [957, 621] width 400 height 70
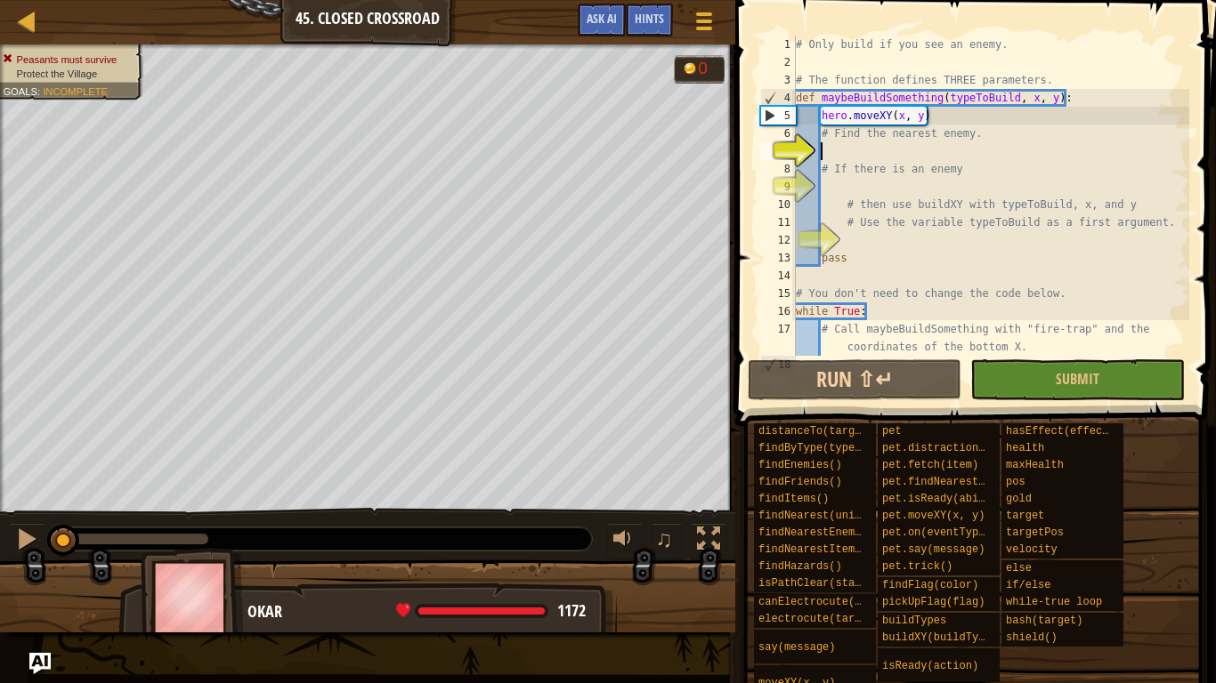
type textarea "h"
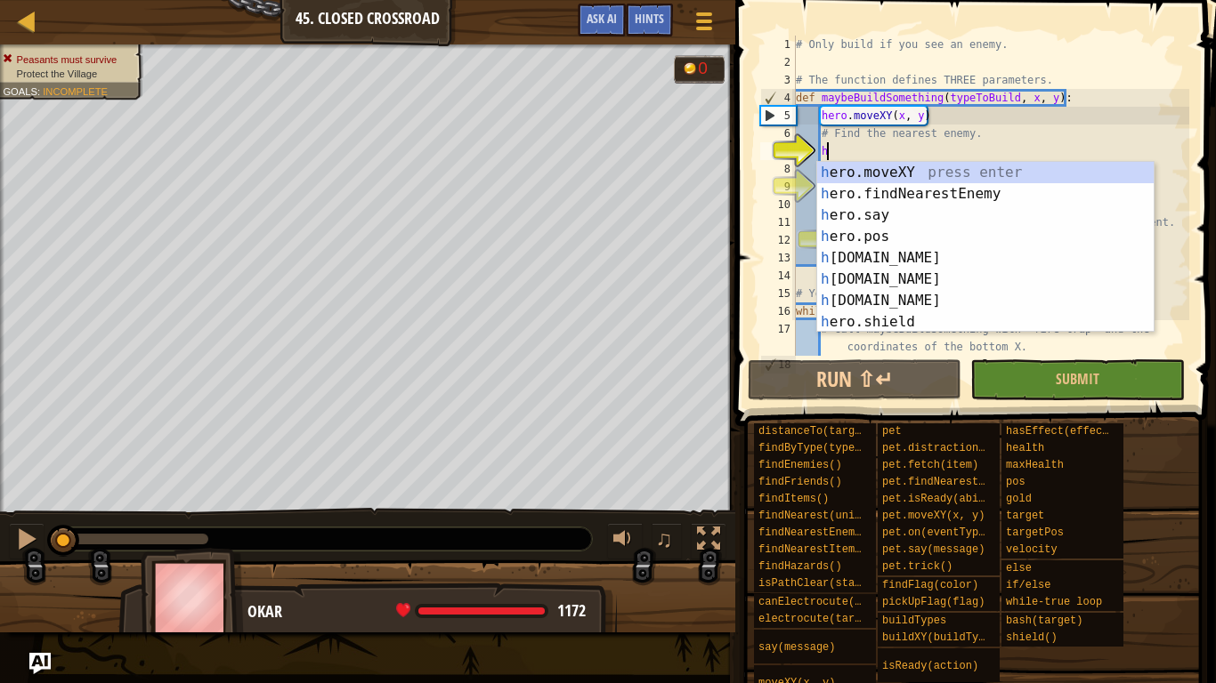
scroll to position [8, 4]
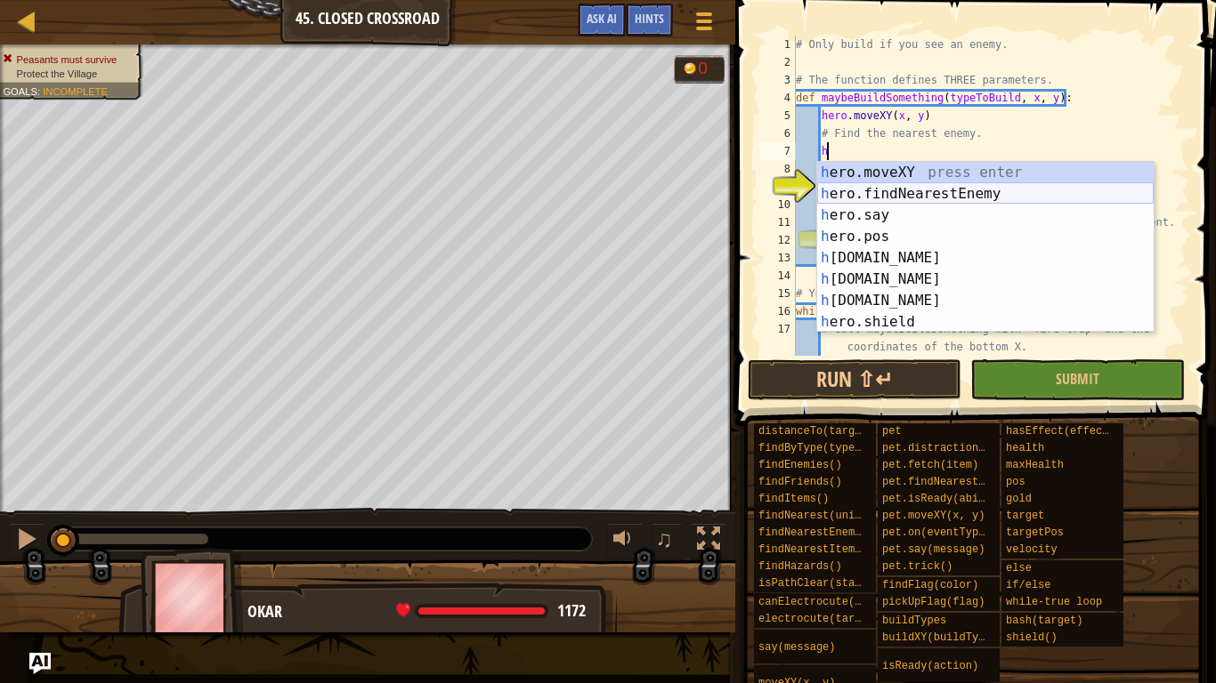
click at [922, 197] on div "h ero.moveXY press enter h ero.findNearestEnemy press enter h ero.say press ent…" at bounding box center [985, 269] width 336 height 214
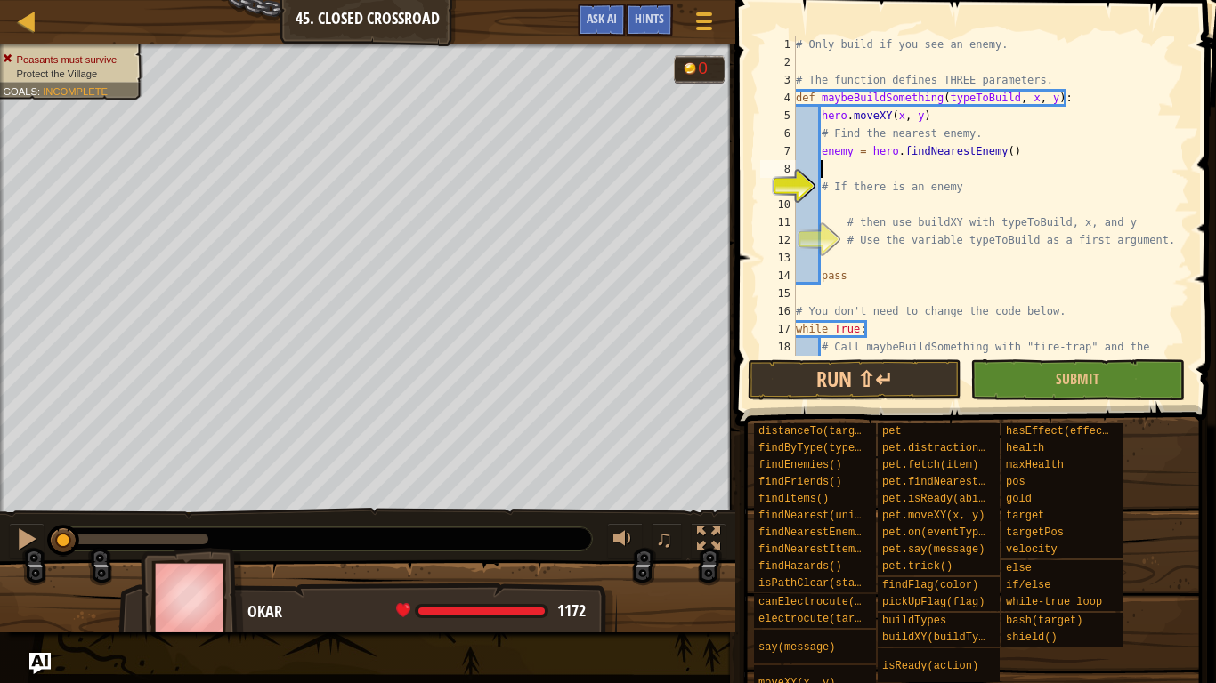
scroll to position [8, 3]
click at [910, 198] on div "# Only build if you see an enemy. # The function defines THREE parameters. def …" at bounding box center [990, 223] width 397 height 374
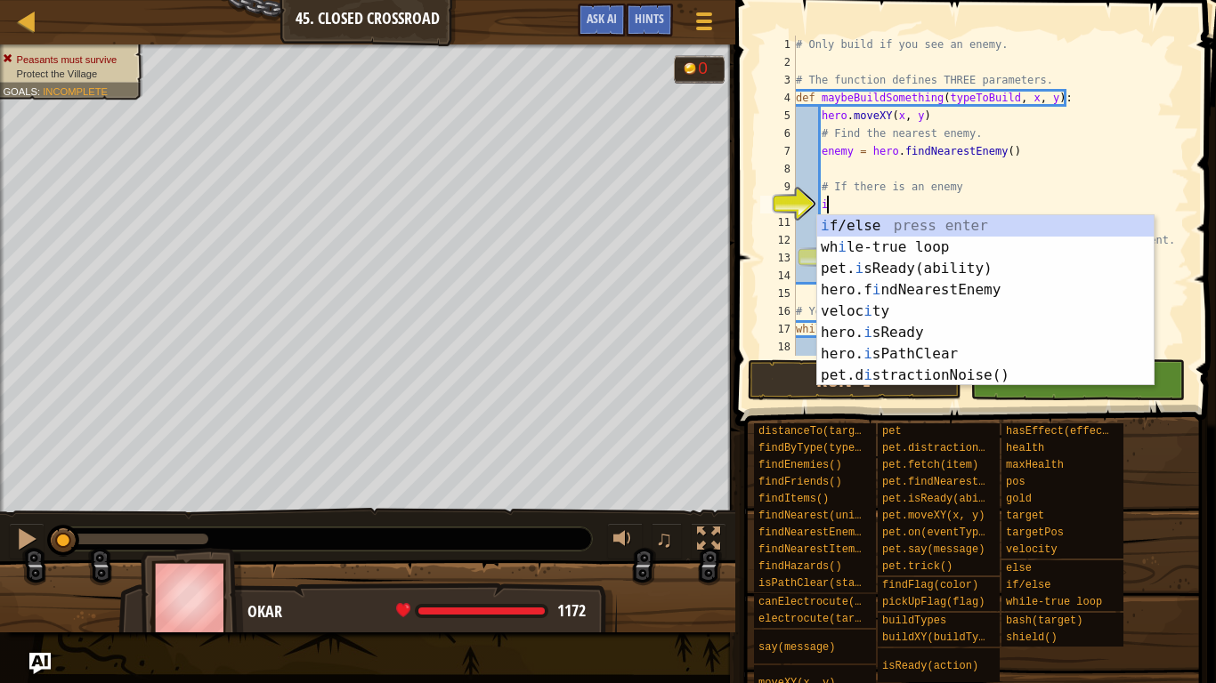
scroll to position [8, 4]
click at [924, 216] on div "i f/else press enter wh i le-true loop press enter pet. i sReady(ability) press…" at bounding box center [985, 322] width 336 height 214
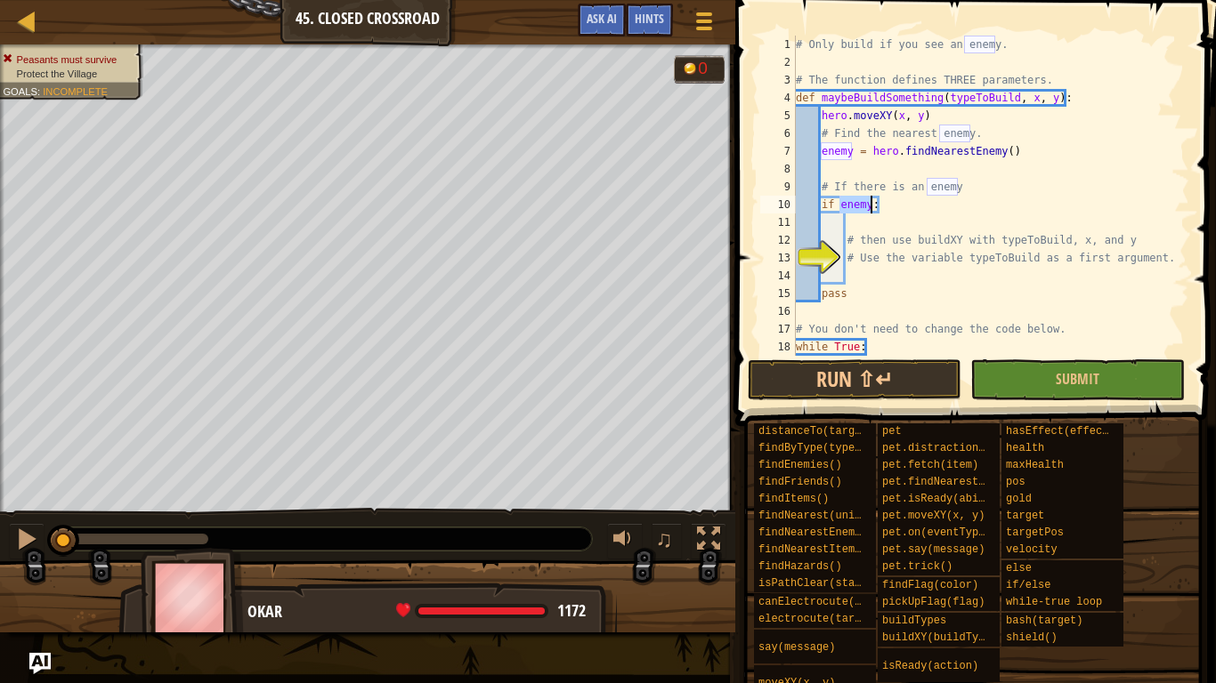
type textarea "if enemy:"
click at [941, 272] on div "# Only build if you see an enemy. # The function defines THREE parameters. def …" at bounding box center [990, 223] width 397 height 374
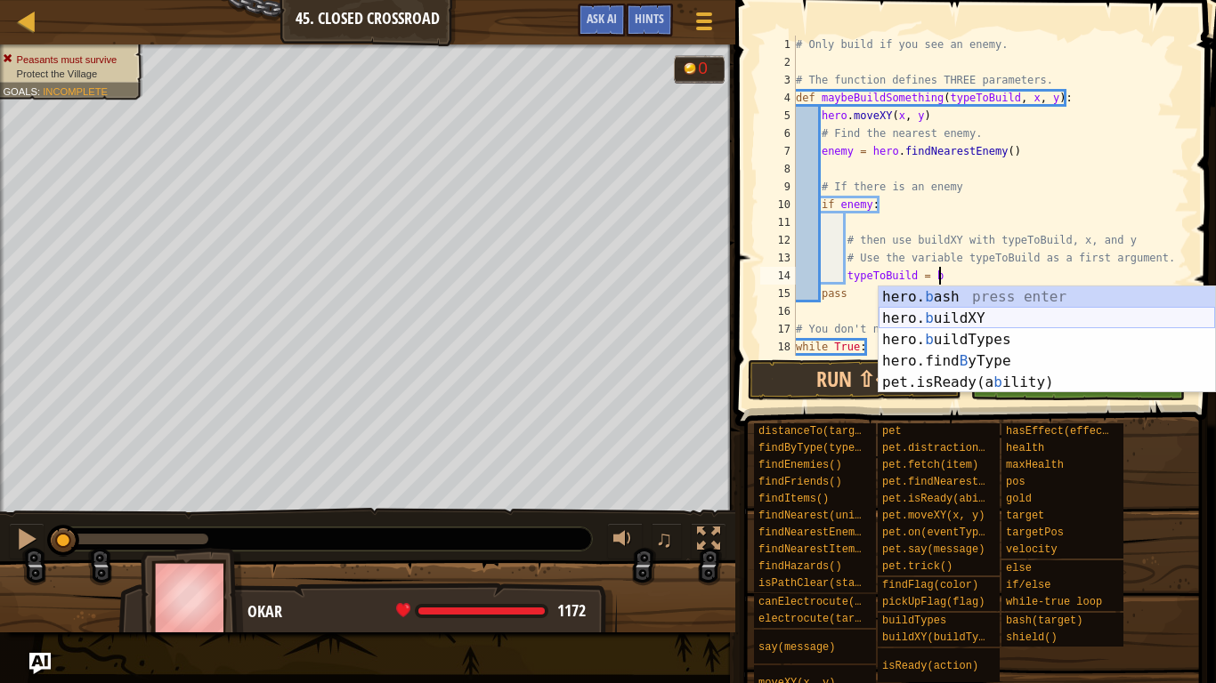
click at [958, 319] on div "hero. b ash press enter hero. b uildXY press enter hero. b uildTypes press ente…" at bounding box center [1046, 362] width 336 height 150
type textarea "typeToBuild = hero.buildXY("fence", 36, 30)"
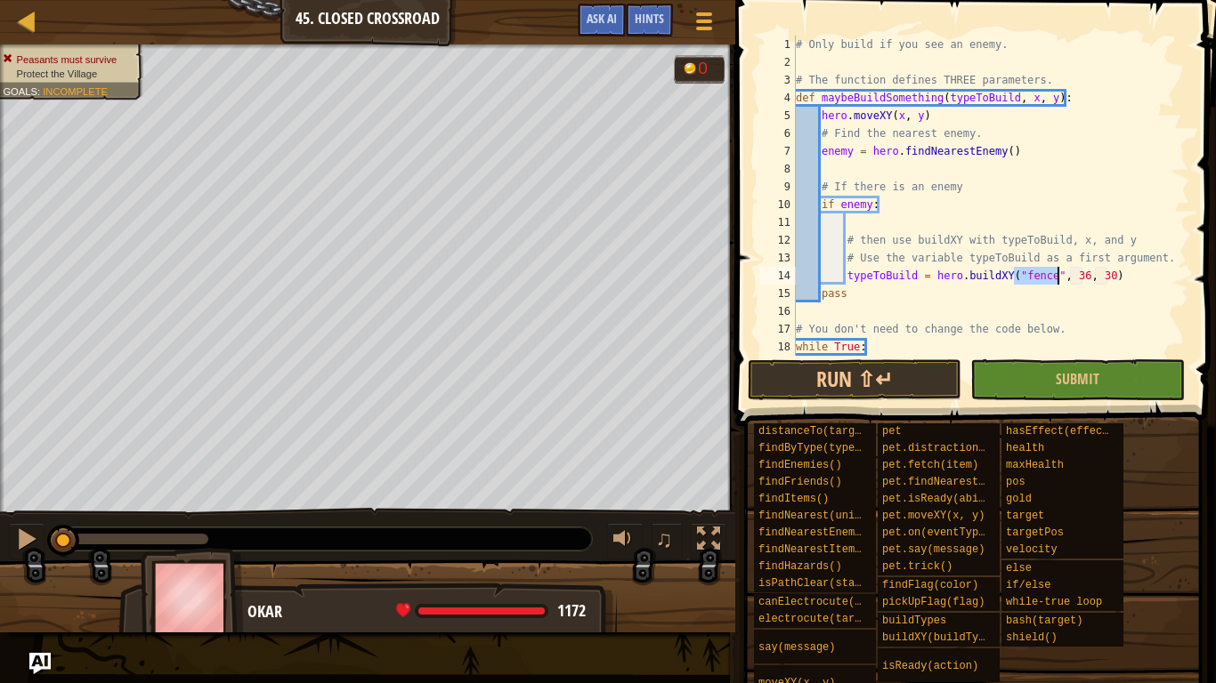
click at [1050, 314] on div "# Only build if you see an enemy. # The function defines THREE parameters. def …" at bounding box center [990, 223] width 397 height 374
click at [1081, 276] on div "# Only build if you see an enemy. # The function defines THREE parameters. def …" at bounding box center [990, 223] width 397 height 374
click at [1101, 276] on div "# Only build if you see an enemy. # The function defines THREE parameters. def …" at bounding box center [990, 223] width 397 height 374
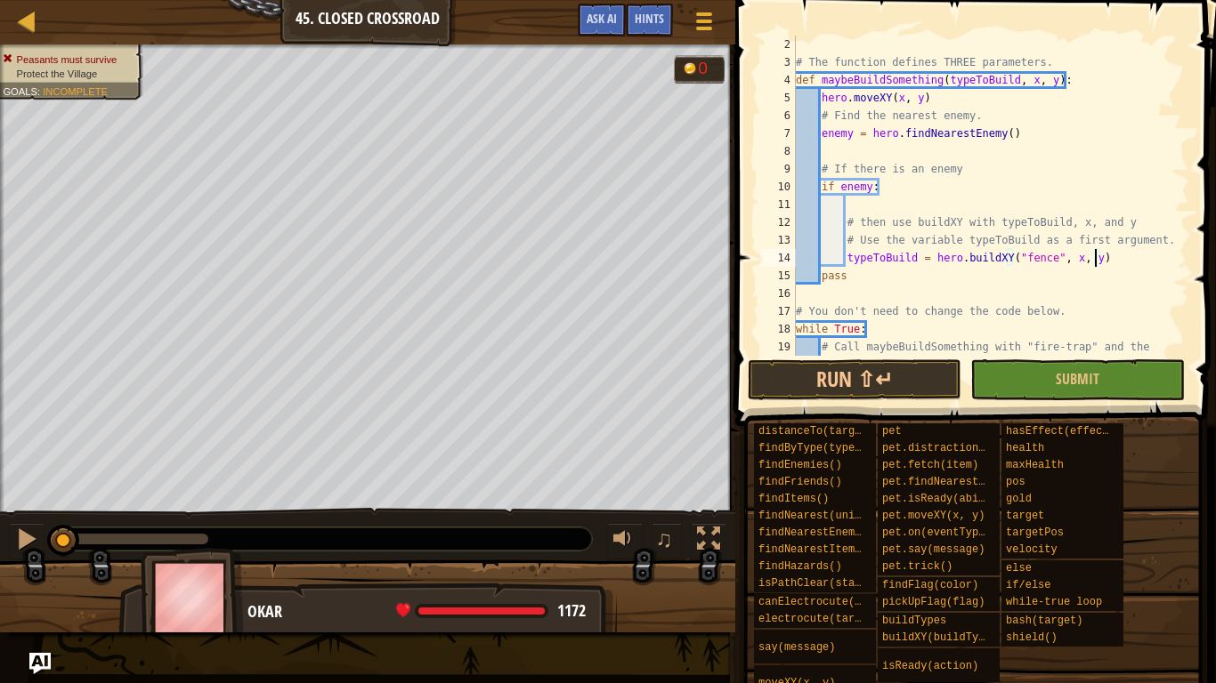
scroll to position [12, 0]
click at [1087, 383] on span "Submit" at bounding box center [1077, 379] width 44 height 20
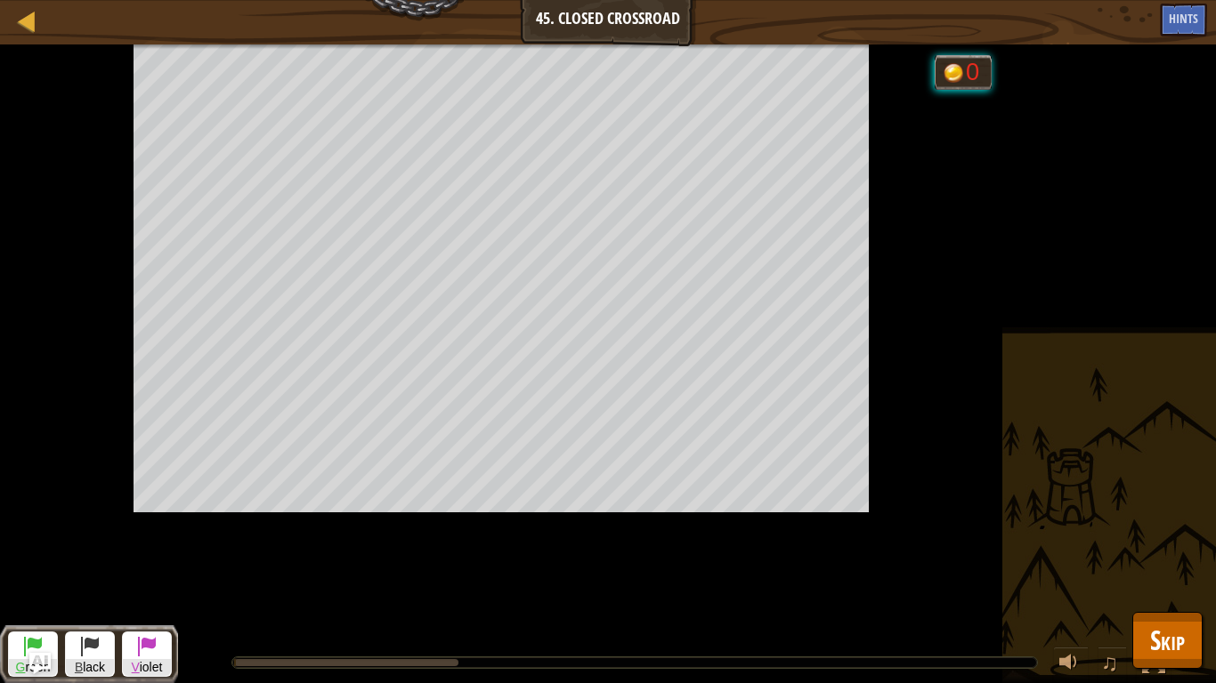
scroll to position [0, 0]
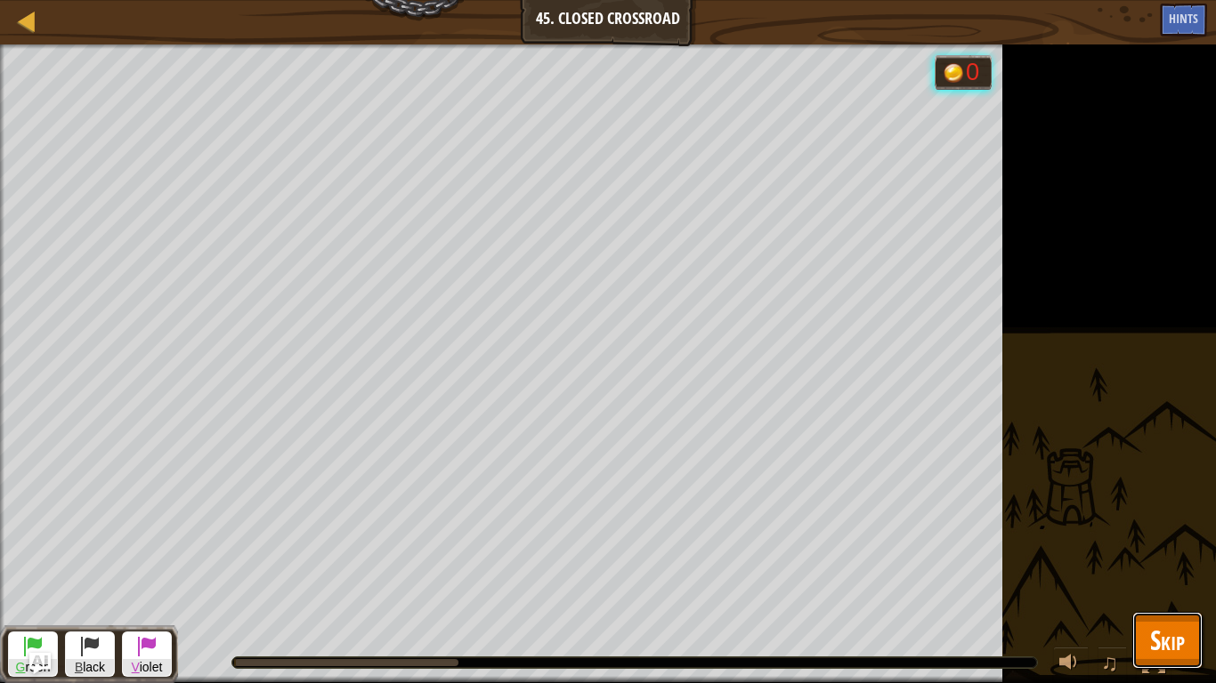
click at [1150, 532] on span "Skip" at bounding box center [1167, 640] width 35 height 36
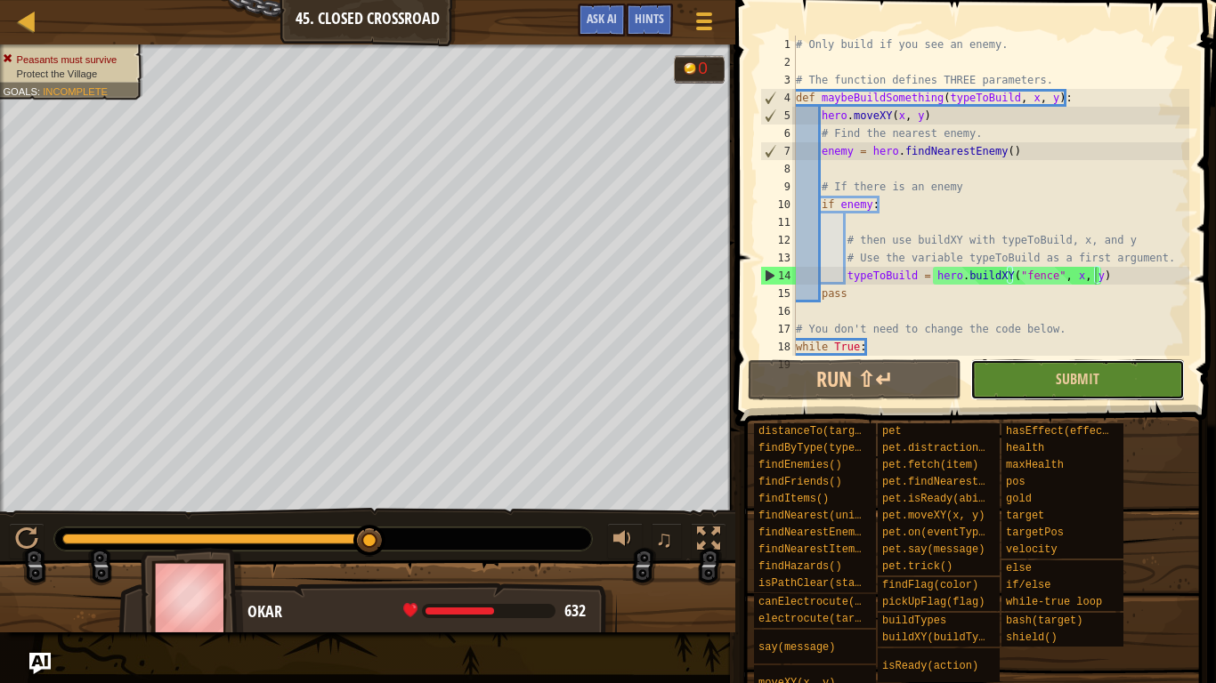
click at [1027, 384] on button "Submit" at bounding box center [1077, 380] width 214 height 41
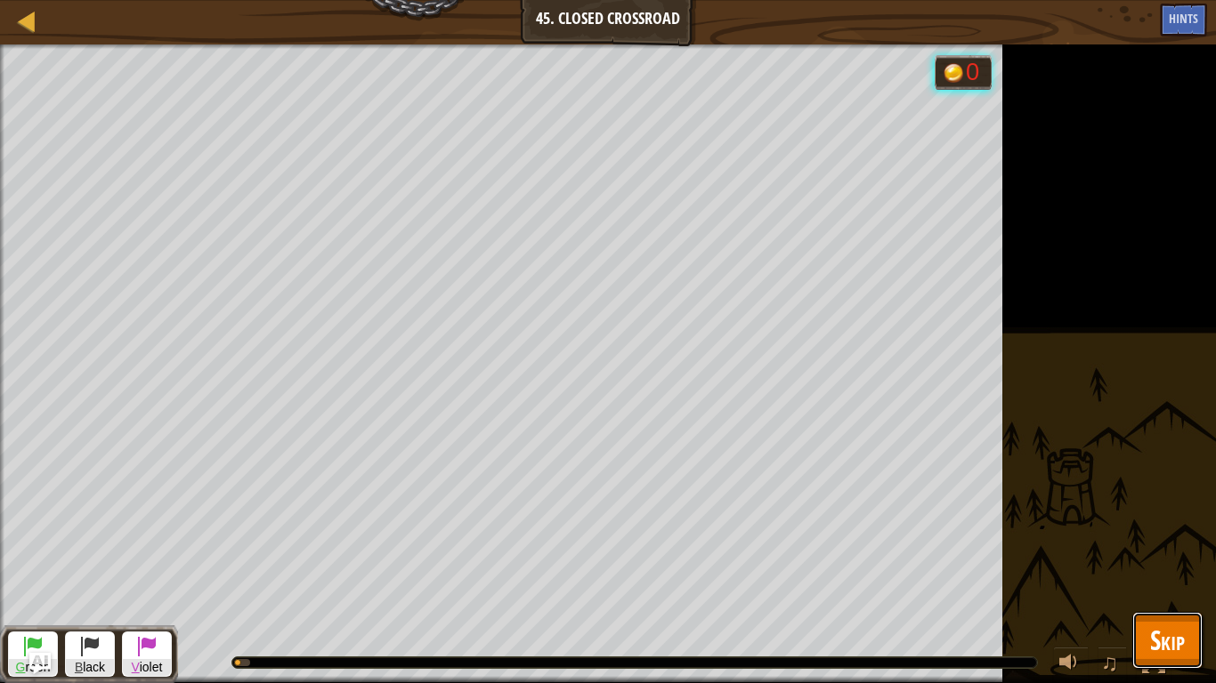
click at [1142, 532] on button "Skip" at bounding box center [1167, 640] width 70 height 57
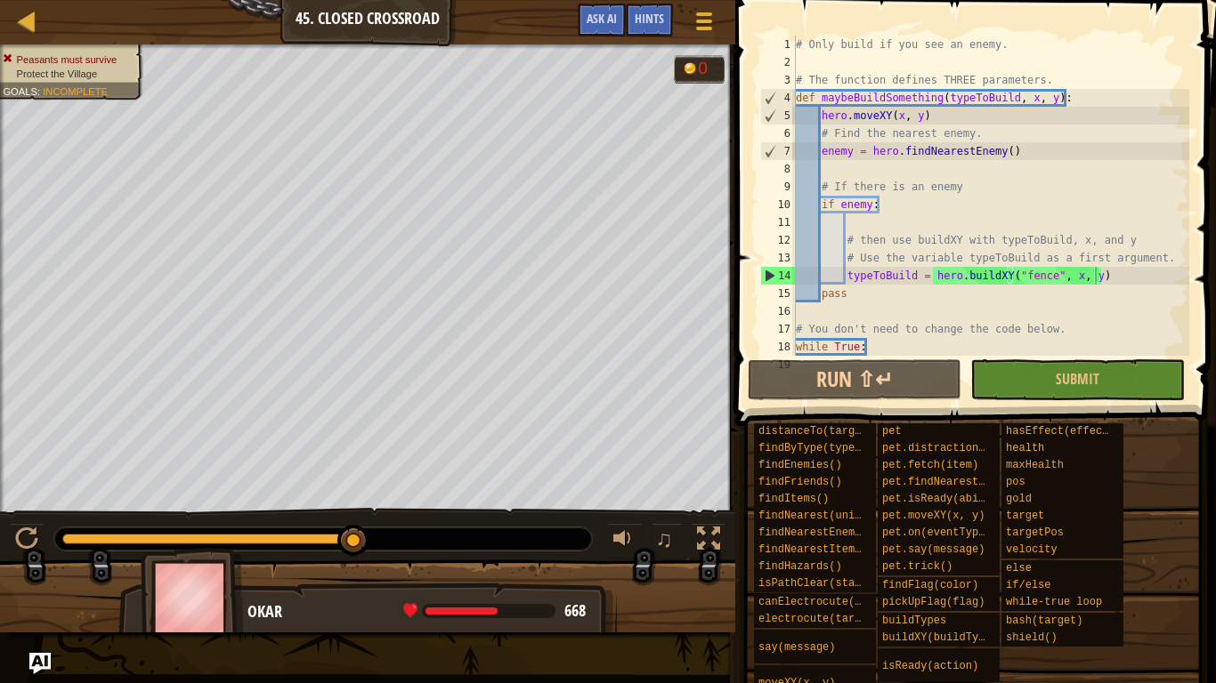
click at [1001, 273] on div "# Only build if you see an enemy. # The function defines THREE parameters. def …" at bounding box center [990, 223] width 397 height 374
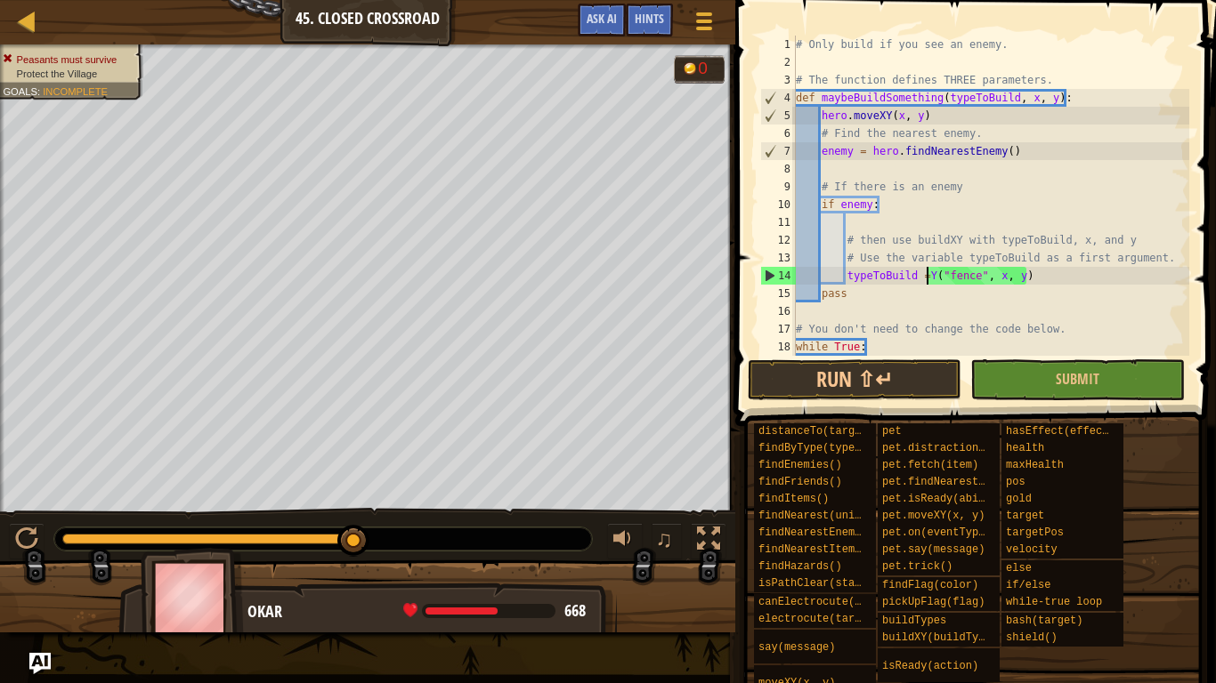
scroll to position [8, 31]
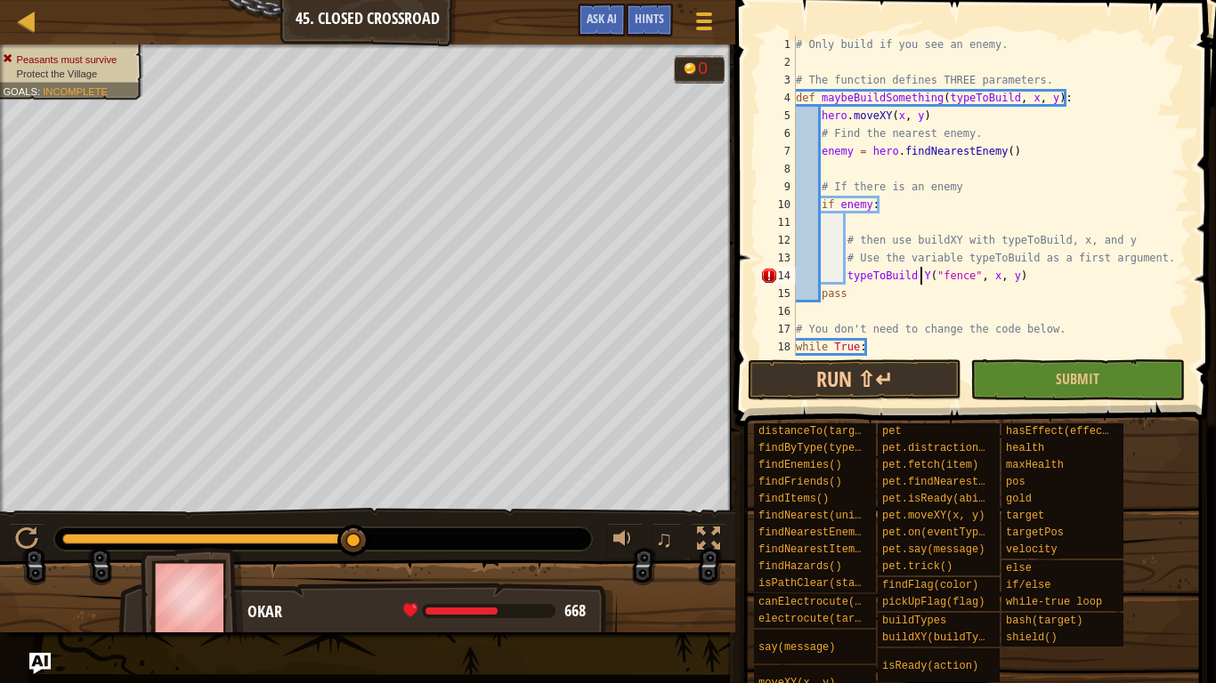
click at [925, 277] on div "# Only build if you see an enemy. # The function defines THREE parameters. def …" at bounding box center [990, 223] width 397 height 374
type textarea "typeToBuild, ("fence", x, y)"
click at [1004, 379] on button "Submit" at bounding box center [1077, 380] width 214 height 41
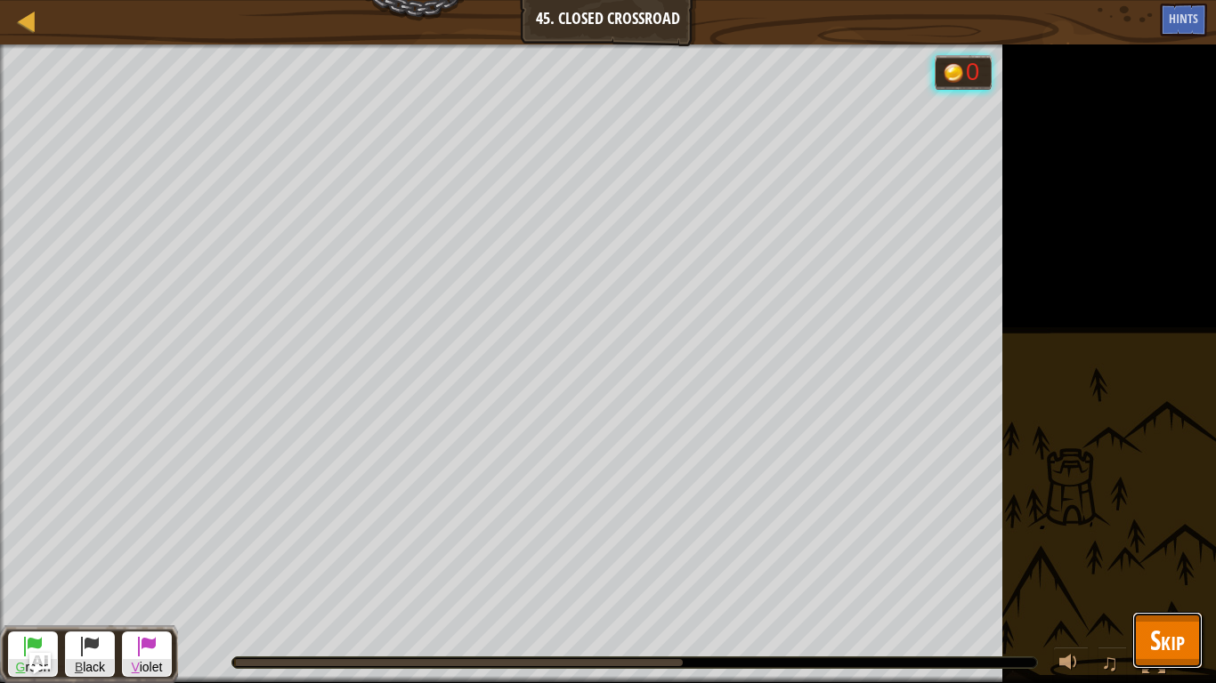
click at [1176, 532] on span "Skip" at bounding box center [1167, 640] width 35 height 36
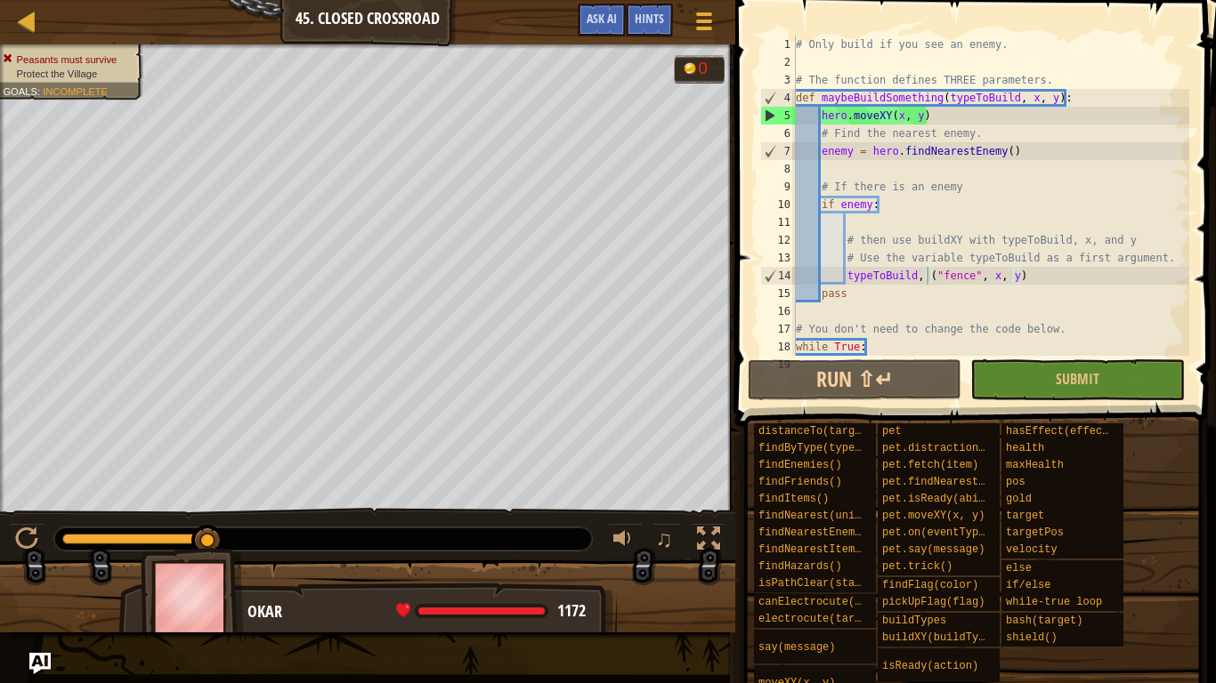
drag, startPoint x: 212, startPoint y: 537, endPoint x: 548, endPoint y: 549, distance: 336.6
click at [1077, 386] on span "Submit" at bounding box center [1077, 379] width 44 height 20
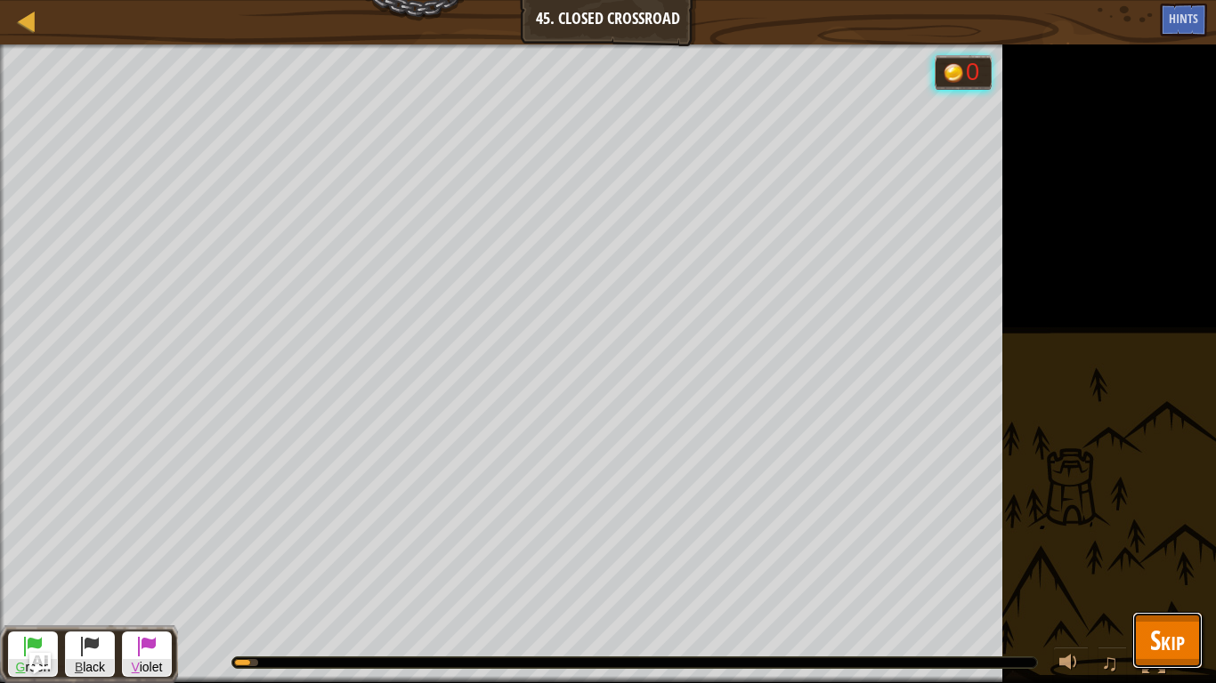
click at [1146, 532] on button "Skip" at bounding box center [1167, 640] width 70 height 57
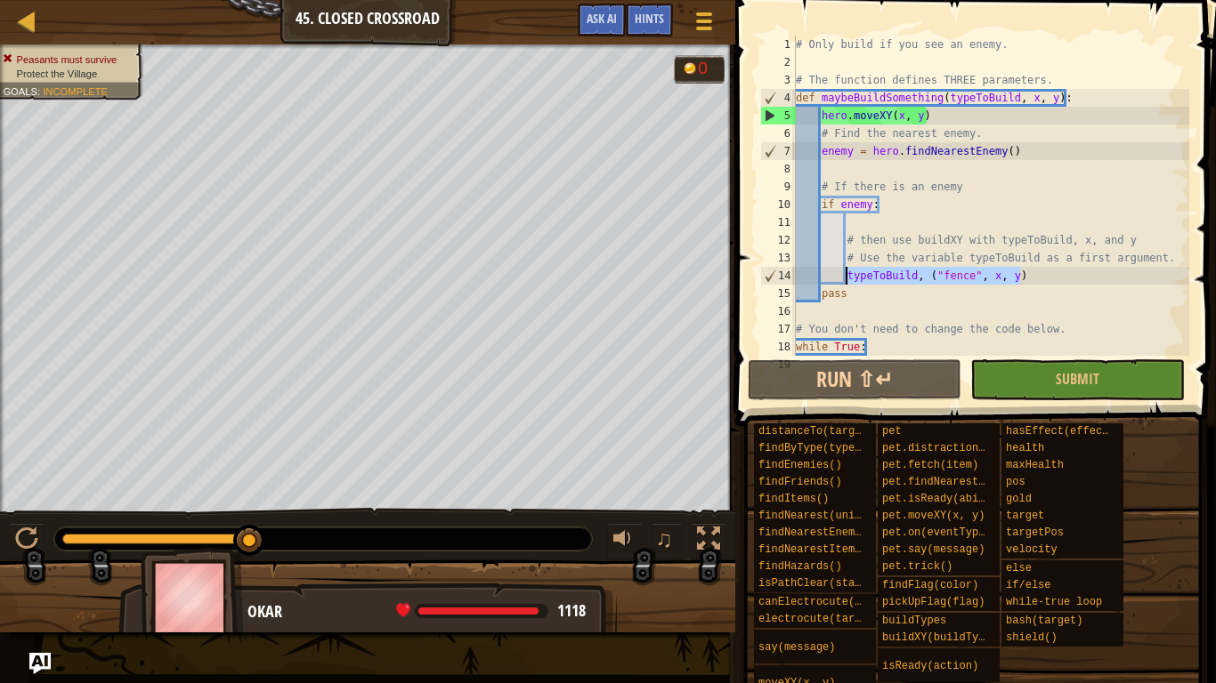
drag, startPoint x: 1019, startPoint y: 279, endPoint x: 847, endPoint y: 277, distance: 171.8
click at [847, 277] on div "# Only build if you see an enemy. # The function defines THREE parameters. def …" at bounding box center [990, 223] width 397 height 374
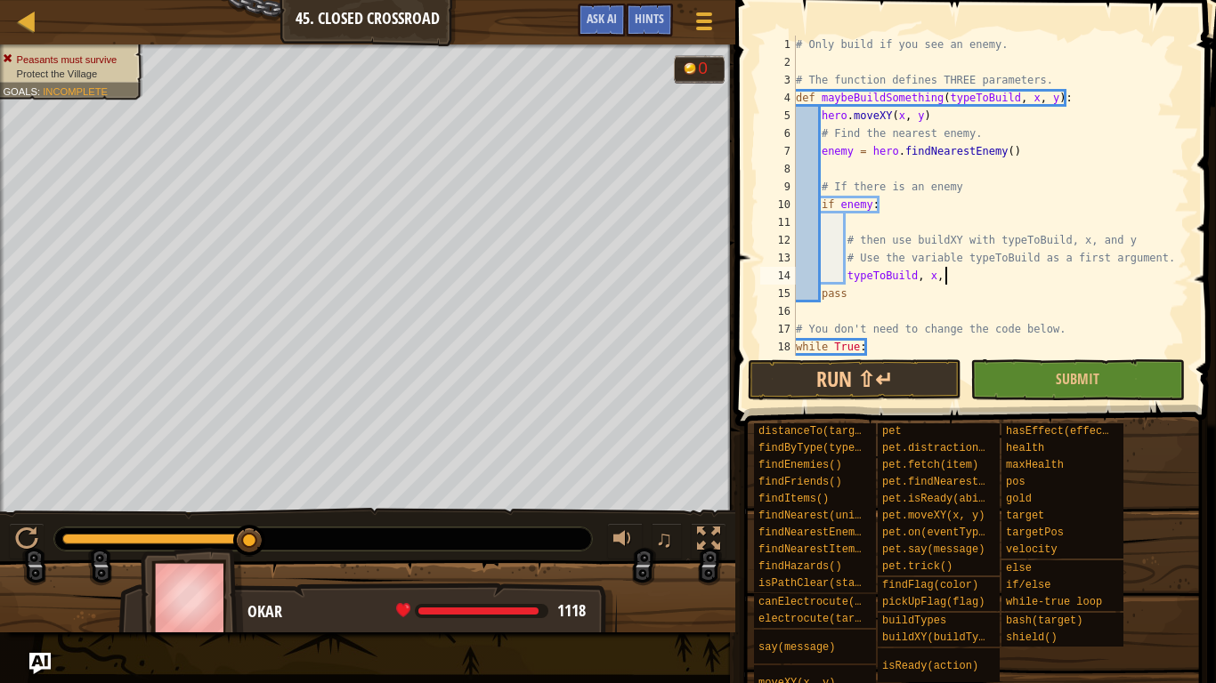
scroll to position [8, 21]
click at [1079, 376] on span "Submit" at bounding box center [1077, 379] width 44 height 20
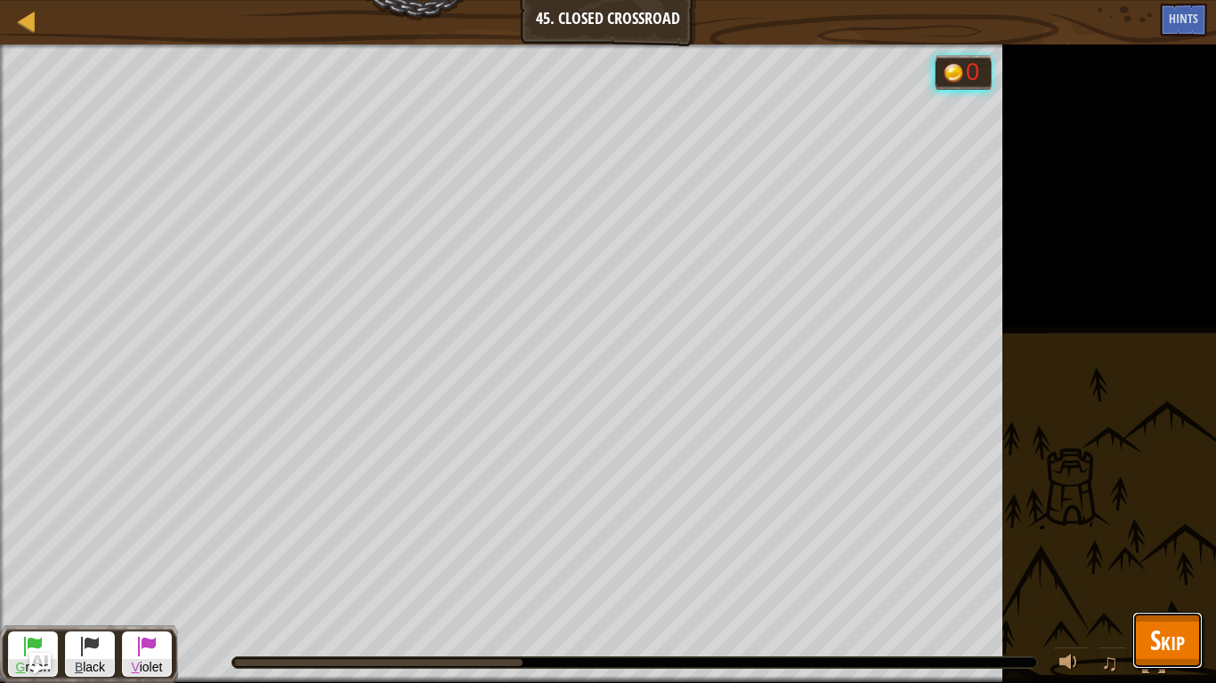
click at [1200, 532] on button "Skip" at bounding box center [1167, 640] width 70 height 57
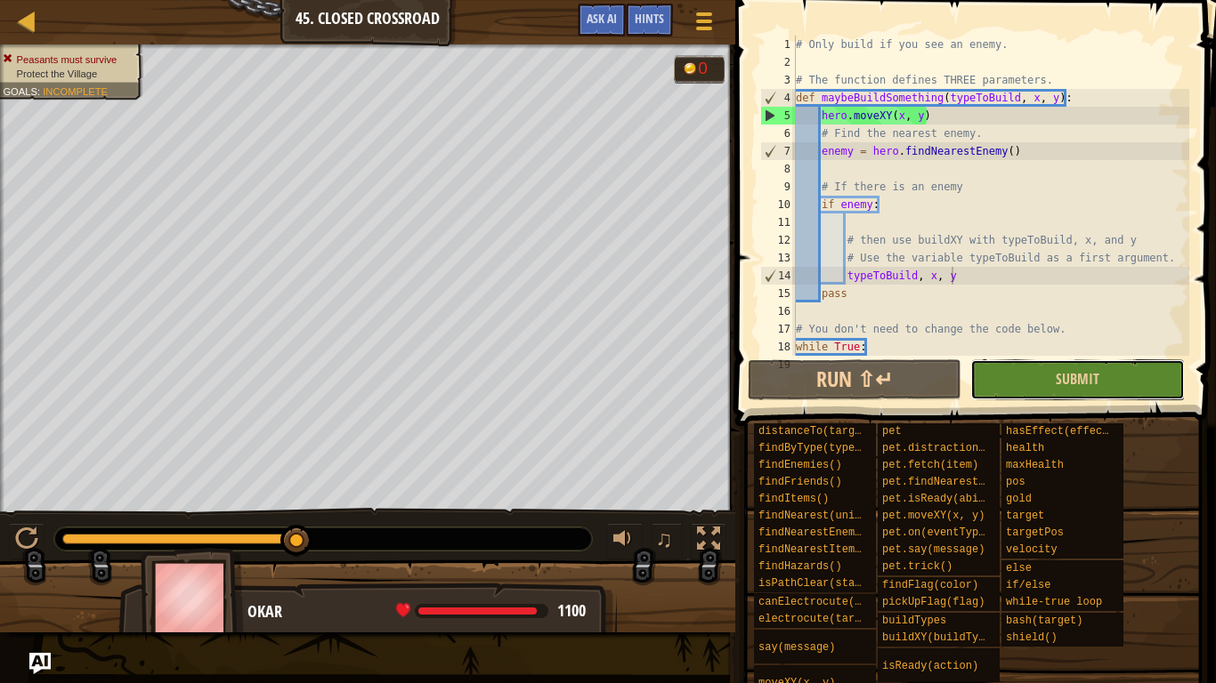
click at [1000, 382] on button "Submit" at bounding box center [1077, 380] width 214 height 41
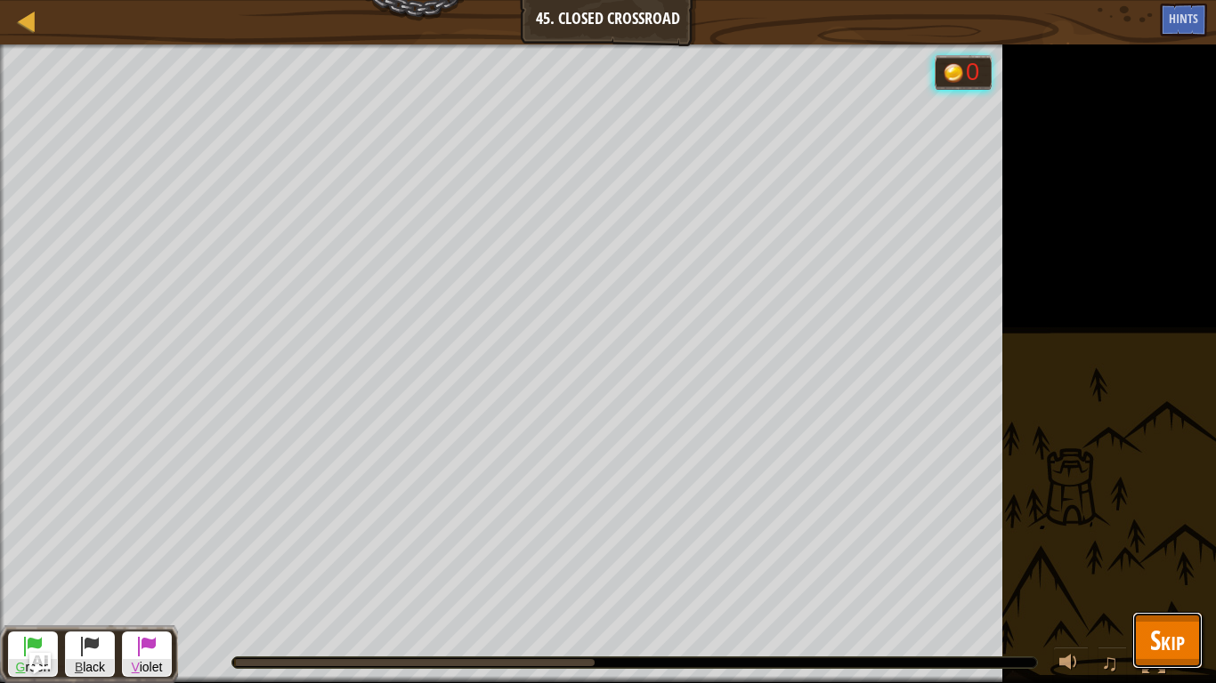
click at [1152, 532] on span "Skip" at bounding box center [1167, 640] width 35 height 36
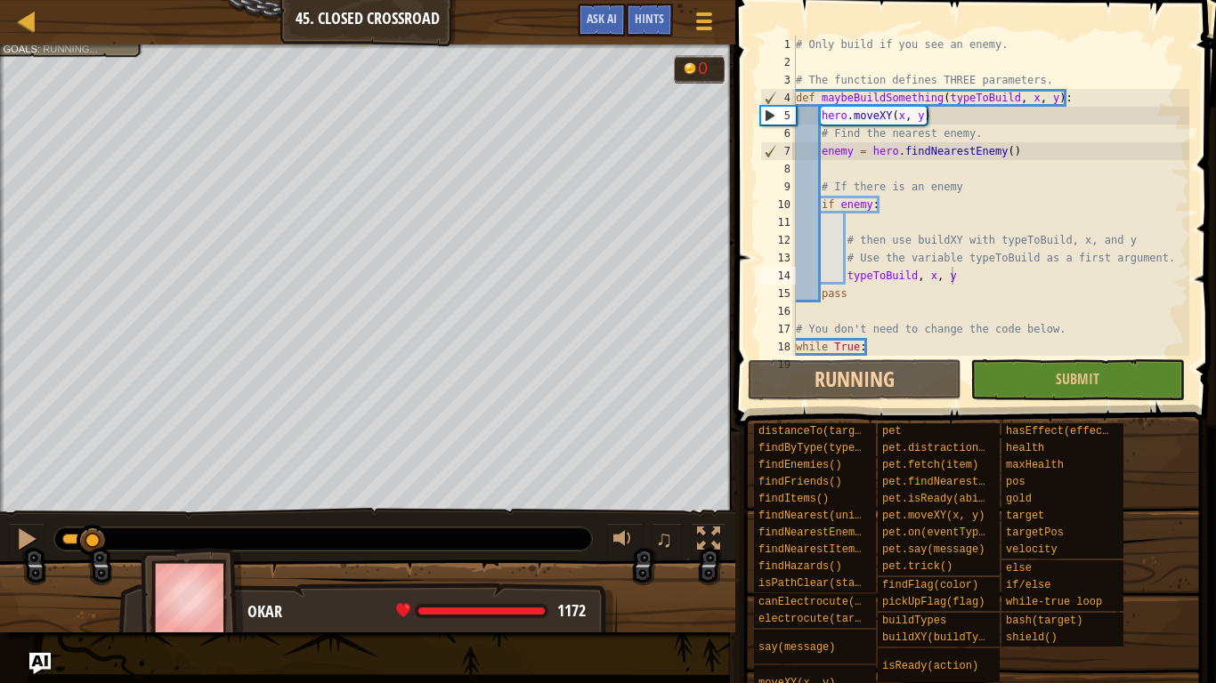
drag, startPoint x: 62, startPoint y: 537, endPoint x: 655, endPoint y: 561, distance: 593.2
click at [655, 532] on div "Peasants must survive Protect the Village Goals : Running... G reen B lack V io…" at bounding box center [608, 338] width 1216 height 588
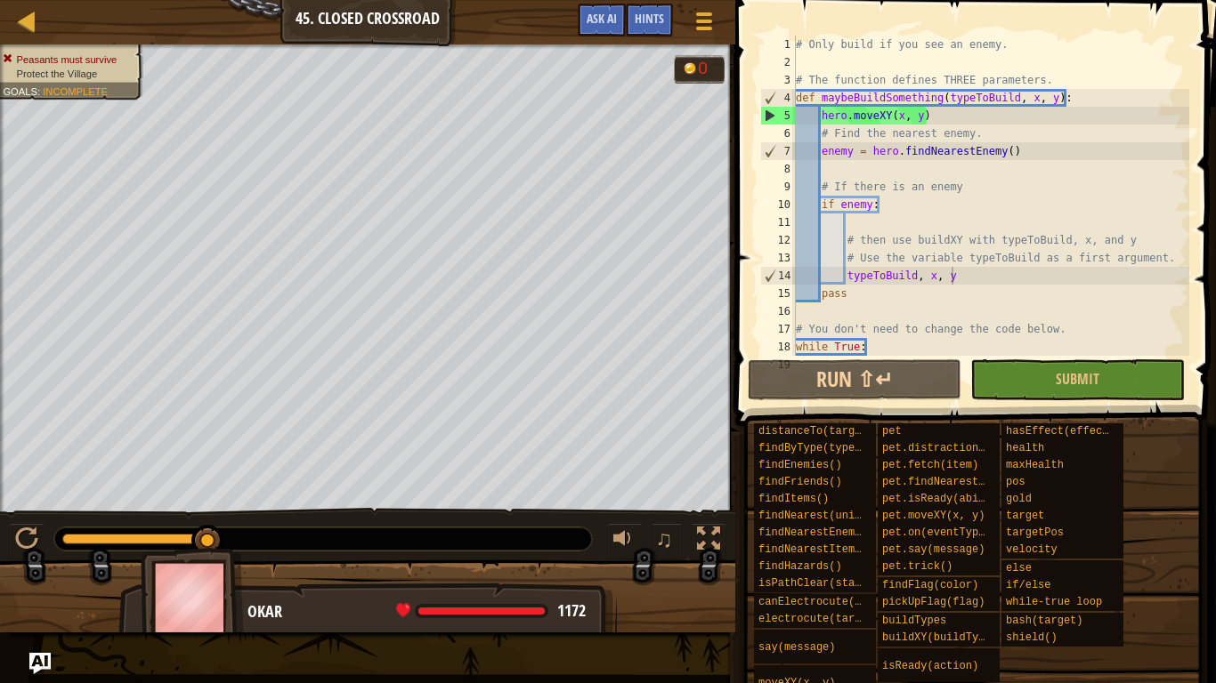
click at [370, 521] on div "♫" at bounding box center [367, 534] width 735 height 53
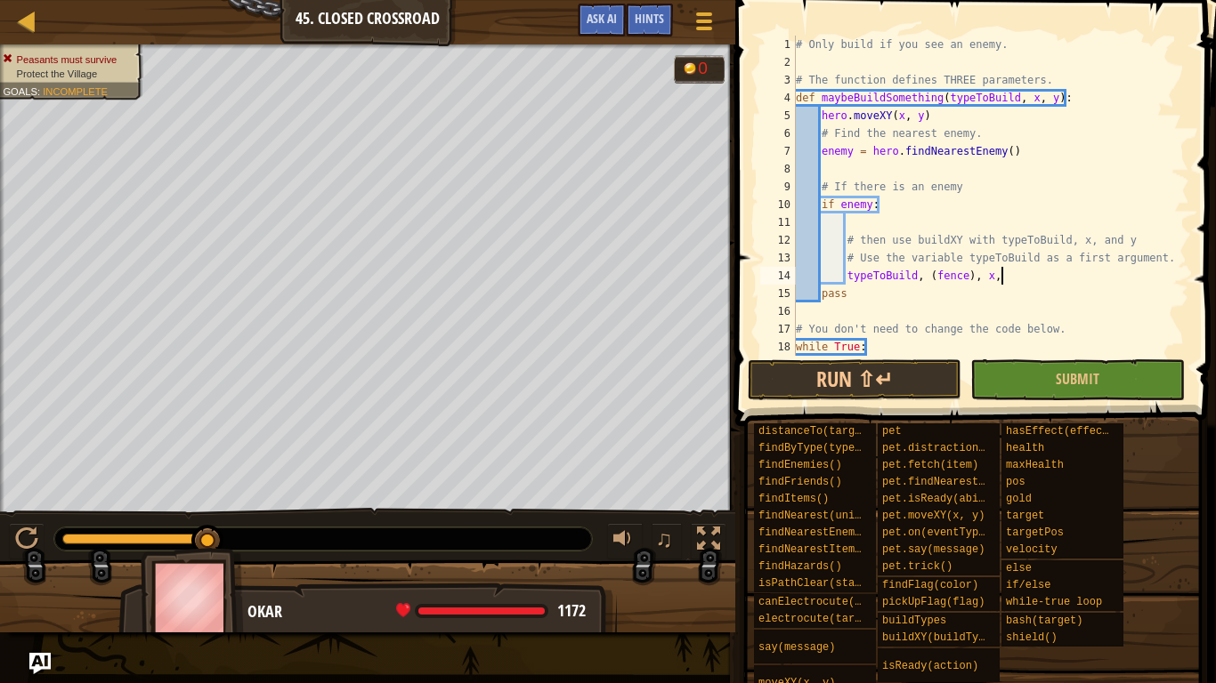
scroll to position [8, 29]
click at [968, 278] on div "# Only build if you see an enemy. # The function defines THREE parameters. def …" at bounding box center [990, 223] width 397 height 374
click at [1014, 282] on div "# Only build if you see an enemy. # The function defines THREE parameters. def …" at bounding box center [990, 223] width 397 height 374
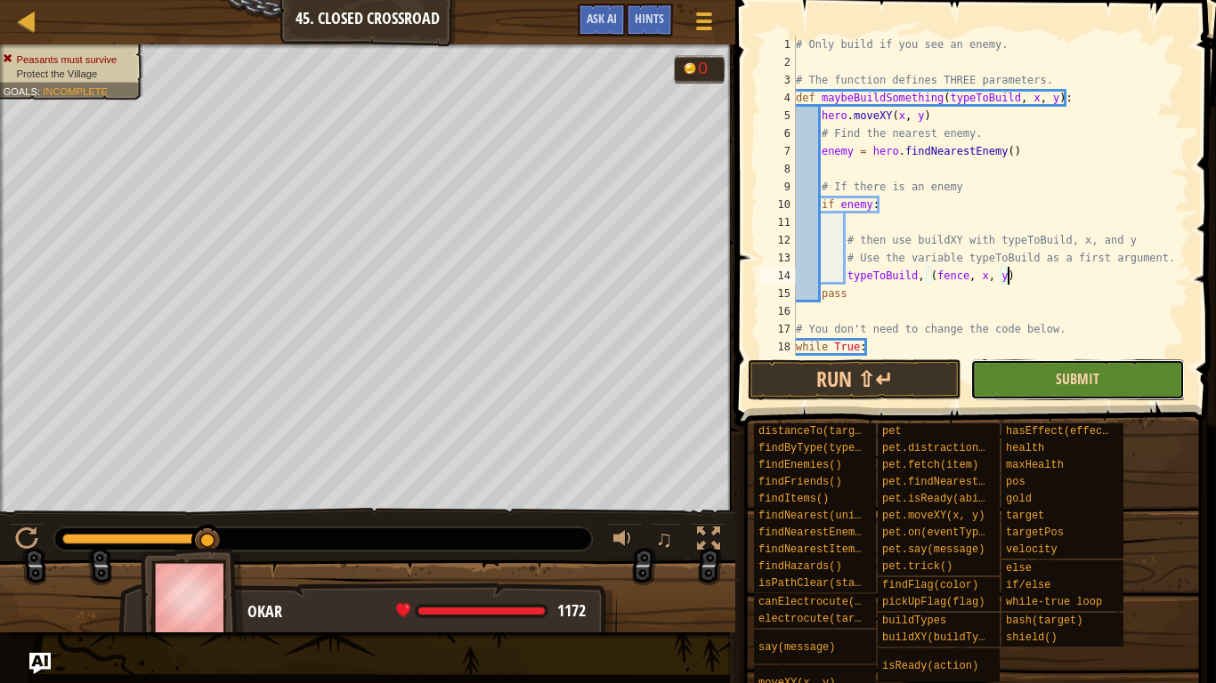
click at [1063, 374] on span "Submit" at bounding box center [1077, 379] width 44 height 20
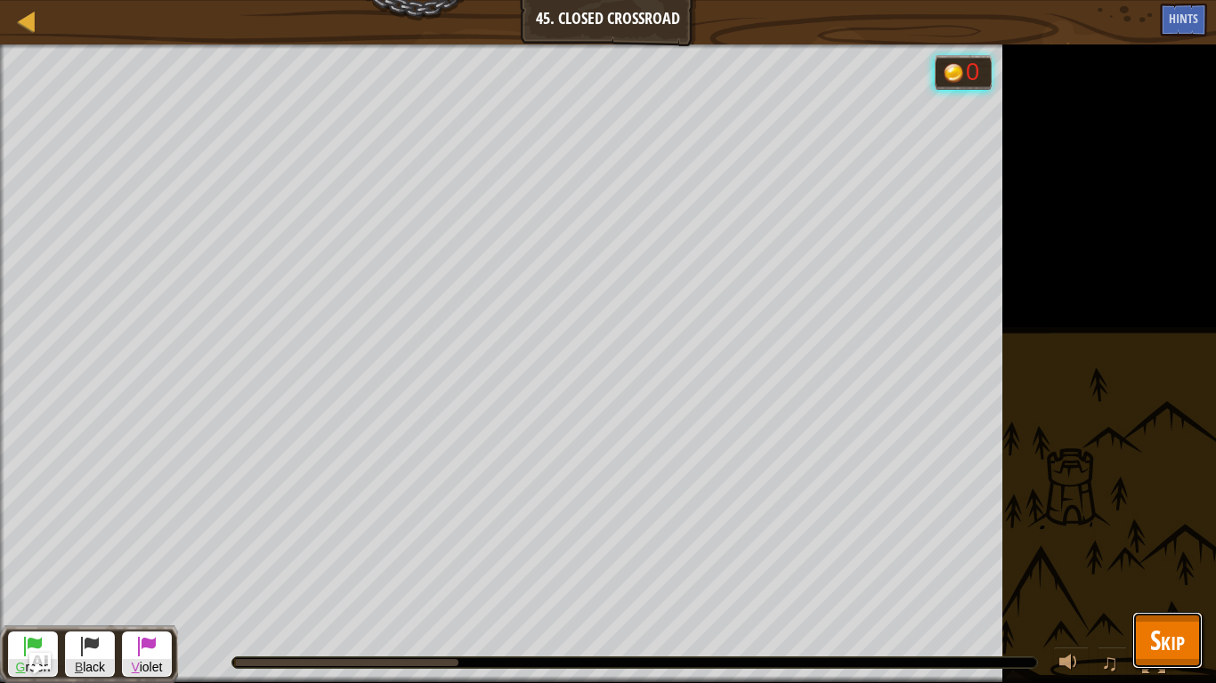
click at [1161, 532] on span "Skip" at bounding box center [1167, 640] width 35 height 36
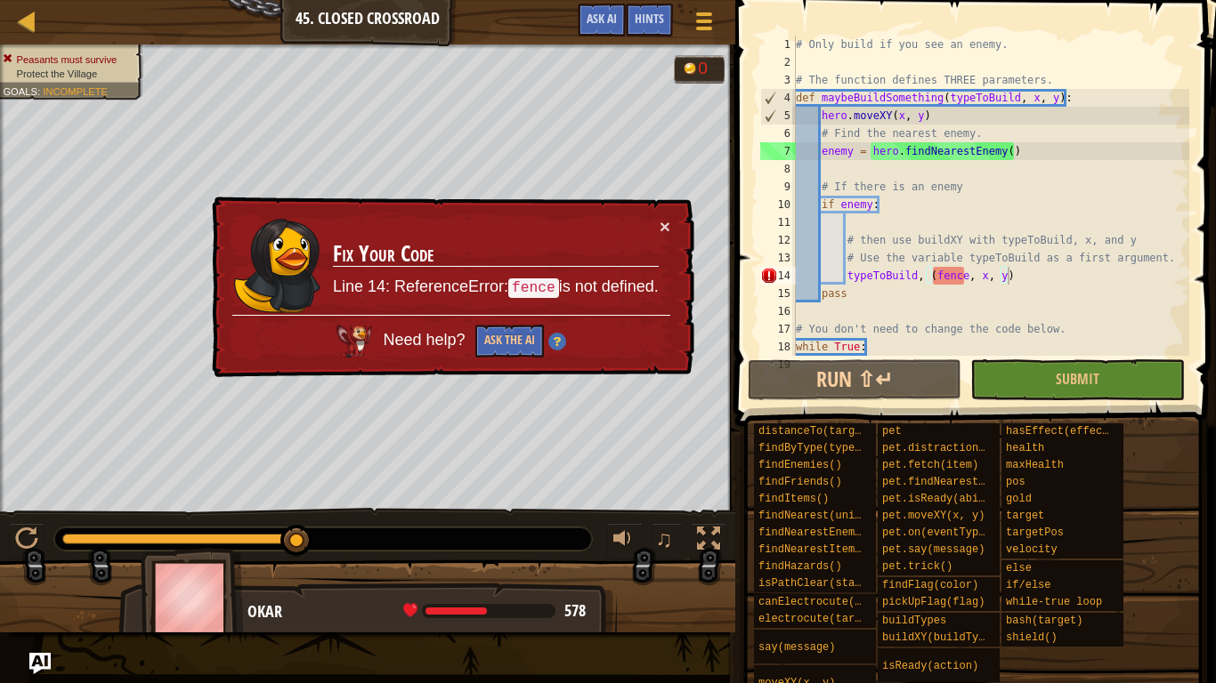
click at [935, 276] on div "# Only build if you see an enemy. # The function defines THREE parameters. def …" at bounding box center [990, 223] width 397 height 374
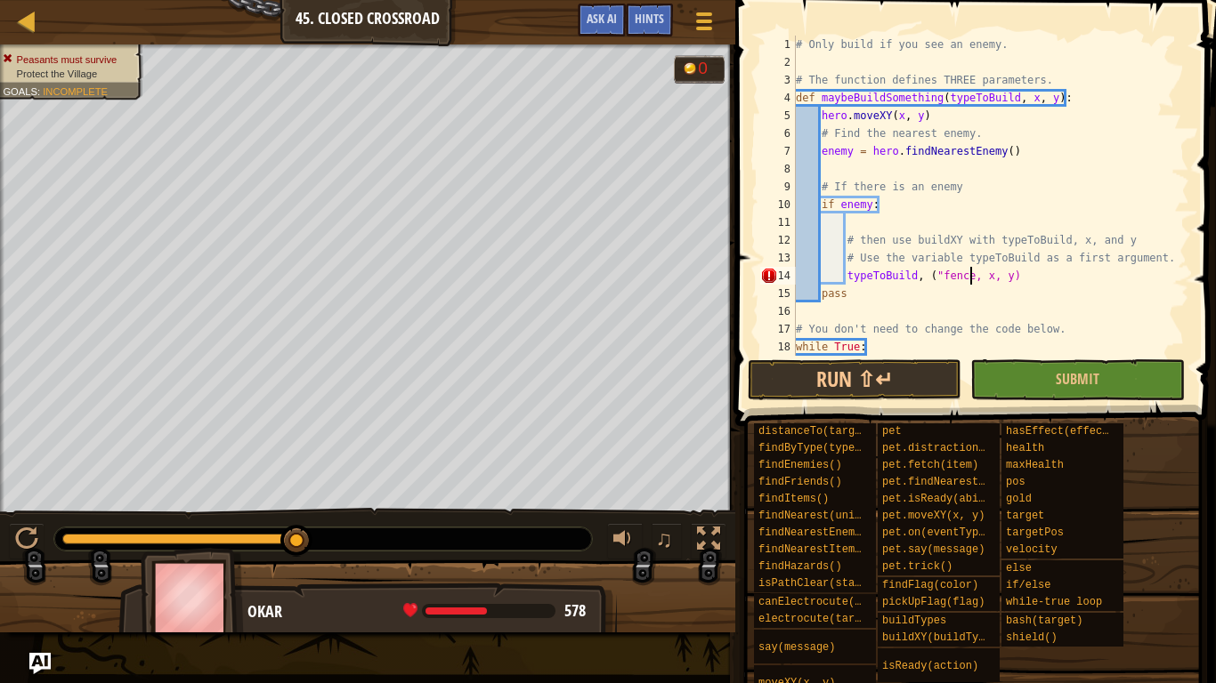
click at [970, 278] on div "# Only build if you see an enemy. # The function defines THREE parameters. def …" at bounding box center [990, 223] width 397 height 374
type textarea "typeToBuild, ("fence", x, y)"
click at [1053, 371] on button "Submit" at bounding box center [1077, 380] width 214 height 41
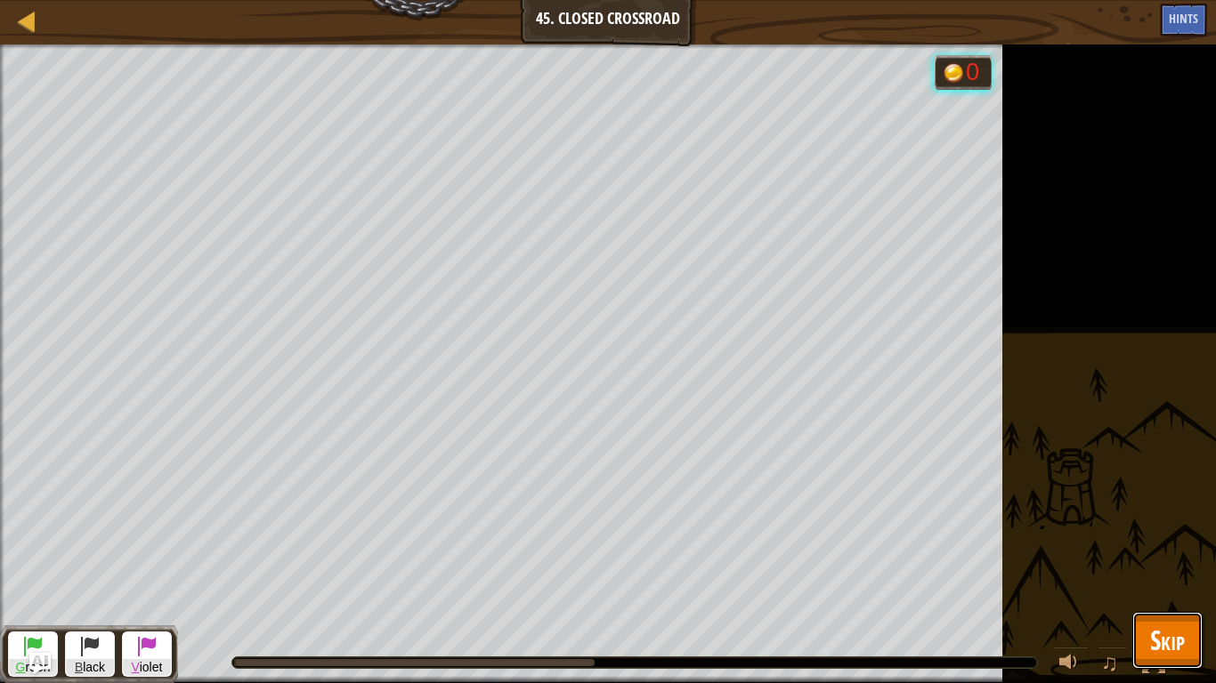
click at [1160, 532] on button "Skip" at bounding box center [1167, 640] width 70 height 57
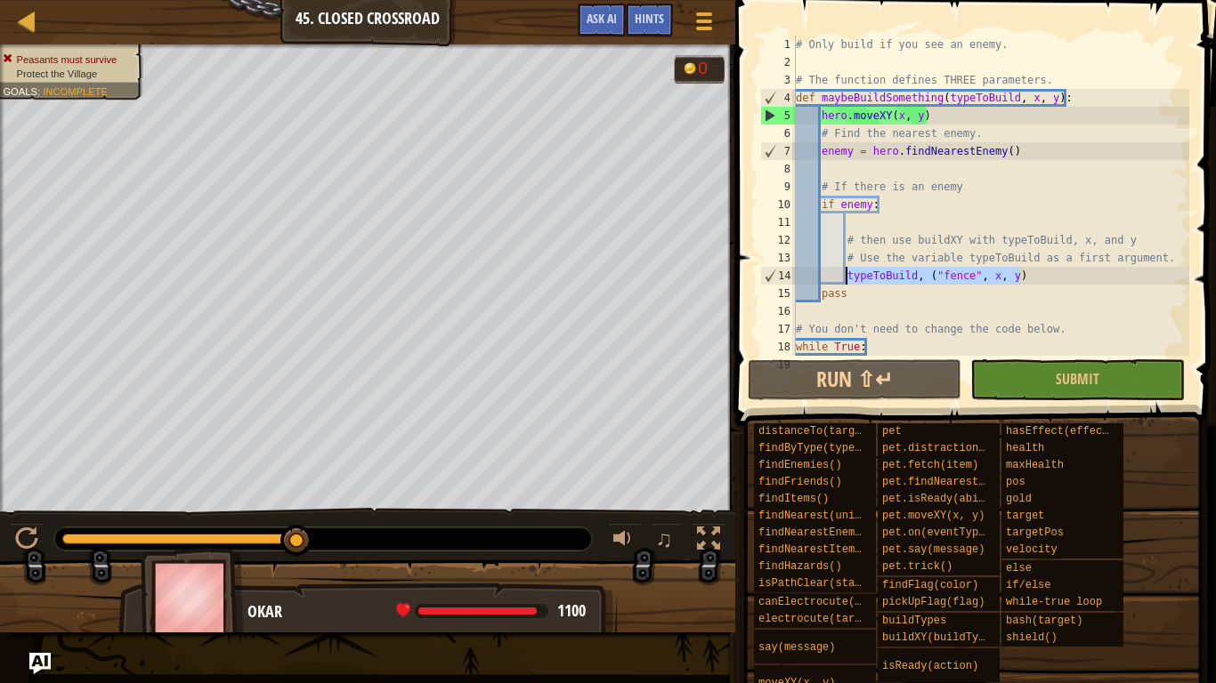
drag, startPoint x: 1028, startPoint y: 278, endPoint x: 846, endPoint y: 276, distance: 181.5
click at [846, 276] on div "# Only build if you see an enemy. # The function defines THREE parameters. def …" at bounding box center [990, 223] width 397 height 374
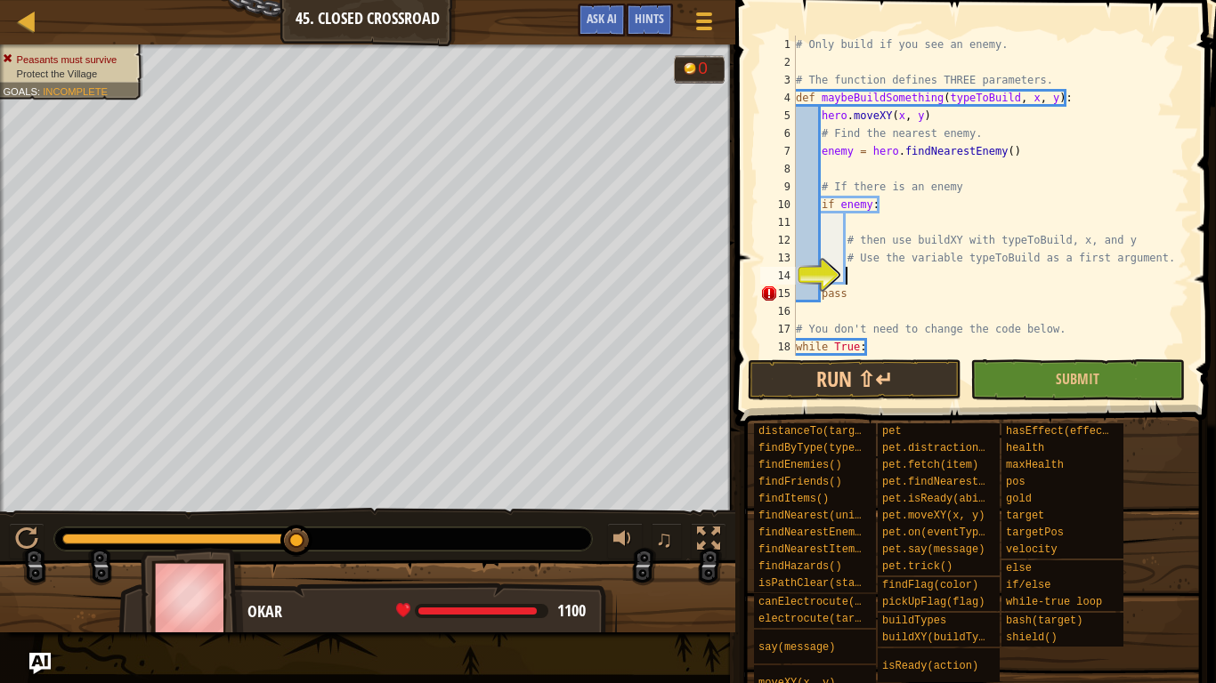
scroll to position [8, 7]
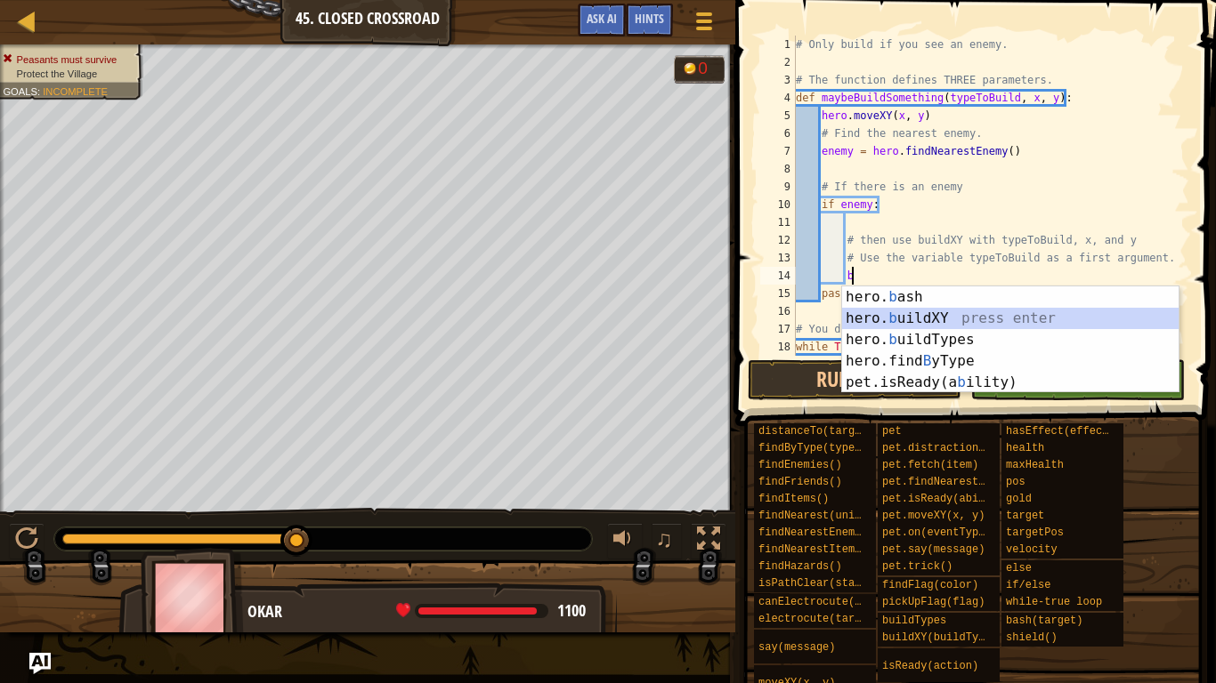
click at [901, 316] on div "hero. b ash press enter hero. b uildXY press enter hero. b uildTypes press ente…" at bounding box center [1010, 362] width 336 height 150
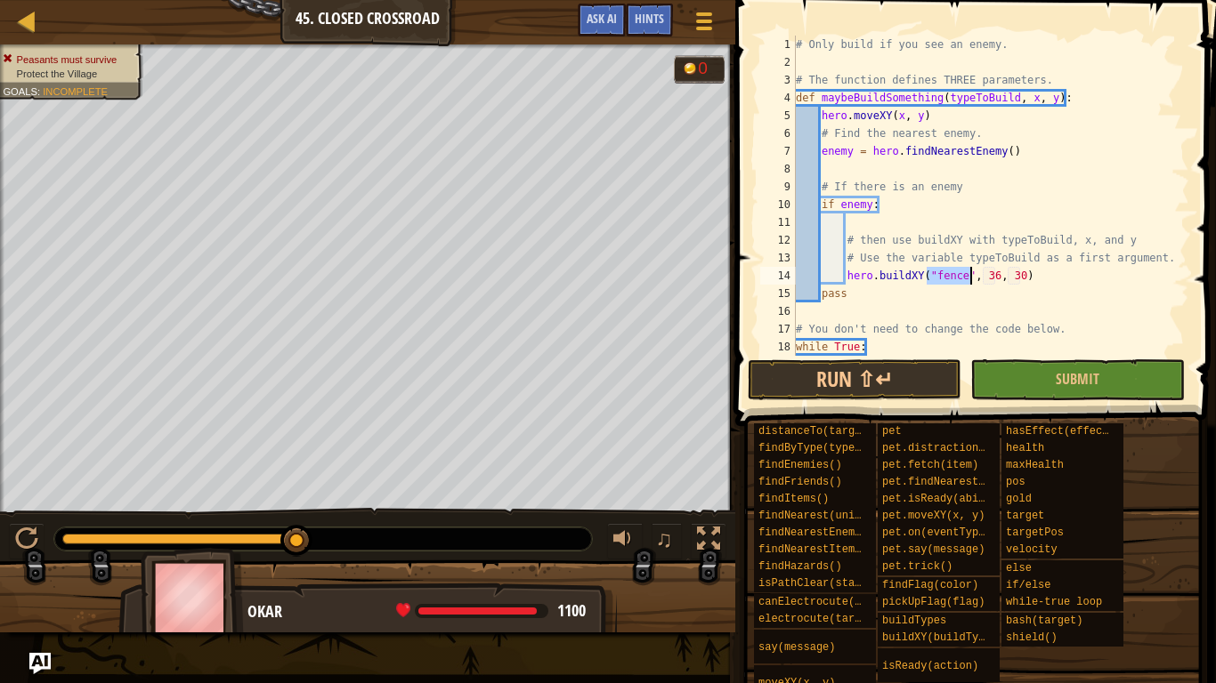
click at [988, 281] on div "# Only build if you see an enemy. # The function defines THREE parameters. def …" at bounding box center [990, 223] width 397 height 374
click at [996, 277] on div "# Only build if you see an enemy. # The function defines THREE parameters. def …" at bounding box center [990, 223] width 397 height 374
click at [1015, 275] on div "# Only build if you see an enemy. # The function defines THREE parameters. def …" at bounding box center [990, 223] width 397 height 374
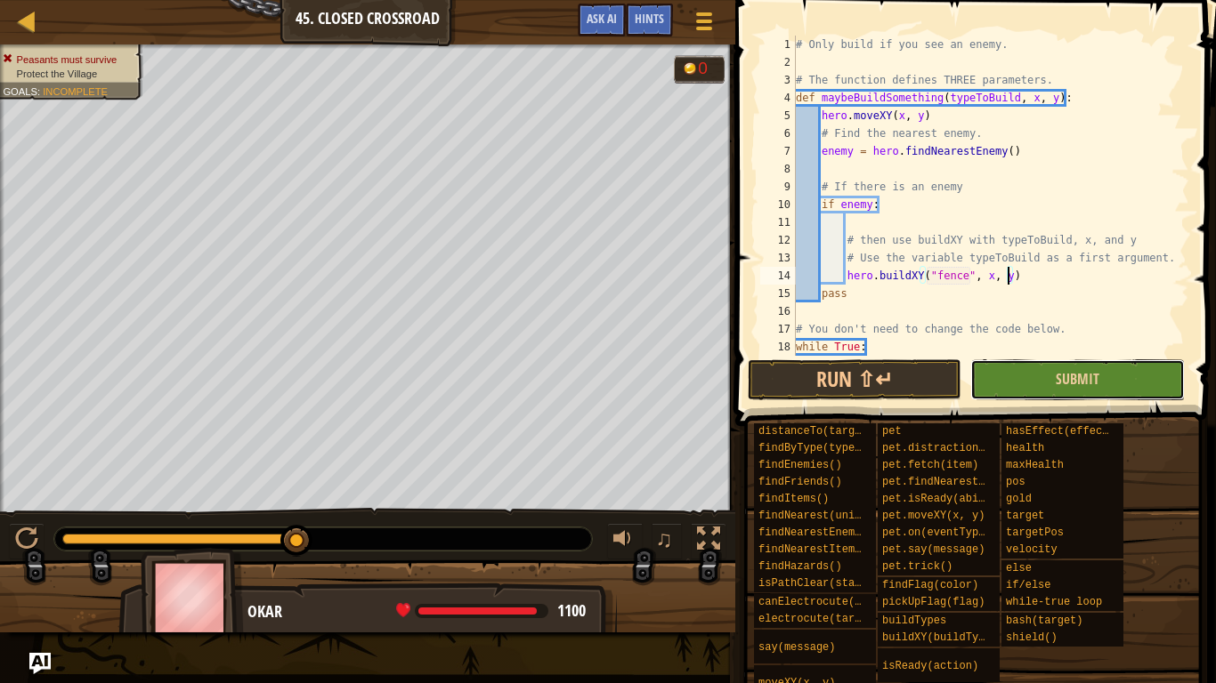
click at [1103, 380] on button "Submit" at bounding box center [1077, 380] width 214 height 41
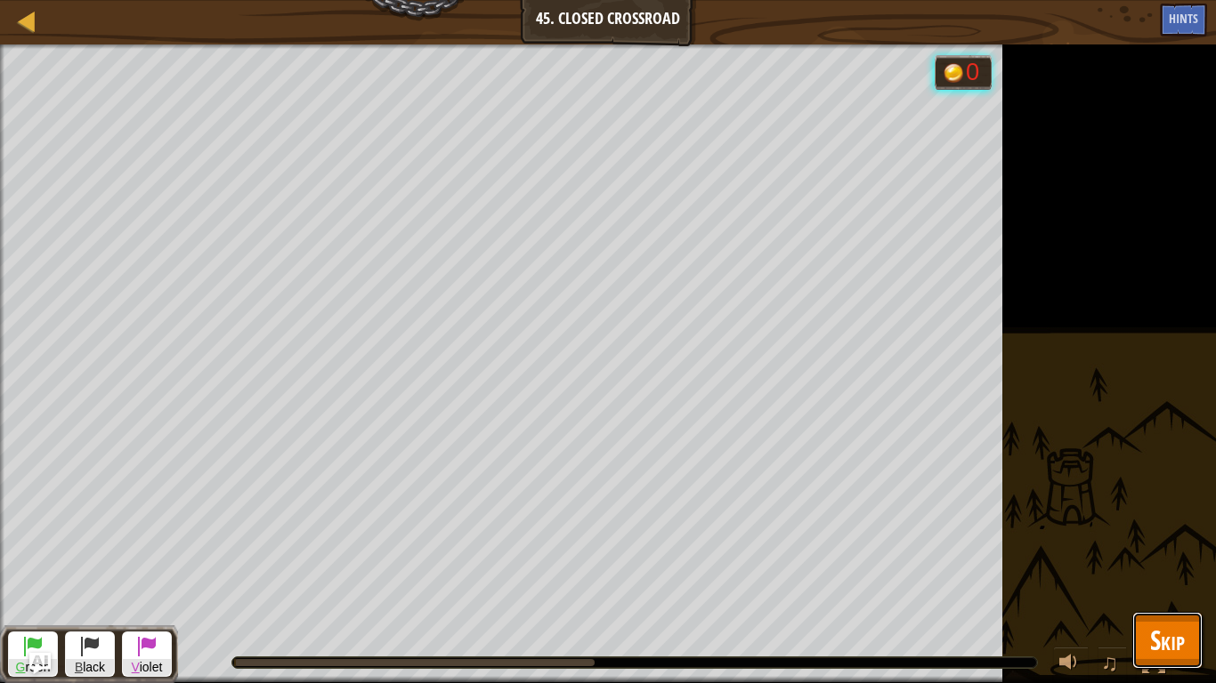
click at [1166, 532] on span "Skip" at bounding box center [1167, 640] width 35 height 36
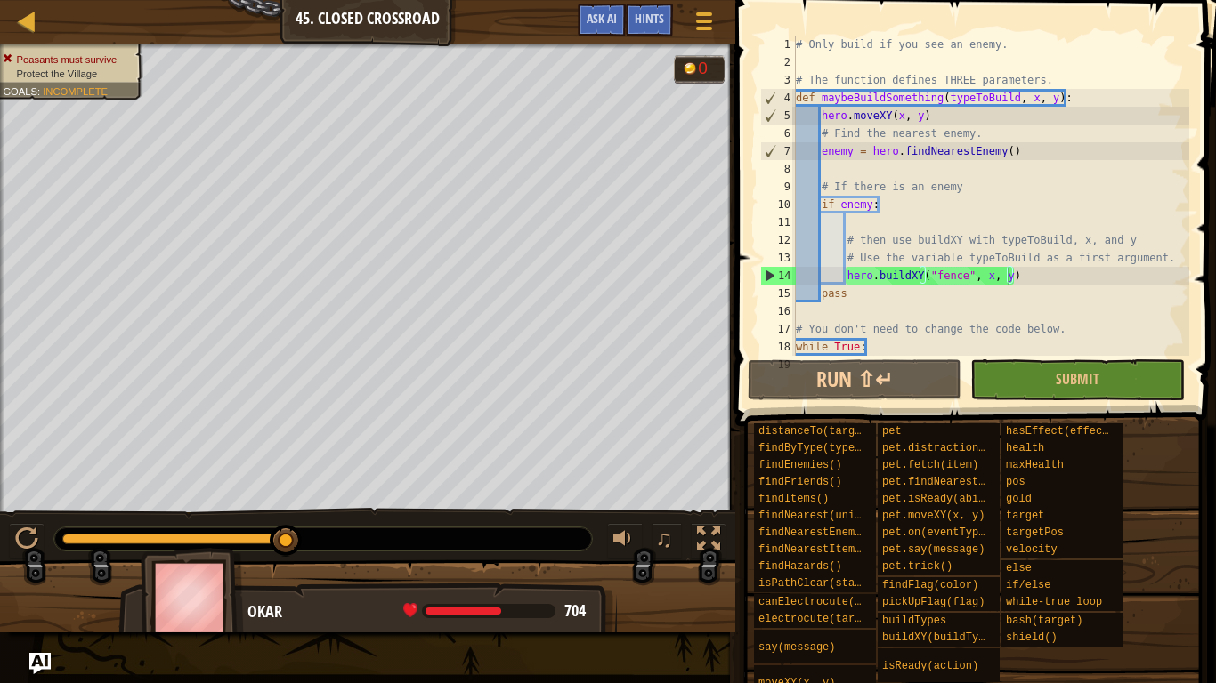
click at [914, 267] on div "# Only build if you see an enemy. # The function defines THREE parameters. def …" at bounding box center [990, 223] width 397 height 374
click at [920, 272] on div "# Only build if you see an enemy. # The function defines THREE parameters. def …" at bounding box center [990, 223] width 397 height 374
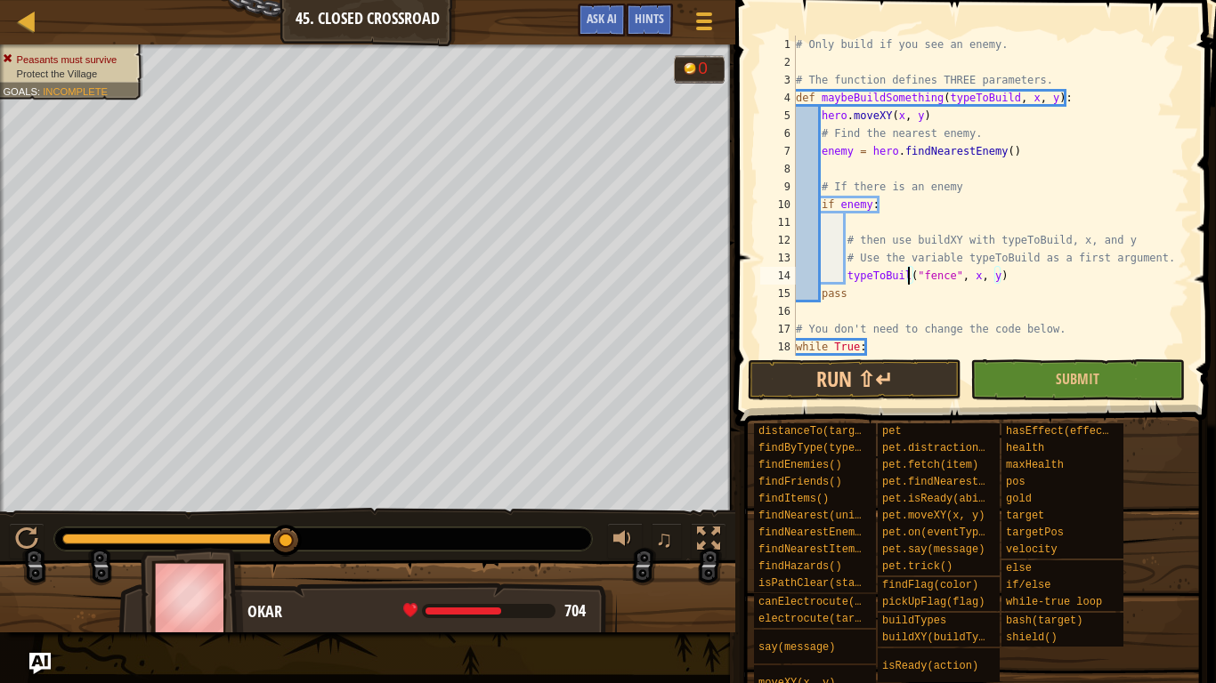
scroll to position [8, 17]
type textarea "typeToBuild("fence", x, y)"
click at [1010, 376] on button "Submit" at bounding box center [1077, 380] width 214 height 41
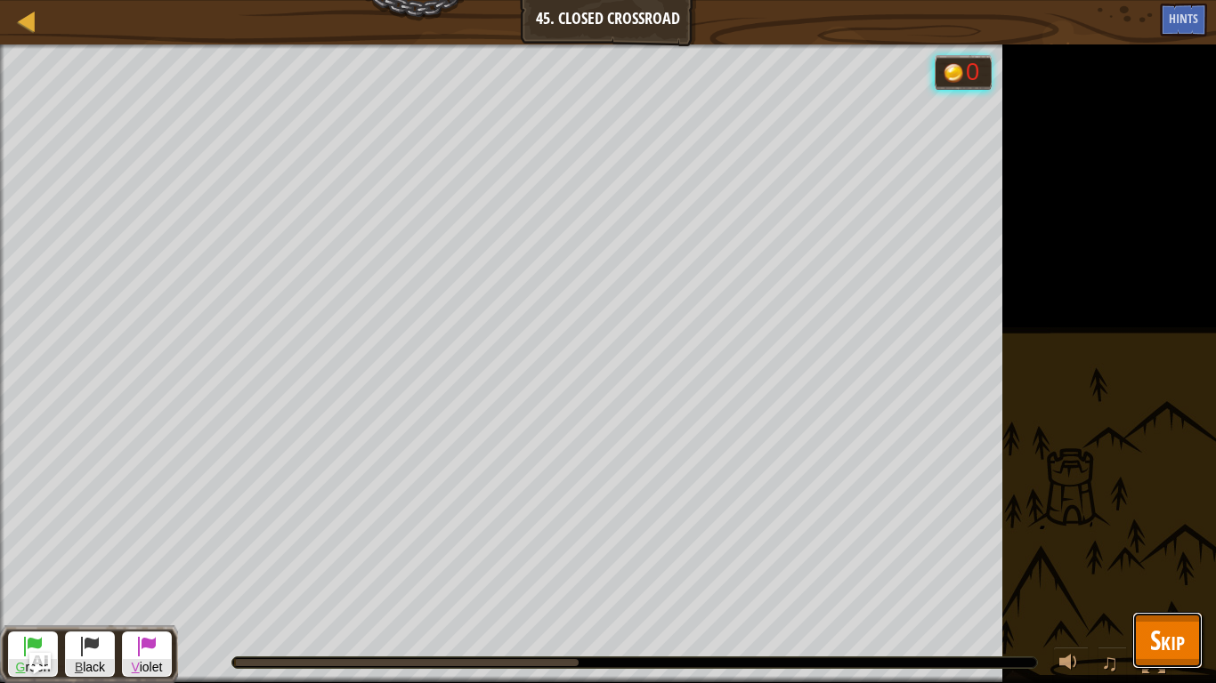
click at [1158, 532] on span "Skip" at bounding box center [1167, 640] width 35 height 36
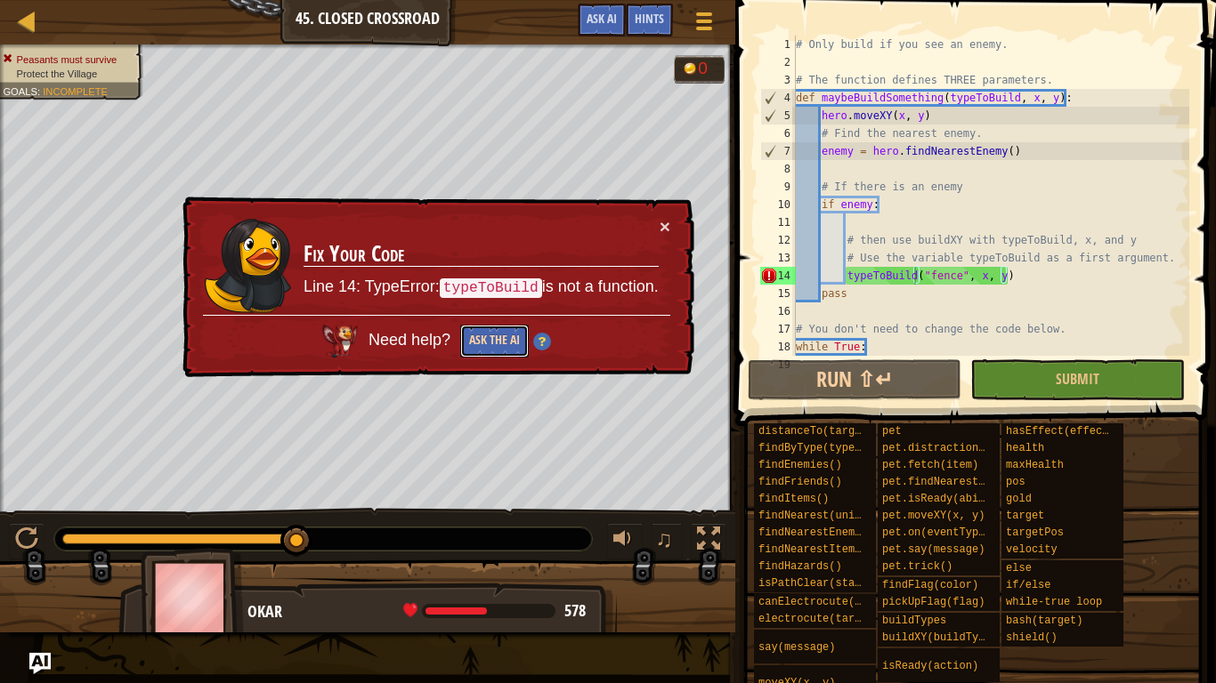
click at [496, 345] on button "Ask the AI" at bounding box center [494, 341] width 69 height 33
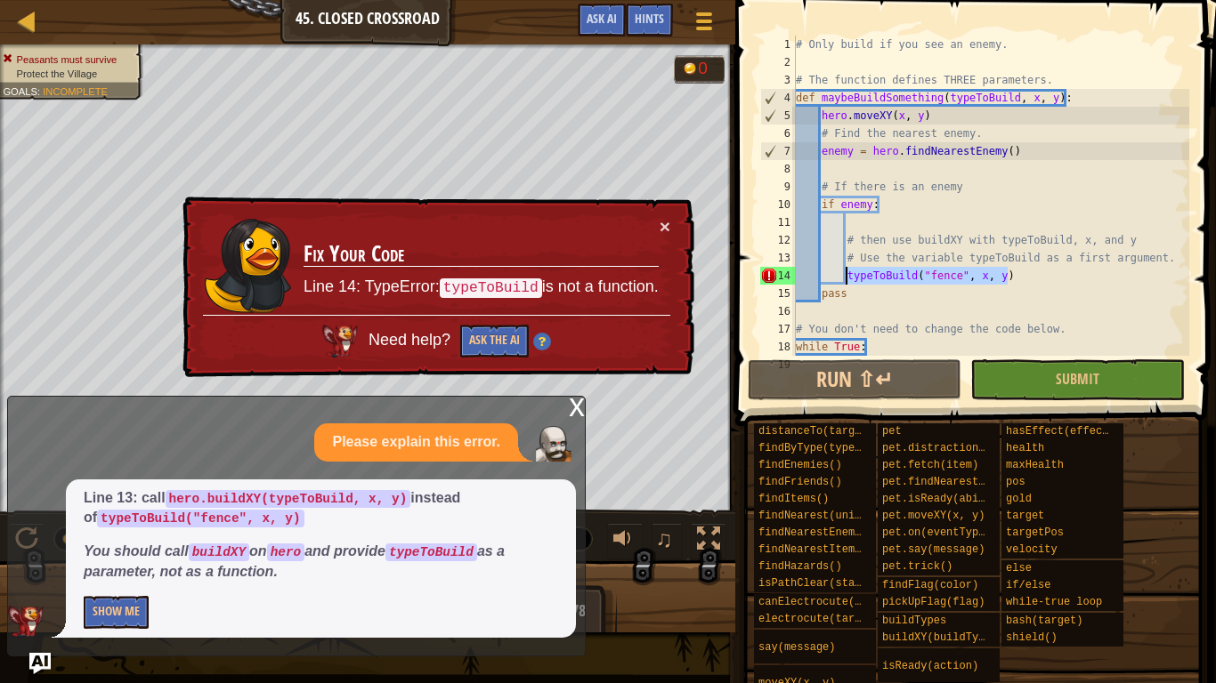
drag, startPoint x: 1011, startPoint y: 279, endPoint x: 846, endPoint y: 276, distance: 164.7
click at [846, 276] on div "# Only build if you see an enemy. # The function defines THREE parameters. def …" at bounding box center [990, 223] width 397 height 374
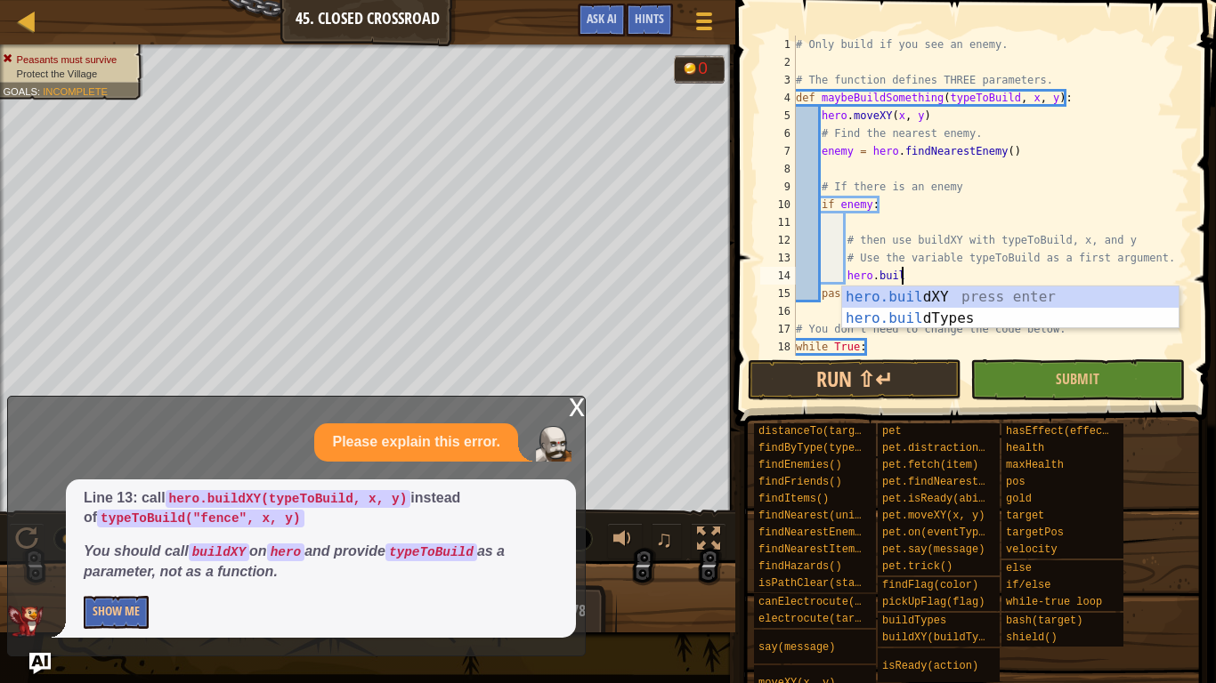
scroll to position [8, 15]
click at [920, 293] on div "[DOMAIN_NAME] XY press enter [DOMAIN_NAME] Types press enter" at bounding box center [1010, 329] width 336 height 85
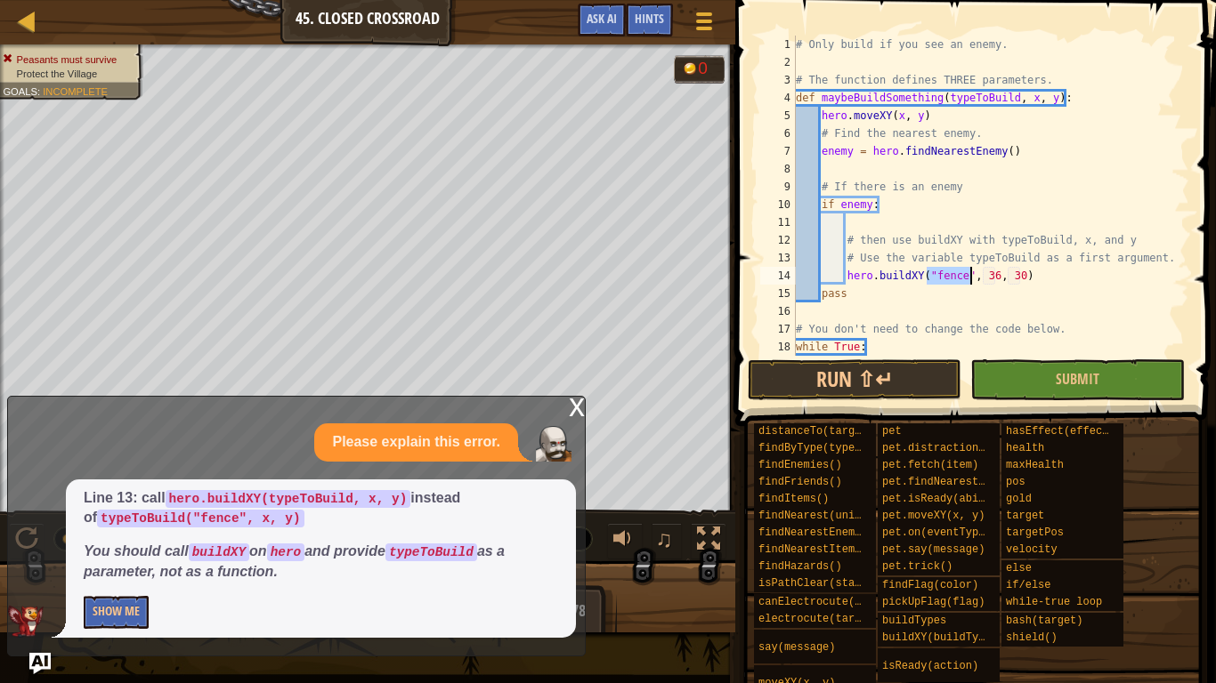
click at [965, 281] on div "# Only build if you see an enemy. # The function defines THREE parameters. def …" at bounding box center [990, 196] width 397 height 320
drag, startPoint x: 1030, startPoint y: 276, endPoint x: 926, endPoint y: 278, distance: 103.2
click at [926, 278] on div "# Only build if you see an enemy. # The function defines THREE parameters. def …" at bounding box center [990, 223] width 397 height 374
type textarea "hero.buildXY(typeToBuild, x, y)"
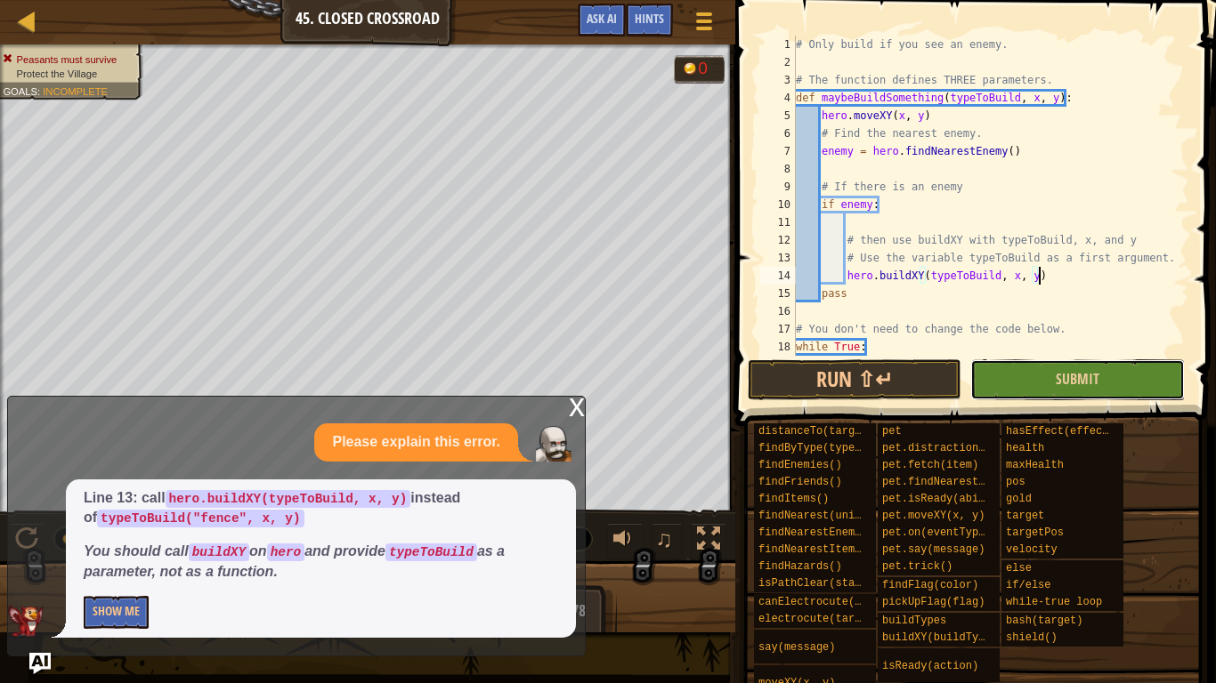
click at [1051, 380] on button "Submit" at bounding box center [1077, 380] width 214 height 41
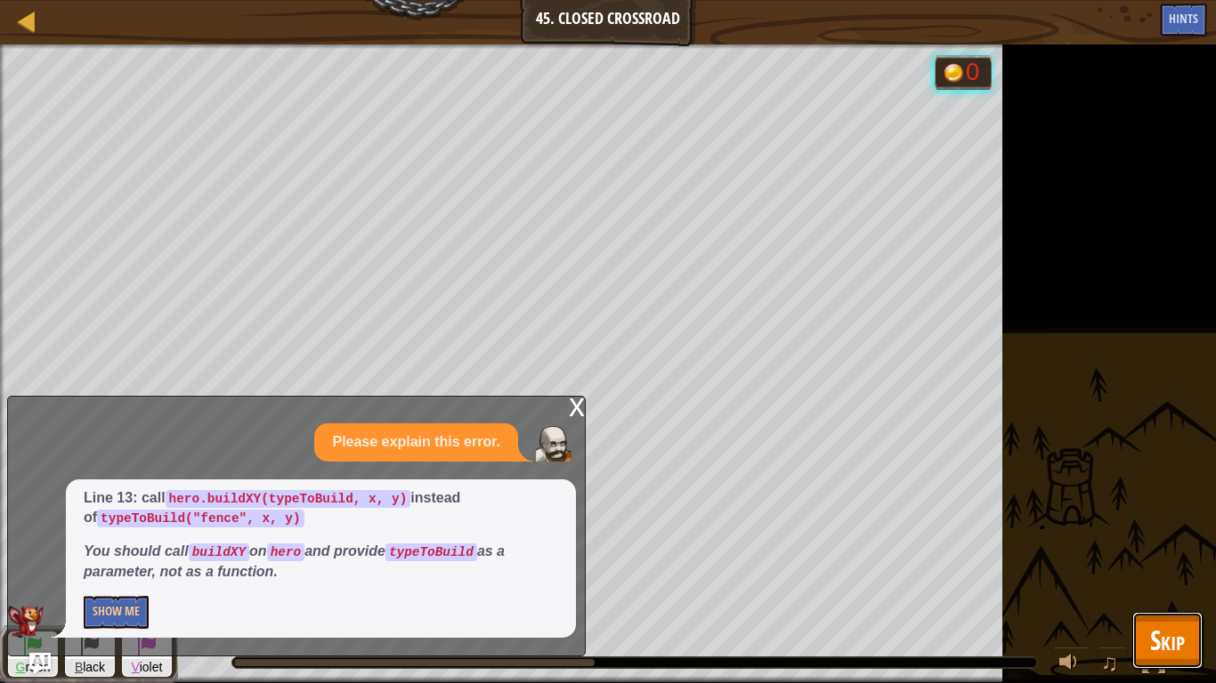
click at [1164, 532] on span "Skip" at bounding box center [1167, 640] width 35 height 36
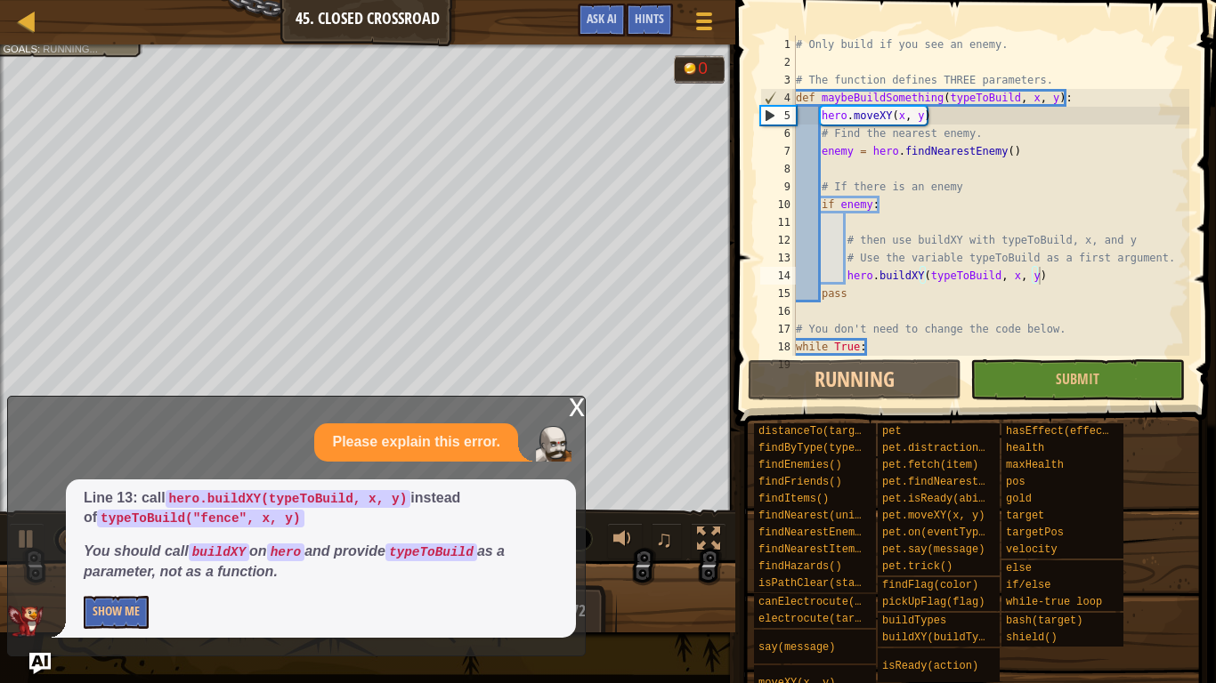
click at [570, 400] on div "x" at bounding box center [577, 406] width 16 height 18
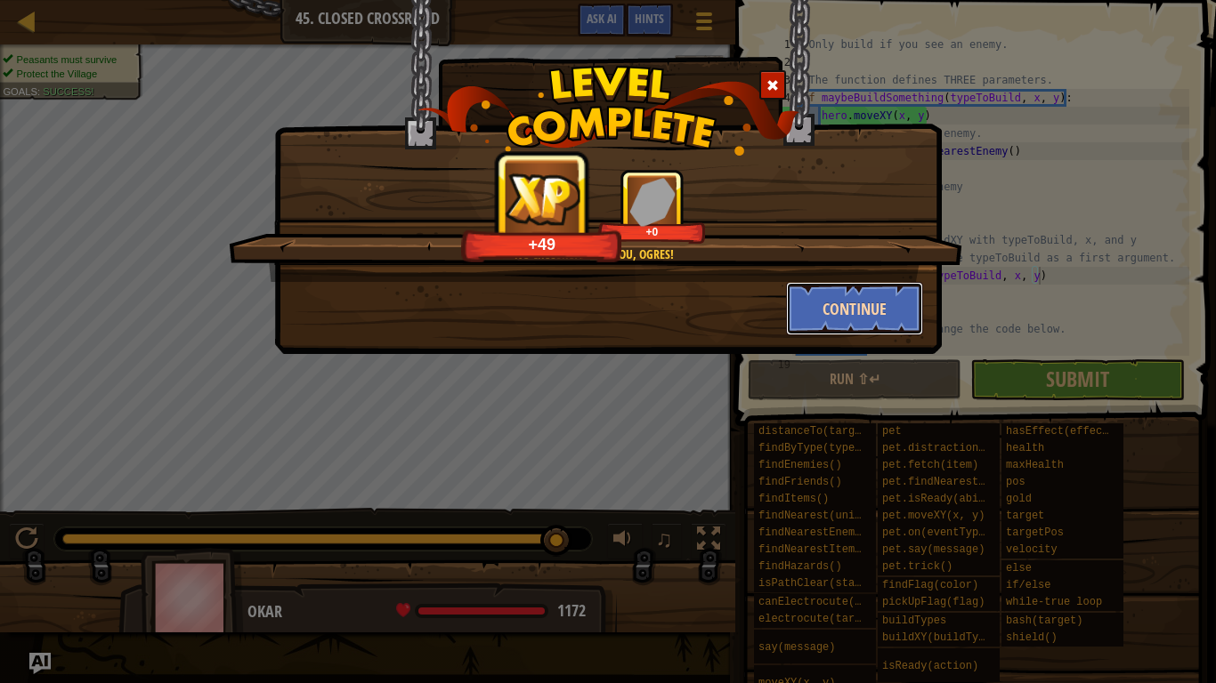
click at [823, 319] on button "Continue" at bounding box center [855, 308] width 138 height 53
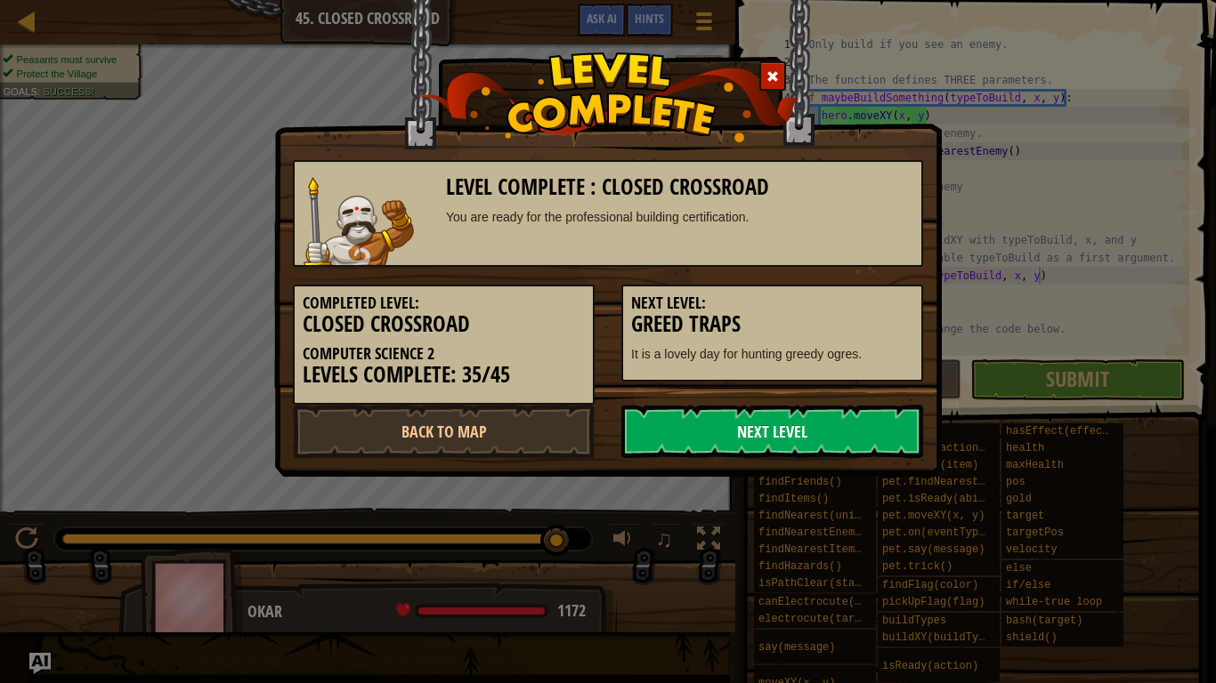
click at [830, 430] on link "Next Level" at bounding box center [772, 431] width 302 height 53
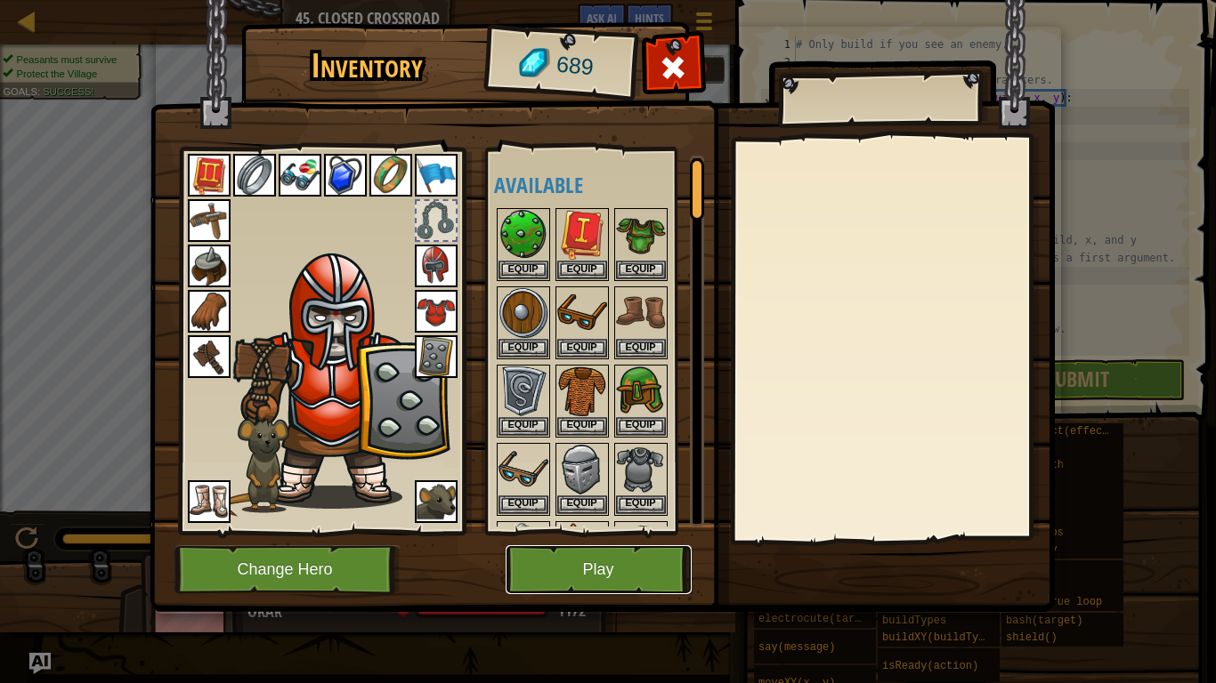
click at [633, 532] on button "Play" at bounding box center [598, 570] width 186 height 49
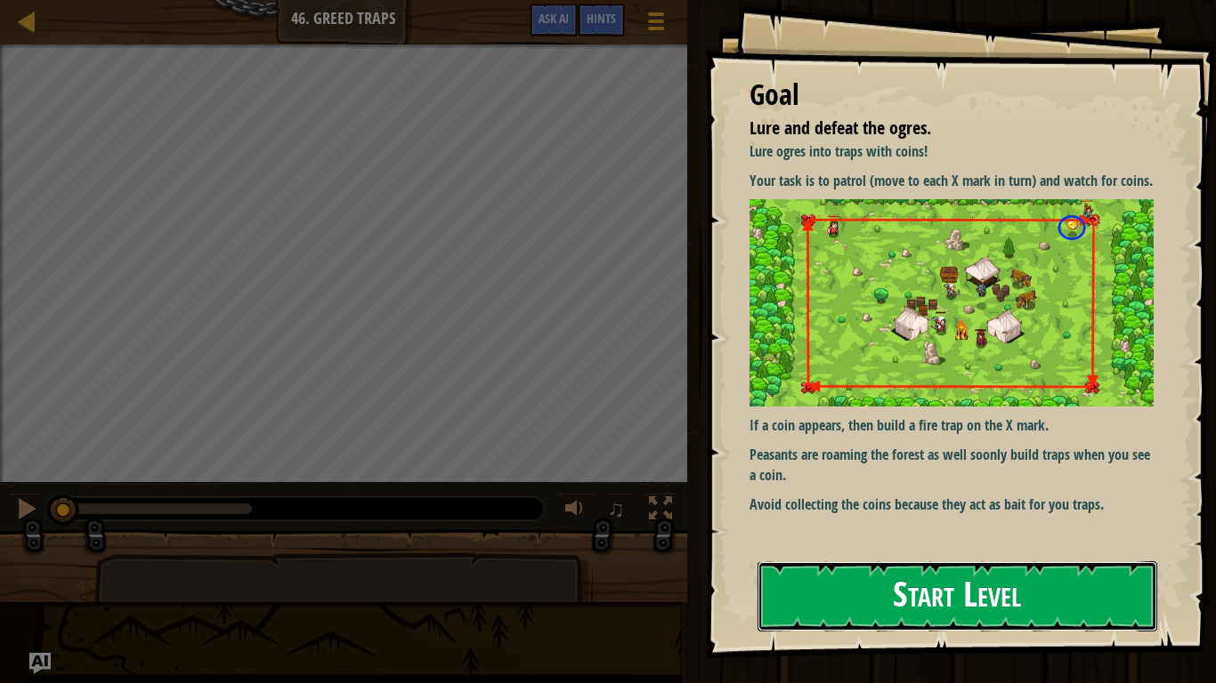
click at [943, 532] on button "Start Level" at bounding box center [957, 597] width 400 height 70
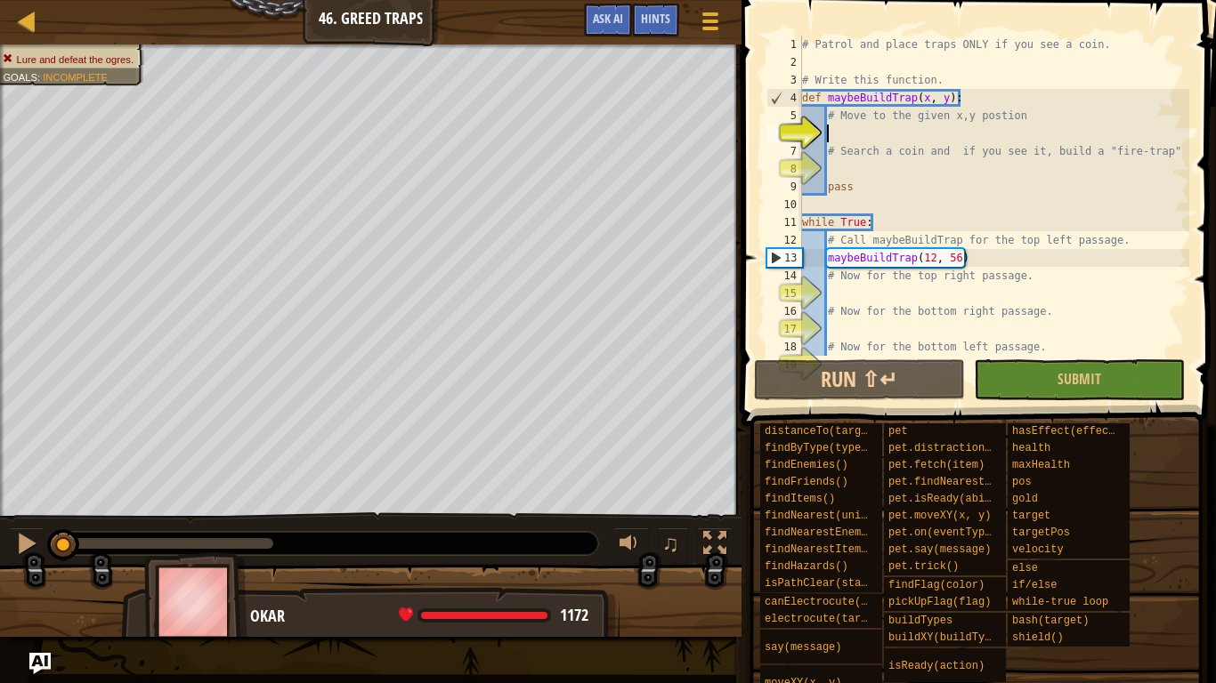
scroll to position [8, 4]
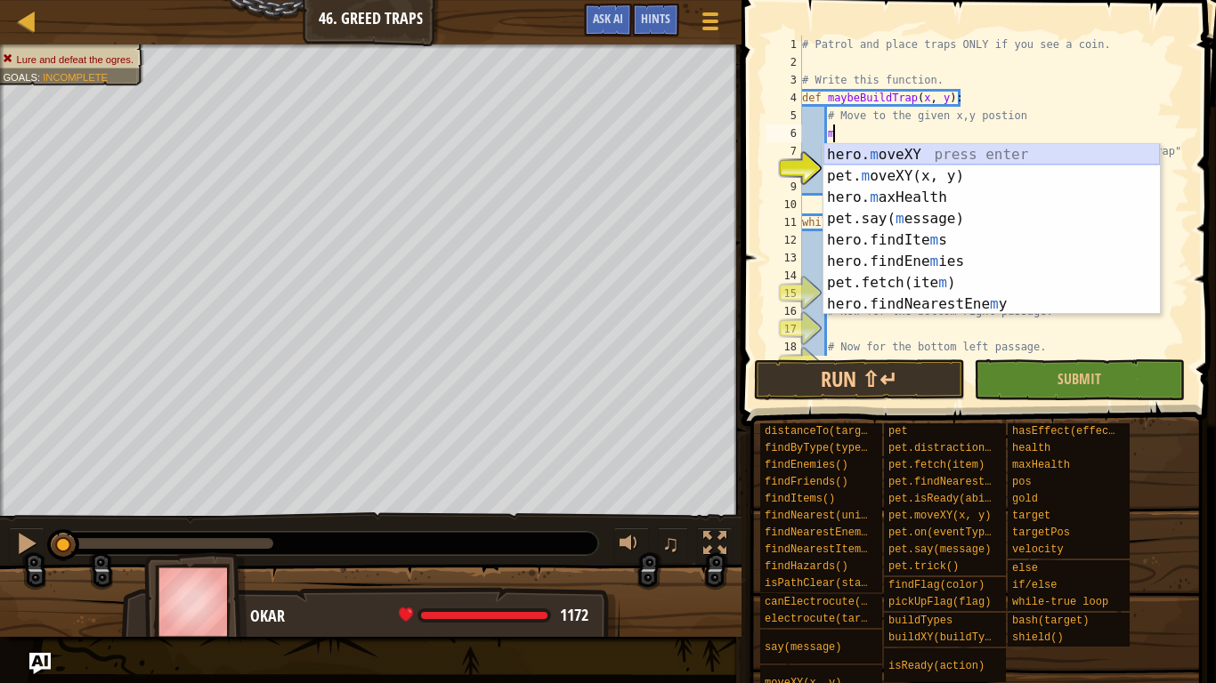
click at [916, 150] on div "hero. m oveXY press enter pet. m oveXY(x, y) press enter hero. m axHealth press…" at bounding box center [991, 251] width 336 height 214
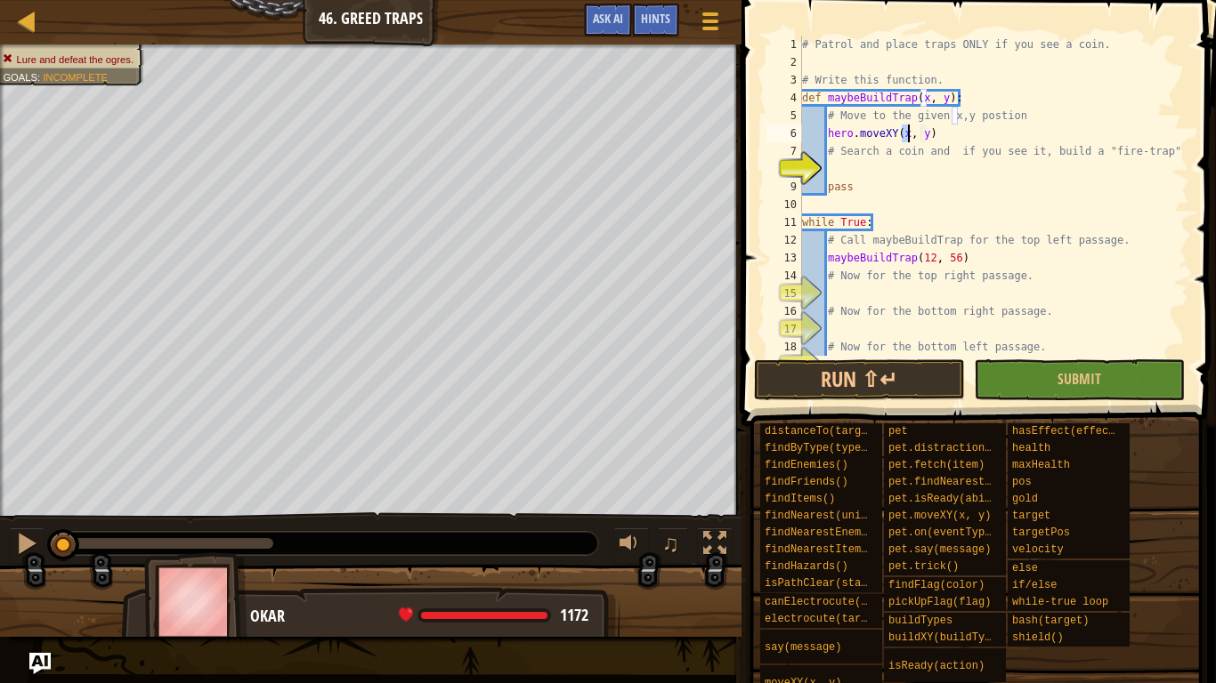
type textarea "hero.moveXY(x, y)"
click at [933, 141] on div "# Patrol and place traps ONLY if you see a coin. # Write this function. def may…" at bounding box center [993, 214] width 391 height 356
click at [857, 167] on div "# Patrol and place traps ONLY if you see a coin. # Write this function. def may…" at bounding box center [993, 214] width 391 height 356
click at [1096, 377] on span "Submit" at bounding box center [1079, 379] width 44 height 20
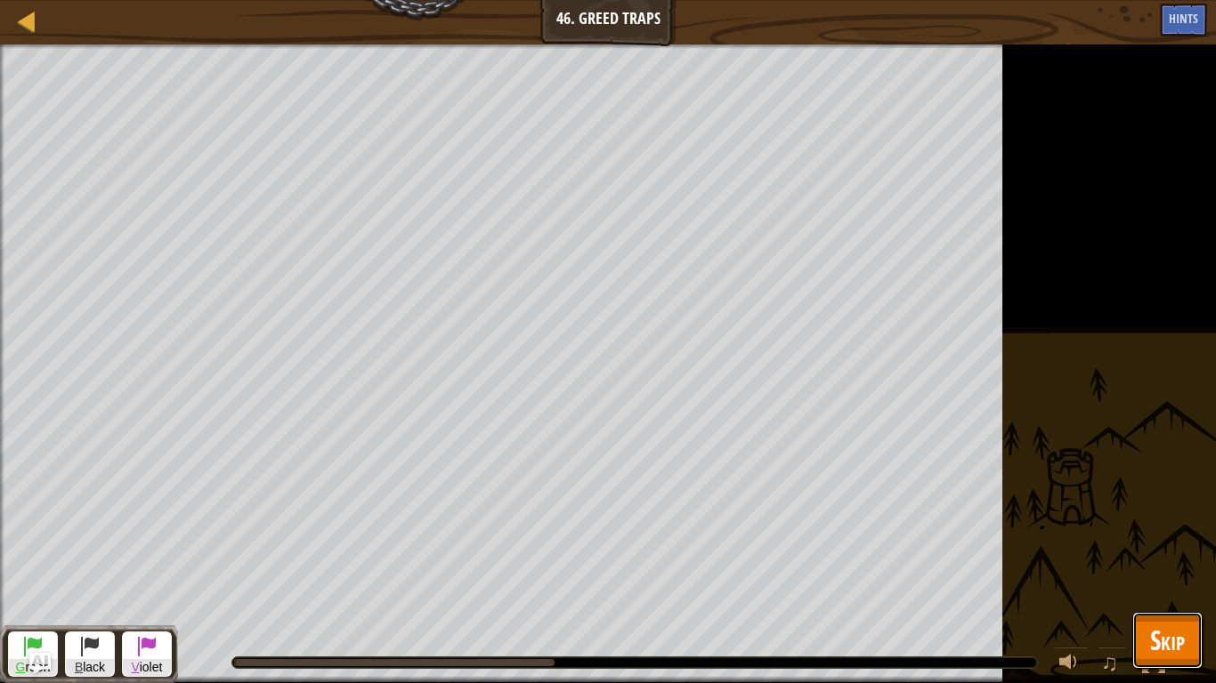
click at [1185, 532] on button "Skip" at bounding box center [1167, 640] width 70 height 57
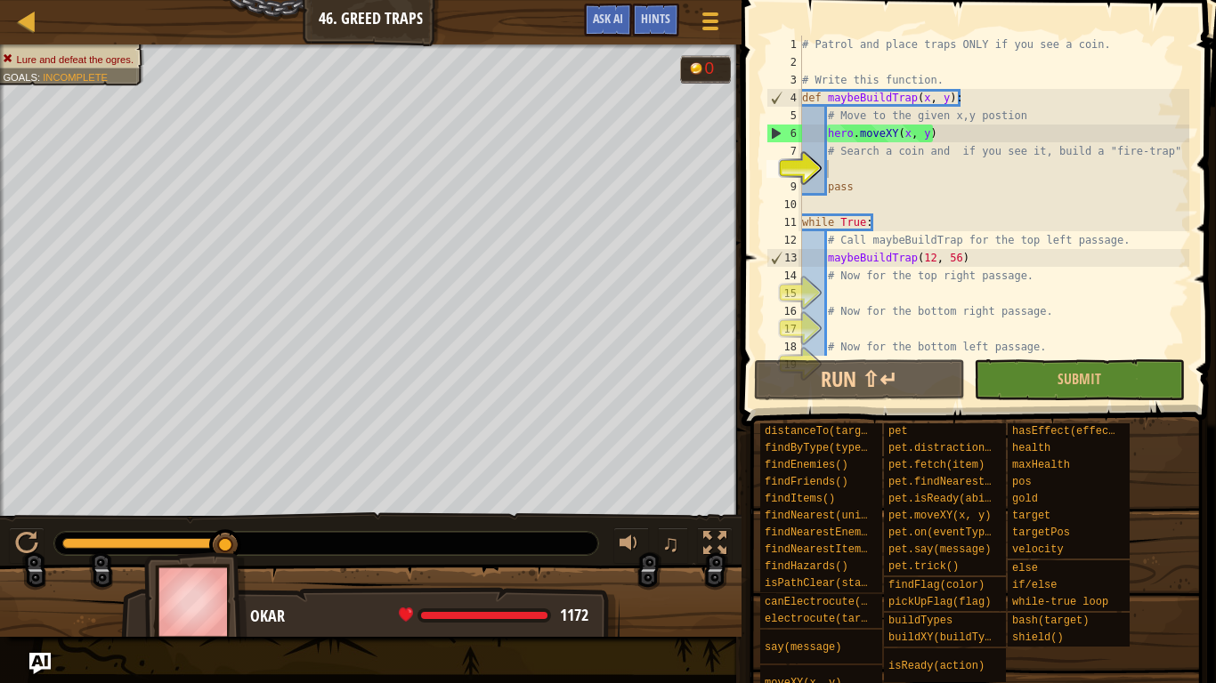
click at [839, 171] on div "# Patrol and place traps ONLY if you see a coin. # Write this function. def may…" at bounding box center [993, 214] width 391 height 356
type textarea "n"
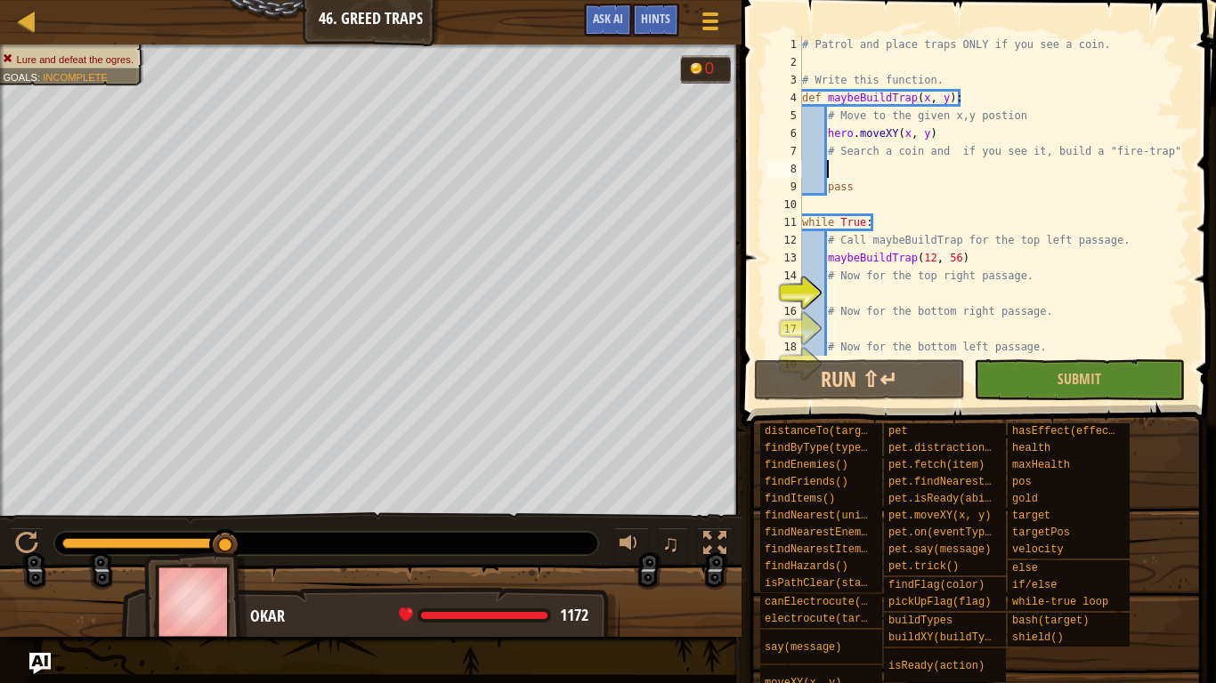
scroll to position [8, 4]
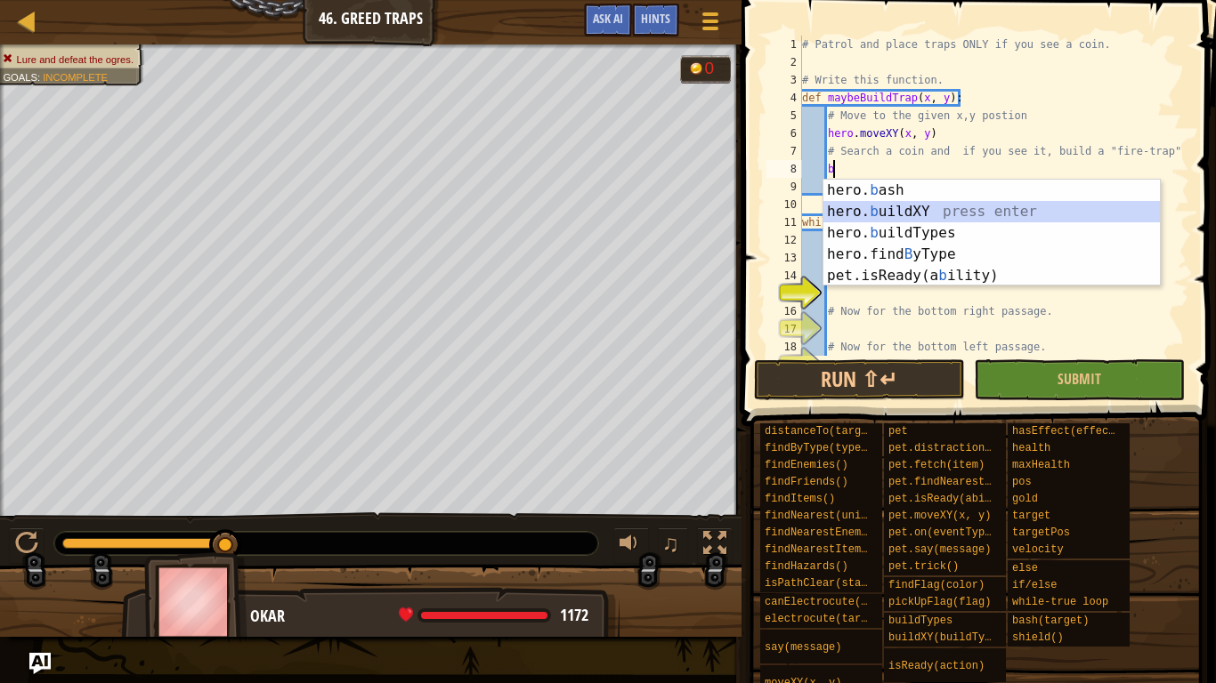
click at [865, 206] on div "hero. b ash press enter hero. b uildXY press enter hero. b uildTypes press ente…" at bounding box center [991, 255] width 336 height 150
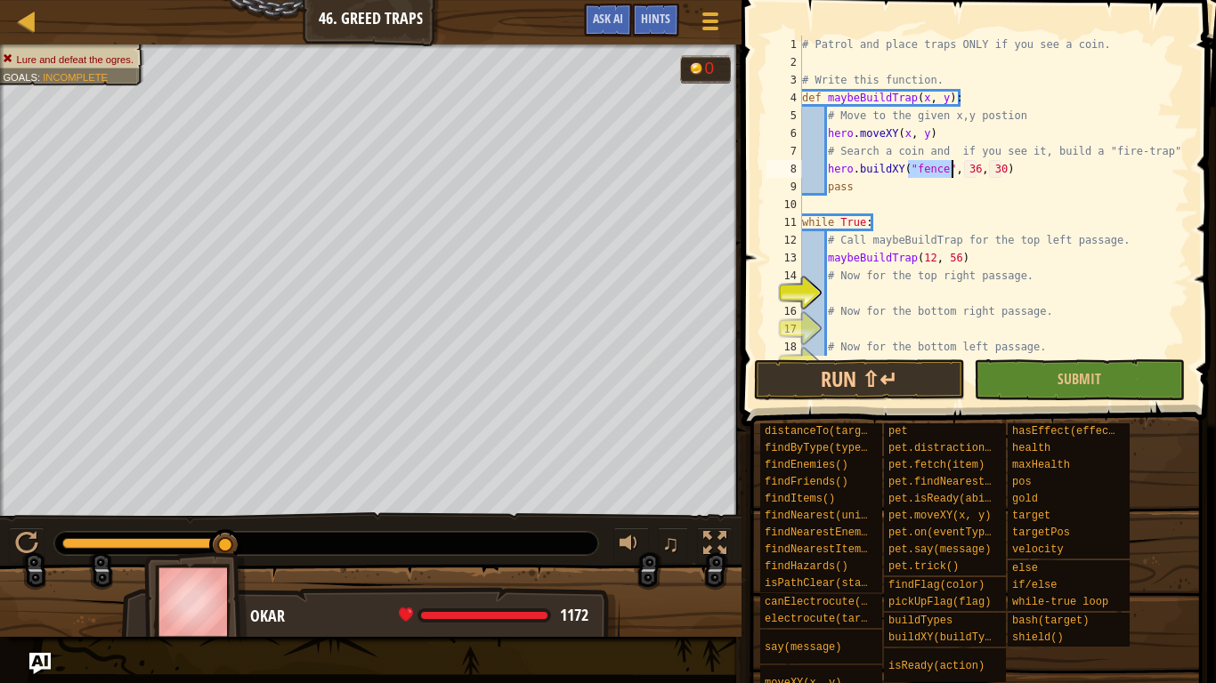
click at [946, 174] on div "# Patrol and place traps ONLY if you see a coin. # Write this function. def may…" at bounding box center [993, 196] width 391 height 320
click at [945, 174] on div "# Patrol and place traps ONLY if you see a coin. # Write this function. def may…" at bounding box center [993, 214] width 391 height 356
click at [902, 170] on div "# Patrol and place traps ONLY if you see a coin. # Write this function. def may…" at bounding box center [993, 214] width 391 height 356
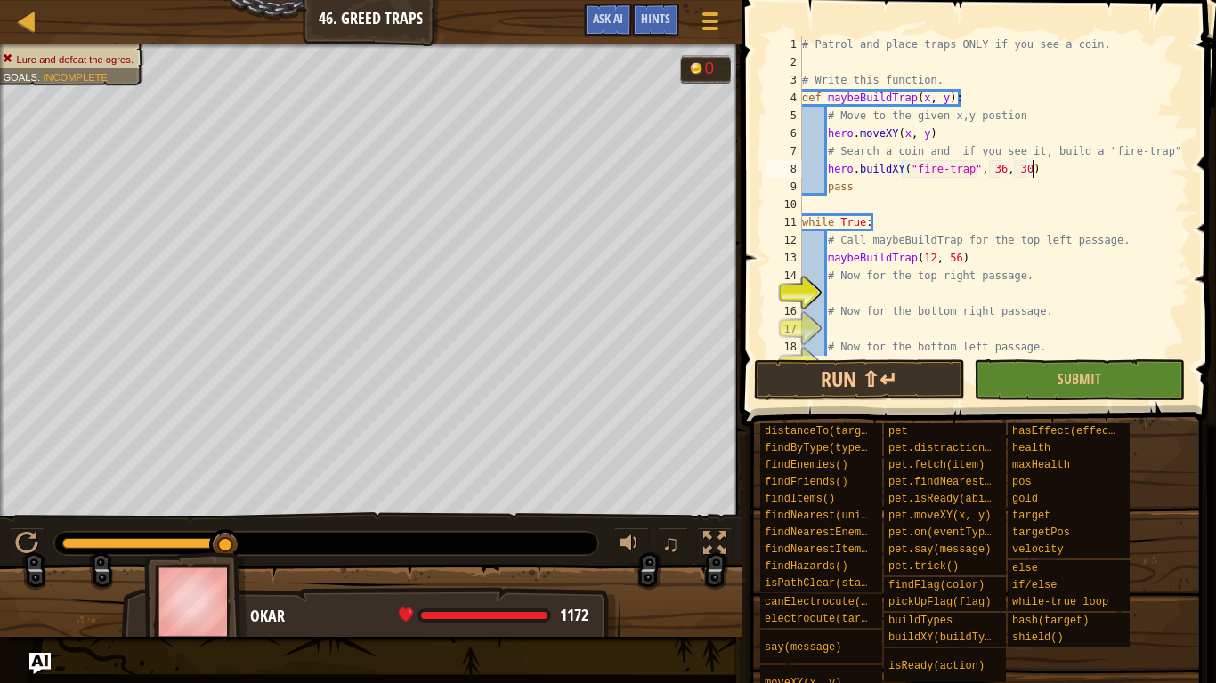
click at [1050, 174] on div "# Patrol and place traps ONLY if you see a coin. # Write this function. def may…" at bounding box center [993, 214] width 391 height 356
click at [1026, 170] on div "# Patrol and place traps ONLY if you see a coin. # Write this function. def may…" at bounding box center [993, 214] width 391 height 356
click at [999, 171] on div "# Patrol and place traps ONLY if you see a coin. # Write this function. def may…" at bounding box center [993, 214] width 391 height 356
click at [1012, 176] on div "# Patrol and place traps ONLY if you see a coin. # Write this function. def may…" at bounding box center [993, 214] width 391 height 356
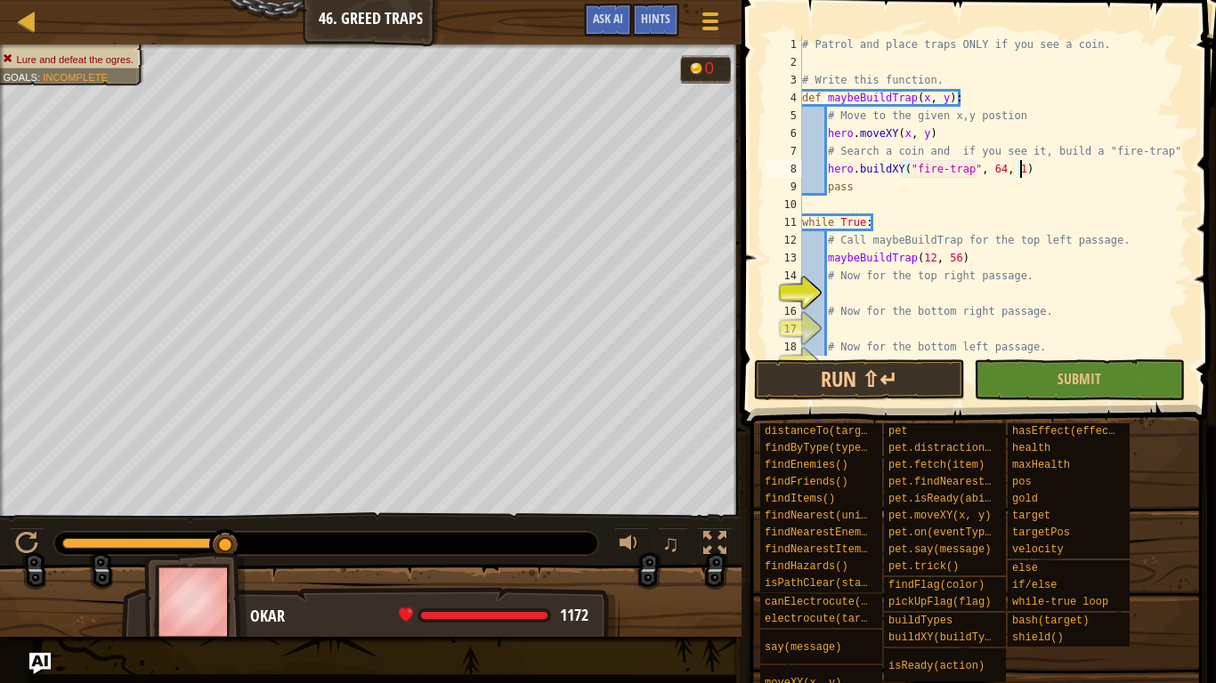
type textarea "hero.buildXY("fire-trap", 64, 18)"
click at [893, 294] on div "# Patrol and place traps ONLY if you see a coin. # Write this function. def may…" at bounding box center [993, 214] width 391 height 356
type textarea "# Now for the bottom right passage."
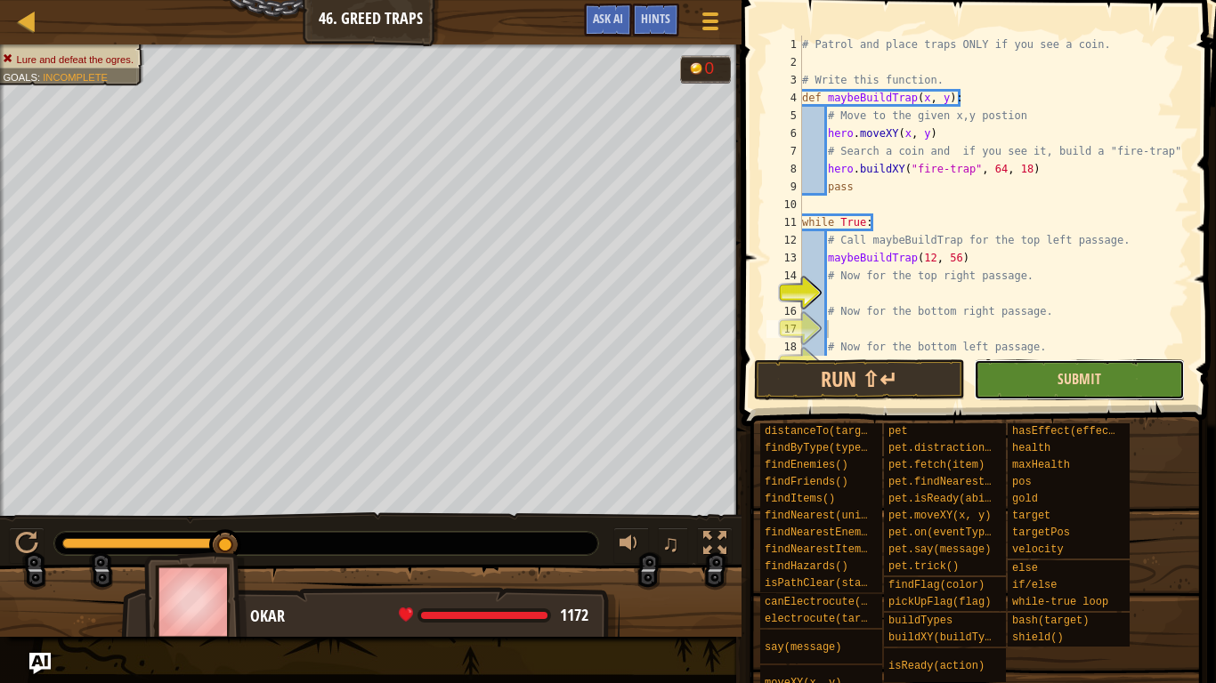
click at [1091, 375] on span "Submit" at bounding box center [1079, 379] width 44 height 20
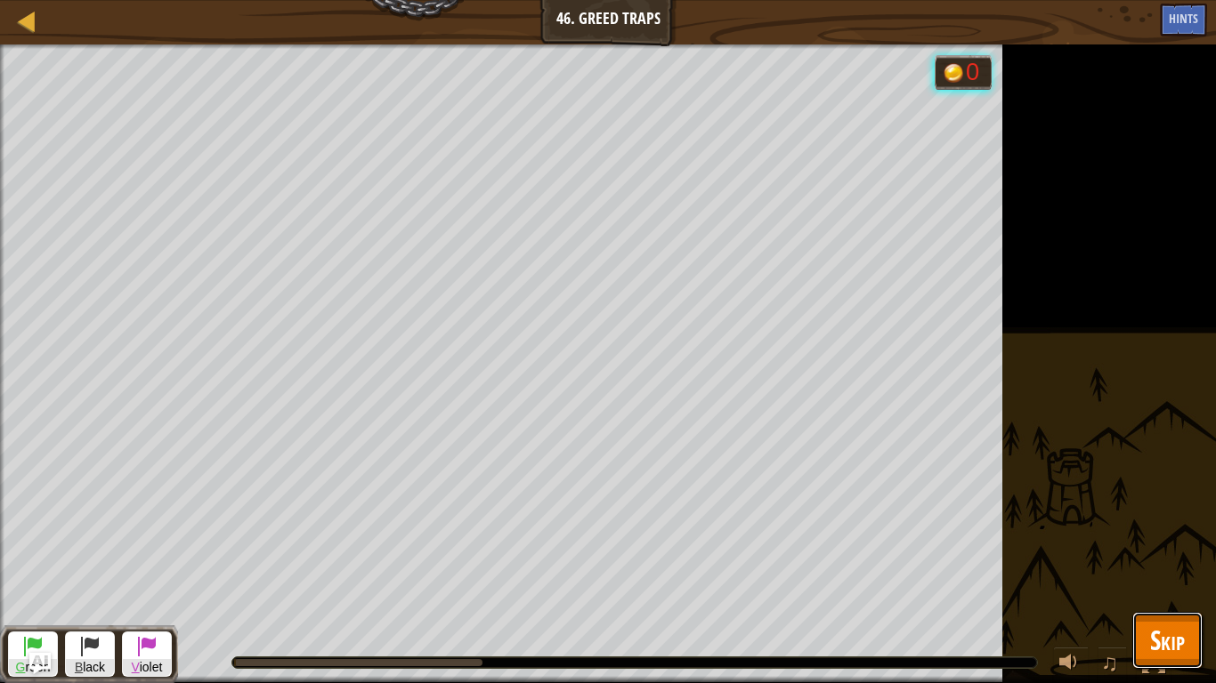
click at [1184, 532] on button "Skip" at bounding box center [1167, 640] width 70 height 57
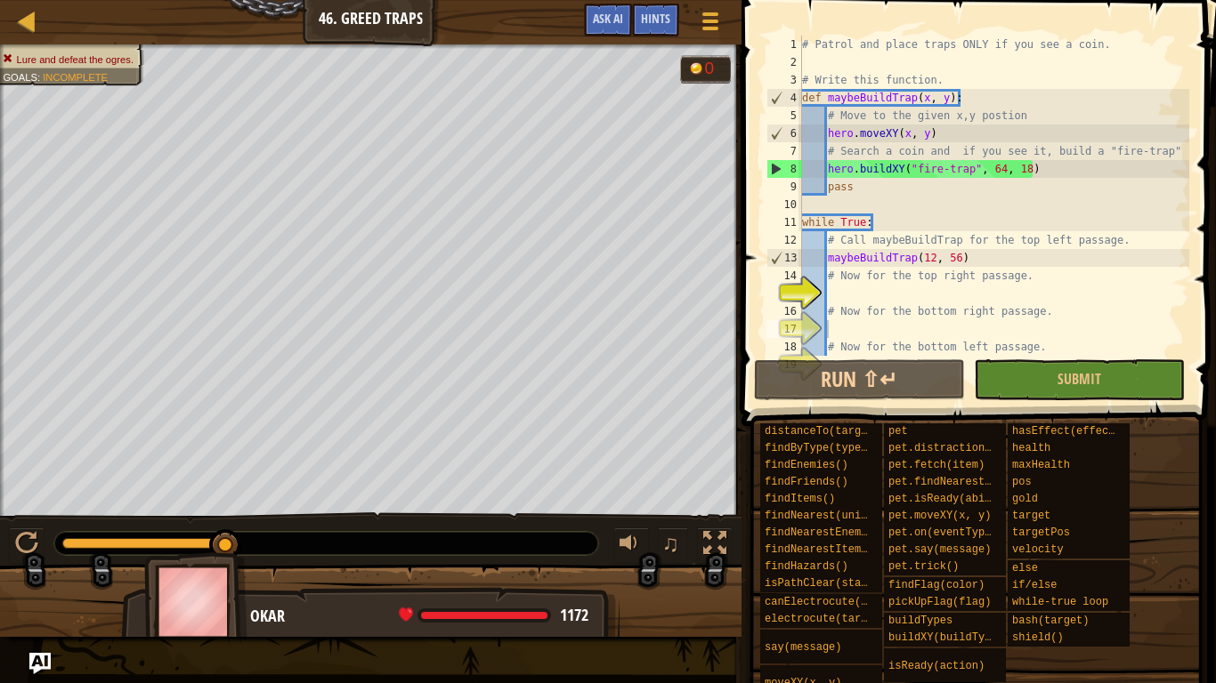
click at [738, 469] on div "1 2 3 4 5 6 7 8 9 10 11 12 13 14 15 16 17 18 19 # Patrol and place traps ONLY i…" at bounding box center [976, 248] width 480 height 479
click at [944, 295] on div "# Patrol and place traps ONLY if you see a coin. # Write this function. def may…" at bounding box center [993, 214] width 391 height 356
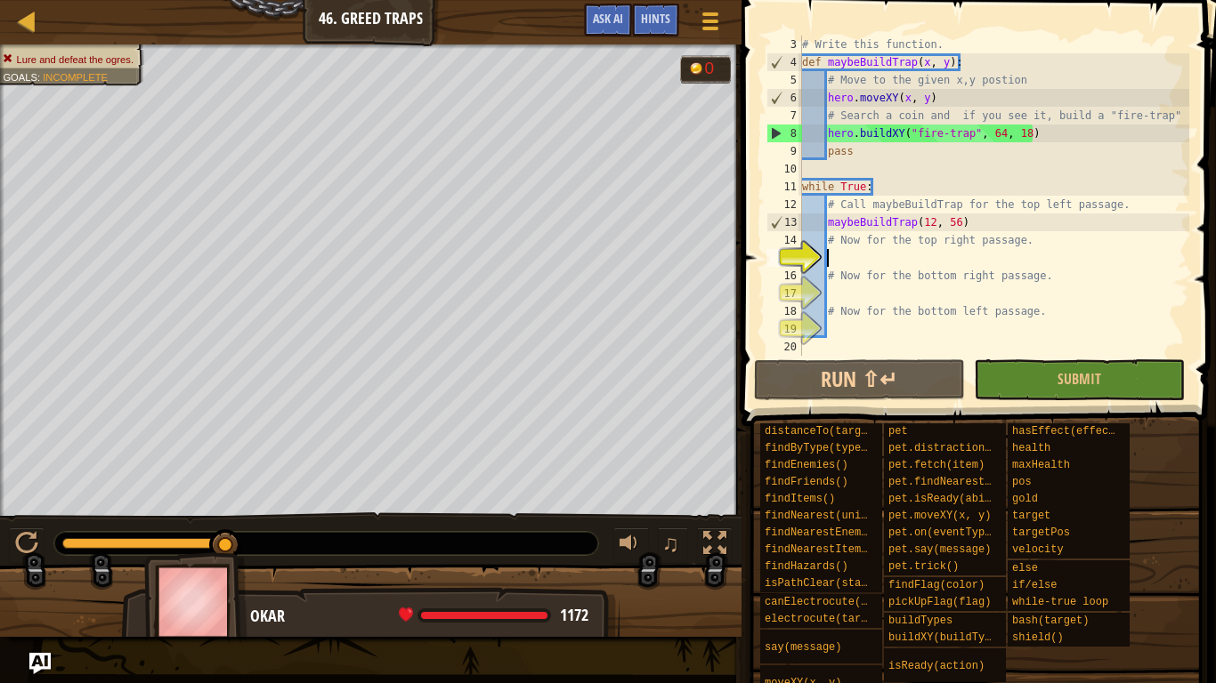
scroll to position [8, 4]
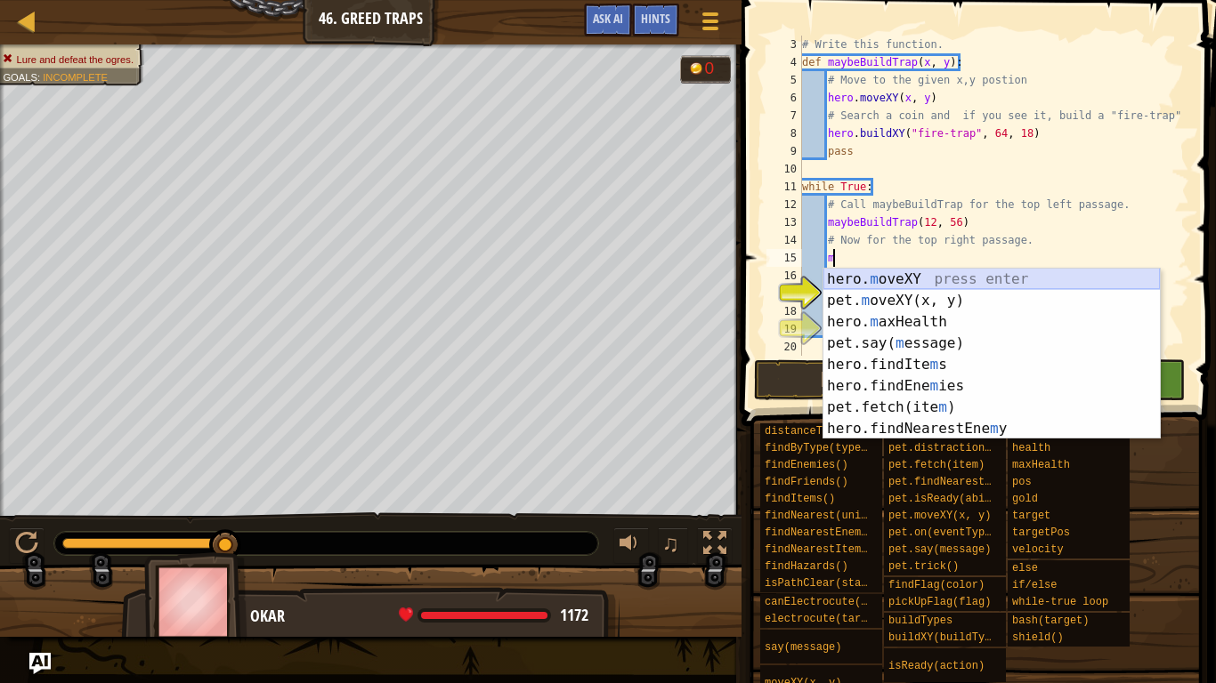
click at [931, 274] on div "hero. m oveXY press enter pet. m oveXY(x, y) press enter hero. m axHealth press…" at bounding box center [991, 376] width 336 height 214
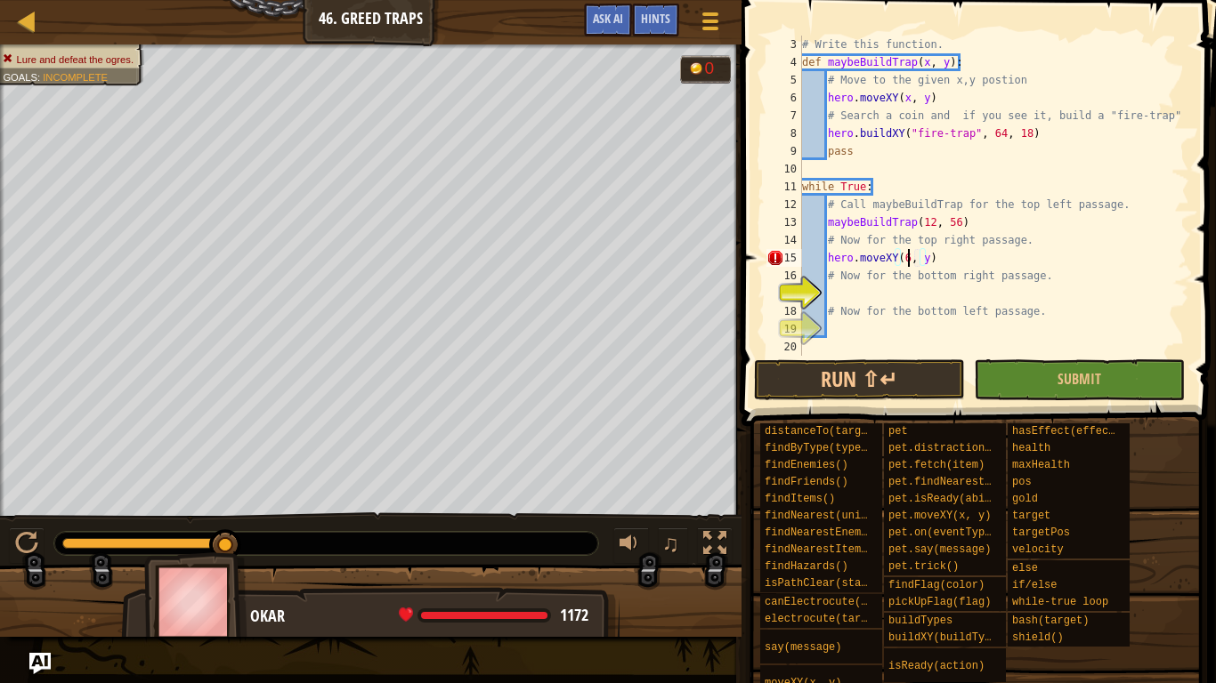
scroll to position [8, 16]
click at [934, 261] on div "# Write this function. def maybeBuildTrap ( x , y ) : # Move to the given x,y p…" at bounding box center [993, 214] width 391 height 356
type textarea "hero.moveXY(68, 56)"
click at [1055, 376] on button "Submit" at bounding box center [1079, 380] width 211 height 41
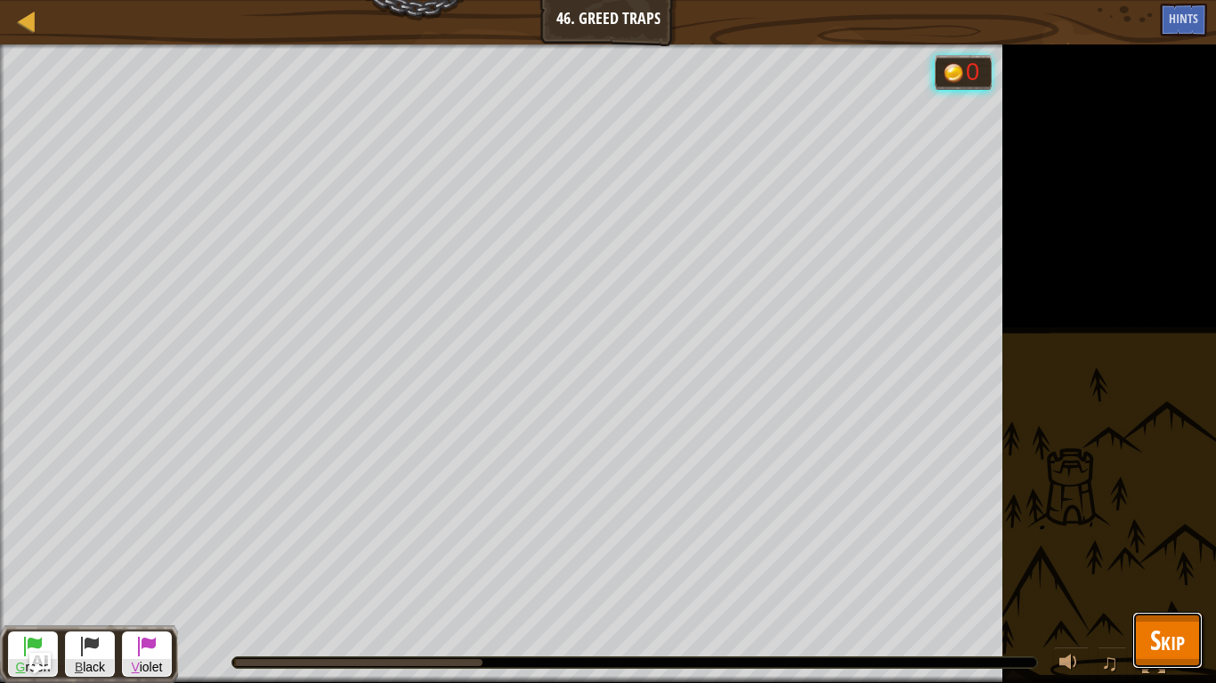
click at [1160, 532] on span "Skip" at bounding box center [1167, 640] width 35 height 36
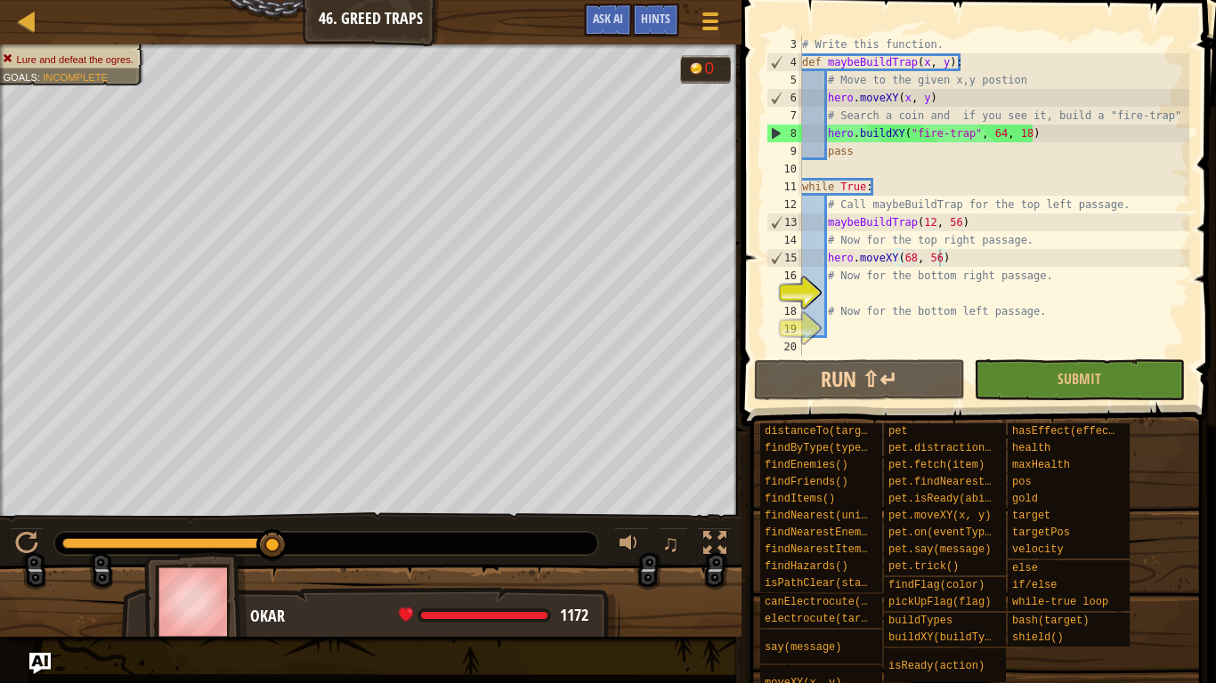
click at [855, 293] on div "# Write this function. def maybeBuildTrap ( x , y ) : # Move to the given x,y p…" at bounding box center [993, 214] width 391 height 356
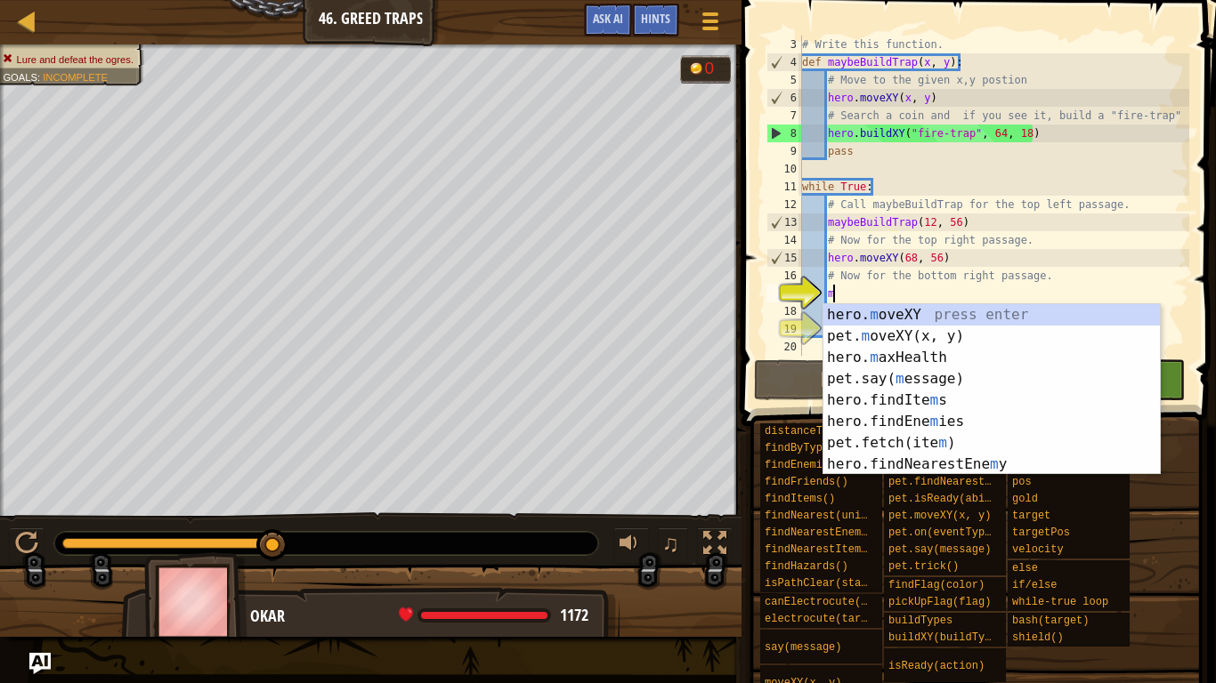
scroll to position [8, 4]
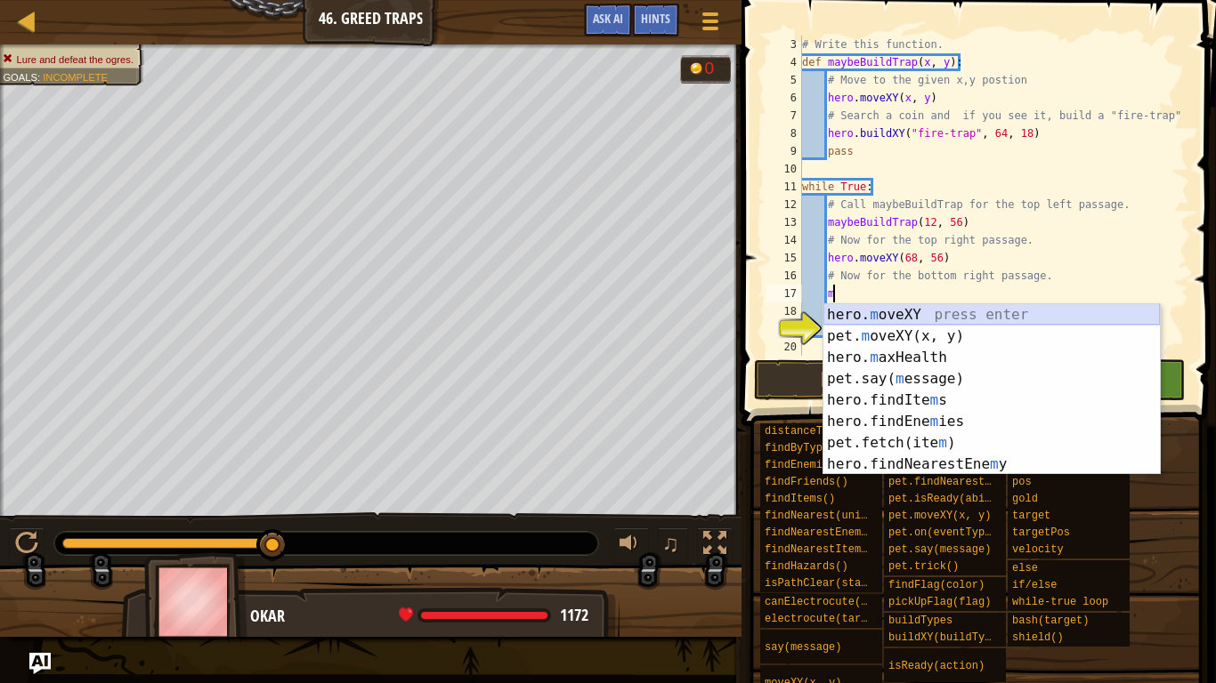
click at [864, 311] on div "hero. m oveXY press enter pet. m oveXY(x, y) press enter hero. m axHealth press…" at bounding box center [991, 411] width 336 height 214
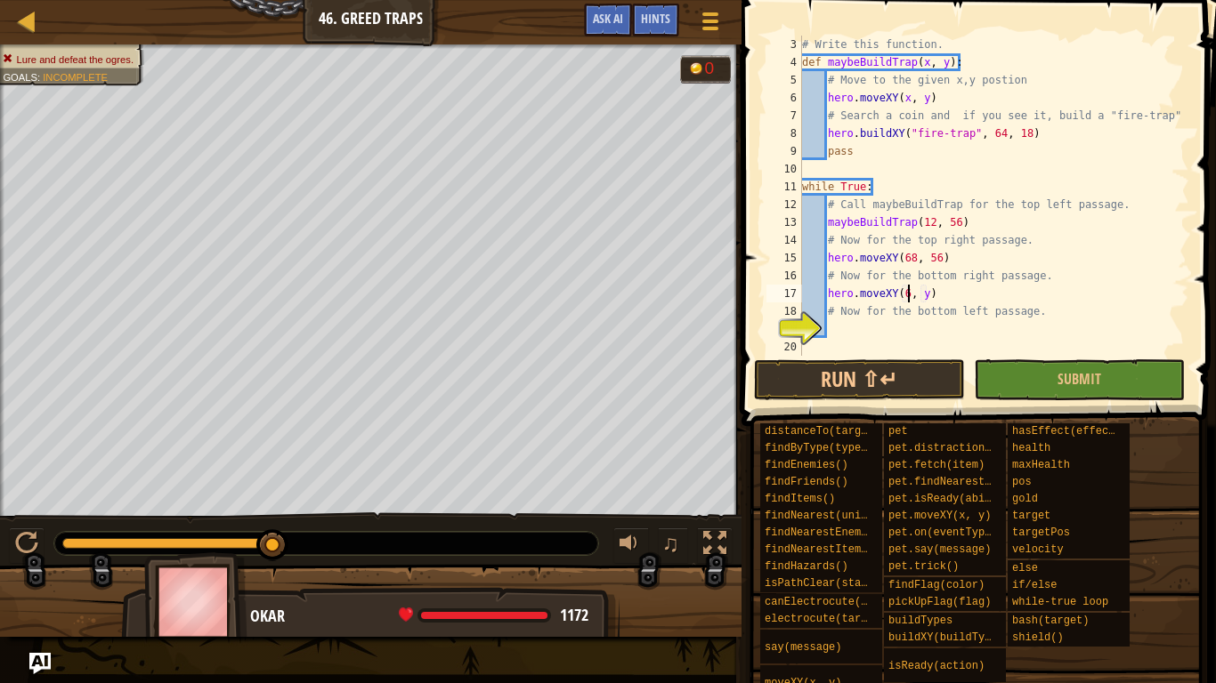
scroll to position [8, 16]
click at [933, 288] on div "# Write this function. def maybeBuildTrap ( x , y ) : # Move to the given x,y p…" at bounding box center [993, 214] width 391 height 356
type textarea "hero.moveXY(68, 12)"
click at [913, 327] on div "# Write this function. def maybeBuildTrap ( x , y ) : # Move to the given x,y p…" at bounding box center [993, 214] width 391 height 356
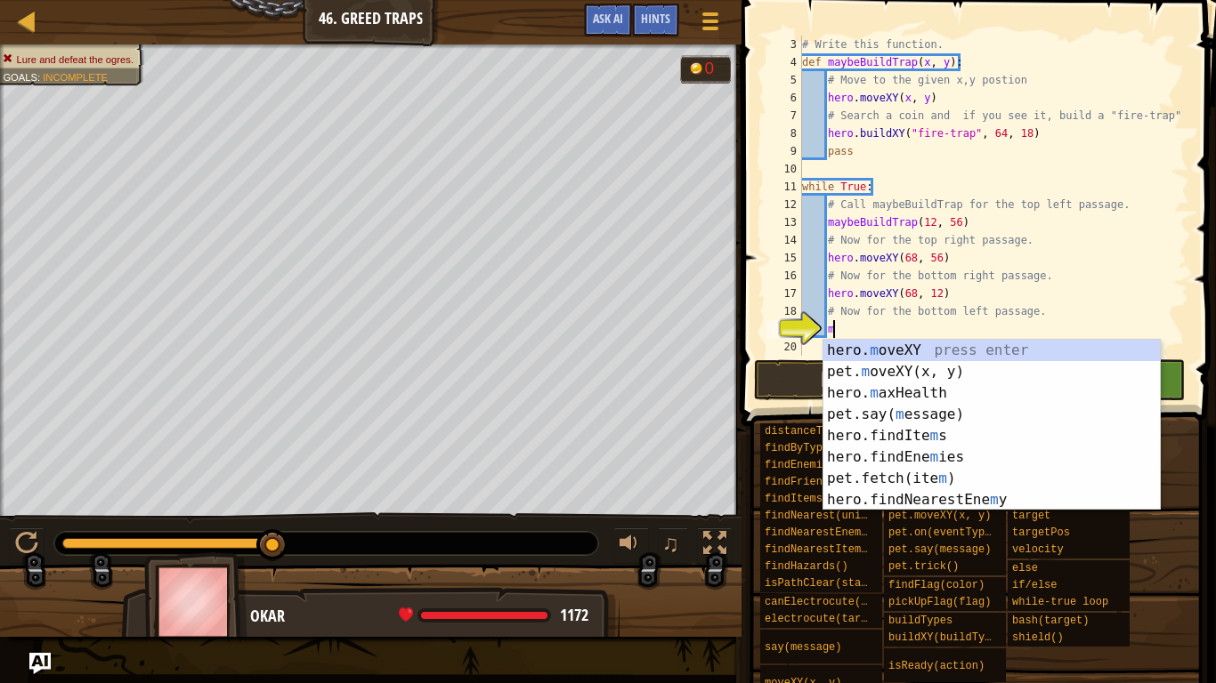
scroll to position [8, 4]
click at [866, 348] on div "hero. m oveXY press enter pet. m oveXY(x, y) press enter hero. m axHealth press…" at bounding box center [991, 447] width 336 height 214
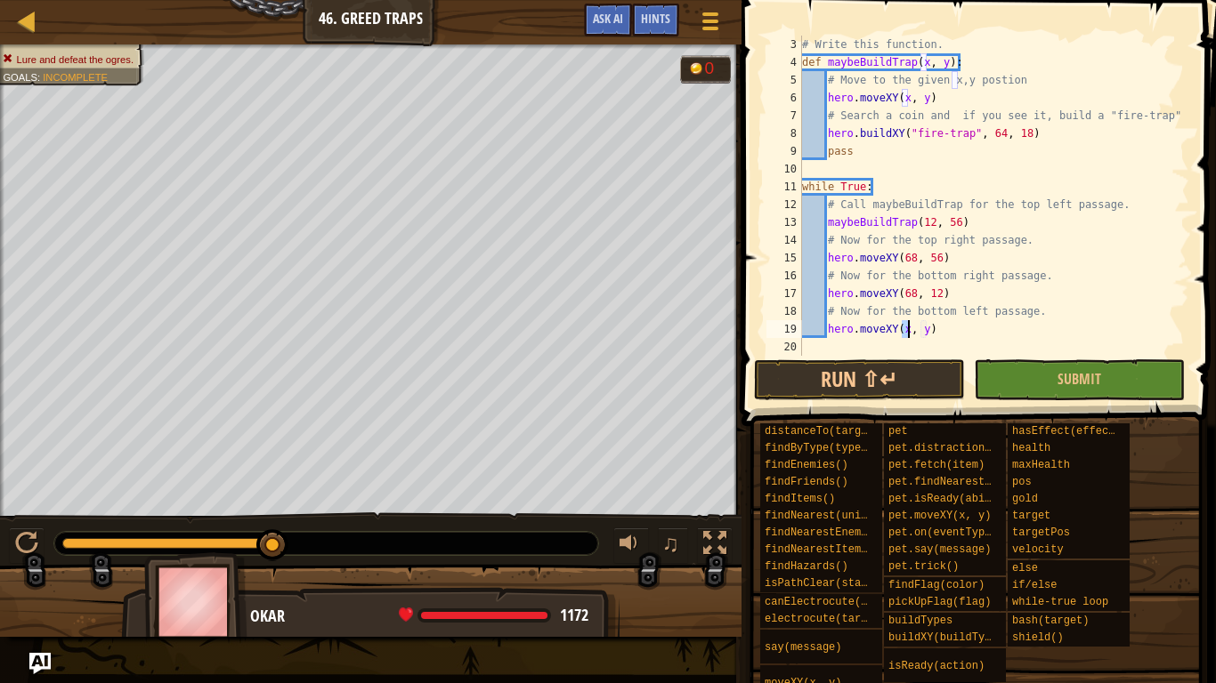
click at [945, 253] on div "# Write this function. def maybeBuildTrap ( x , y ) : # Move to the given x,y p…" at bounding box center [993, 214] width 391 height 356
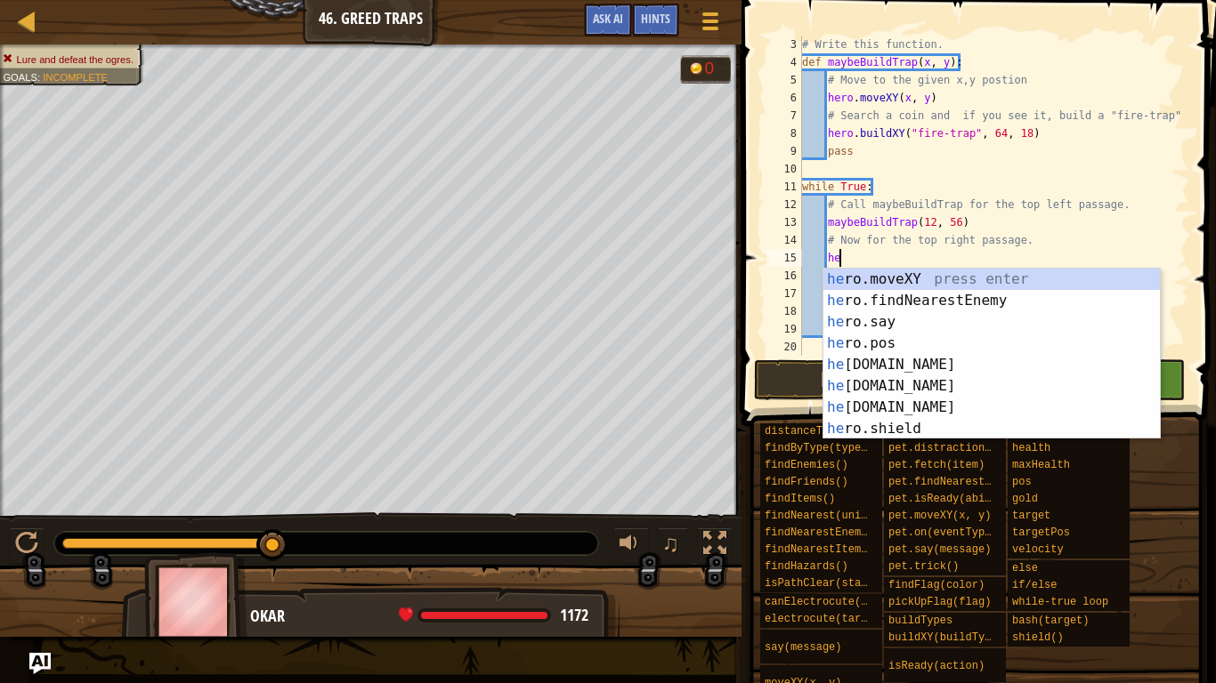
type textarea "h"
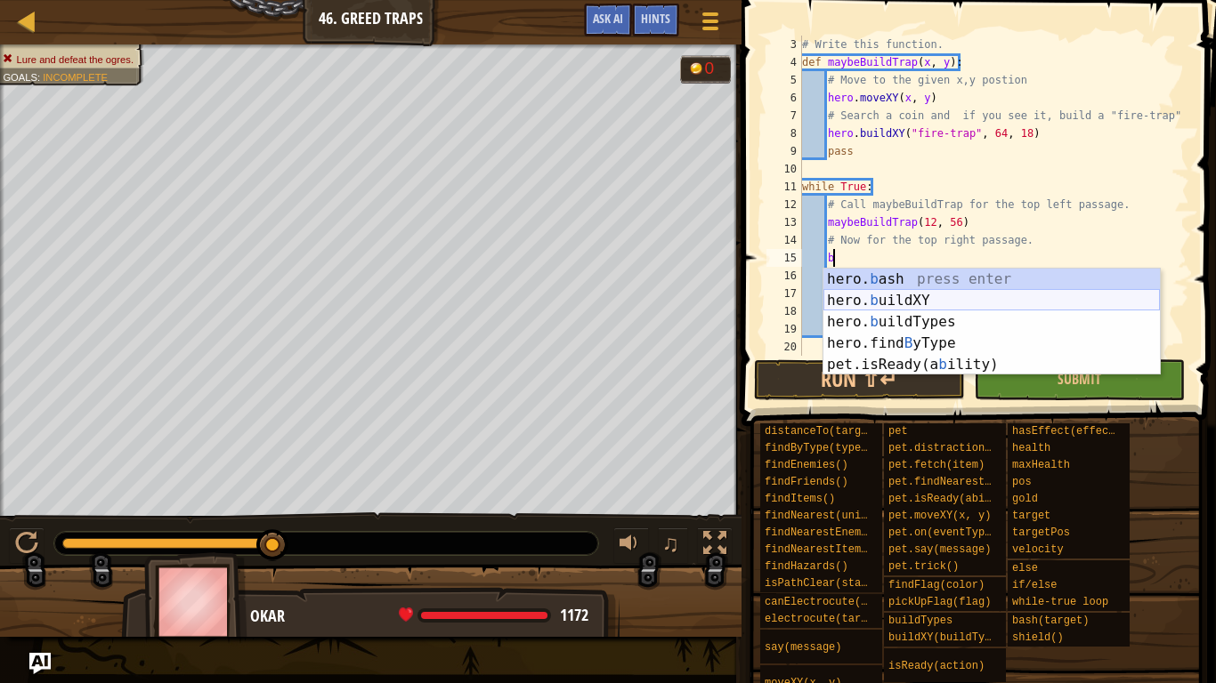
click at [964, 299] on div "hero. b ash press enter hero. b uildXY press enter hero. b uildTypes press ente…" at bounding box center [991, 344] width 336 height 150
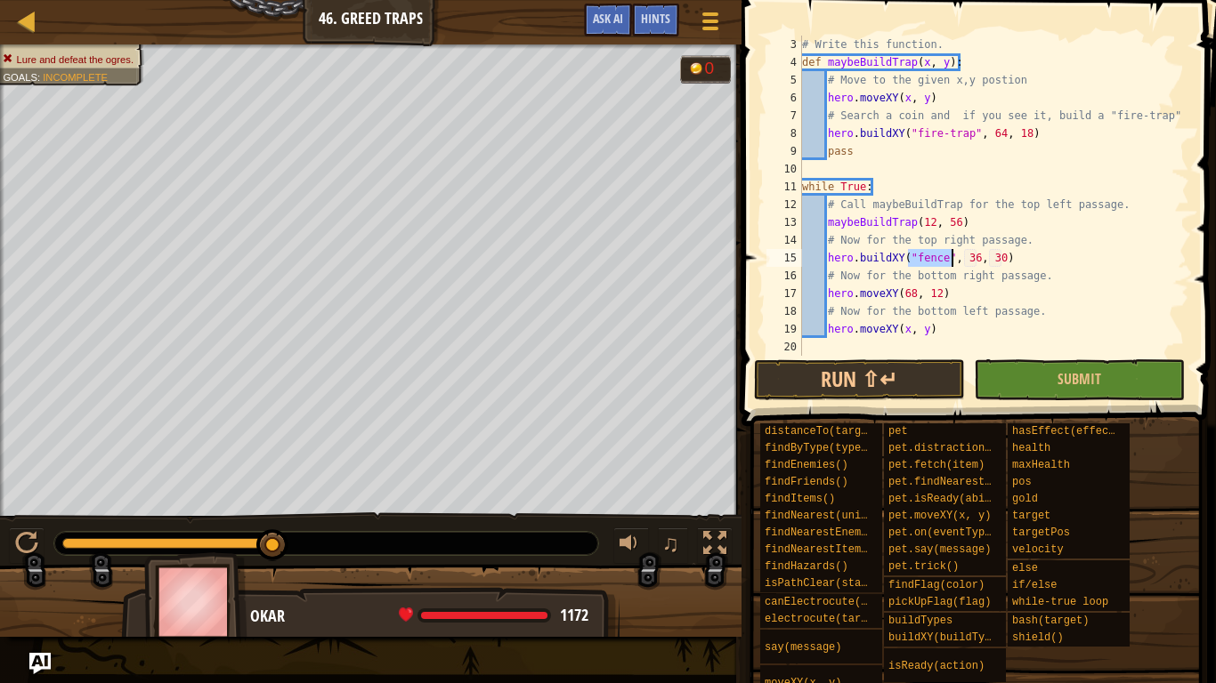
click at [942, 267] on div "# Write this function. def maybeBuildTrap ( x , y ) : # Move to the given x,y p…" at bounding box center [993, 214] width 391 height 356
click at [943, 262] on div "# Write this function. def maybeBuildTrap ( x , y ) : # Move to the given x,y p…" at bounding box center [993, 214] width 391 height 356
click at [999, 259] on div "# Write this function. def maybeBuildTrap ( x , y ) : # Move to the given x,y p…" at bounding box center [993, 214] width 391 height 356
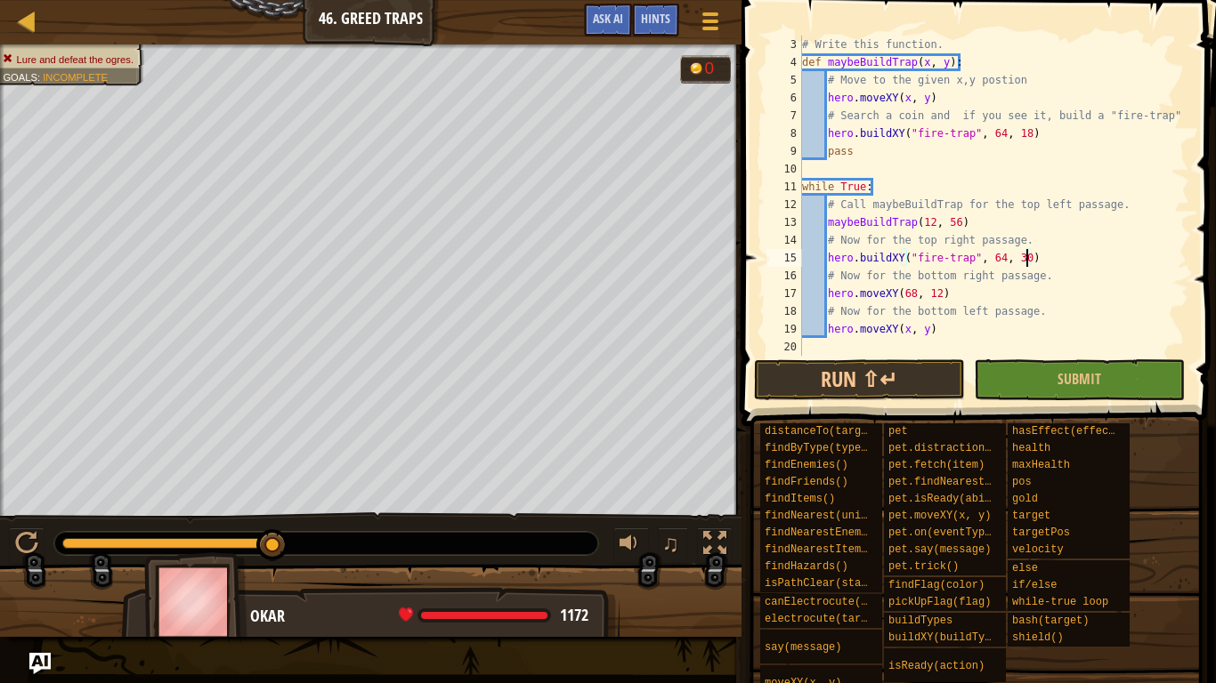
click at [1027, 263] on div "# Write this function. def maybeBuildTrap ( x , y ) : # Move to the given x,y p…" at bounding box center [993, 214] width 391 height 356
click at [1000, 260] on div "# Write this function. def maybeBuildTrap ( x , y ) : # Move to the given x,y p…" at bounding box center [993, 214] width 391 height 356
drag, startPoint x: 942, startPoint y: 297, endPoint x: 827, endPoint y: 291, distance: 115.9
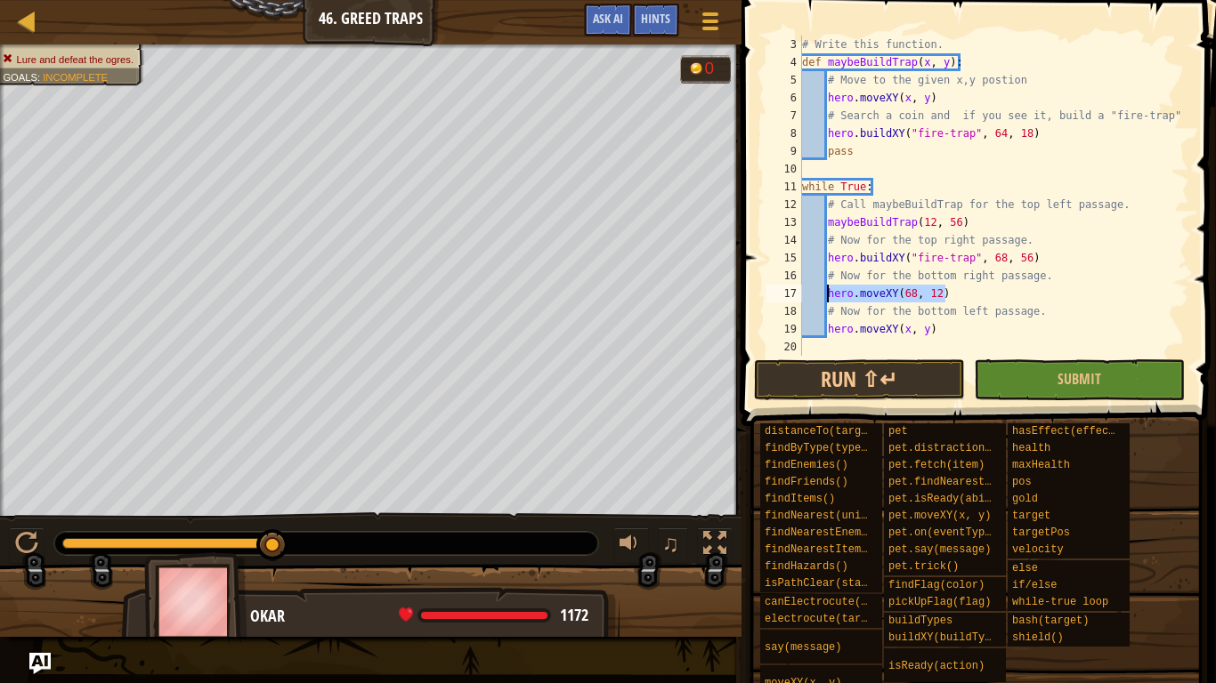
click at [827, 291] on div "# Write this function. def maybeBuildTrap ( x , y ) : # Move to the given x,y p…" at bounding box center [993, 214] width 391 height 356
type textarea "hero.moveXY(68, 12)"
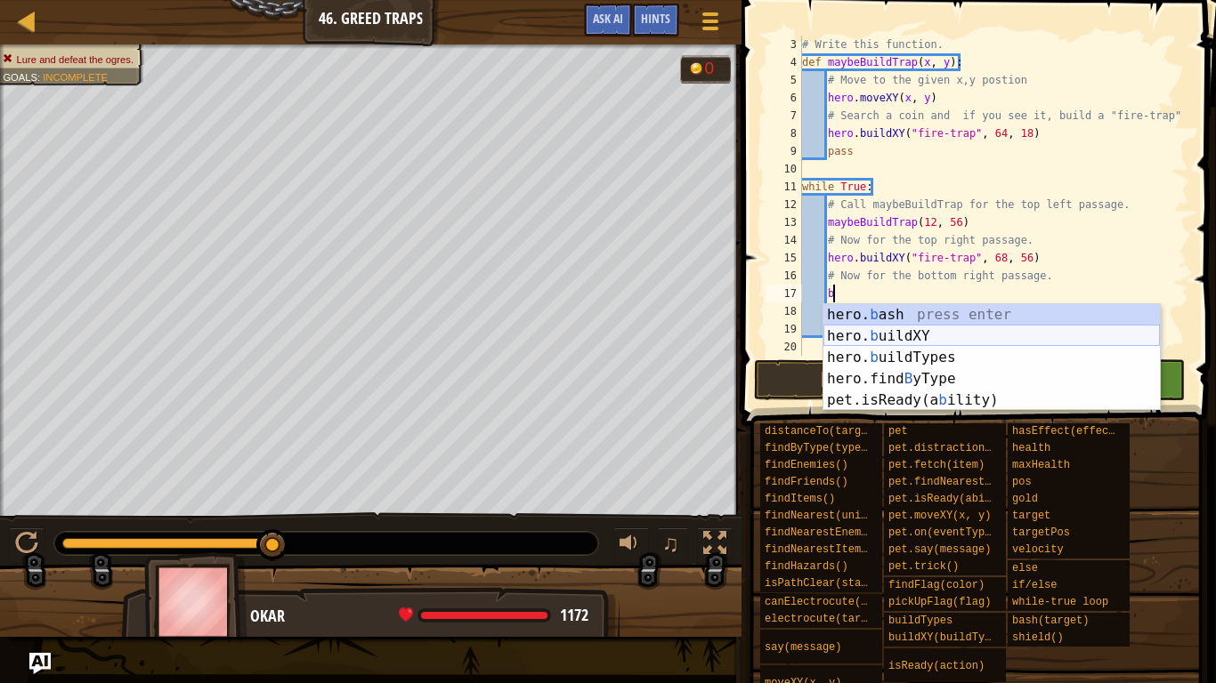
click at [869, 331] on div "hero. b ash press enter hero. b uildXY press enter hero. b uildTypes press ente…" at bounding box center [991, 379] width 336 height 150
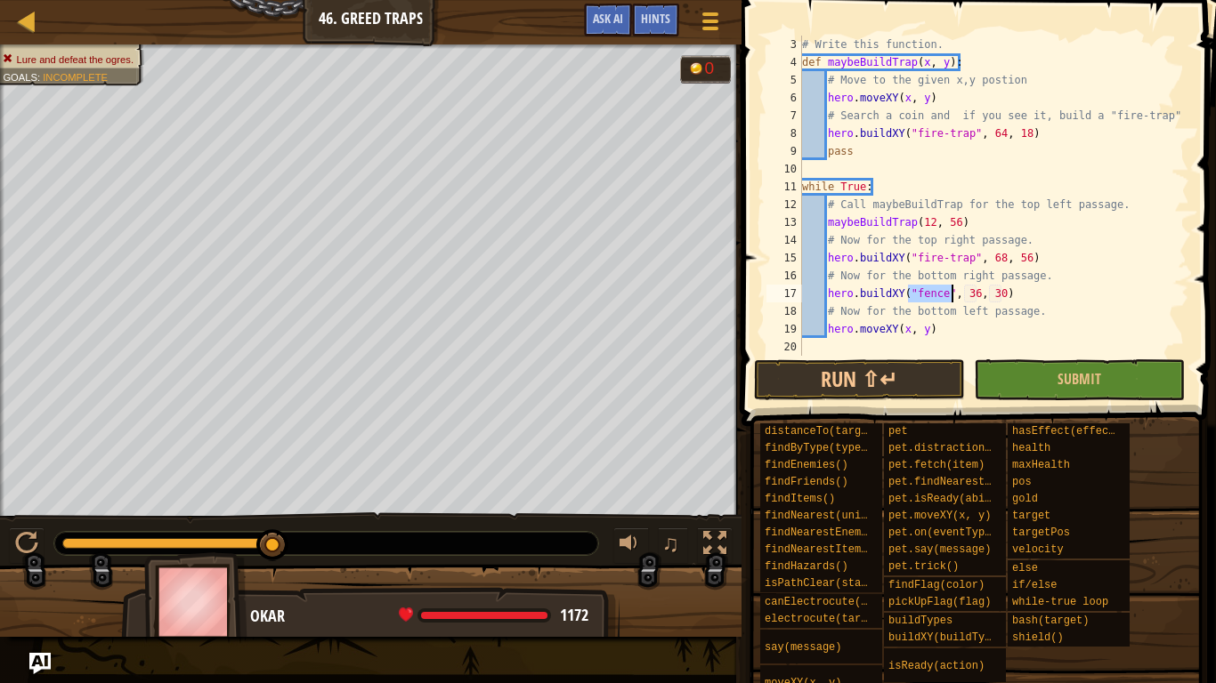
click at [944, 298] on div "# Write this function. def maybeBuildTrap ( x , y ) : # Move to the given x,y p…" at bounding box center [993, 196] width 391 height 320
click at [1003, 291] on div "# Write this function. def maybeBuildTrap ( x , y ) : # Move to the given x,y p…" at bounding box center [993, 214] width 391 height 356
click at [1027, 295] on div "# Write this function. def maybeBuildTrap ( x , y ) : # Move to the given x,y p…" at bounding box center [993, 214] width 391 height 356
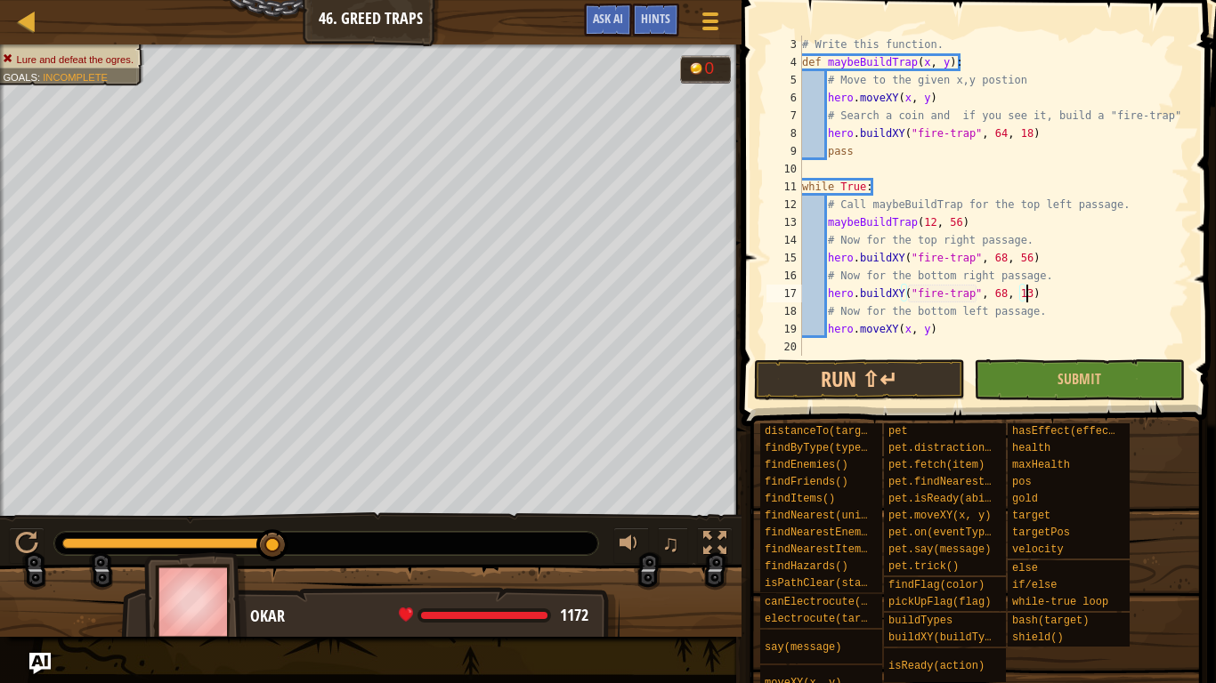
scroll to position [8, 32]
drag, startPoint x: 936, startPoint y: 331, endPoint x: 848, endPoint y: 333, distance: 88.1
click at [848, 333] on div "# Write this function. def maybeBuildTrap ( x , y ) : # Move to the given x,y p…" at bounding box center [993, 214] width 391 height 356
click at [848, 333] on div "# Write this function. def maybeBuildTrap ( x , y ) : # Move to the given x,y p…" at bounding box center [993, 196] width 391 height 320
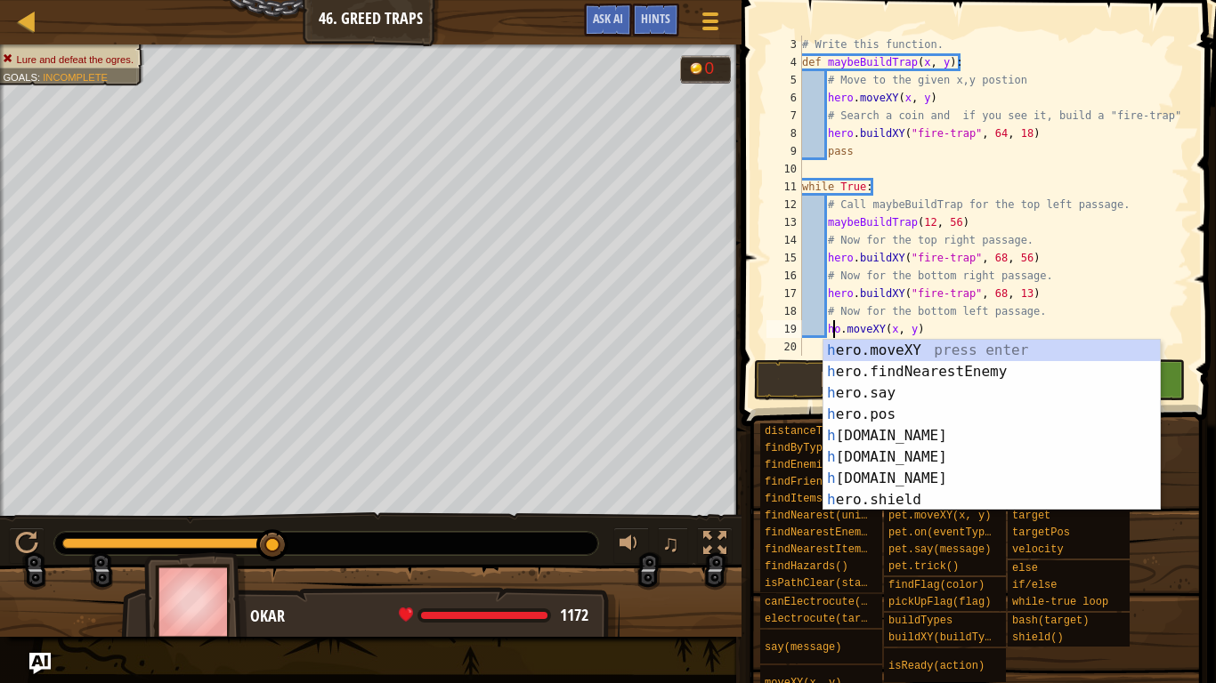
type textarea "o.moveXY(x, y)"
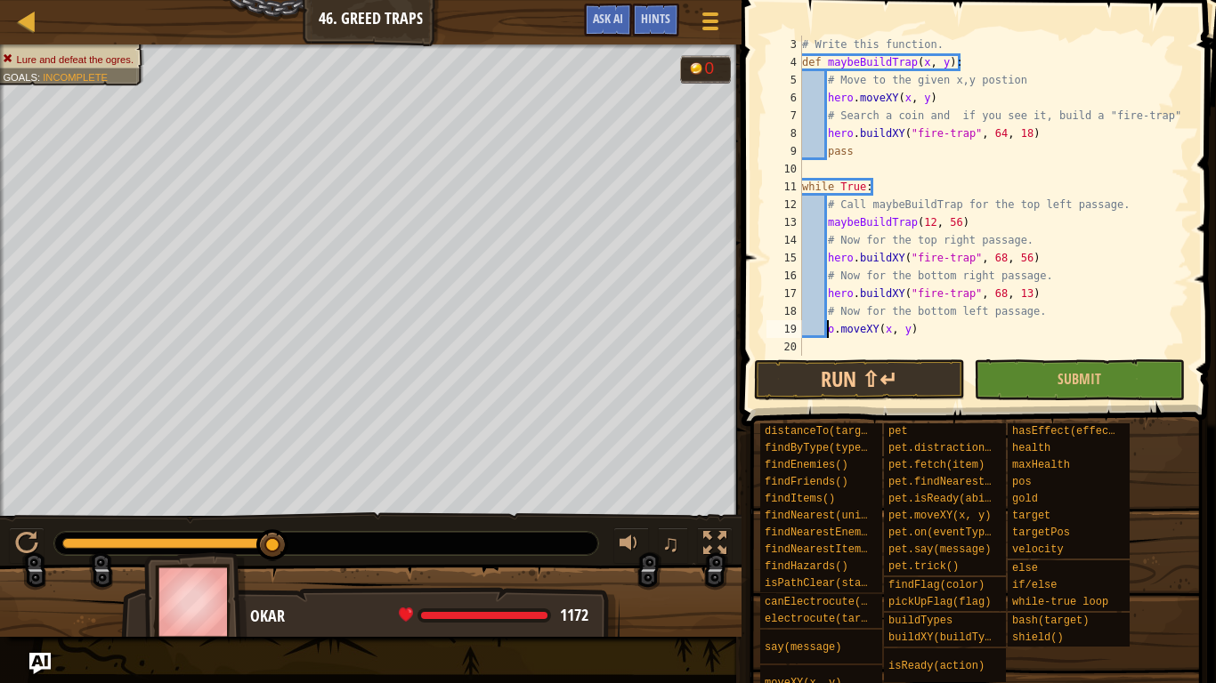
scroll to position [8, 15]
drag, startPoint x: 915, startPoint y: 329, endPoint x: 828, endPoint y: 329, distance: 86.3
click at [828, 329] on div "# Write this function. def maybeBuildTrap ( x , y ) : # Move to the given x,y p…" at bounding box center [993, 214] width 391 height 356
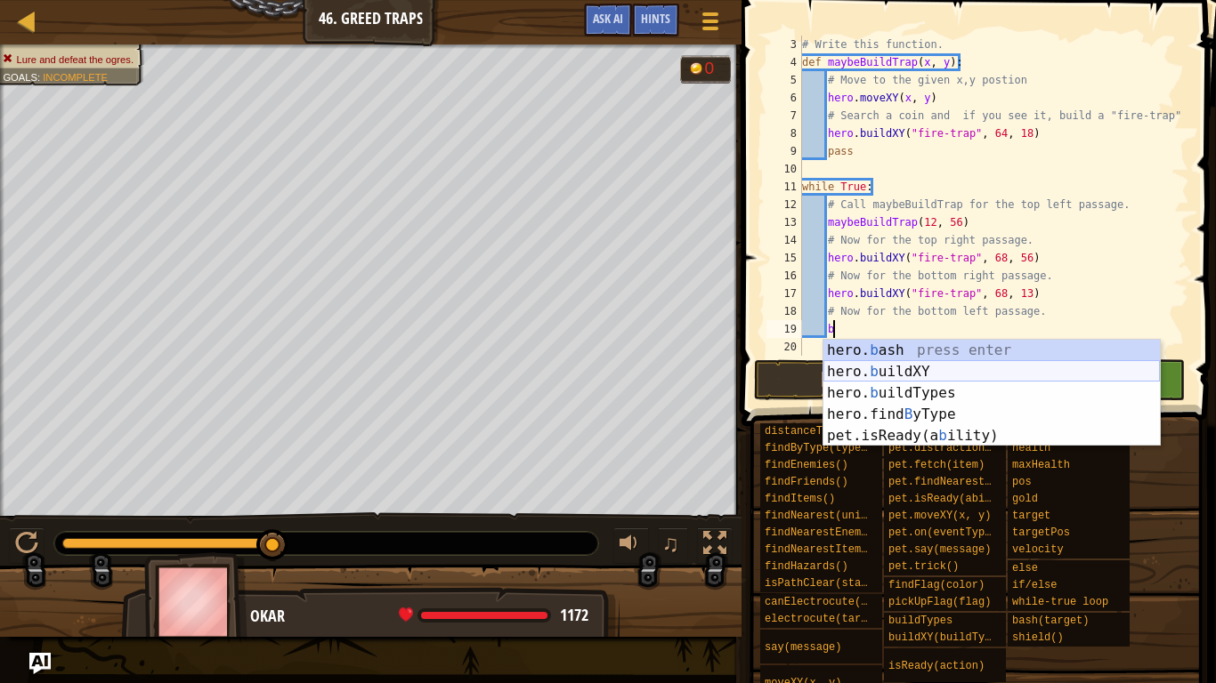
click at [854, 366] on div "hero. b ash press enter hero. b uildXY press enter hero. b uildTypes press ente…" at bounding box center [991, 415] width 336 height 150
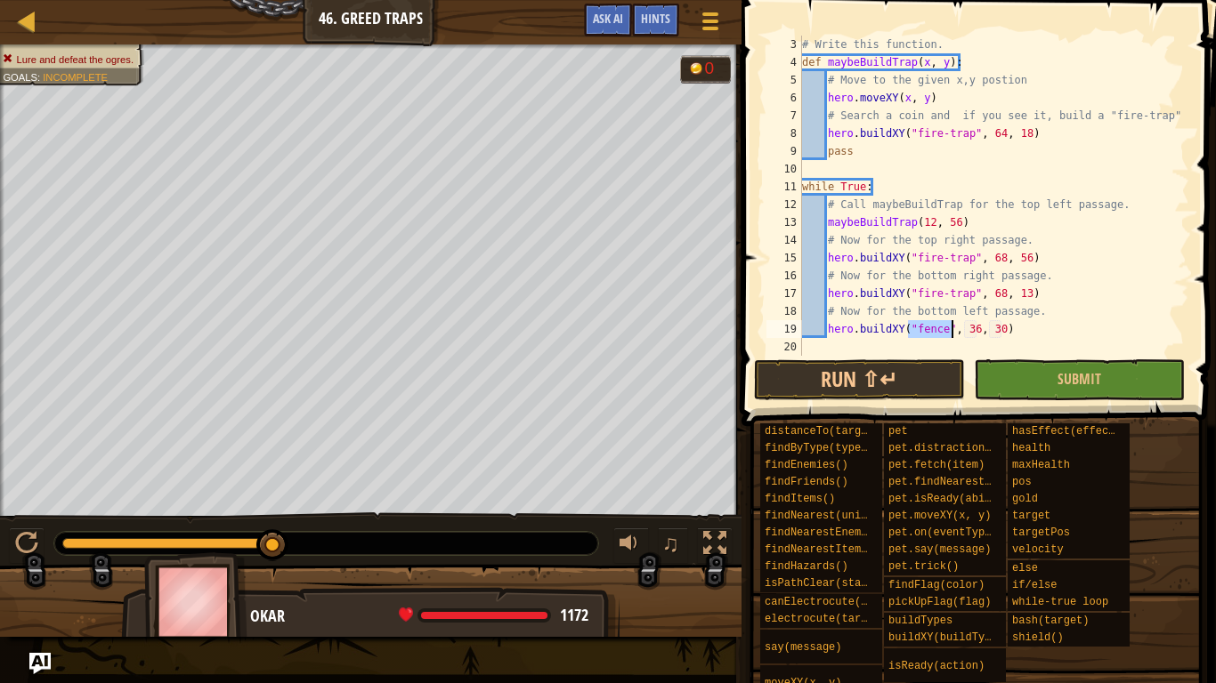
click at [942, 333] on div "# Write this function. def maybeBuildTrap ( x , y ) : # Move to the given x,y p…" at bounding box center [993, 196] width 391 height 320
click at [943, 332] on div "# Write this function. def maybeBuildTrap ( x , y ) : # Move to the given x,y p…" at bounding box center [993, 214] width 391 height 356
click at [1002, 334] on div "# Write this function. def maybeBuildTrap ( x , y ) : # Move to the given x,y p…" at bounding box center [993, 214] width 391 height 356
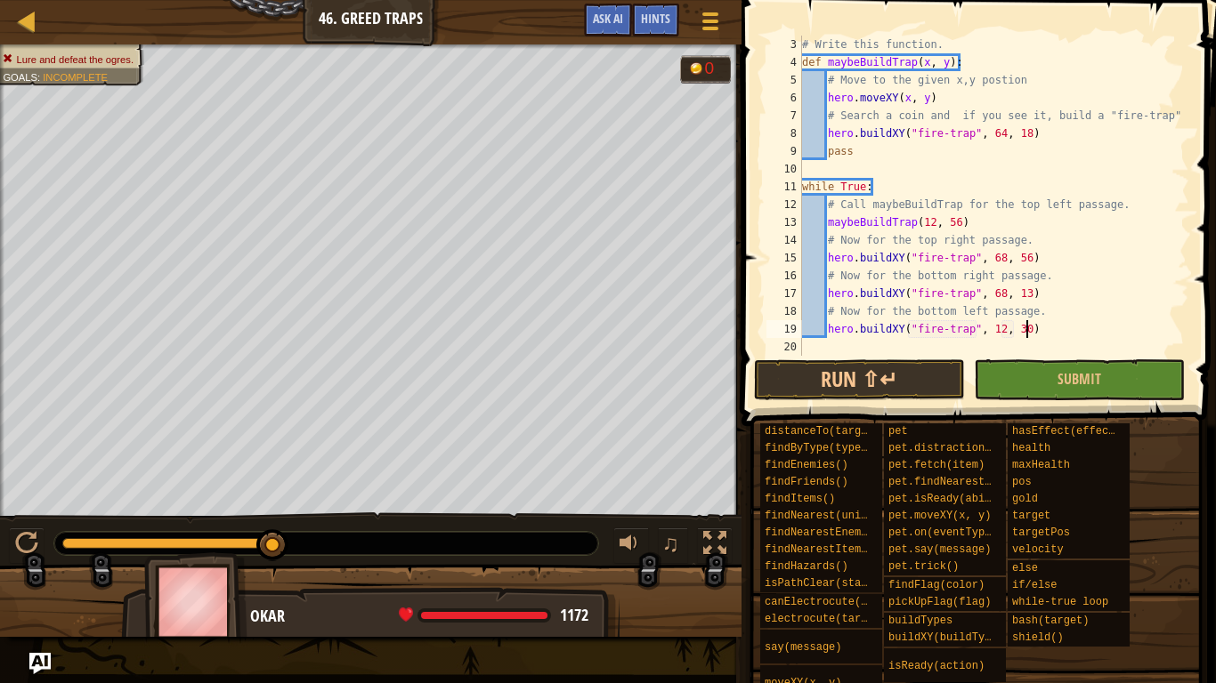
click at [1024, 329] on div "# Write this function. def maybeBuildTrap ( x , y ) : # Move to the given x,y p…" at bounding box center [993, 214] width 391 height 356
click at [1078, 375] on span "Submit" at bounding box center [1079, 379] width 44 height 20
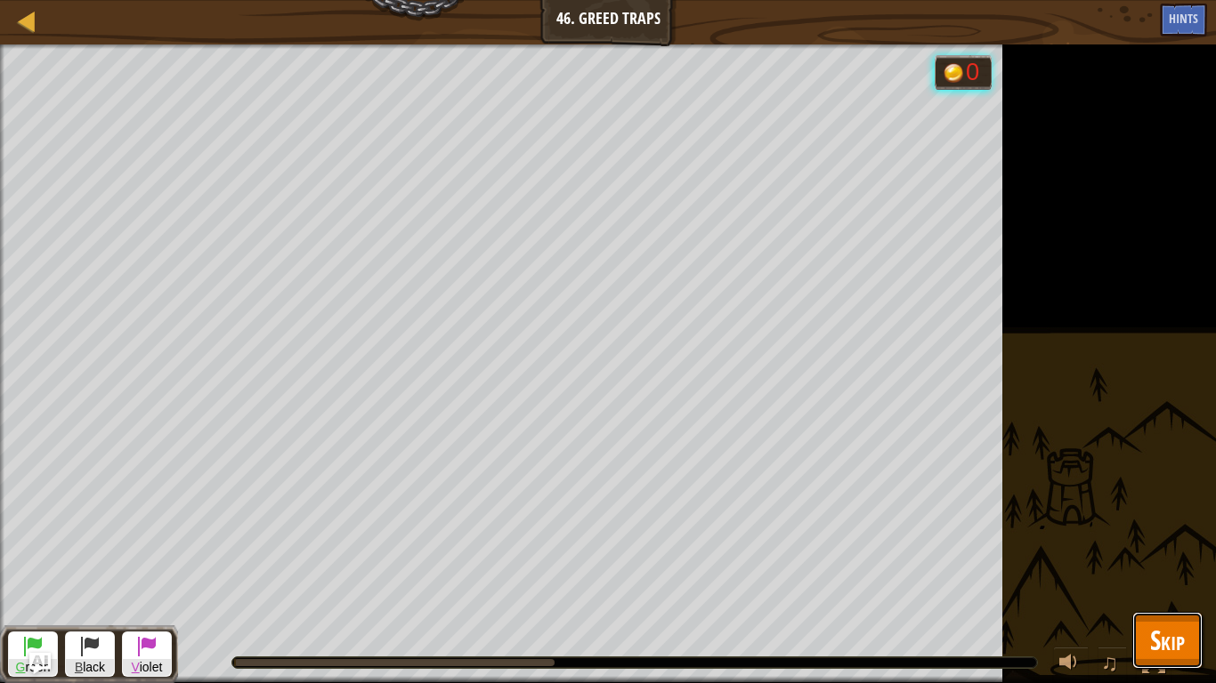
click at [1170, 532] on span "Skip" at bounding box center [1167, 640] width 35 height 36
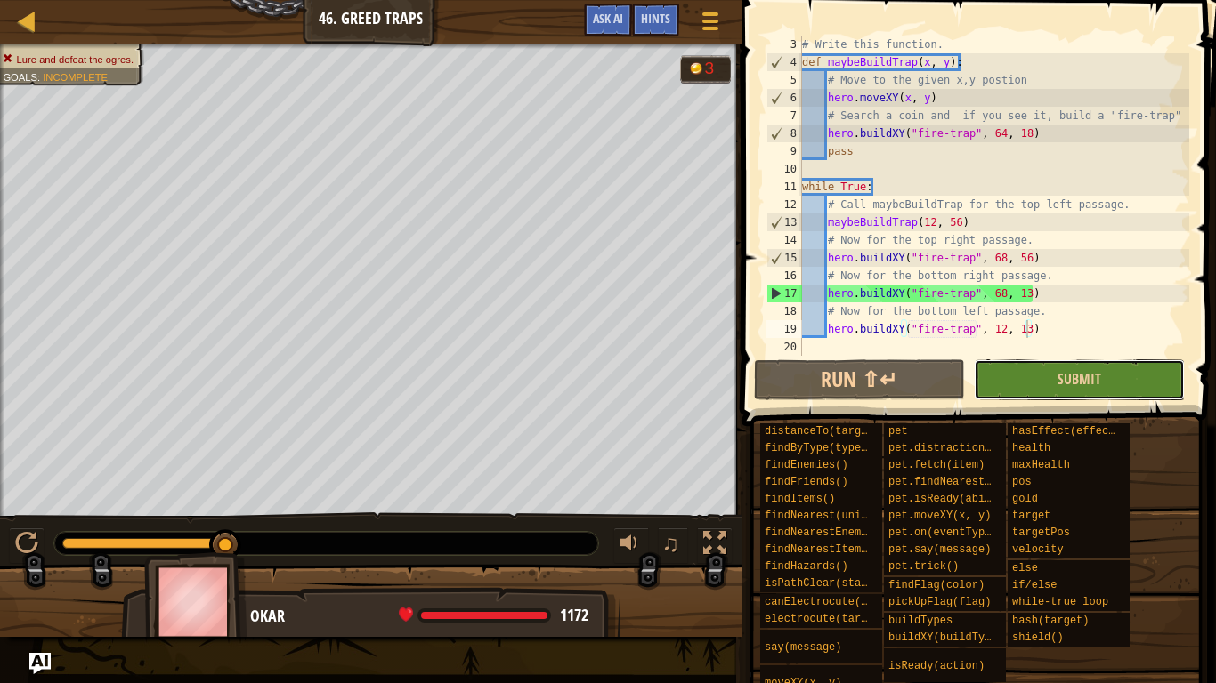
click at [1153, 379] on button "Submit" at bounding box center [1079, 380] width 211 height 41
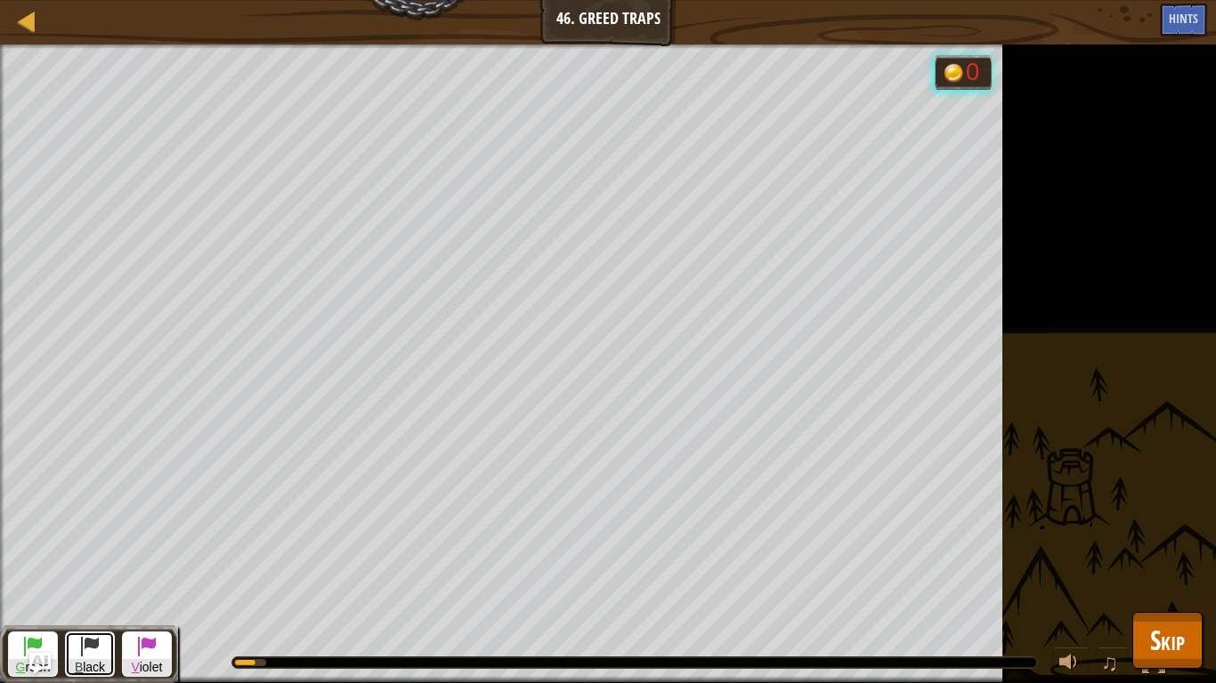
click at [92, 532] on span at bounding box center [89, 645] width 21 height 21
click at [96, 532] on span at bounding box center [89, 645] width 21 height 21
click at [97, 532] on span at bounding box center [89, 645] width 21 height 21
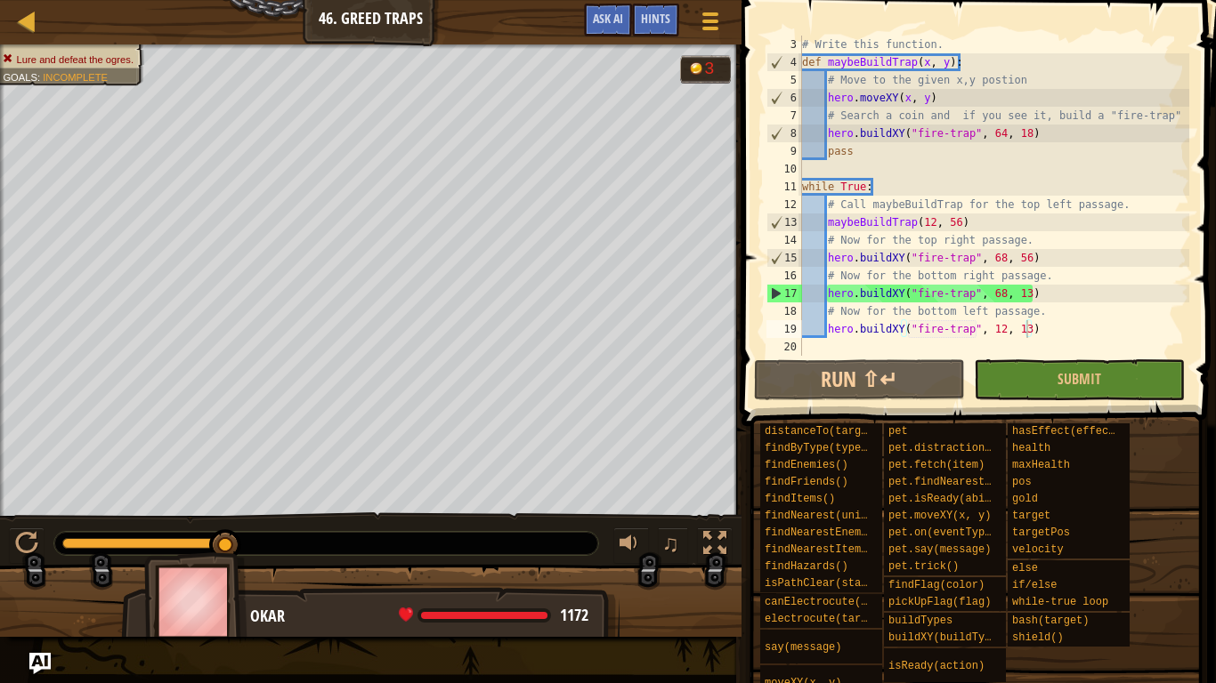
drag, startPoint x: 231, startPoint y: 542, endPoint x: 312, endPoint y: 541, distance: 81.0
drag, startPoint x: 219, startPoint y: 542, endPoint x: 274, endPoint y: 546, distance: 55.4
click at [274, 532] on div at bounding box center [326, 543] width 544 height 23
drag, startPoint x: 230, startPoint y: 544, endPoint x: 261, endPoint y: 541, distance: 31.3
drag, startPoint x: 230, startPoint y: 541, endPoint x: 371, endPoint y: 537, distance: 141.6
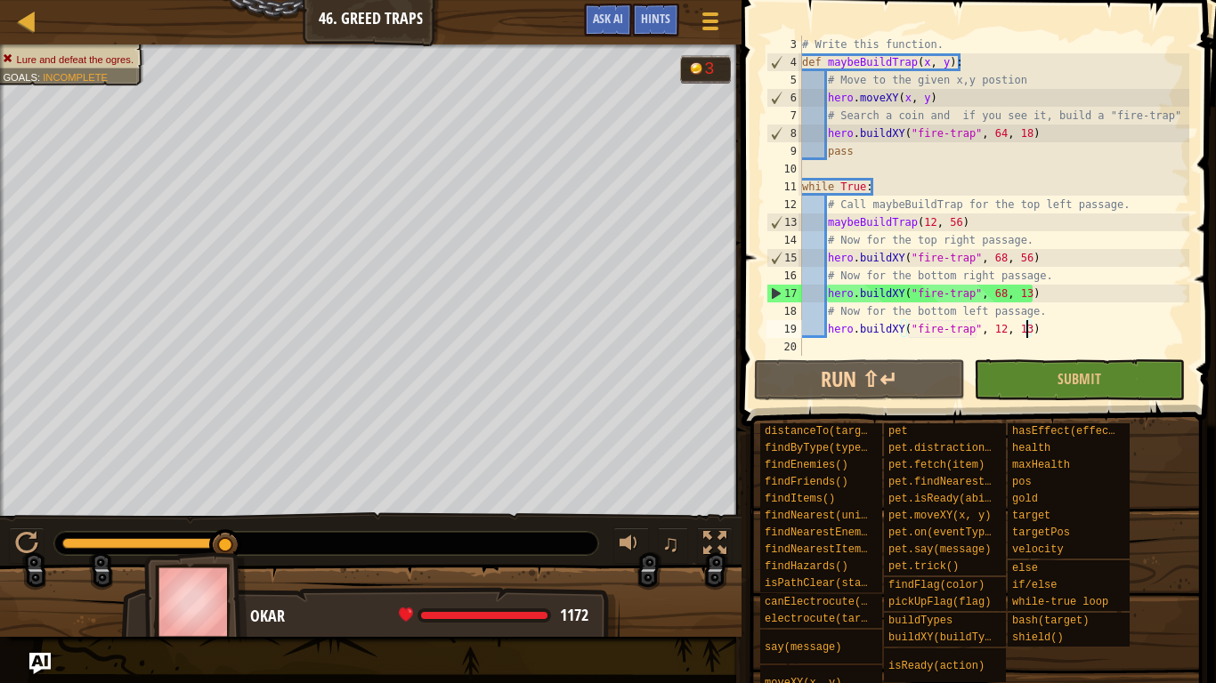
click at [371, 532] on div at bounding box center [326, 543] width 544 height 23
click at [1044, 376] on button "Submit" at bounding box center [1079, 380] width 211 height 41
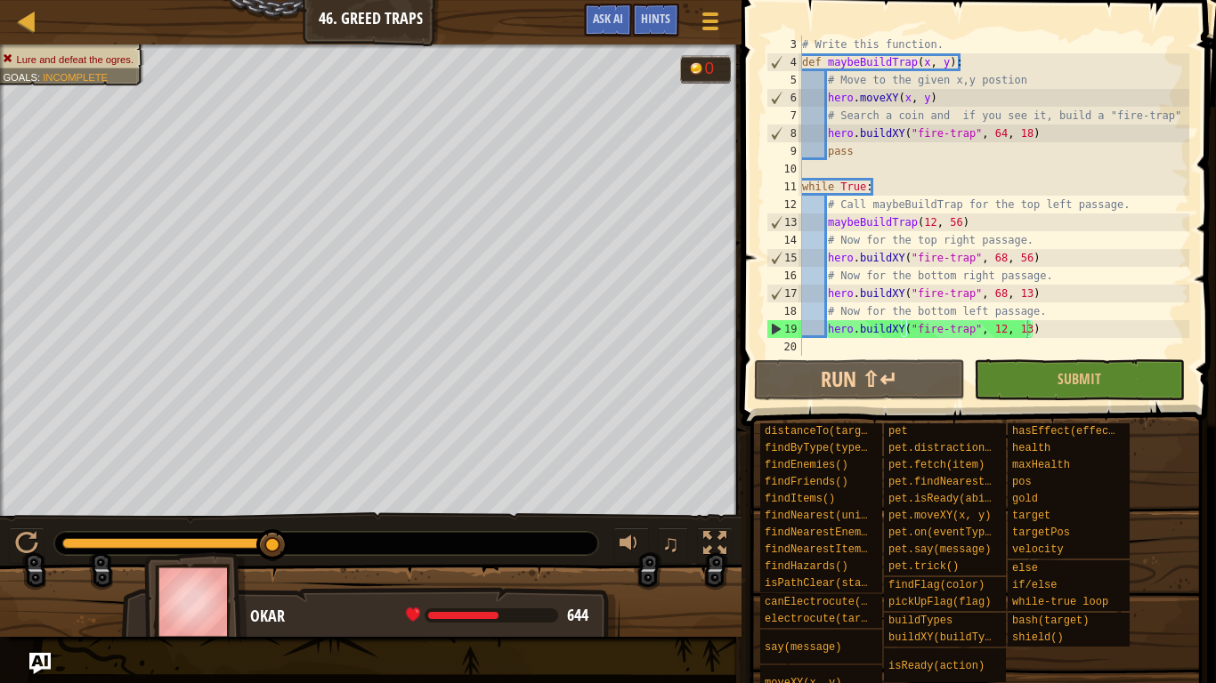
drag, startPoint x: 273, startPoint y: 543, endPoint x: 311, endPoint y: 543, distance: 38.3
click at [846, 402] on span at bounding box center [980, 187] width 489 height 479
click at [843, 390] on button "Run ⇧↵" at bounding box center [859, 380] width 211 height 41
click at [1058, 374] on span "Submit" at bounding box center [1079, 379] width 44 height 20
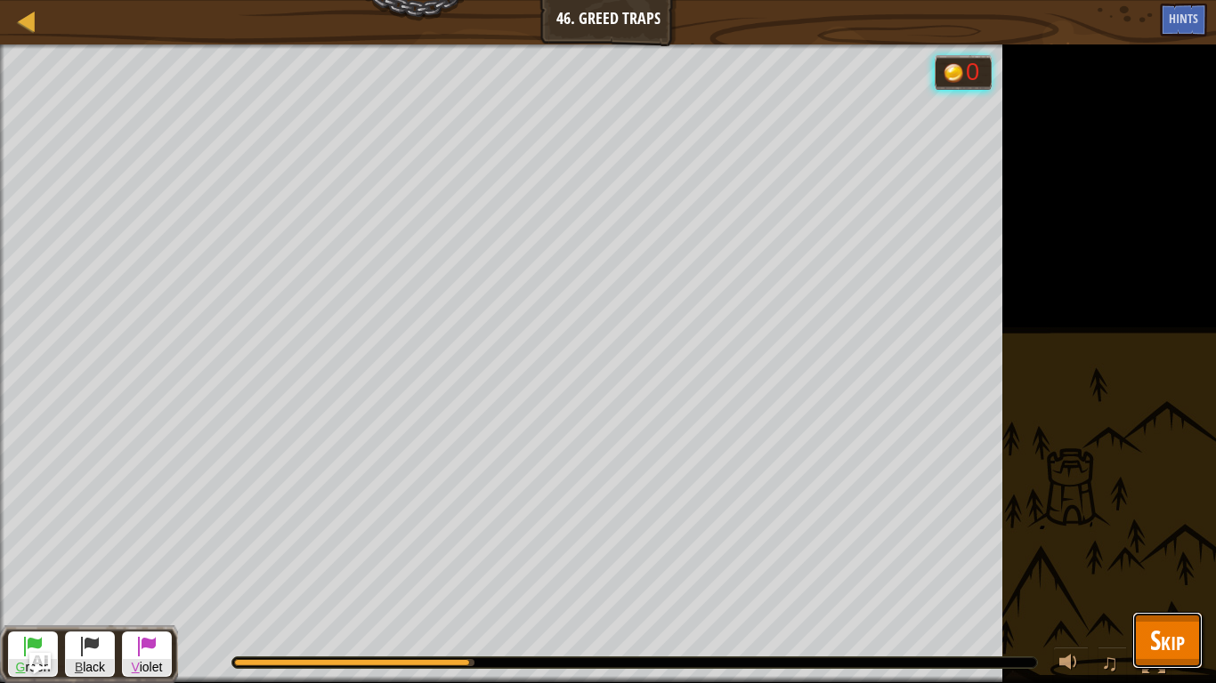
click at [1167, 532] on span "Skip" at bounding box center [1167, 640] width 35 height 36
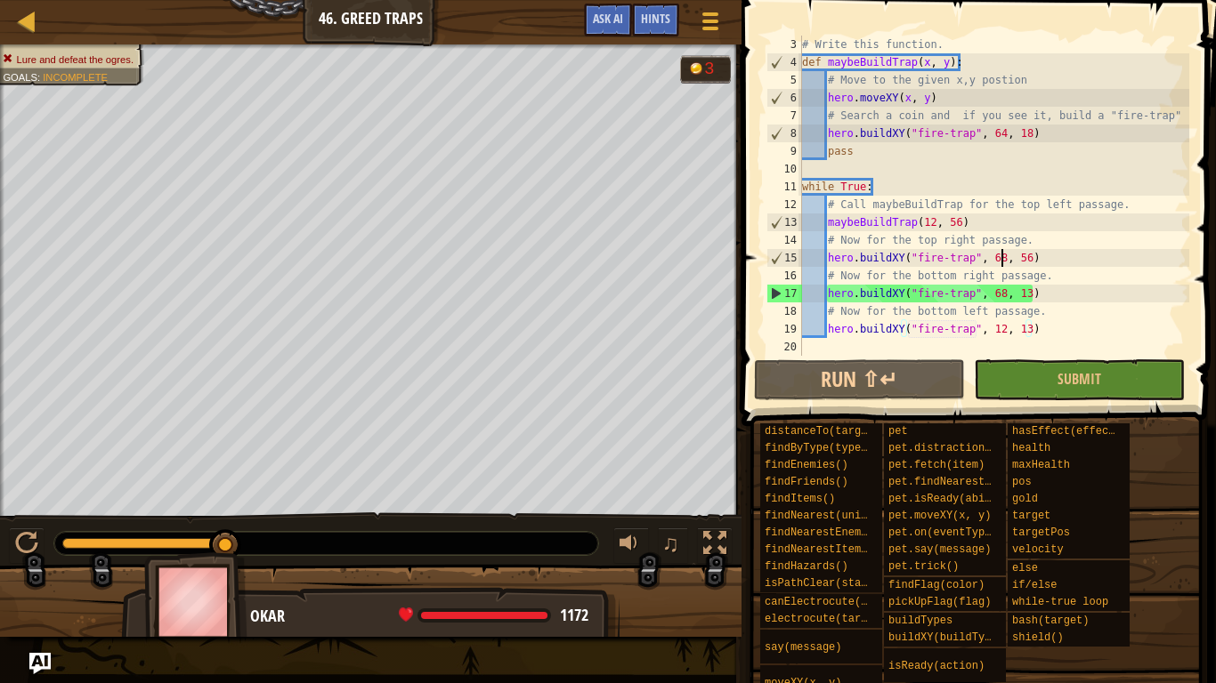
click at [999, 259] on div "# Write this function. def maybeBuildTrap ( x , y ) : # Move to the given x,y p…" at bounding box center [993, 214] width 391 height 356
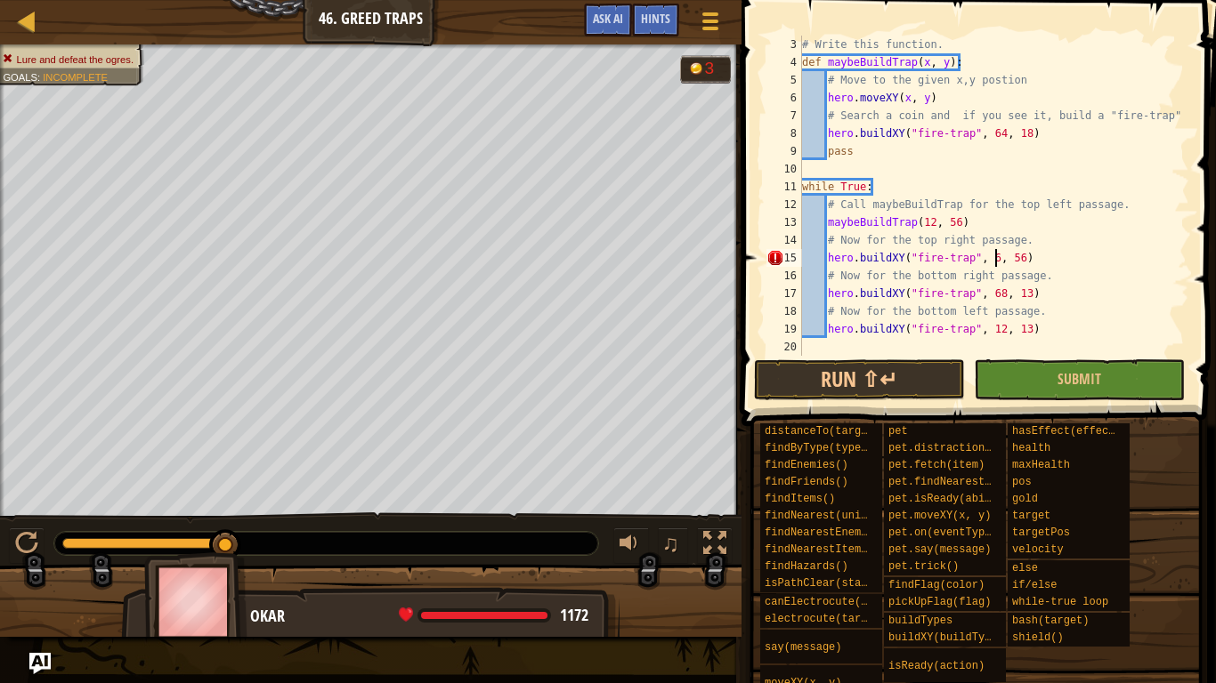
scroll to position [8, 28]
click at [1028, 258] on div "# Write this function. def maybeBuildTrap ( x , y ) : # Move to the given x,y p…" at bounding box center [993, 214] width 391 height 356
click at [1110, 387] on button "Submit" at bounding box center [1079, 380] width 211 height 41
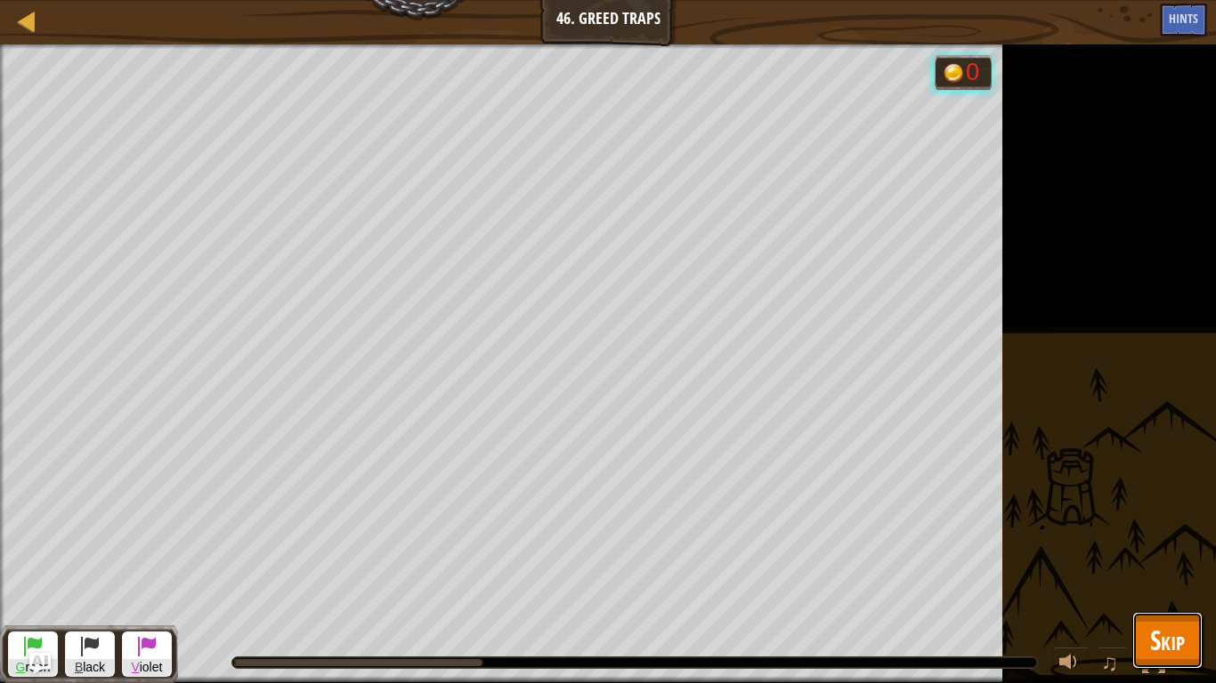
click at [1179, 532] on span "Skip" at bounding box center [1167, 640] width 35 height 36
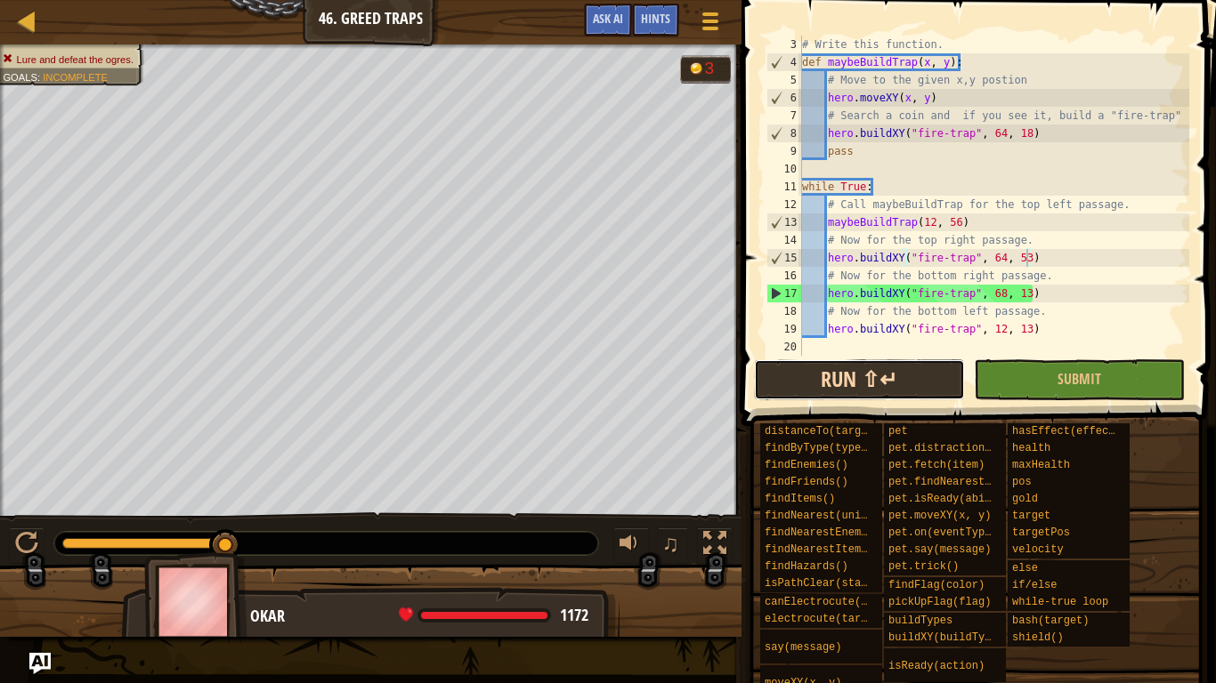
click at [830, 380] on button "Run ⇧↵" at bounding box center [859, 380] width 211 height 41
click at [994, 289] on div "# Write this function. def maybeBuildTrap ( x , y ) : # Move to the given x,y p…" at bounding box center [993, 214] width 391 height 356
click at [1001, 294] on div "# Write this function. def maybeBuildTrap ( x , y ) : # Move to the given x,y p…" at bounding box center [993, 214] width 391 height 356
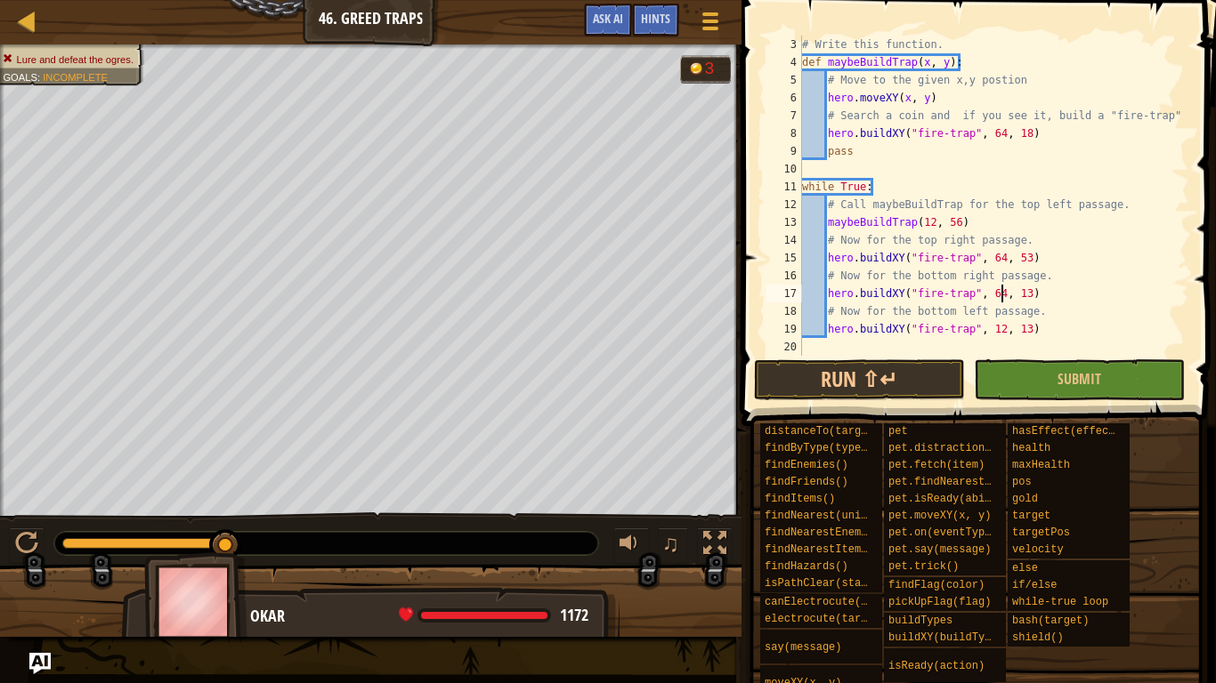
click at [1024, 295] on div "# Write this function. def maybeBuildTrap ( x , y ) : # Move to the given x,y p…" at bounding box center [993, 214] width 391 height 356
click at [1025, 326] on div "# Write this function. def maybeBuildTrap ( x , y ) : # Move to the given x,y p…" at bounding box center [993, 214] width 391 height 356
click at [1003, 328] on div "# Write this function. def maybeBuildTrap ( x , y ) : # Move to the given x,y p…" at bounding box center [993, 214] width 391 height 356
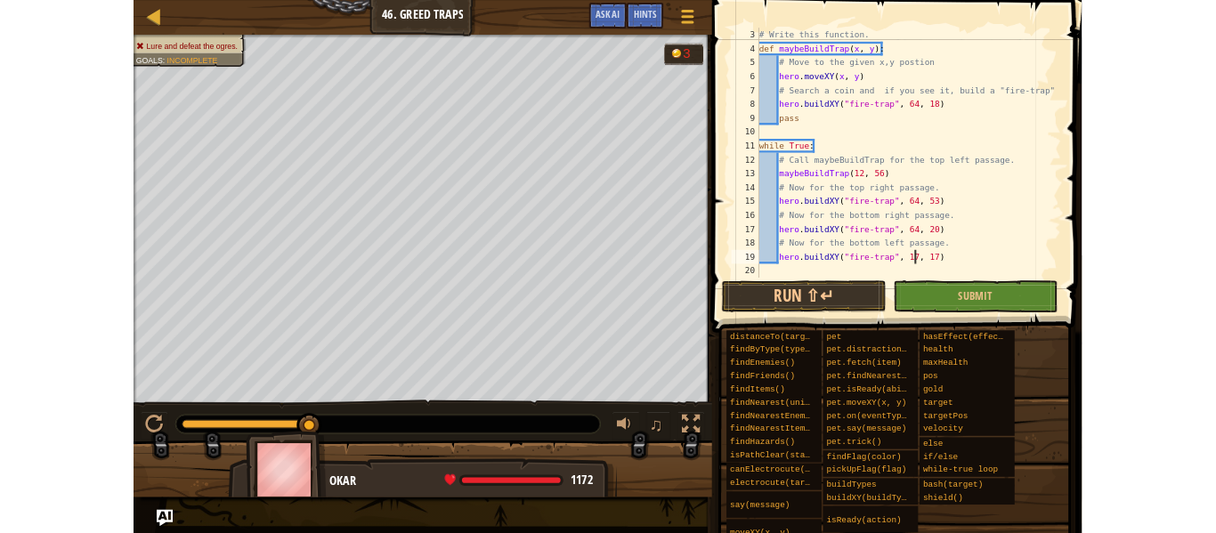
scroll to position [8, 28]
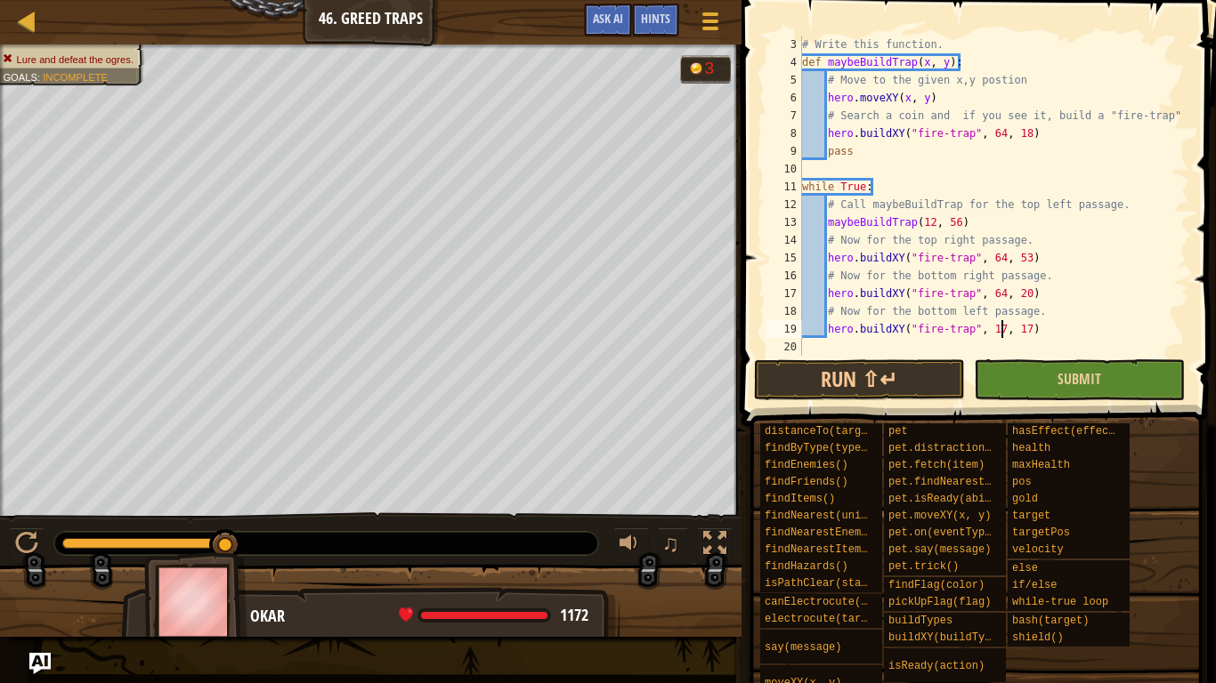
type textarea "hero.buildXY("fire-trap", 17, 17)"
click at [1059, 368] on button "Submit" at bounding box center [1079, 380] width 211 height 41
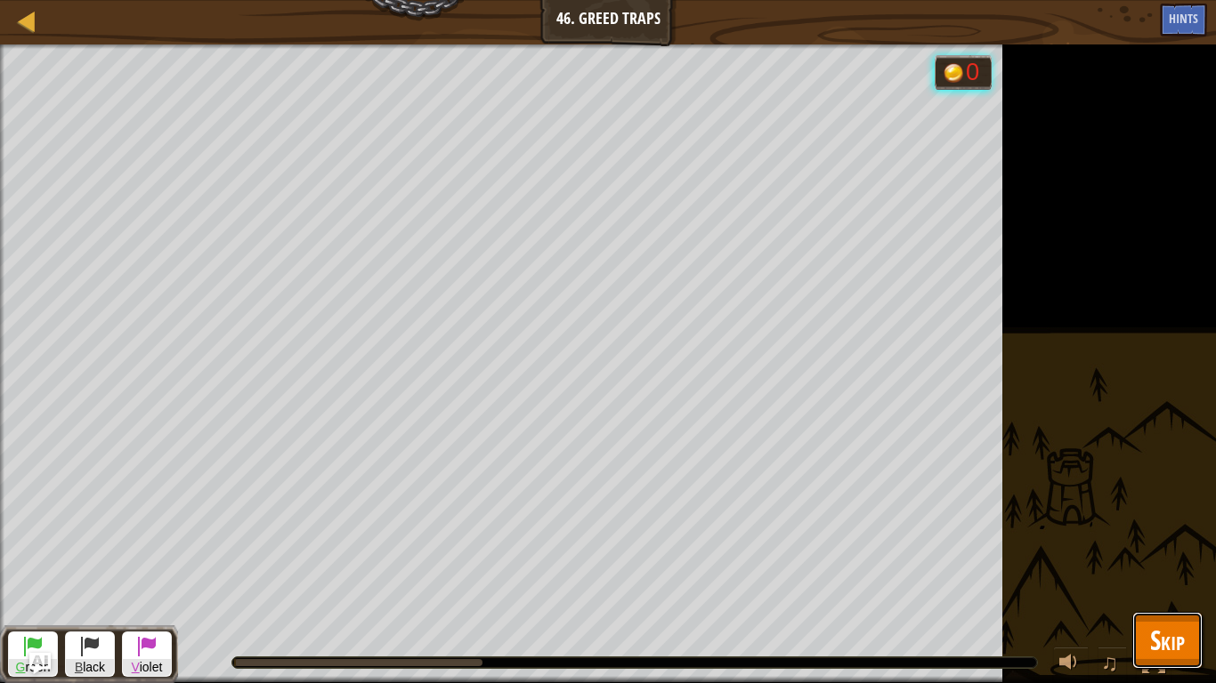
click at [1180, 532] on span "Skip" at bounding box center [1167, 640] width 35 height 36
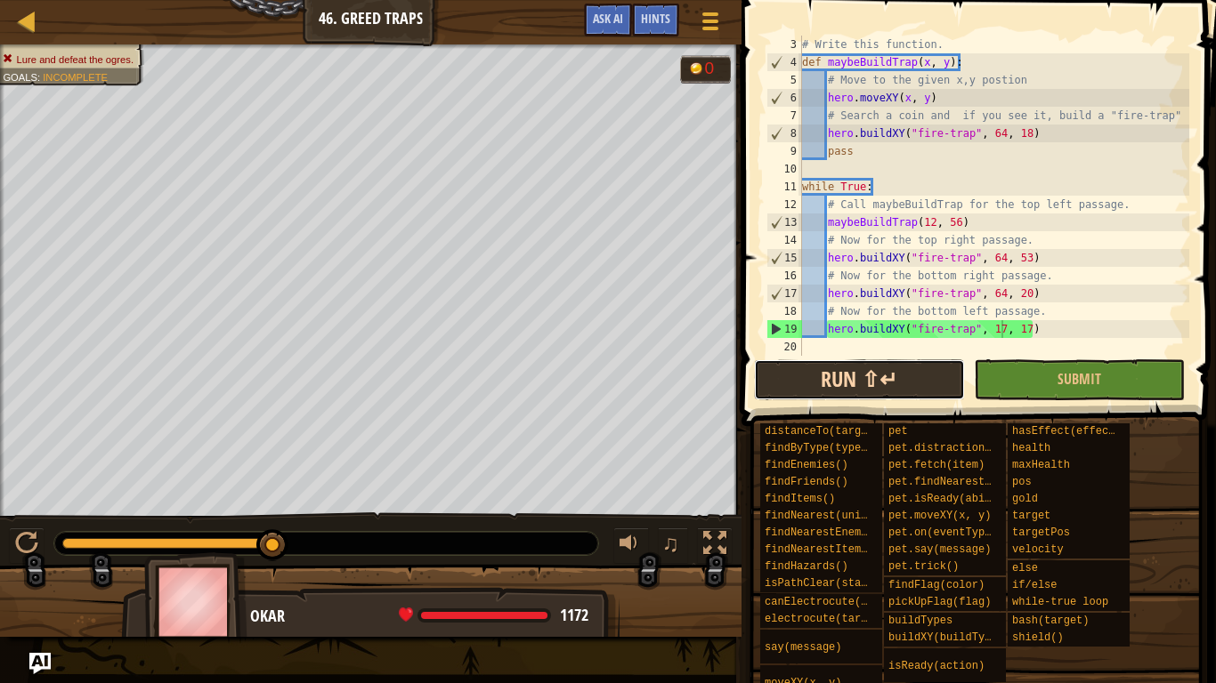
click at [905, 376] on button "Run ⇧↵" at bounding box center [859, 380] width 211 height 41
